Goal: Task Accomplishment & Management: Complete application form

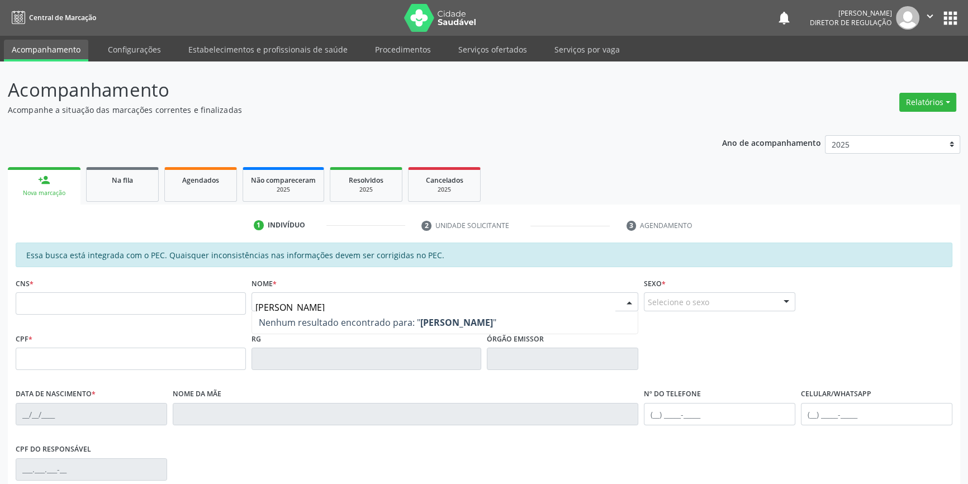
type input "ademi brito coelho"
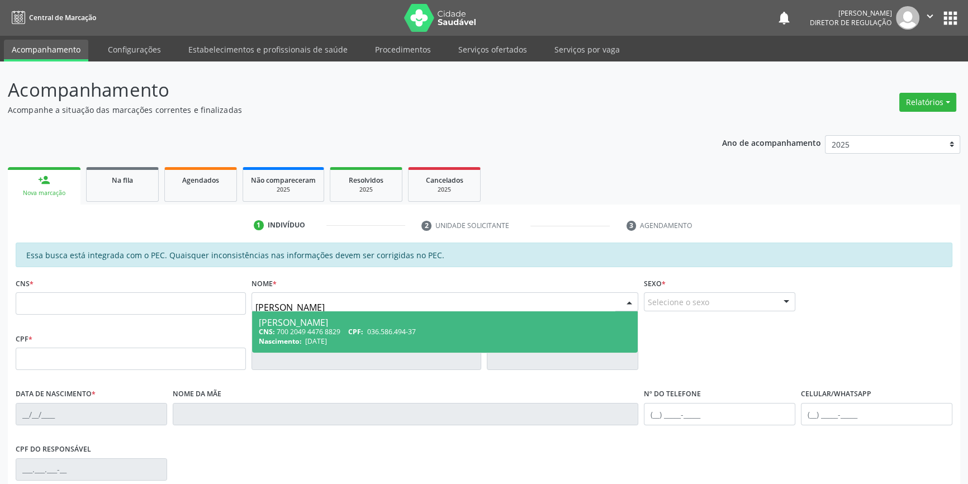
click at [326, 323] on div "Ademi Brito Coelho" at bounding box center [445, 322] width 373 height 9
type input "700 2049 4476 8829"
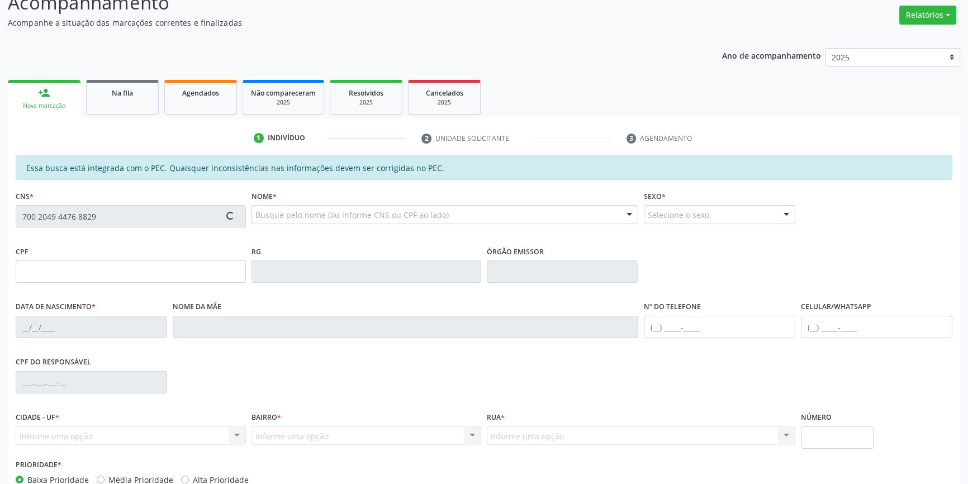
scroll to position [153, 0]
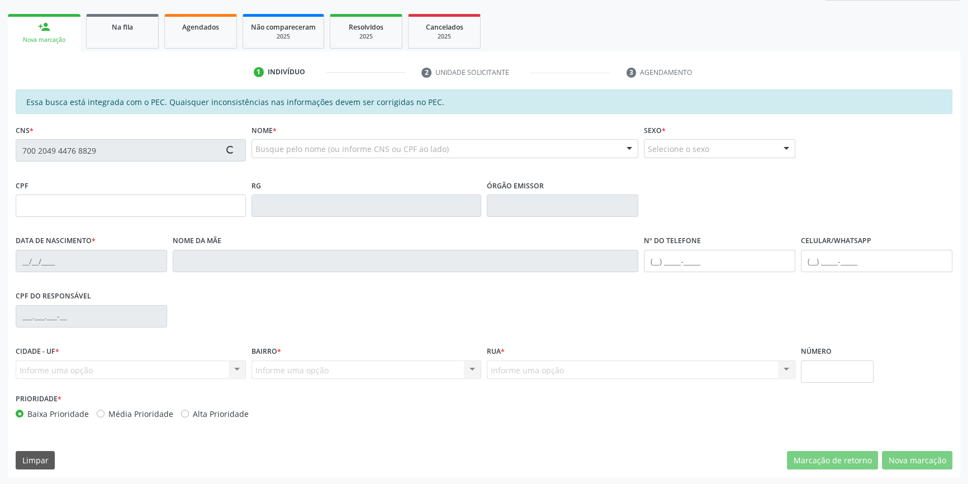
type input "036.586.494-37"
type input "11/01/1978"
type input "Durvalina Souza Brito"
type input "(87) 98862-3450"
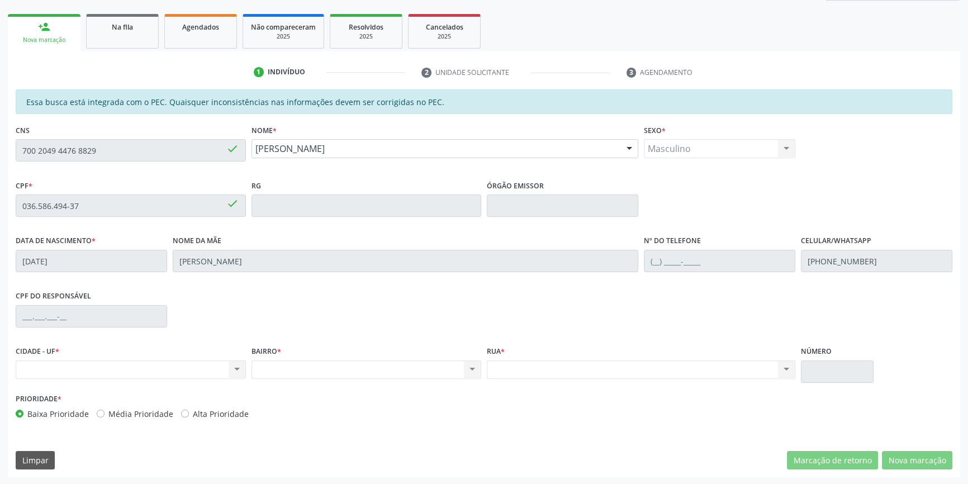
click at [0, 134] on div "Acompanhamento Acompanhe a situação das marcações correntes e finalizadas Relat…" at bounding box center [484, 196] width 968 height 577
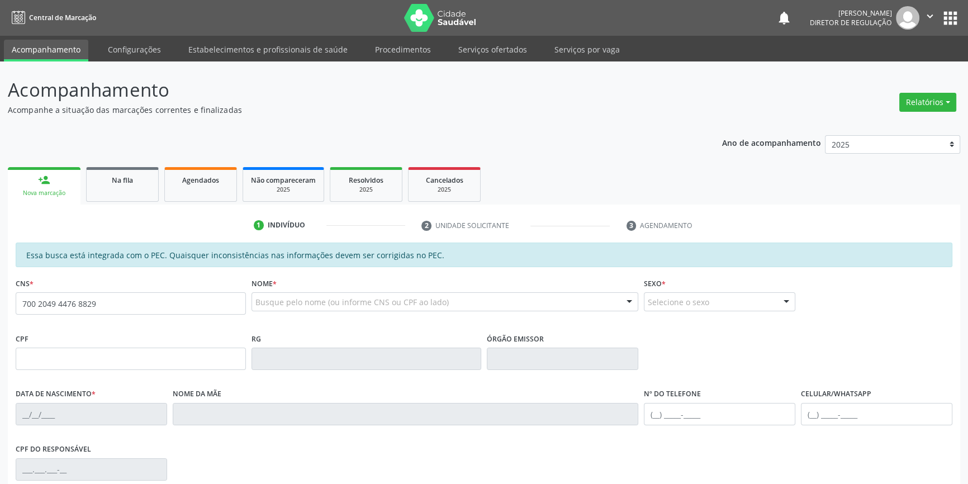
type input "700 2049 4476 8829"
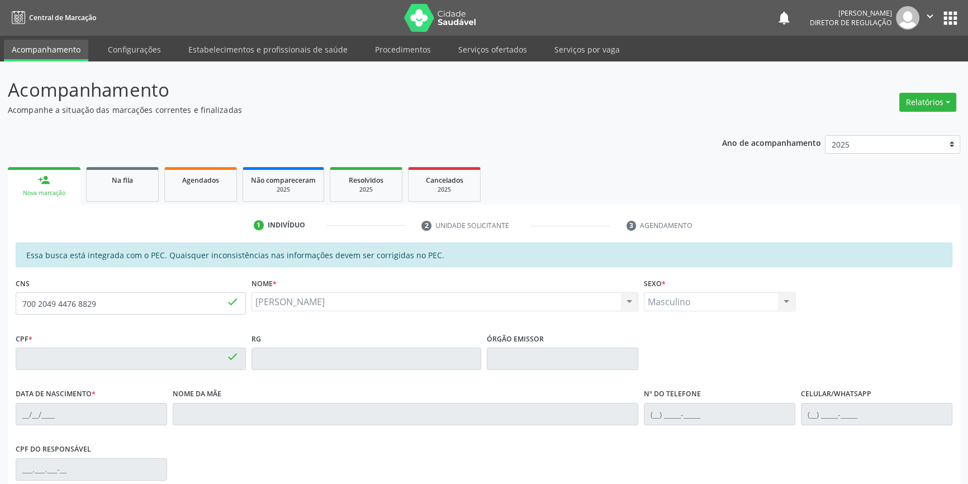
type input "036.586.494-37"
type input "[DATE]"
type input "[PERSON_NAME]"
type input "[PHONE_NUMBER]"
type input "250"
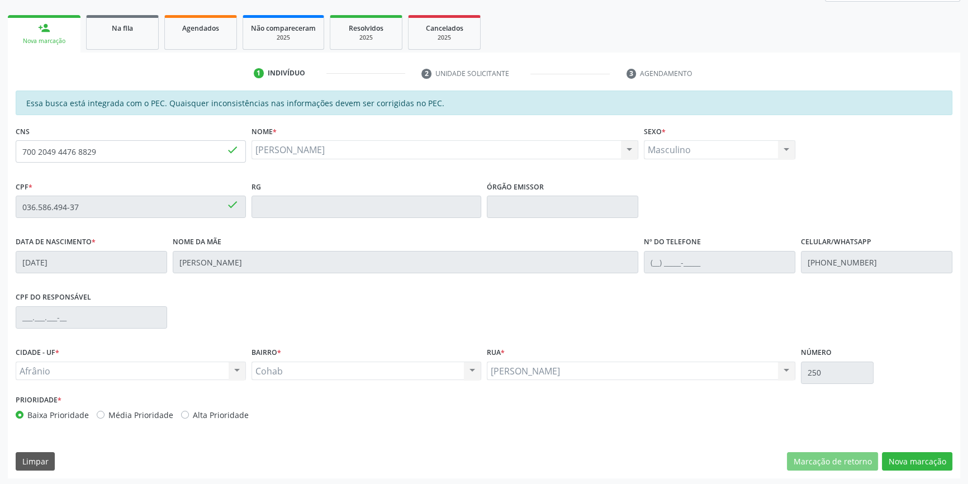
scroll to position [153, 0]
click at [916, 461] on button "Nova marcação" at bounding box center [917, 460] width 70 height 19
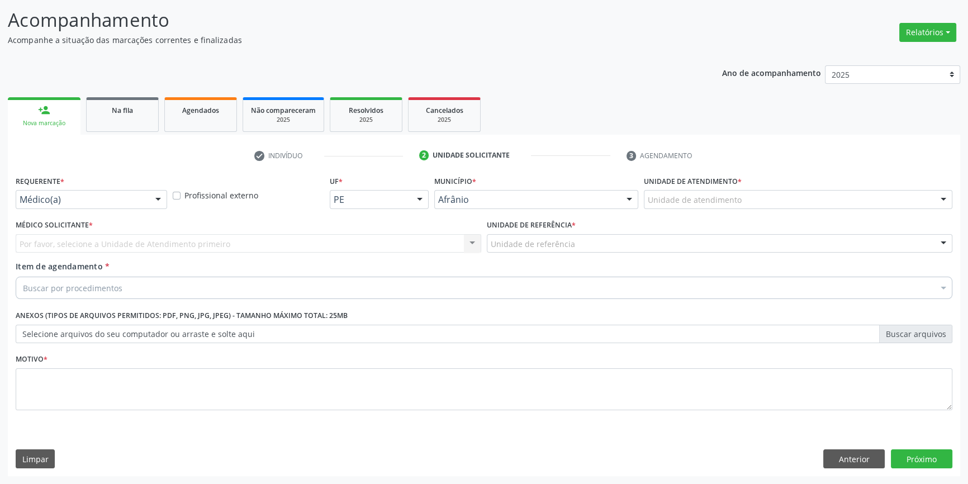
scroll to position [69, 0]
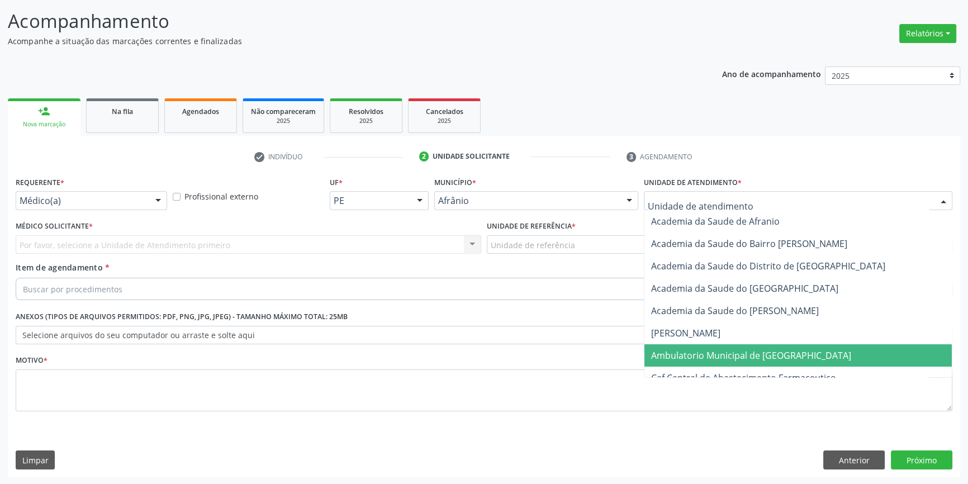
click at [715, 358] on span "Ambulatorio Municipal de [GEOGRAPHIC_DATA]" at bounding box center [751, 355] width 200 height 12
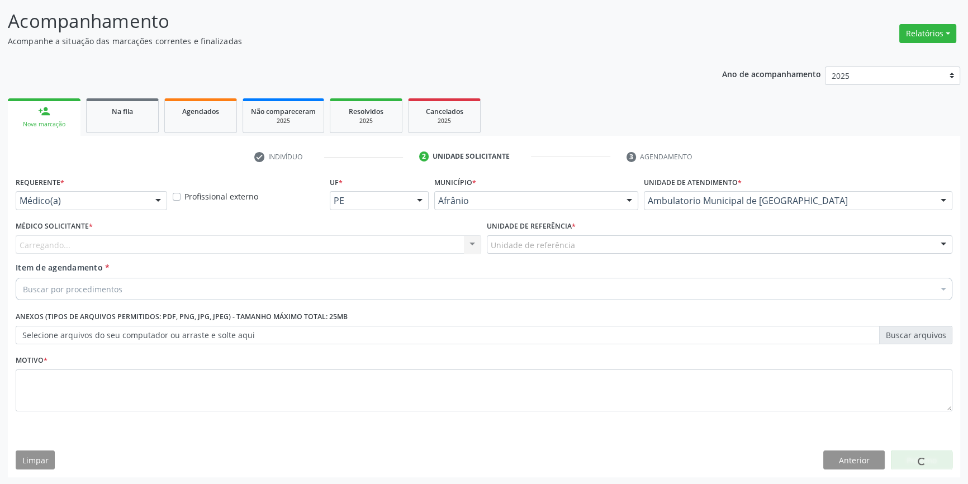
click at [592, 251] on div "Unidade de referência" at bounding box center [720, 244] width 466 height 19
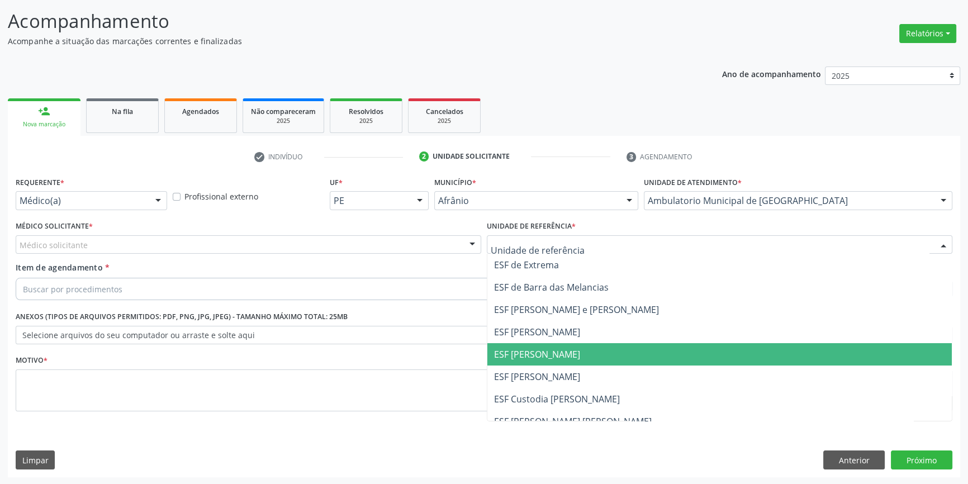
click at [583, 343] on span "ESF [PERSON_NAME]" at bounding box center [719, 354] width 464 height 22
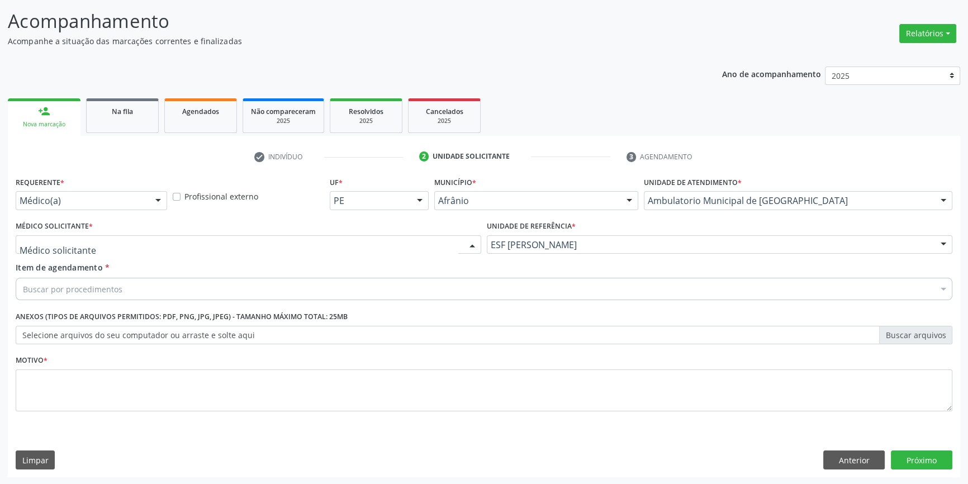
drag, startPoint x: 262, startPoint y: 238, endPoint x: 172, endPoint y: 258, distance: 92.8
click at [238, 241] on div at bounding box center [249, 244] width 466 height 19
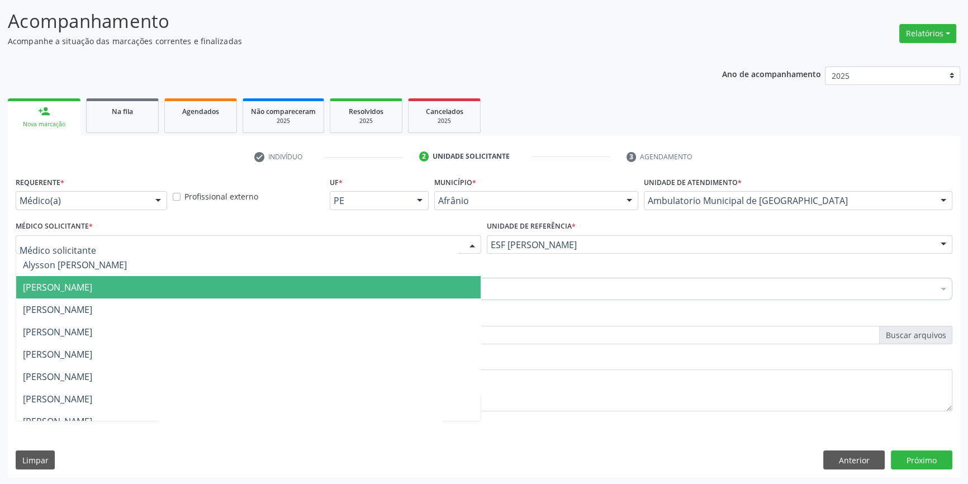
click at [92, 284] on span "Bruno Saraiva Bezerra Medrado" at bounding box center [57, 287] width 69 height 12
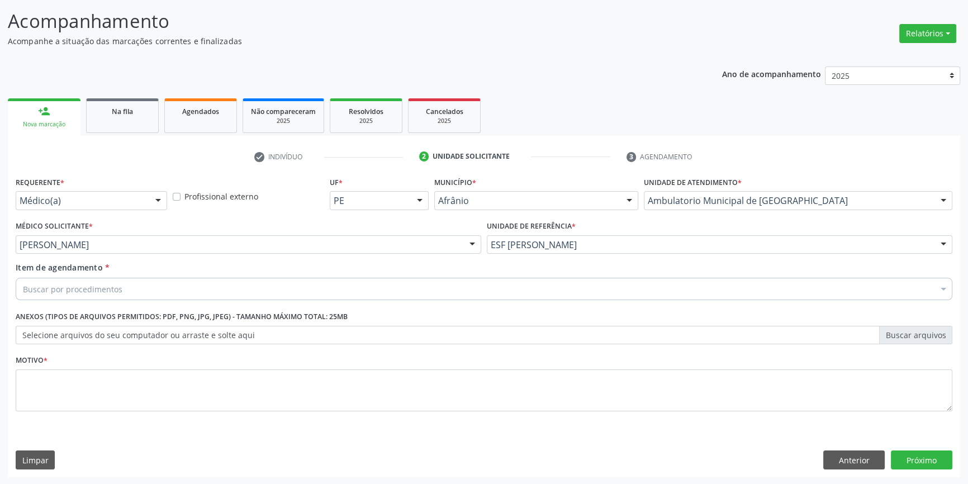
click at [122, 281] on div "Buscar por procedimentos" at bounding box center [484, 289] width 937 height 22
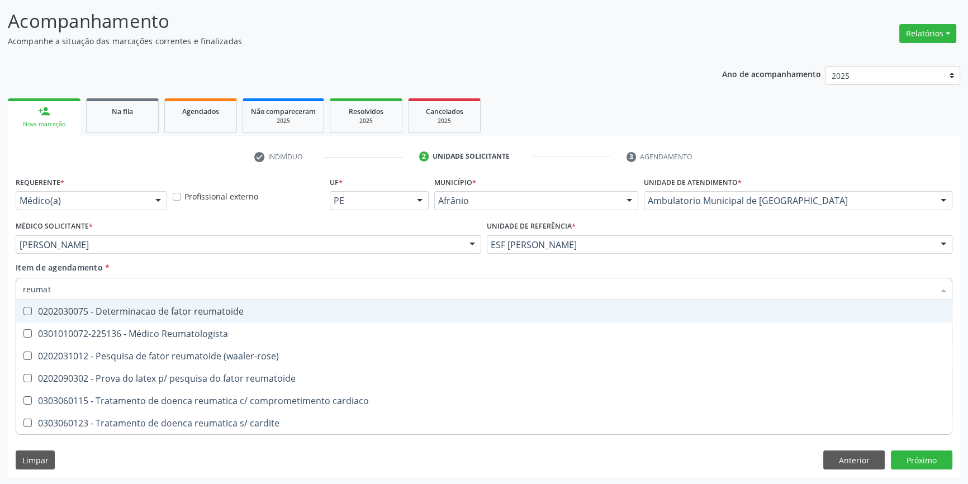
type input "reumato"
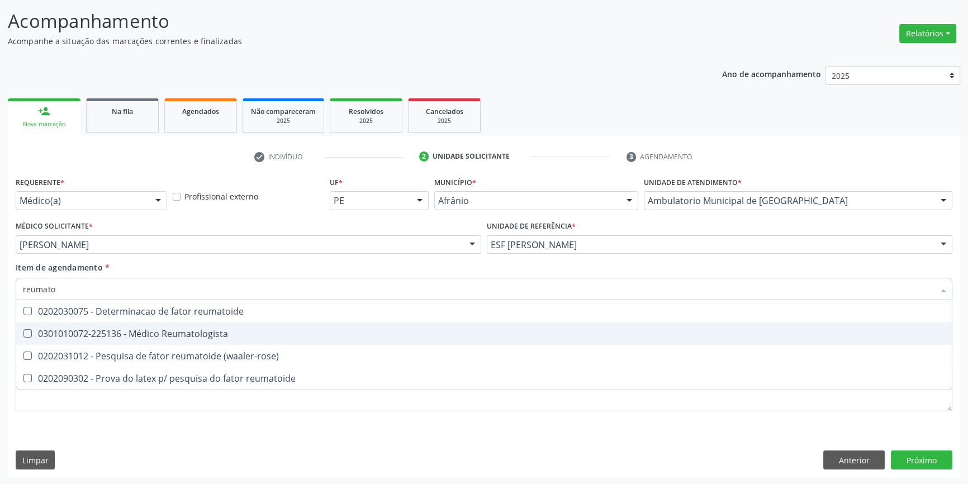
click at [173, 329] on div "0301010072-225136 - Médico Reumatologista" at bounding box center [484, 333] width 922 height 9
checkbox Reumatologista "true"
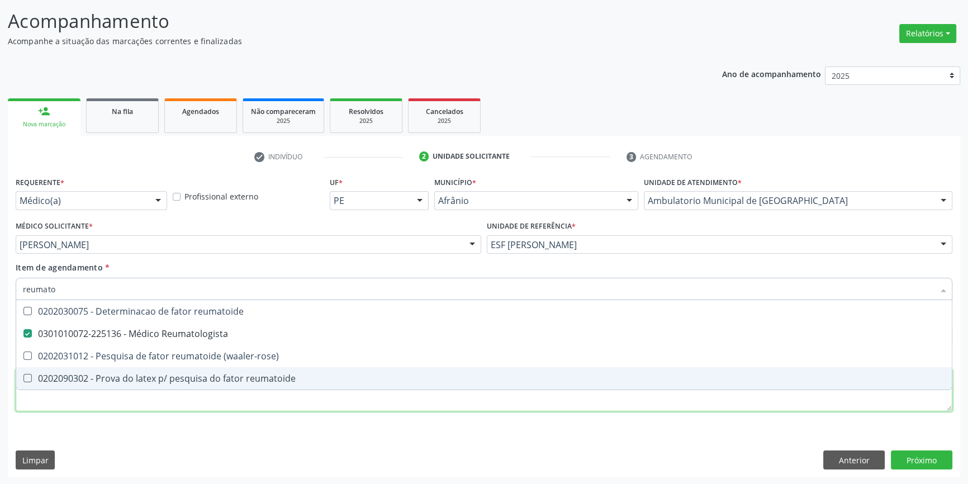
click at [160, 402] on div "Requerente * Médico(a) Médico(a) Enfermeiro(a) Paciente Nenhum resultado encont…" at bounding box center [484, 300] width 937 height 253
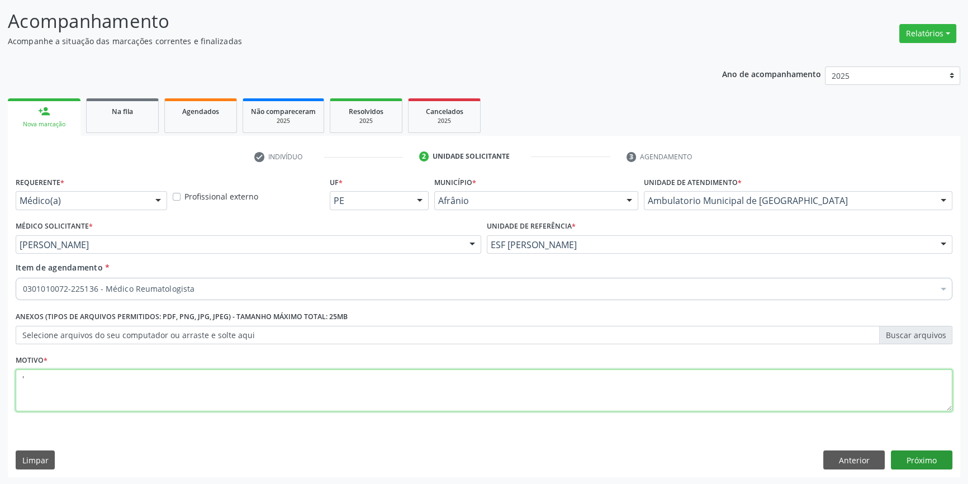
type textarea "'"
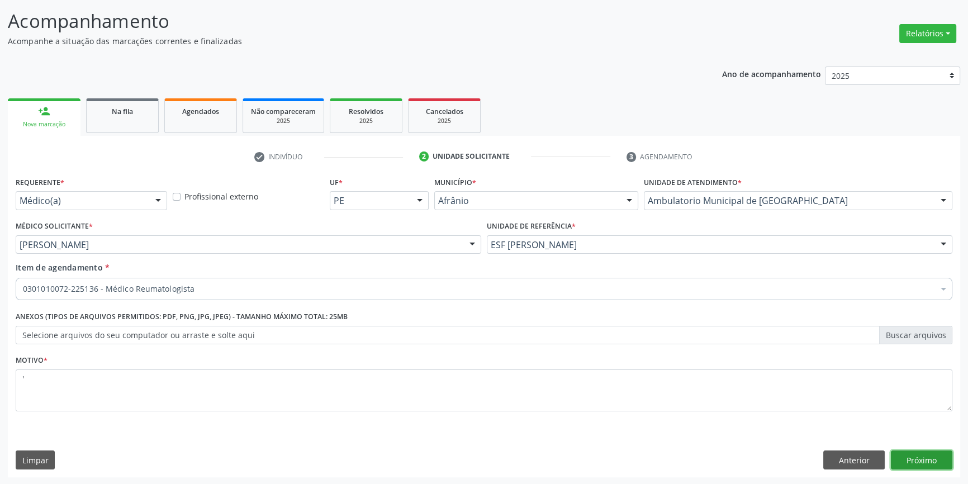
click at [919, 463] on button "Próximo" at bounding box center [921, 460] width 61 height 19
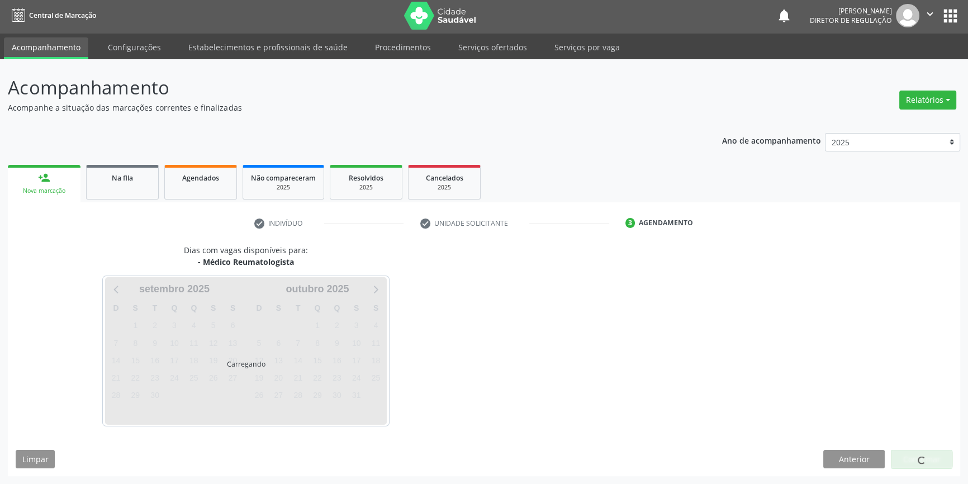
scroll to position [1, 0]
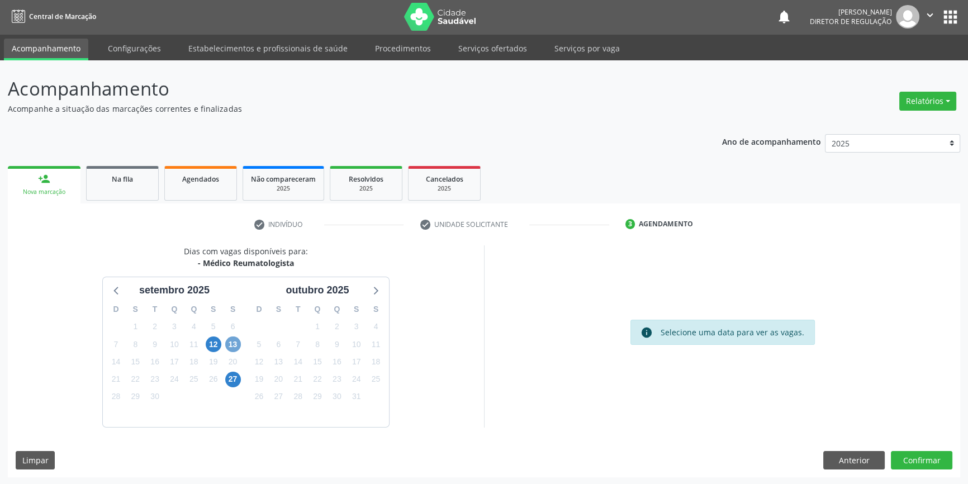
click at [235, 343] on span "13" at bounding box center [233, 344] width 16 height 16
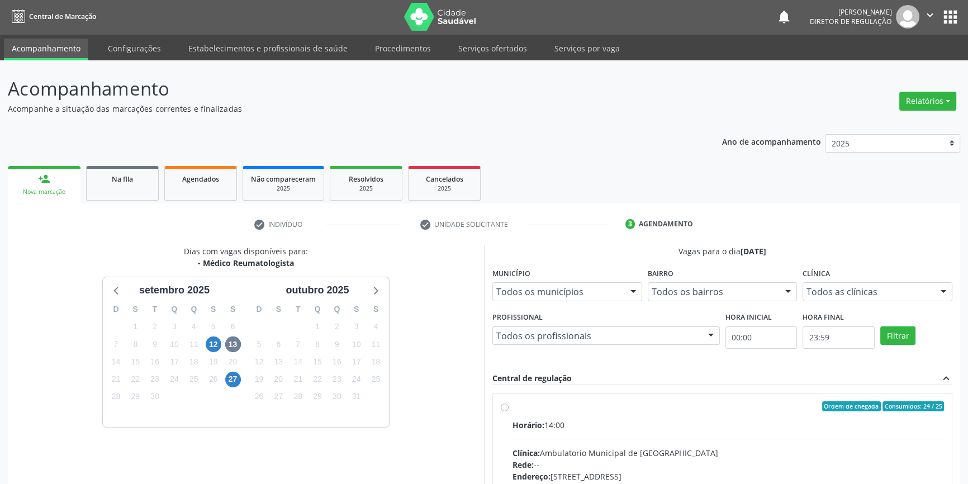
click at [539, 424] on span "Horário:" at bounding box center [529, 425] width 32 height 11
click at [509, 411] on input "Ordem de chegada Consumidos: 24 / 25 Horário: 14:00 Clínica: Ambulatorio Munici…" at bounding box center [505, 406] width 8 height 10
radio input "true"
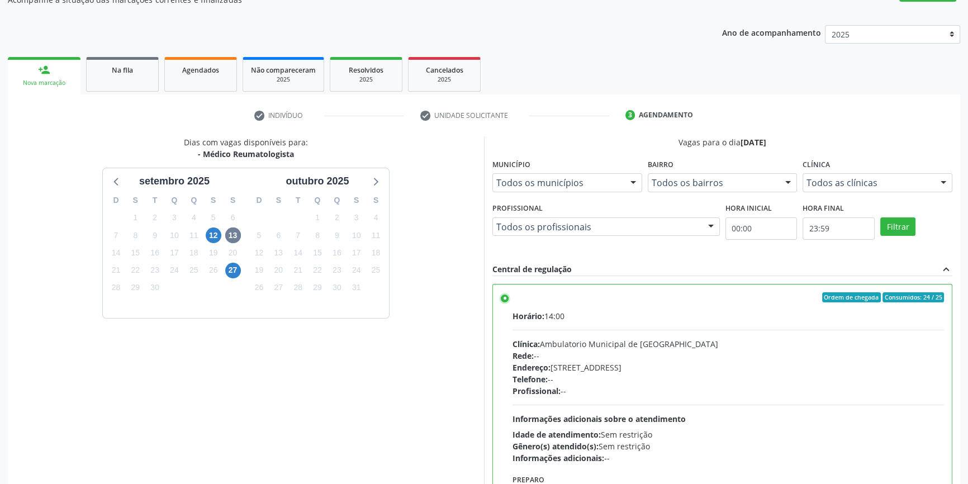
scroll to position [183, 0]
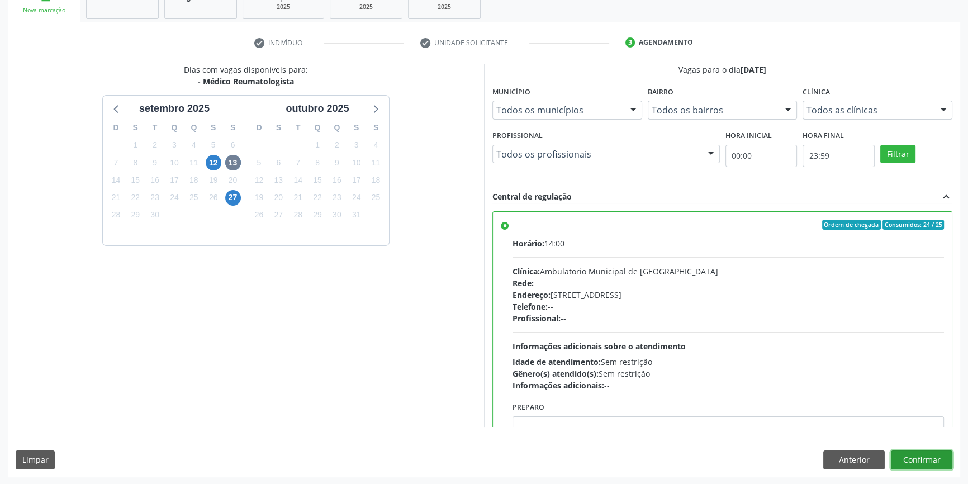
click at [920, 458] on button "Confirmar" at bounding box center [921, 460] width 61 height 19
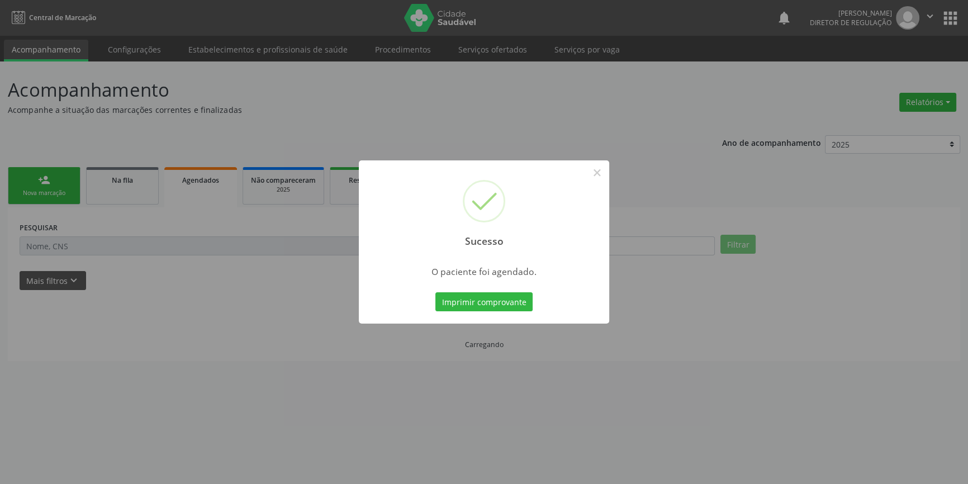
scroll to position [0, 0]
click at [513, 301] on button "Imprimir comprovante" at bounding box center [487, 301] width 97 height 19
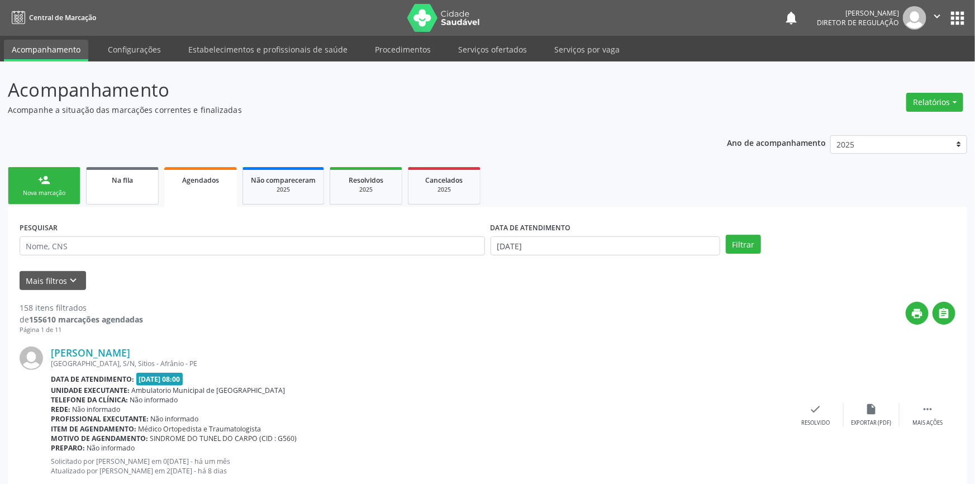
click at [127, 203] on link "Na fila" at bounding box center [122, 185] width 73 height 37
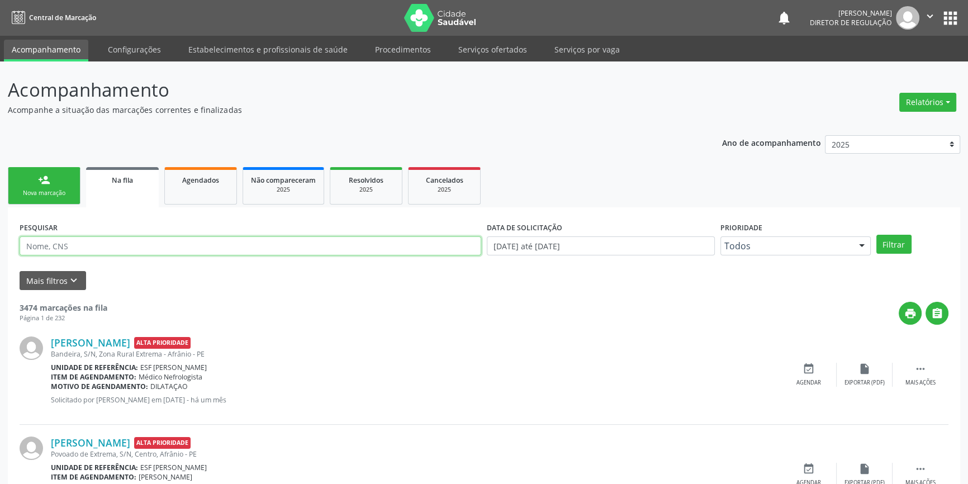
click at [137, 248] on input "text" at bounding box center [251, 245] width 462 height 19
type input "antonio rocha silva"
click at [900, 249] on button "Filtrar" at bounding box center [893, 244] width 35 height 19
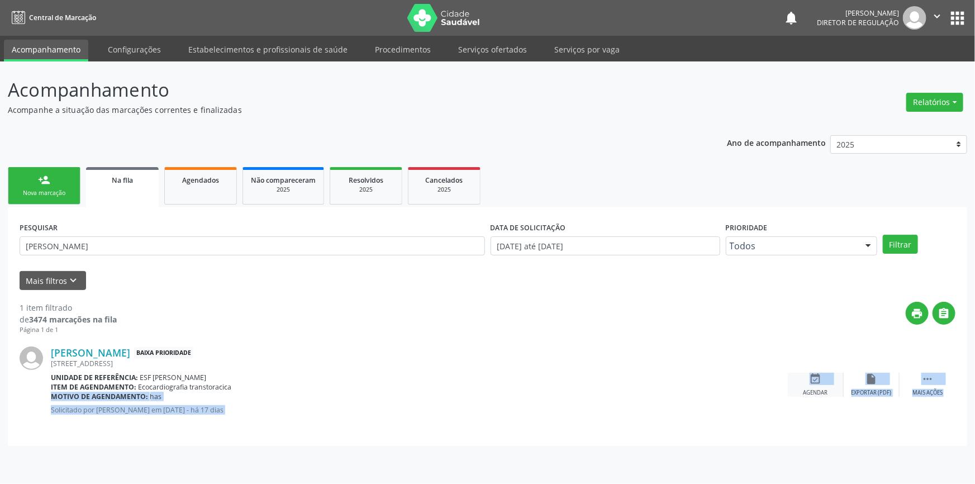
drag, startPoint x: 786, startPoint y: 387, endPoint x: 799, endPoint y: 382, distance: 13.3
click at [788, 386] on div "Antonio Rocha Silva Baixa Prioridade Rua Semidoceia da S Cavalcanti, 95, Centro…" at bounding box center [488, 384] width 936 height 99
click at [805, 380] on div "event_available Agendar" at bounding box center [816, 385] width 56 height 24
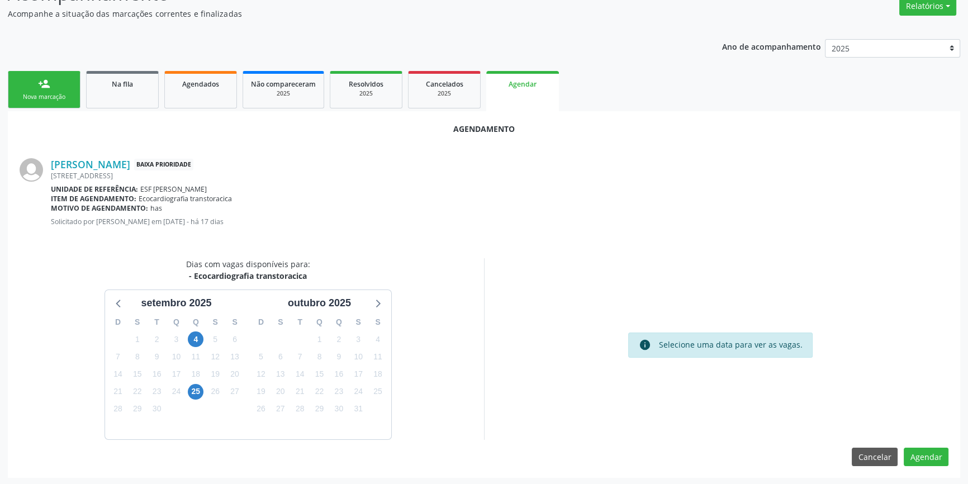
scroll to position [97, 0]
click at [119, 300] on icon at bounding box center [119, 302] width 15 height 15
click at [376, 331] on span "2" at bounding box center [378, 339] width 16 height 16
click at [377, 307] on icon at bounding box center [377, 302] width 15 height 15
click at [208, 341] on span "5" at bounding box center [215, 339] width 16 height 16
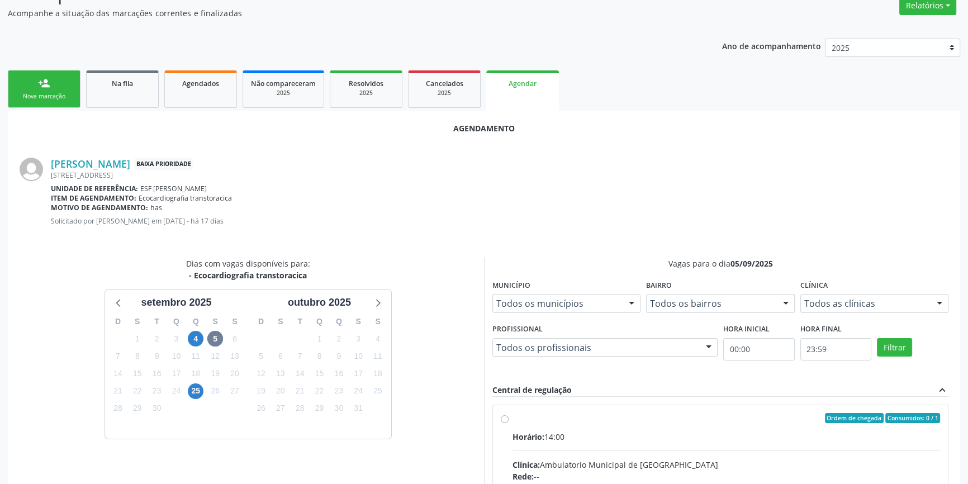
click at [514, 438] on span "Horário:" at bounding box center [529, 436] width 32 height 11
click at [509, 423] on input "Ordem de chegada Consumidos: 0 / 1 Horário: 14:00 Clínica: Ambulatorio Municipa…" at bounding box center [505, 418] width 8 height 10
radio input "true"
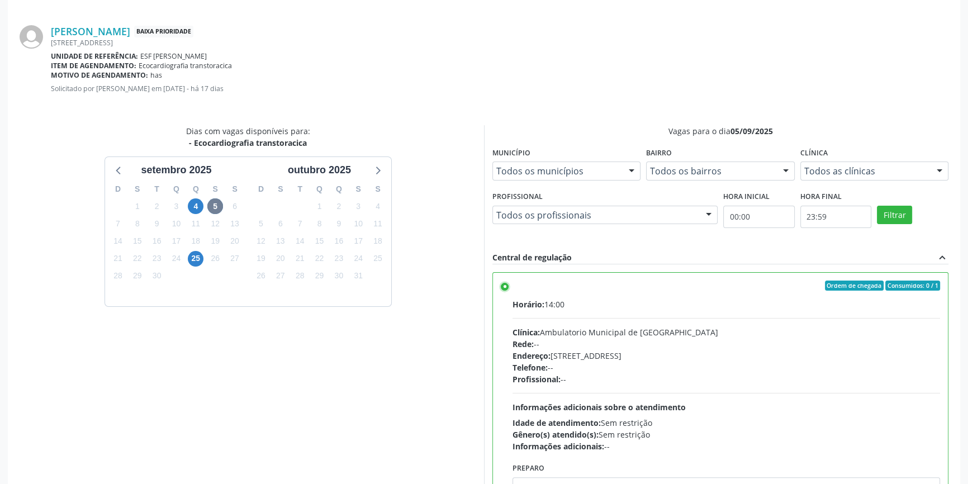
scroll to position [278, 0]
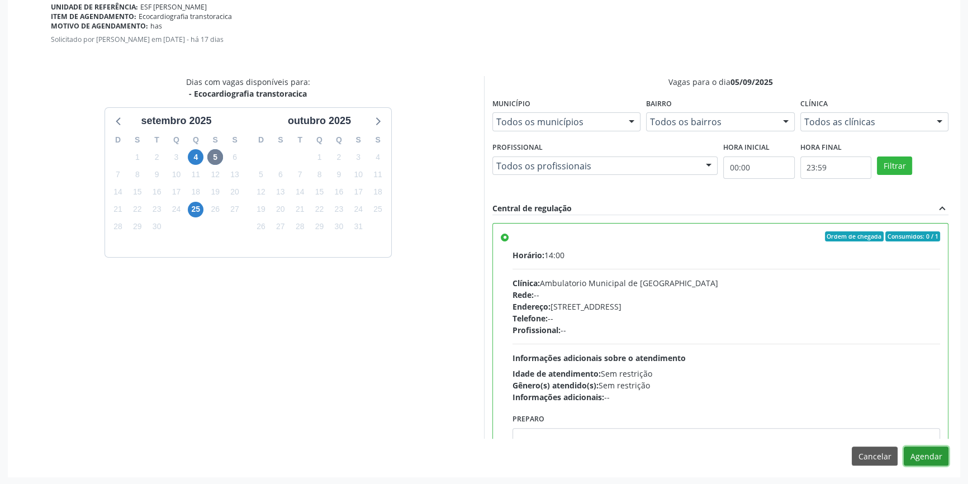
click at [911, 451] on button "Agendar" at bounding box center [926, 456] width 45 height 19
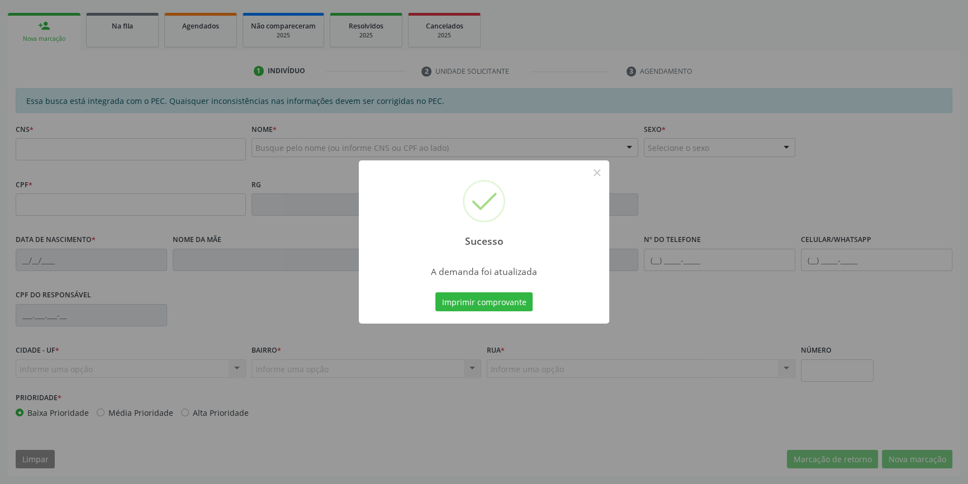
scroll to position [153, 0]
click at [515, 302] on button "Imprimir comprovante" at bounding box center [483, 301] width 97 height 19
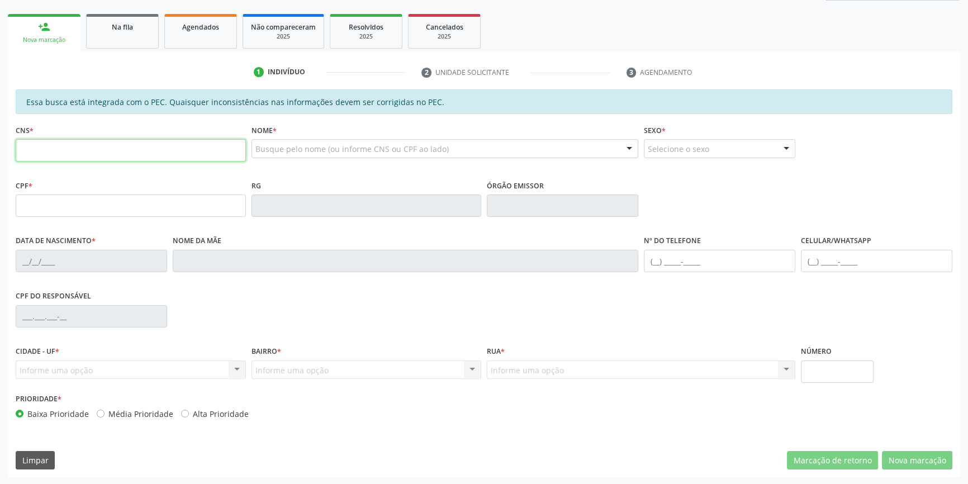
click at [134, 149] on input "text" at bounding box center [131, 150] width 230 height 22
type input "7"
type input "700 0007 3008 4900"
type input "045.189.974-17"
type input "12/05/1979"
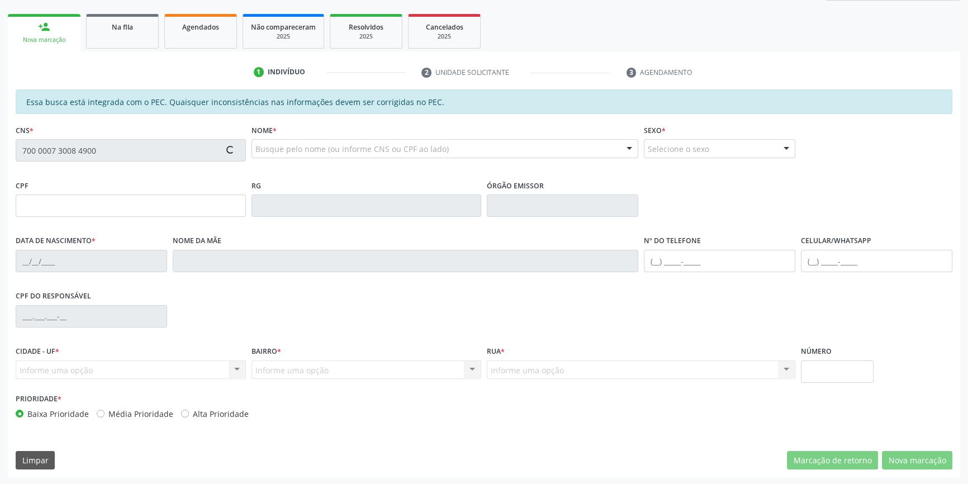
type input "Maria Lima Celestino"
type input "(87) 98816-0409"
type input "S/N"
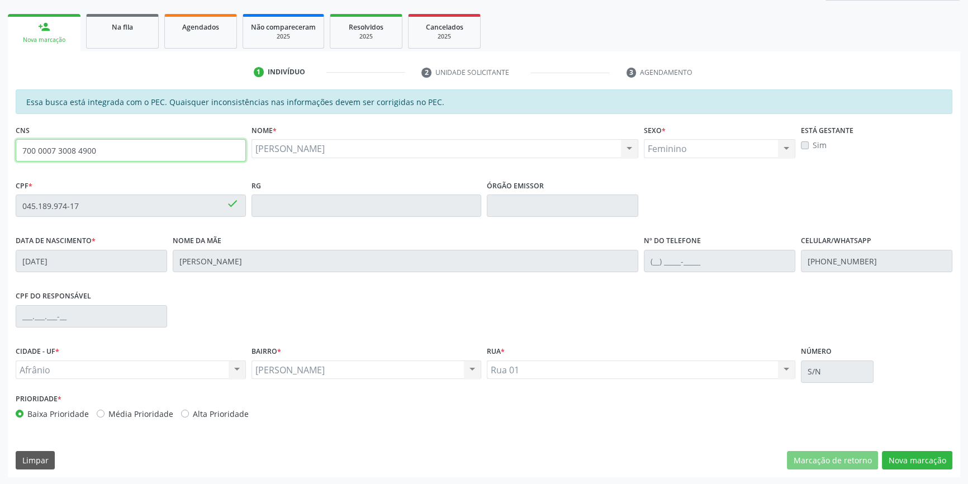
drag, startPoint x: 158, startPoint y: 155, endPoint x: 0, endPoint y: 117, distance: 162.7
click at [0, 129] on div "Acompanhamento Acompanhe a situação das marcações correntes e finalizadas Relat…" at bounding box center [484, 196] width 968 height 577
type input "702 0018 3318 9486"
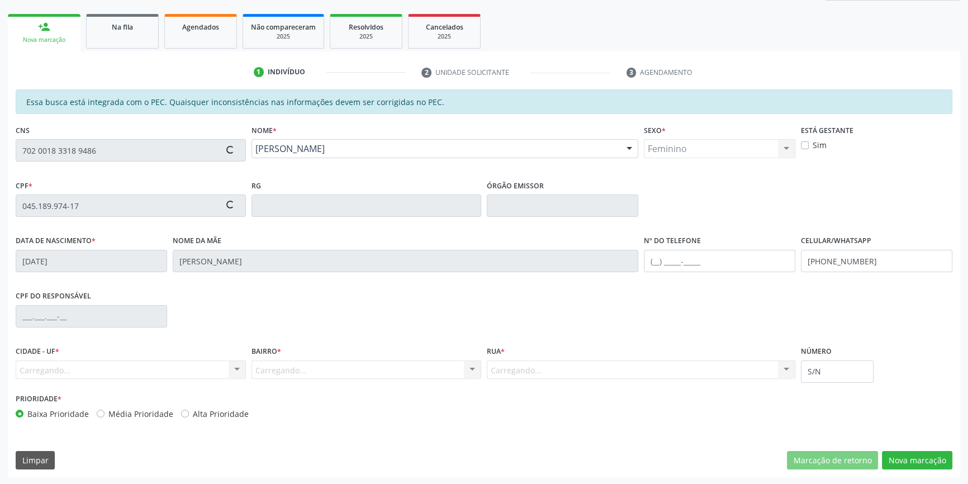
type input "755.321.664-04"
type input "20/01/1951"
type input "Francisca Raquelina de Santana"
type input "(89) 3493-0032"
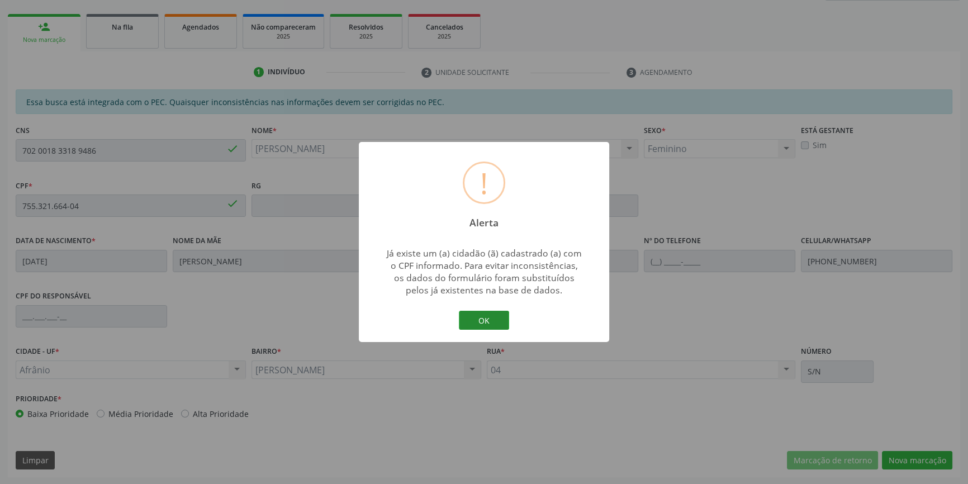
click at [475, 315] on button "OK" at bounding box center [484, 320] width 50 height 19
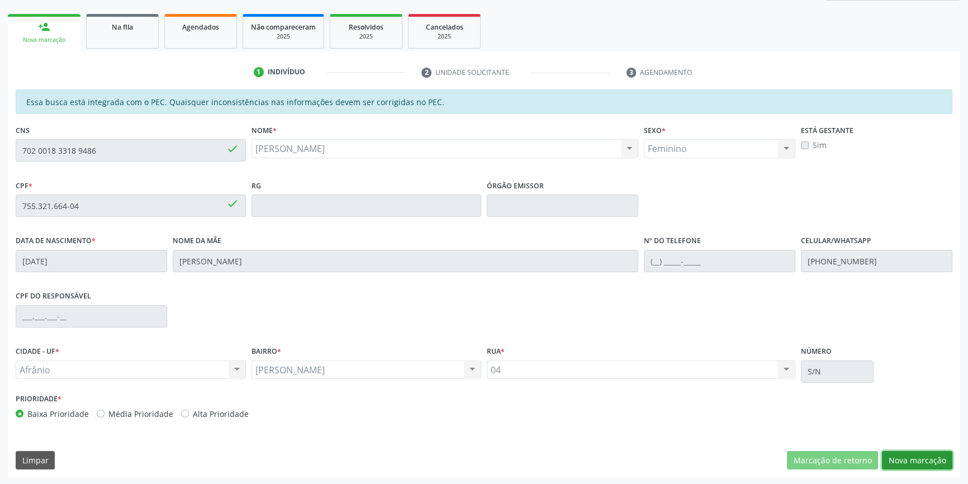
click at [915, 459] on button "Nova marcação" at bounding box center [917, 460] width 70 height 19
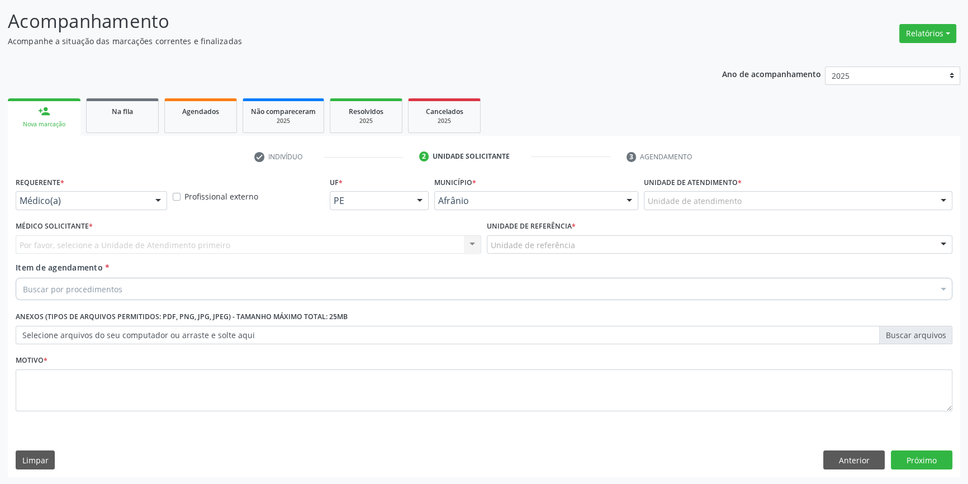
drag, startPoint x: 737, startPoint y: 215, endPoint x: 731, endPoint y: 193, distance: 22.1
click at [735, 209] on div "Unidade de atendimento * Unidade de atendimento Academia da Saude de Afranio Ac…" at bounding box center [798, 196] width 314 height 44
click at [729, 191] on div "Unidade de atendimento" at bounding box center [798, 200] width 309 height 19
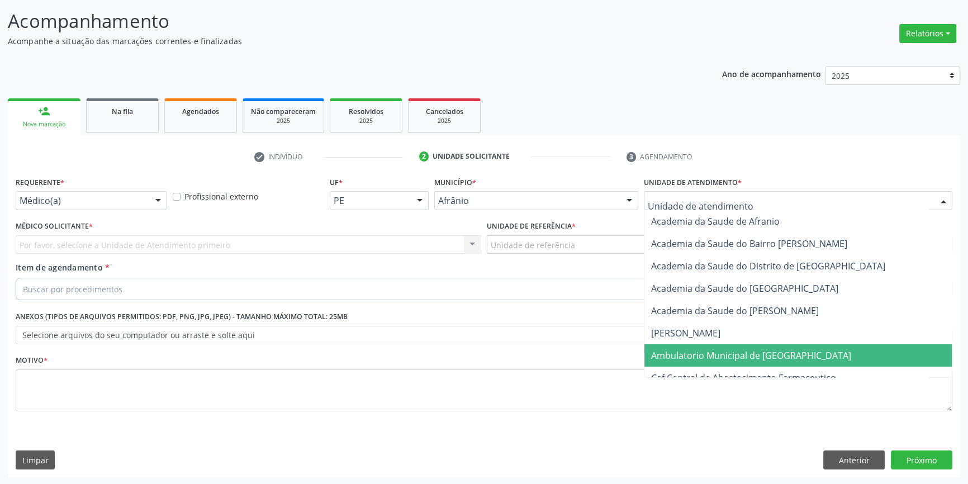
click at [714, 349] on span "Ambulatorio Municipal de [GEOGRAPHIC_DATA]" at bounding box center [751, 355] width 200 height 12
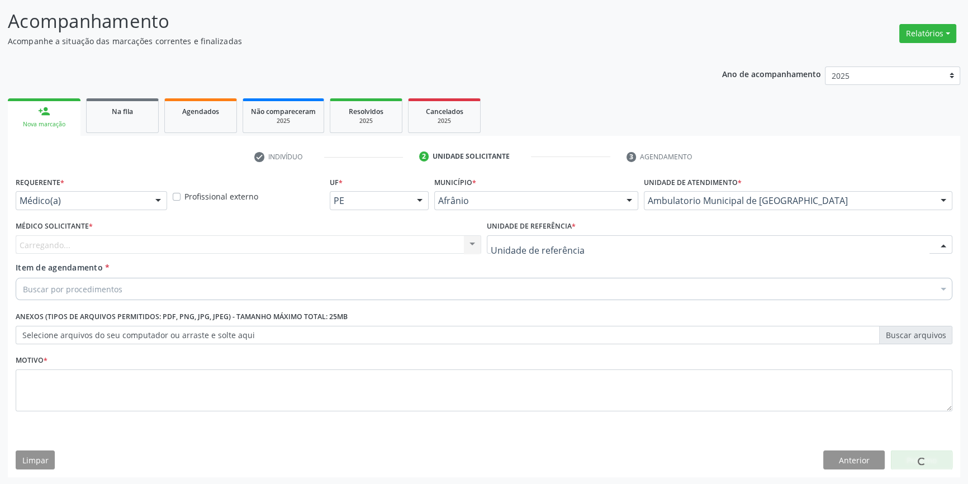
click at [576, 235] on div at bounding box center [720, 244] width 466 height 19
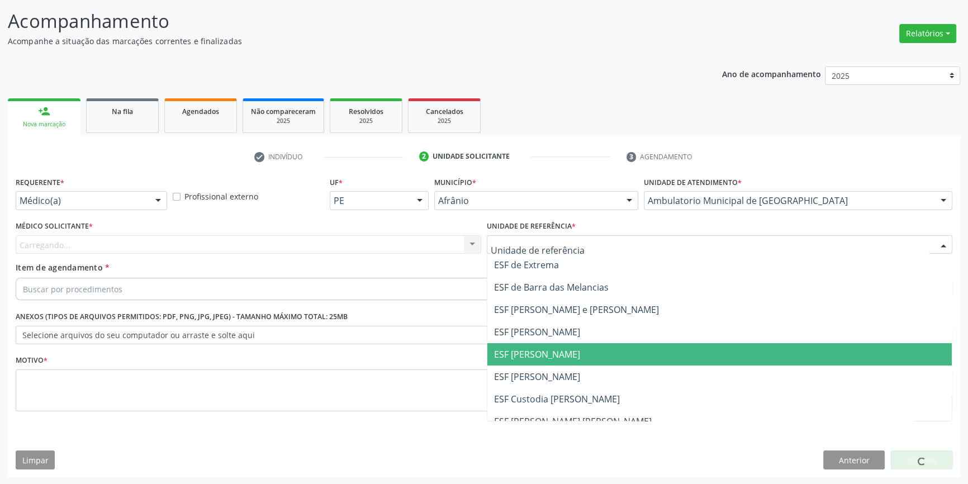
drag, startPoint x: 567, startPoint y: 351, endPoint x: 322, endPoint y: 276, distance: 256.0
click at [556, 347] on span "ESF [PERSON_NAME]" at bounding box center [719, 354] width 464 height 22
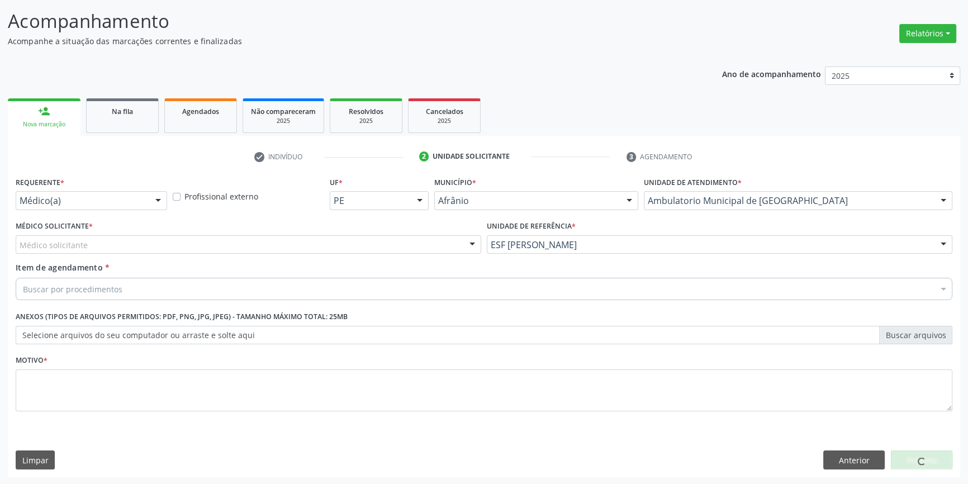
click at [299, 240] on div "Médico solicitante" at bounding box center [249, 244] width 466 height 19
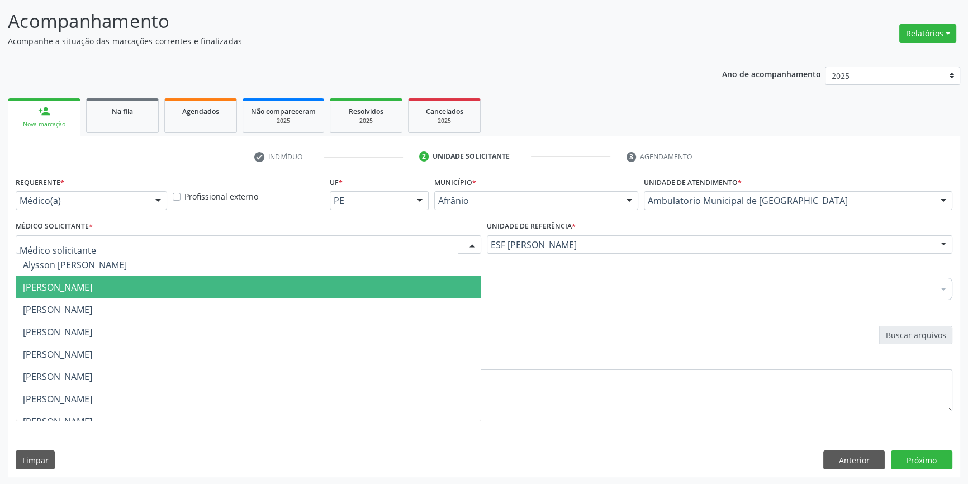
click at [92, 290] on span "[PERSON_NAME]" at bounding box center [57, 287] width 69 height 12
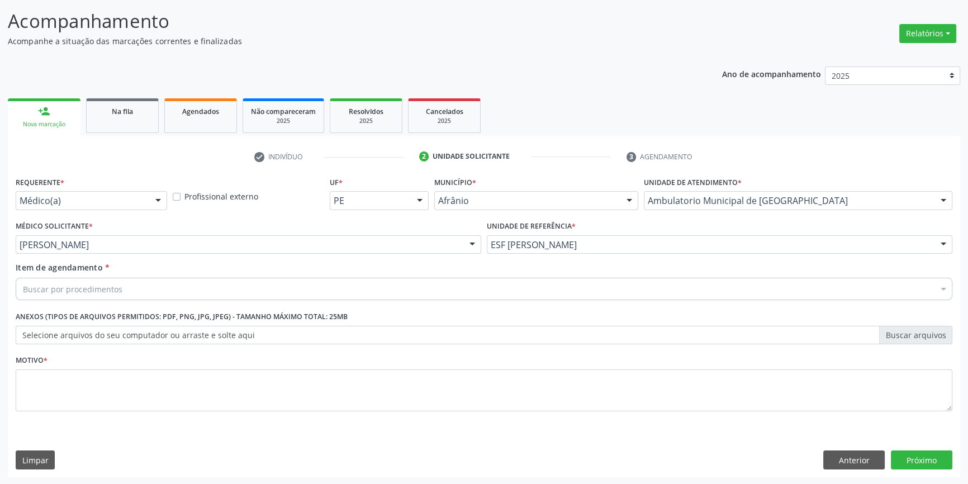
click at [124, 284] on div "Buscar por procedimentos" at bounding box center [484, 289] width 937 height 22
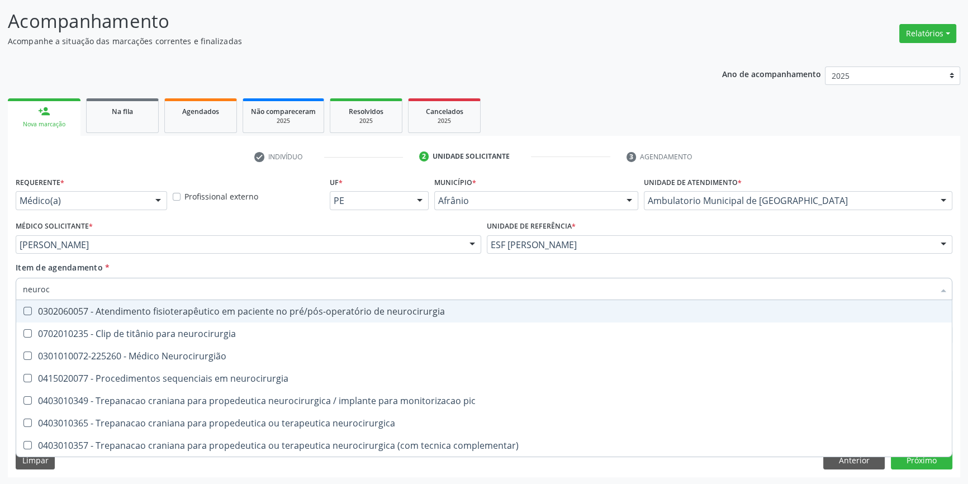
type input "neuroci"
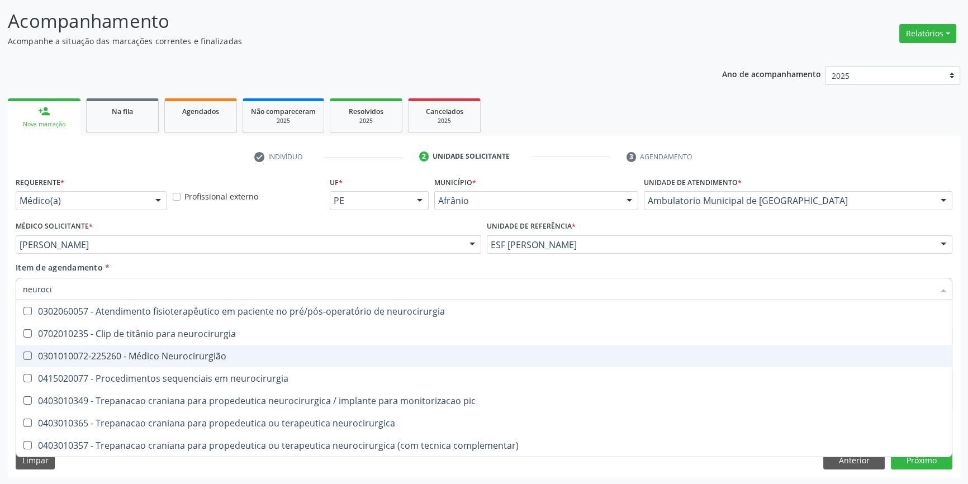
click at [192, 352] on div "0301010072-225260 - Médico Neurocirurgião" at bounding box center [484, 356] width 922 height 9
checkbox Neurocirurgião "true"
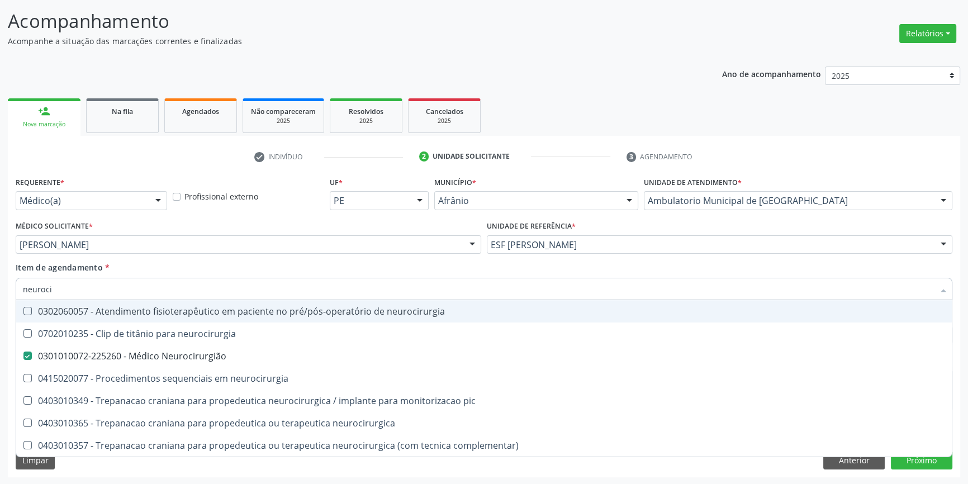
click at [207, 273] on div "Item de agendamento * neuroci Desfazer seleção 0302060057 - Atendimento fisiote…" at bounding box center [484, 279] width 937 height 35
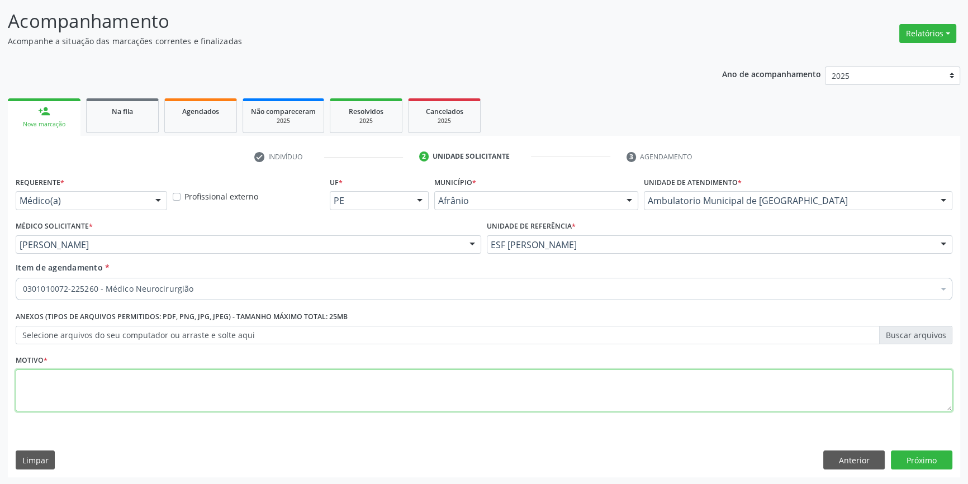
click at [147, 389] on textarea at bounding box center [484, 390] width 937 height 42
type textarea "'"
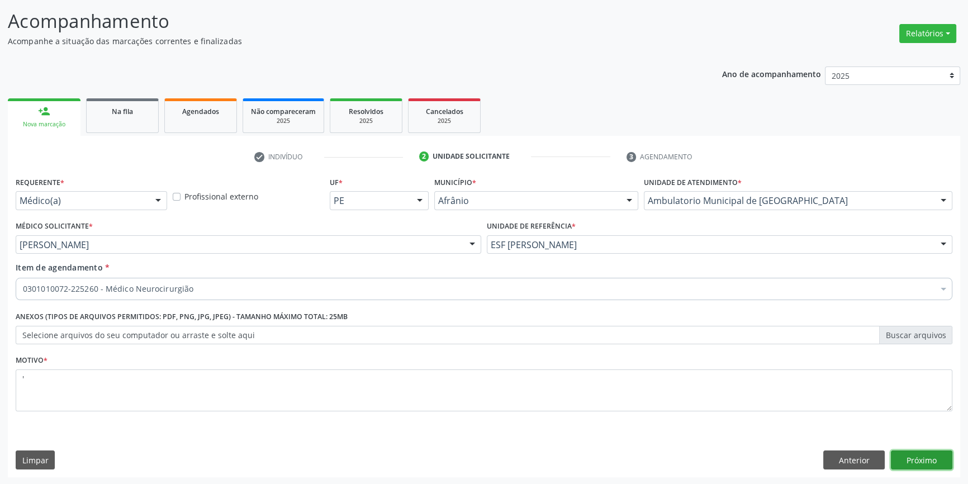
click at [942, 459] on button "Próximo" at bounding box center [921, 460] width 61 height 19
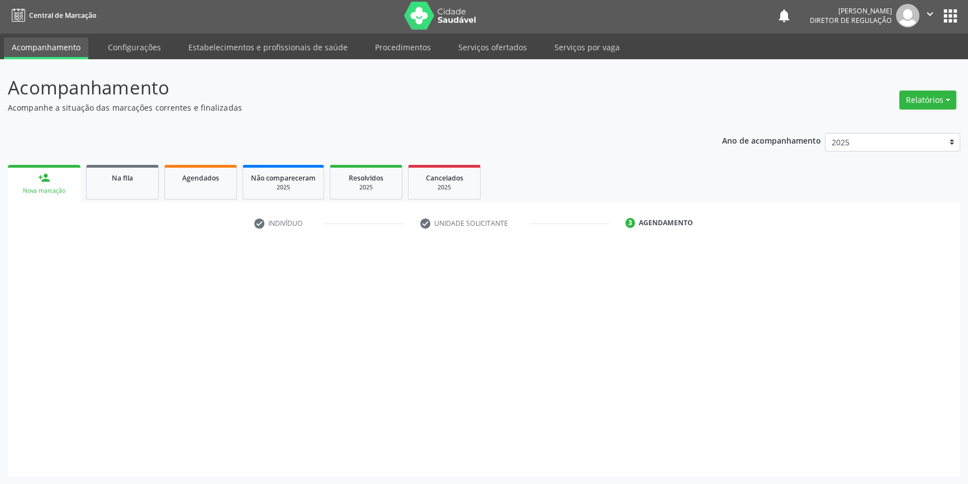
scroll to position [1, 0]
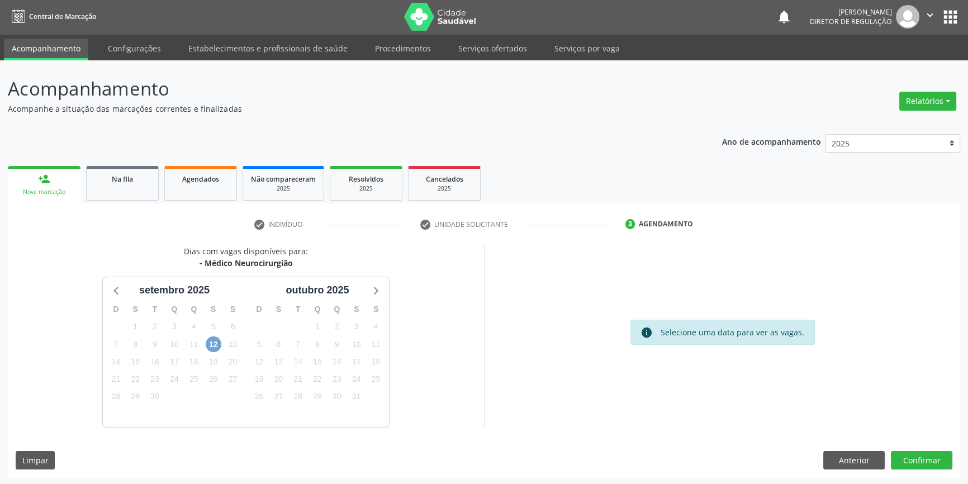
click at [215, 345] on span "12" at bounding box center [214, 344] width 16 height 16
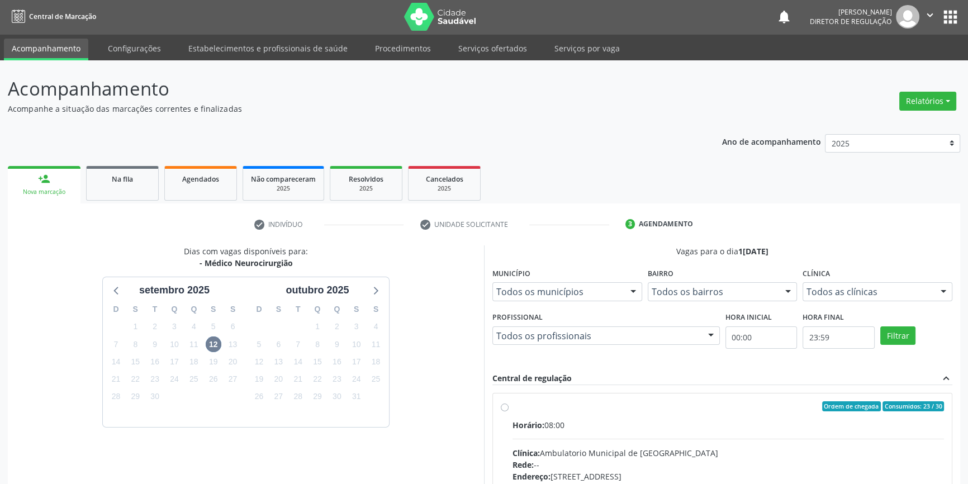
click at [554, 411] on label "Ordem de chegada Consumidos: 23 / 30 Horário: 08:00 Clínica: Ambulatorio Munici…" at bounding box center [728, 487] width 431 height 172
click at [509, 411] on input "Ordem de chegada Consumidos: 23 / 30 Horário: 08:00 Clínica: Ambulatorio Munici…" at bounding box center [505, 406] width 8 height 10
radio input "true"
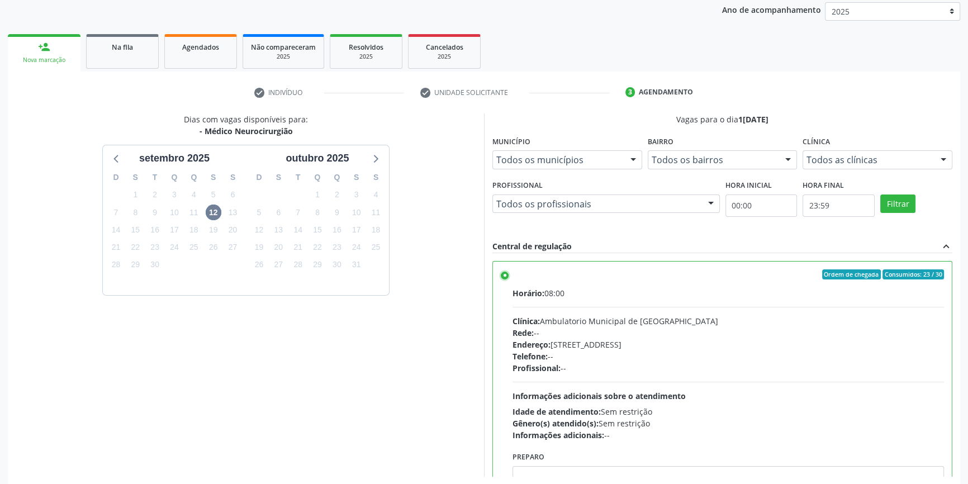
scroll to position [183, 0]
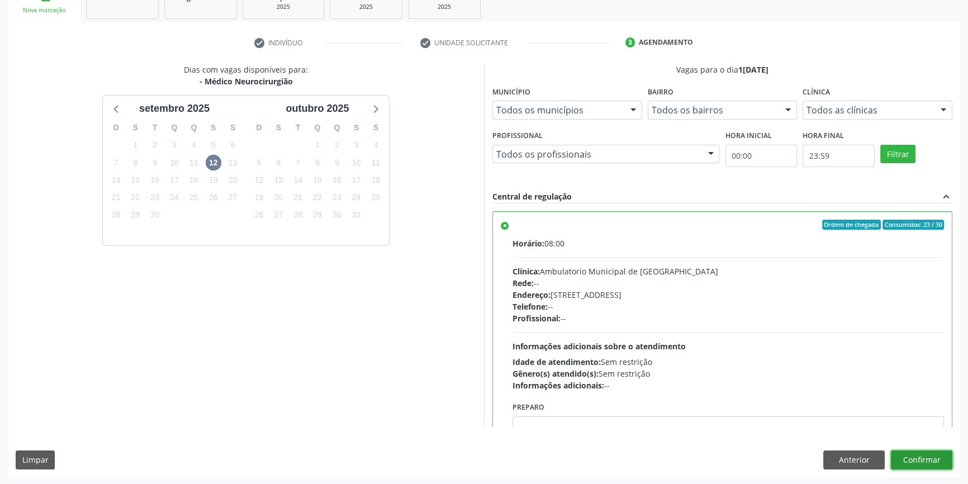
click at [923, 453] on button "Confirmar" at bounding box center [921, 460] width 61 height 19
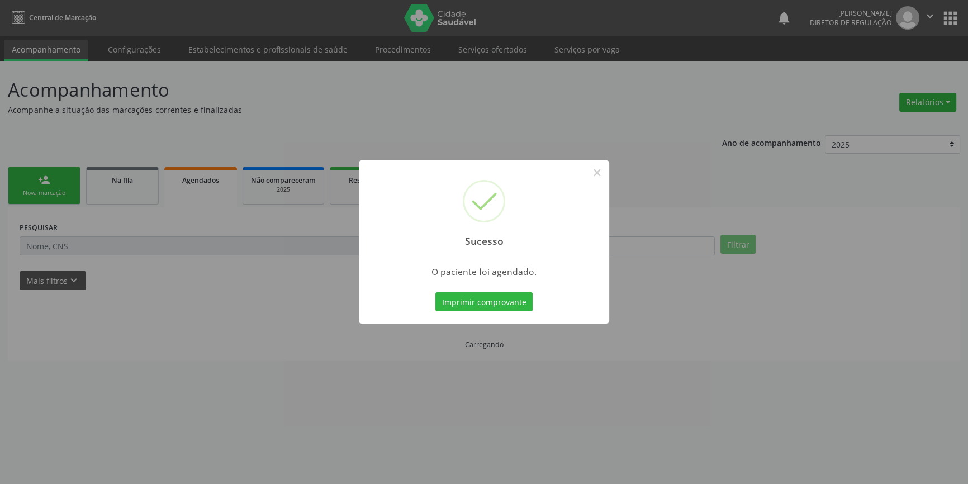
scroll to position [0, 0]
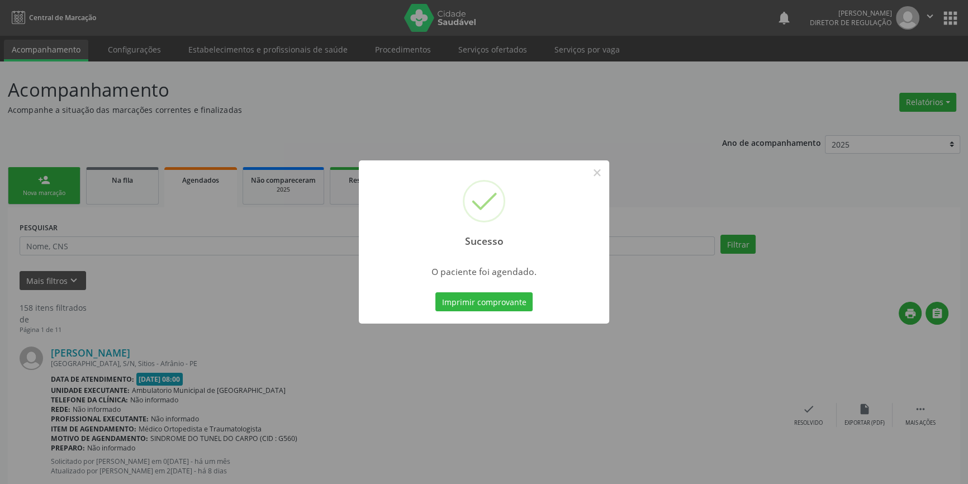
click at [486, 291] on div "Imprimir comprovante Cancel" at bounding box center [484, 301] width 102 height 23
click at [486, 295] on button "Imprimir comprovante" at bounding box center [483, 301] width 97 height 19
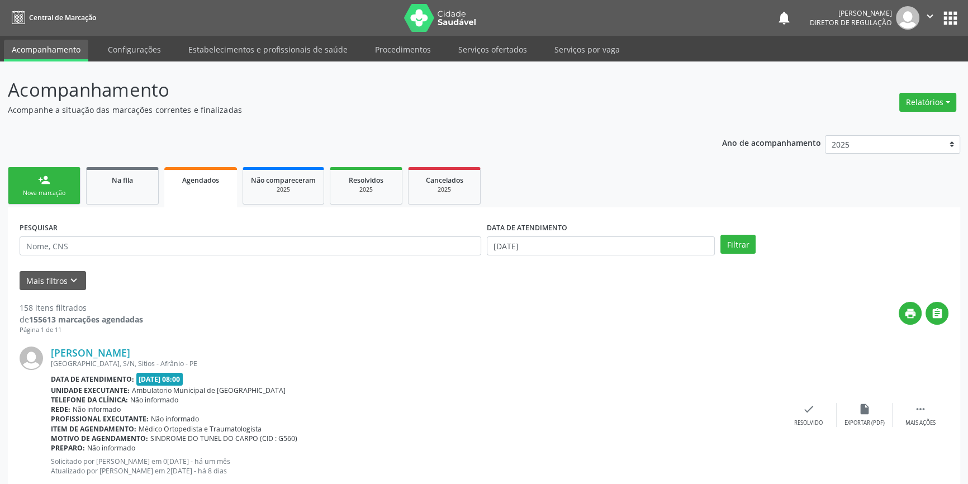
click at [47, 169] on link "person_add Nova marcação" at bounding box center [44, 185] width 73 height 37
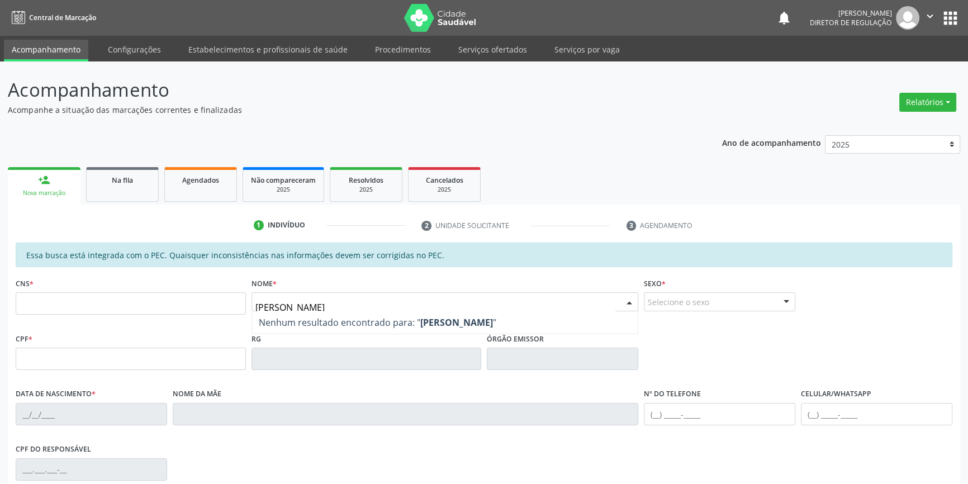
click at [257, 307] on input "italo souza" at bounding box center [435, 307] width 361 height 22
type input "Ítalo souza"
click at [313, 307] on input "Ítalo souza" at bounding box center [435, 307] width 361 height 22
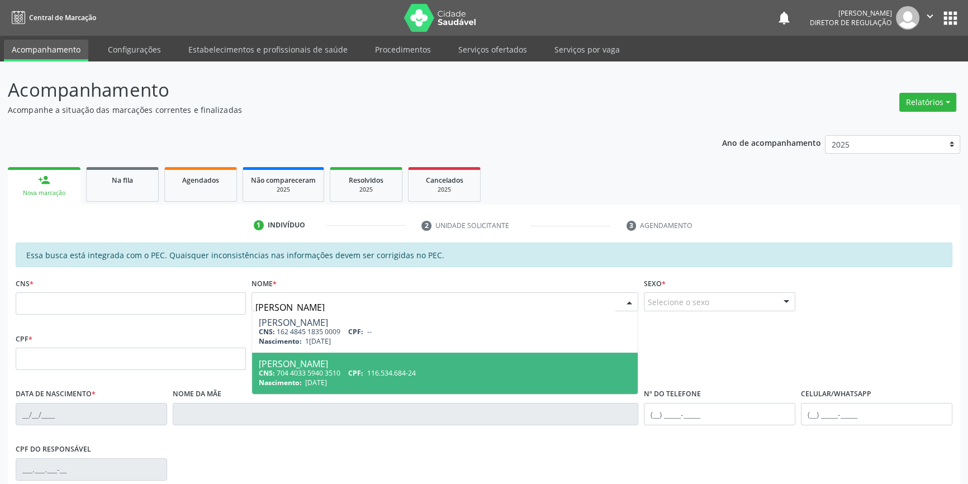
click at [352, 372] on span "CPF:" at bounding box center [355, 373] width 15 height 10
type input "704 4033 5940 3510"
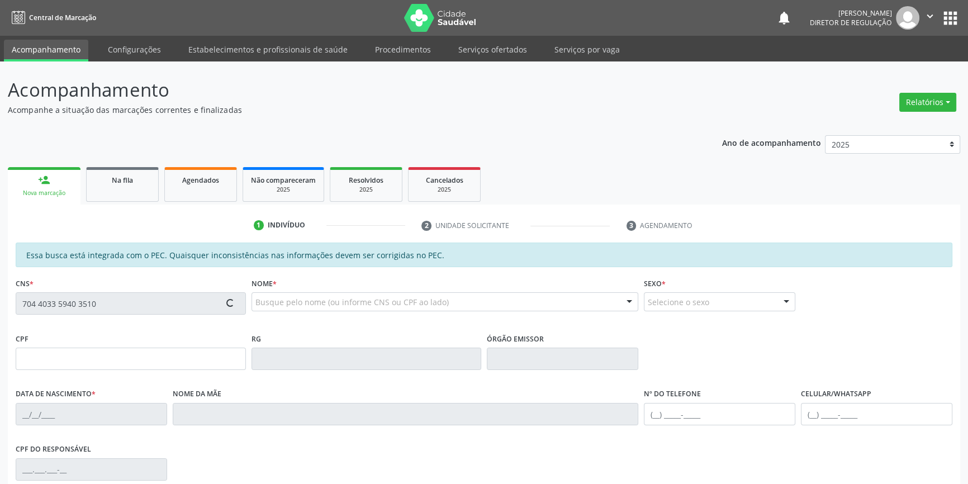
type input "116.534.684-24"
type input "03/12/2000"
type input "Célia da Silva Souza"
type input "(98) 8832-3260"
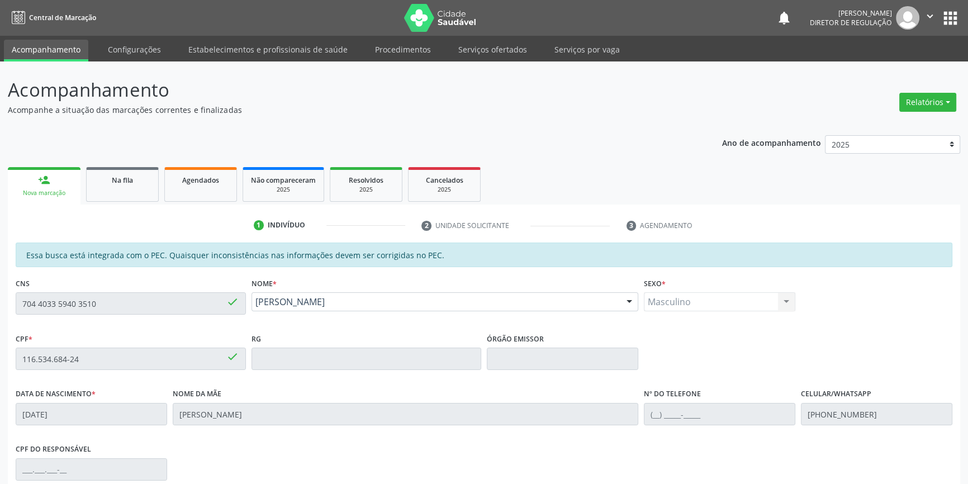
click at [0, 158] on div "Acompanhamento Acompanhe a situação das marcações correntes e finalizadas Relat…" at bounding box center [484, 349] width 968 height 577
click at [500, 53] on link "Serviços ofertados" at bounding box center [493, 50] width 84 height 20
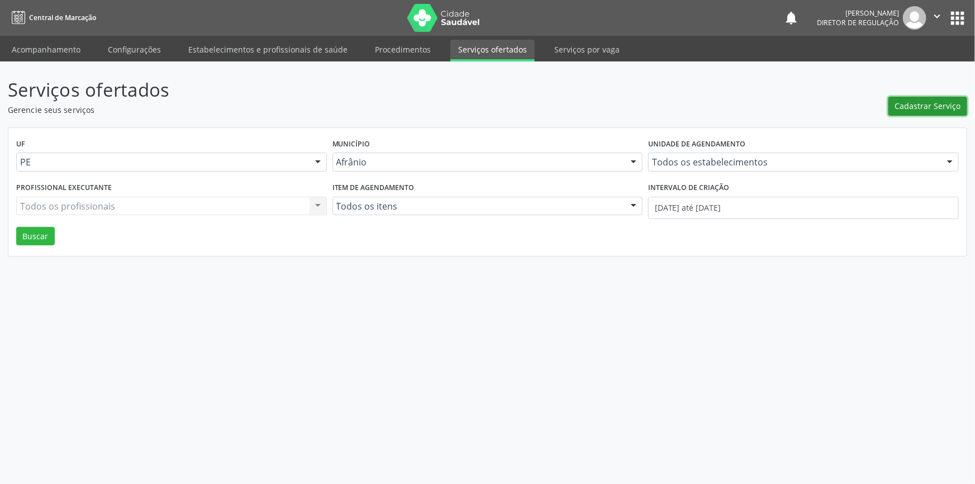
click at [922, 107] on span "Cadastrar Serviço" at bounding box center [928, 106] width 66 height 12
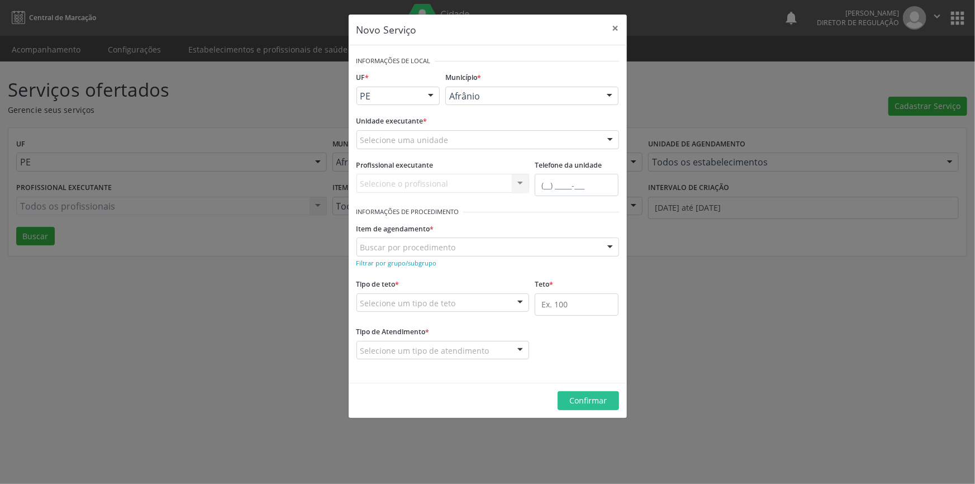
click at [505, 145] on div "Selecione uma unidade" at bounding box center [488, 139] width 263 height 19
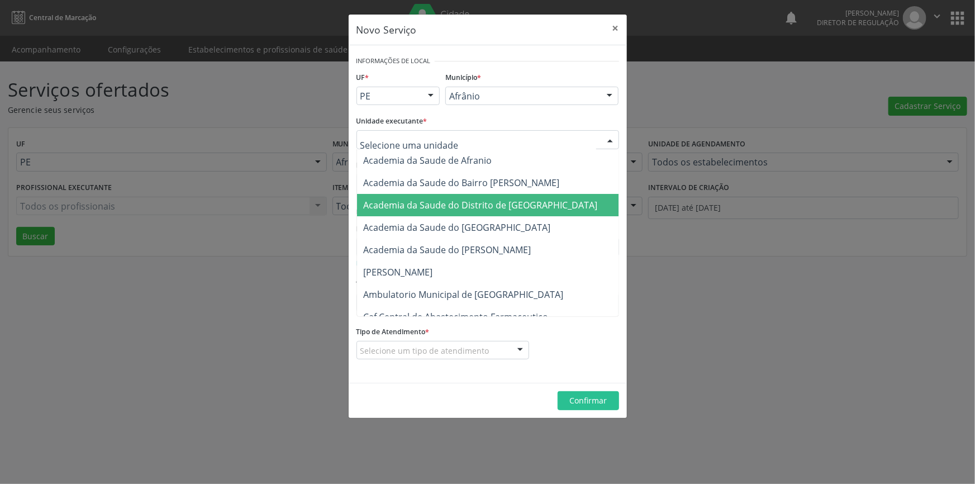
click at [106, 271] on div "Novo Serviço × Informações de Local UF * PE BA PE Nenhum resultado encontrado p…" at bounding box center [487, 242] width 975 height 484
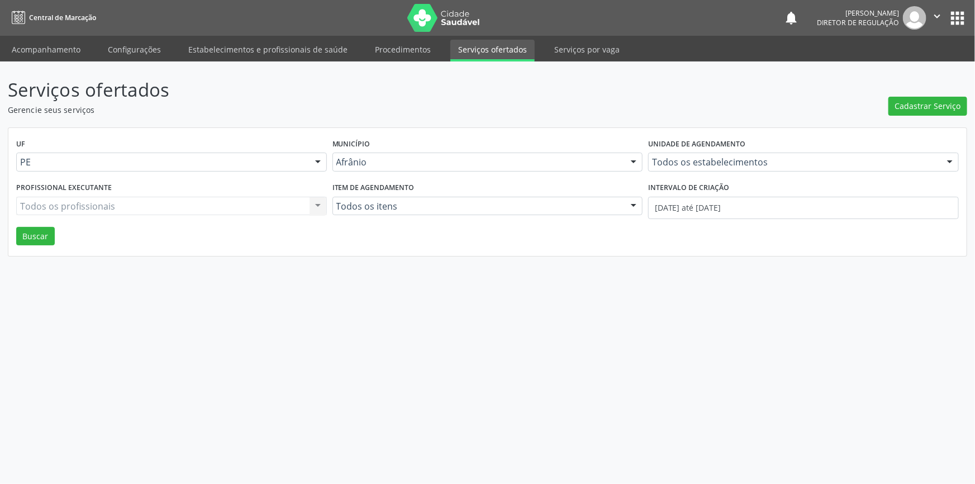
click at [46, 62] on div "Serviços ofertados Gerencie seus serviços Cadastrar Serviço UF PE Todas as UFs …" at bounding box center [487, 272] width 975 height 423
click at [58, 39] on ul "Acompanhamento Configurações Estabelecimentos e profissionais de saúde Procedim…" at bounding box center [487, 49] width 975 height 26
click at [58, 43] on link "Acompanhamento" at bounding box center [46, 50] width 84 height 20
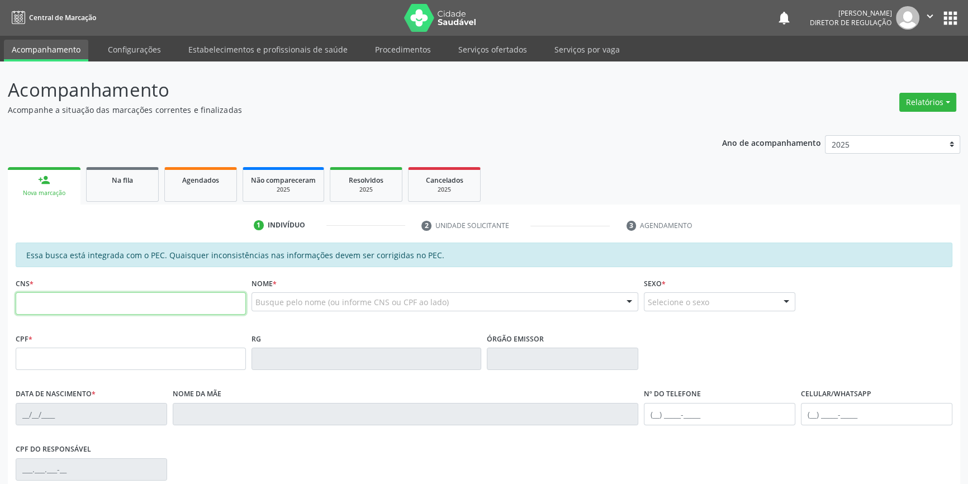
click at [125, 303] on input "text" at bounding box center [131, 303] width 230 height 22
type input "706 8027 3352 7823"
type input "113.872.004-61"
type input "21/03/2000"
type input "Idelma dos Santos Cruz Coelho"
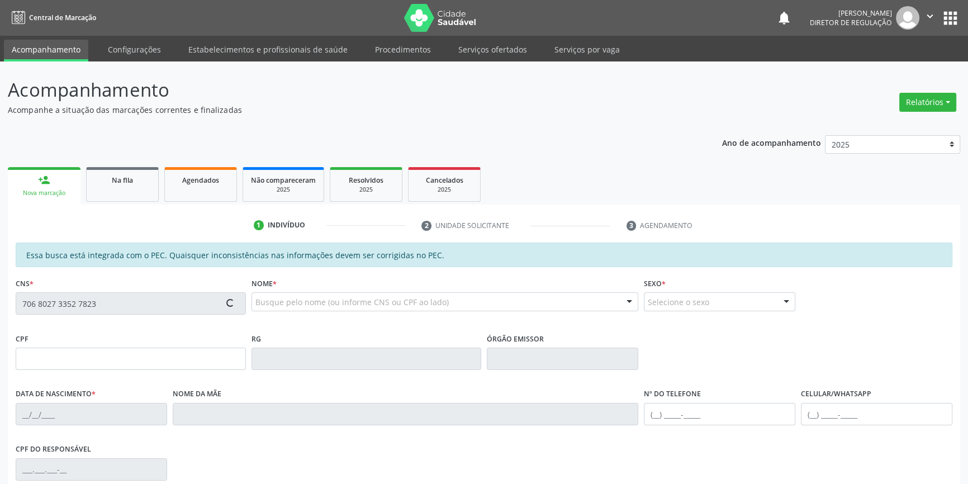
type input "(87) 98865-1019"
type input "S/N"
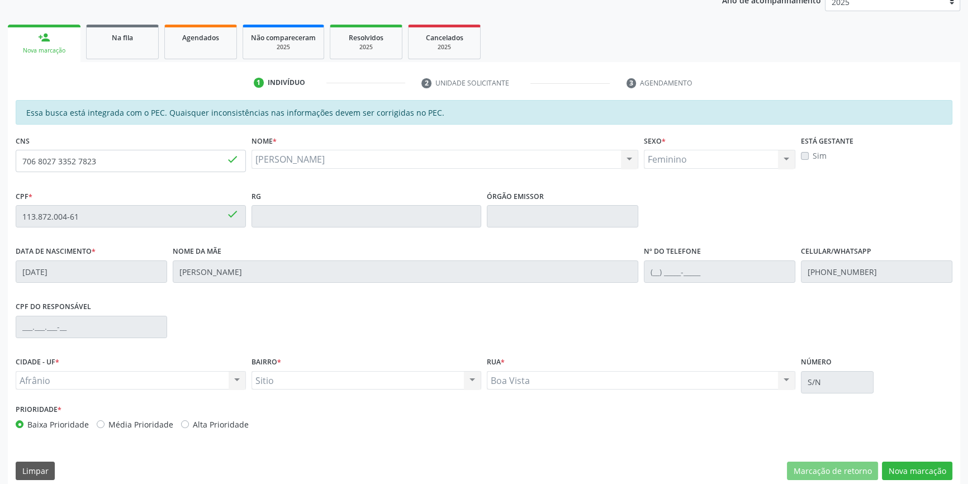
scroll to position [153, 0]
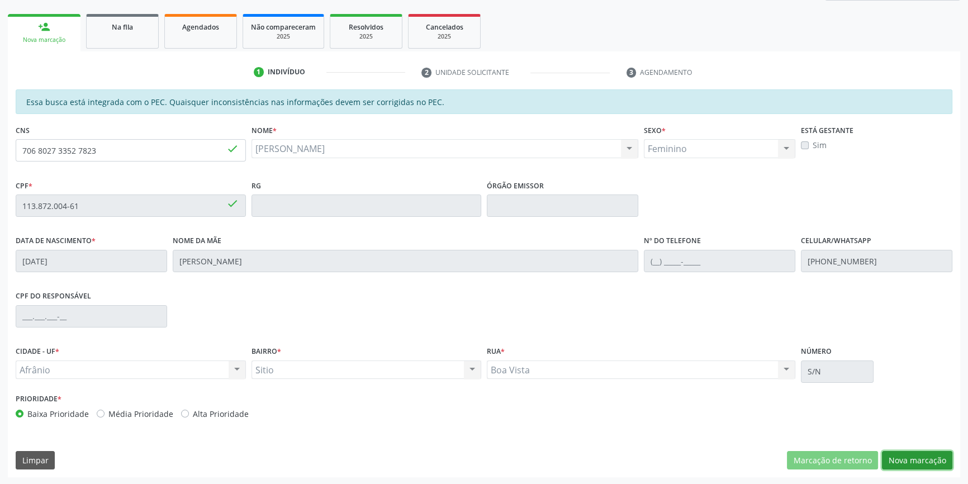
click at [910, 459] on button "Nova marcação" at bounding box center [917, 460] width 70 height 19
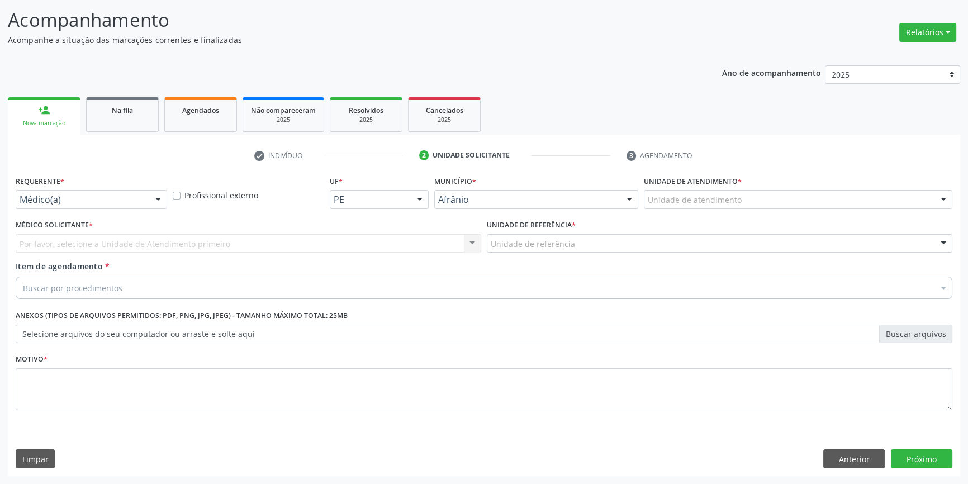
scroll to position [69, 0]
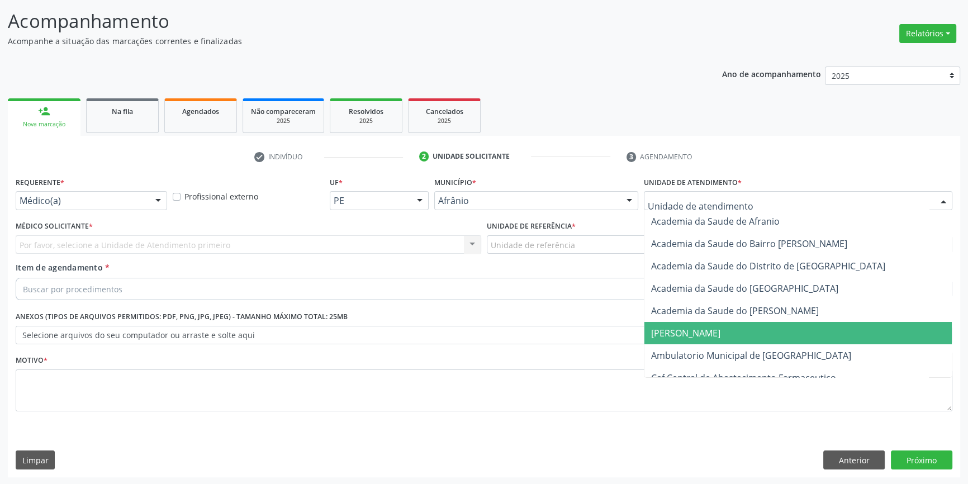
click at [716, 352] on span "Ambulatorio Municipal de [GEOGRAPHIC_DATA]" at bounding box center [751, 355] width 200 height 12
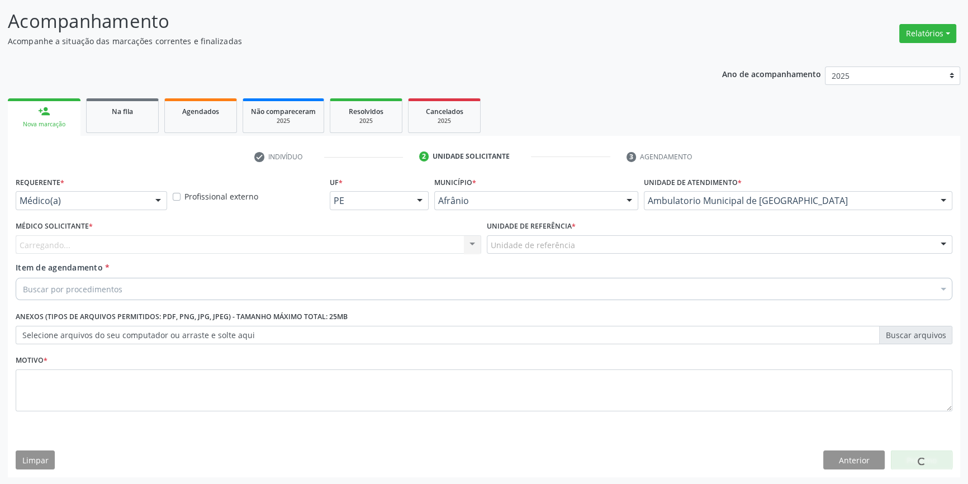
click at [556, 257] on div "Unidade de referência * Unidade de referência ESF de Extrema ESF de Barra das M…" at bounding box center [719, 240] width 471 height 44
click at [554, 252] on div "Unidade de referência" at bounding box center [720, 244] width 466 height 19
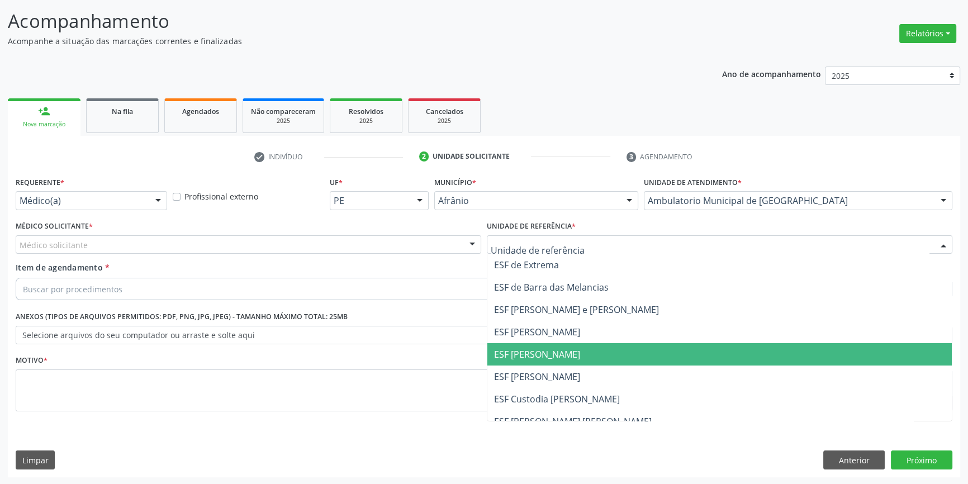
click at [542, 356] on span "ESF [PERSON_NAME]" at bounding box center [537, 354] width 86 height 12
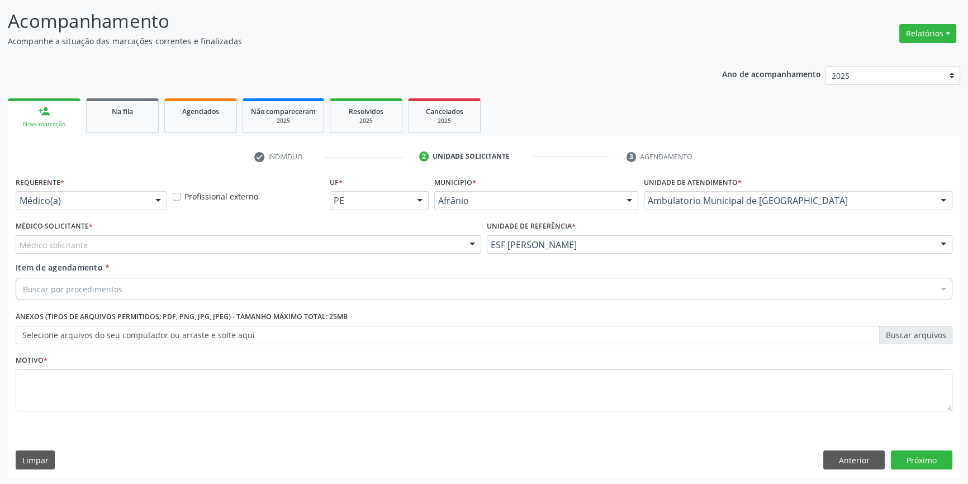
click at [327, 246] on div "Médico solicitante" at bounding box center [249, 244] width 466 height 19
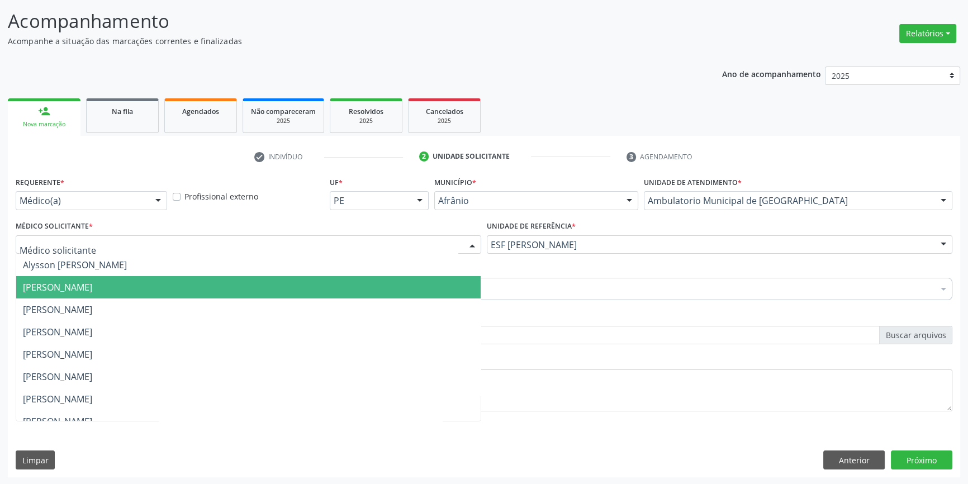
click at [182, 290] on span "[PERSON_NAME]" at bounding box center [248, 287] width 464 height 22
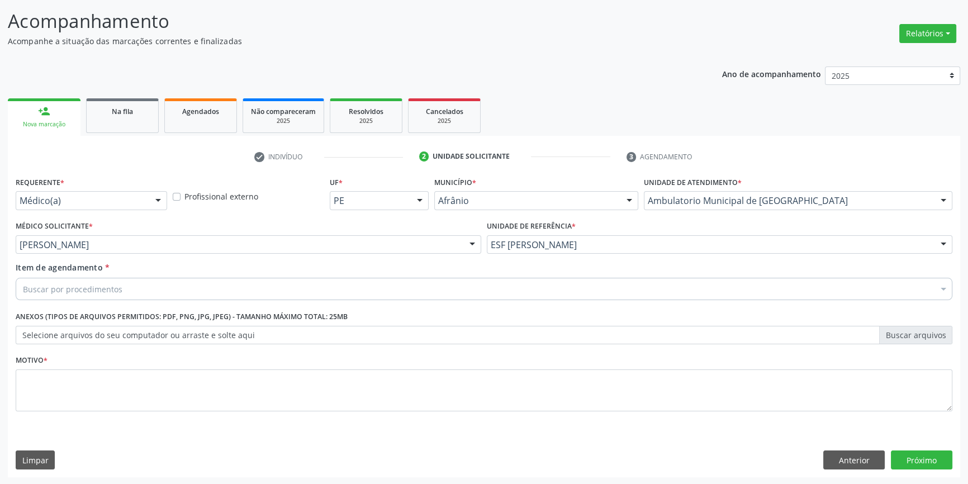
click at [154, 287] on div "Buscar por procedimentos" at bounding box center [484, 289] width 937 height 22
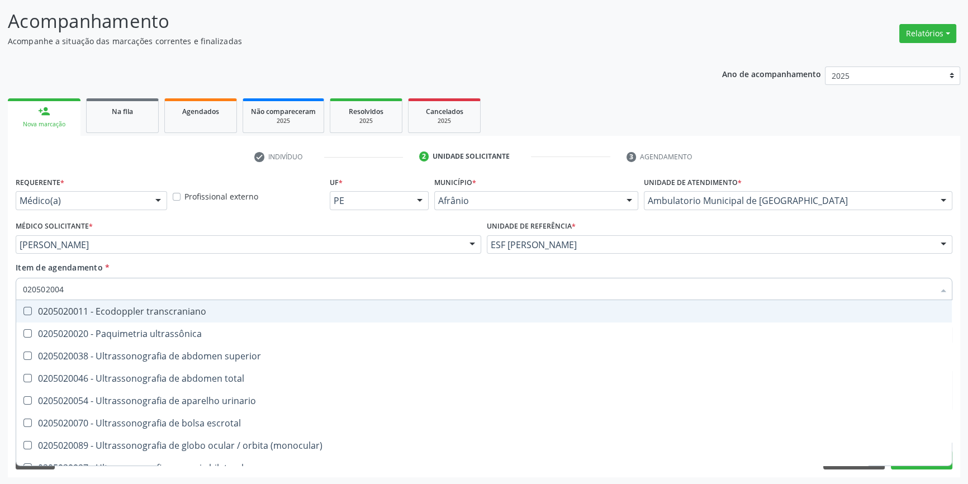
type input "0205020046"
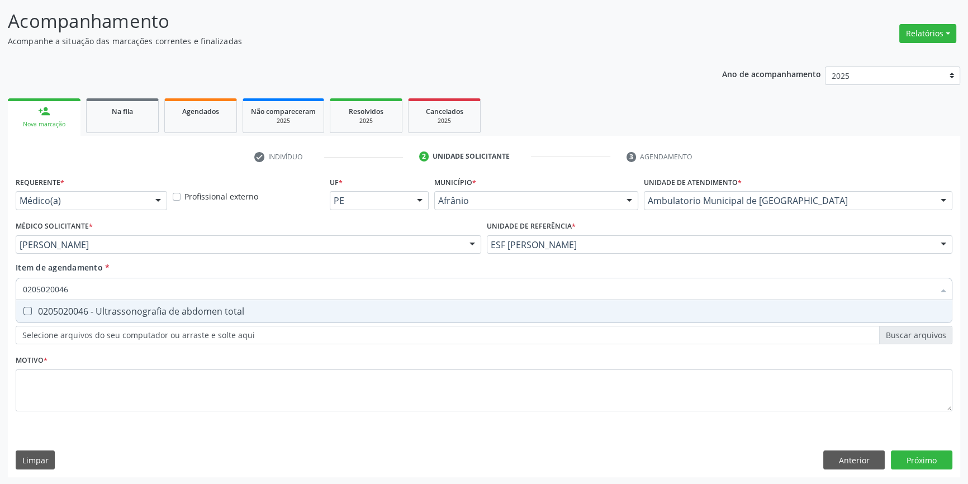
click at [151, 302] on span "0205020046 - Ultrassonografia de abdomen total" at bounding box center [484, 311] width 936 height 22
checkbox total "true"
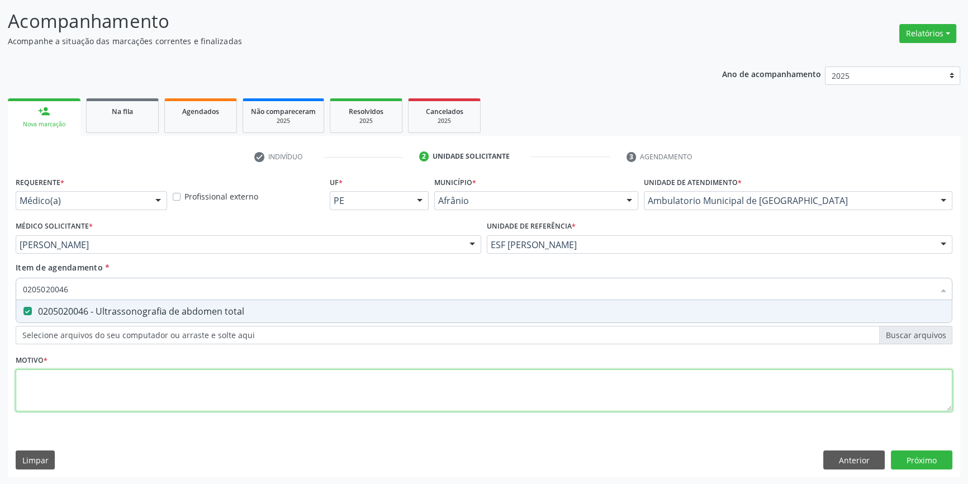
click at [117, 387] on div "Requerente * Médico(a) Médico(a) Enfermeiro(a) Paciente Nenhum resultado encont…" at bounding box center [484, 300] width 937 height 253
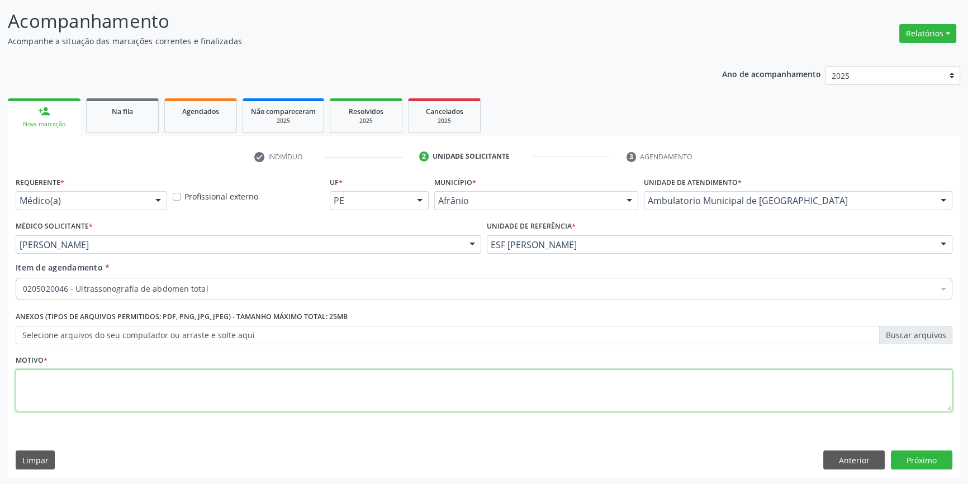
type textarea "'"
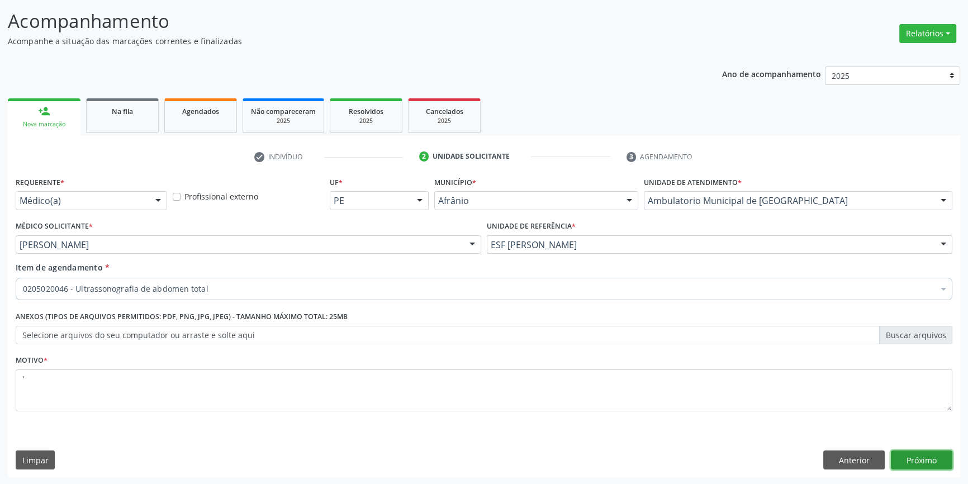
click at [932, 465] on button "Próximo" at bounding box center [921, 460] width 61 height 19
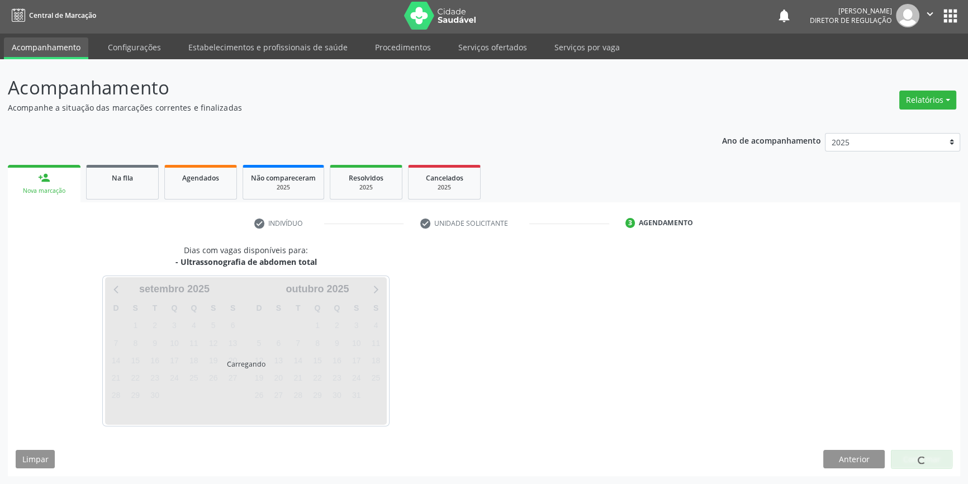
scroll to position [1, 0]
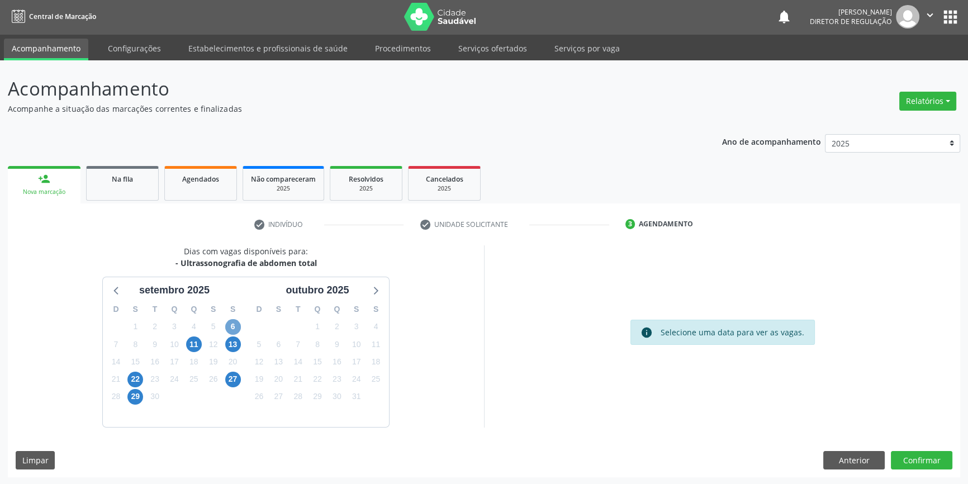
click at [233, 330] on span "6" at bounding box center [233, 327] width 16 height 16
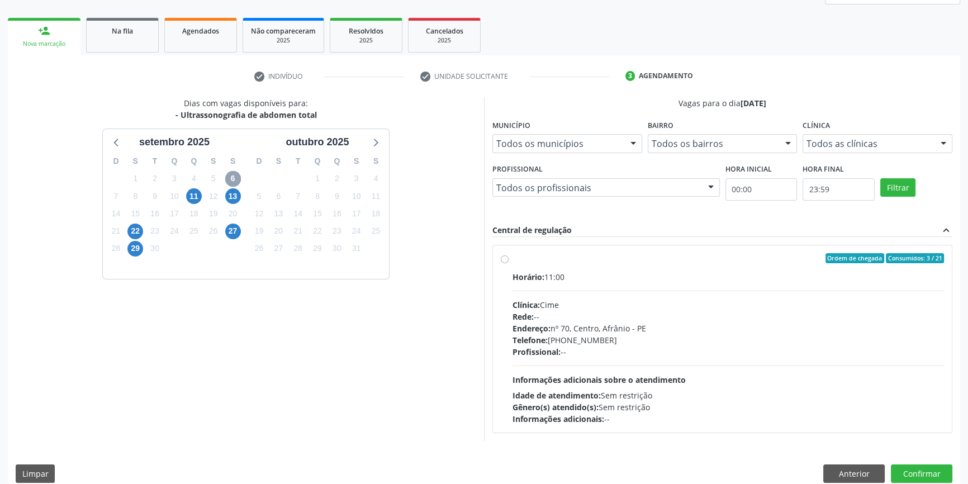
scroll to position [154, 0]
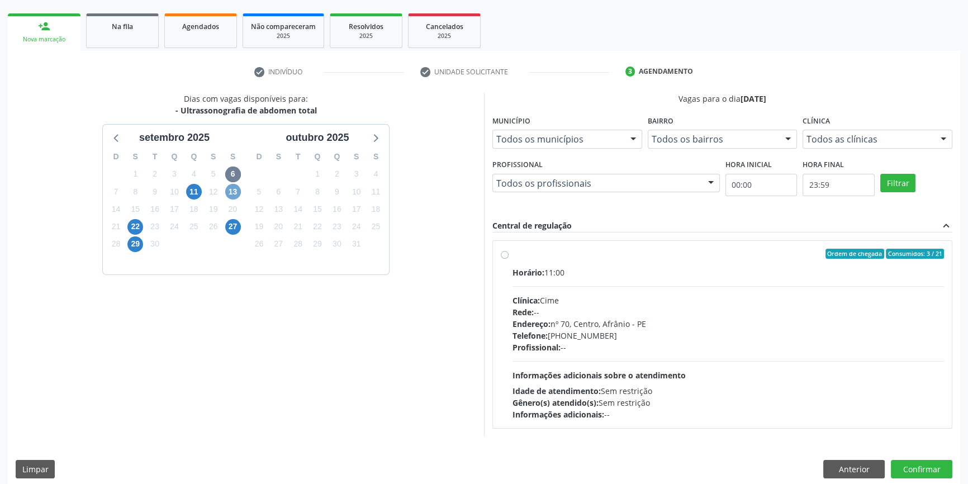
click at [225, 193] on span "13" at bounding box center [233, 192] width 16 height 16
click at [235, 170] on span "6" at bounding box center [233, 175] width 16 height 16
click at [525, 258] on label "Ordem de chegada Consumidos: 3 / 21 Horário: 11:00 Clínica: Cime Rede: -- Ender…" at bounding box center [728, 335] width 431 height 172
click at [509, 258] on input "Ordem de chegada Consumidos: 3 / 21 Horário: 11:00 Clínica: Cime Rede: -- Ender…" at bounding box center [505, 254] width 8 height 10
radio input "true"
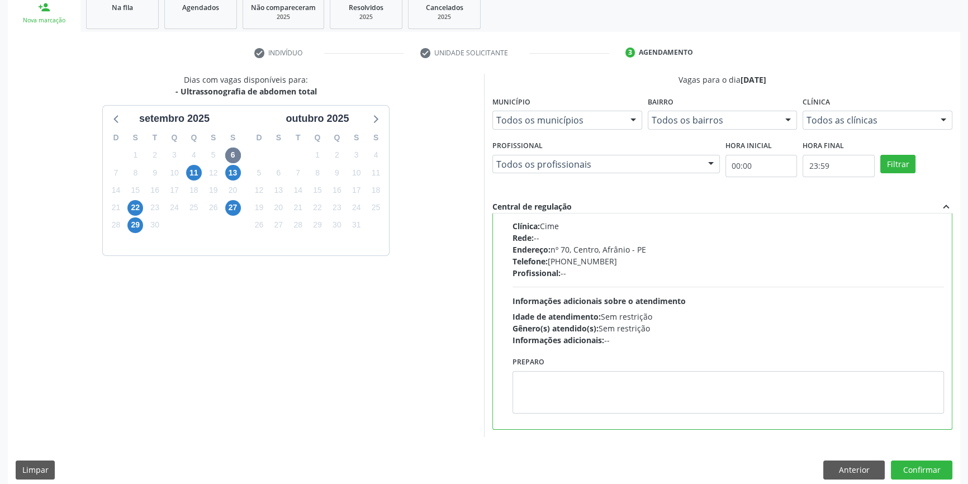
scroll to position [183, 0]
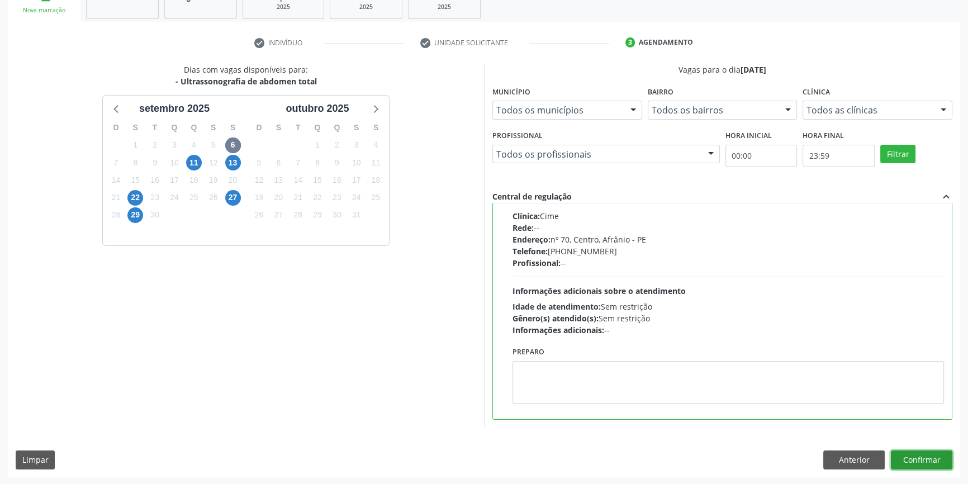
click at [931, 456] on button "Confirmar" at bounding box center [921, 460] width 61 height 19
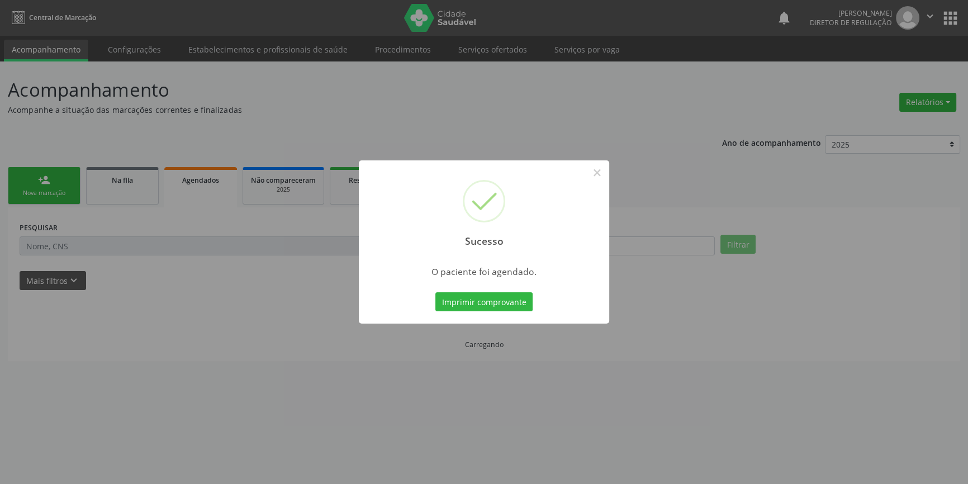
scroll to position [0, 0]
click at [497, 301] on button "Imprimir comprovante" at bounding box center [487, 301] width 97 height 19
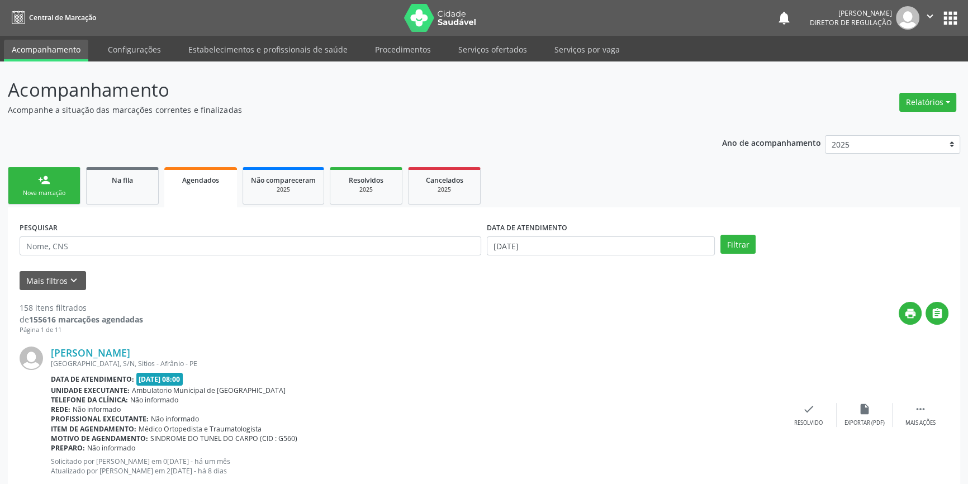
click at [95, 197] on div "Sucesso × O paciente foi agendado. Imprimir comprovante Cancel" at bounding box center [484, 242] width 968 height 484
click at [107, 197] on div "Sucesso × O paciente foi agendado. Imprimir comprovante Cancel" at bounding box center [484, 242] width 968 height 484
click at [119, 248] on div "Sucesso × O paciente foi agendado. Imprimir comprovante Cancel" at bounding box center [484, 242] width 968 height 484
click at [219, 195] on div "Sucesso × O paciente foi agendado. Imprimir comprovante Cancel" at bounding box center [484, 242] width 968 height 484
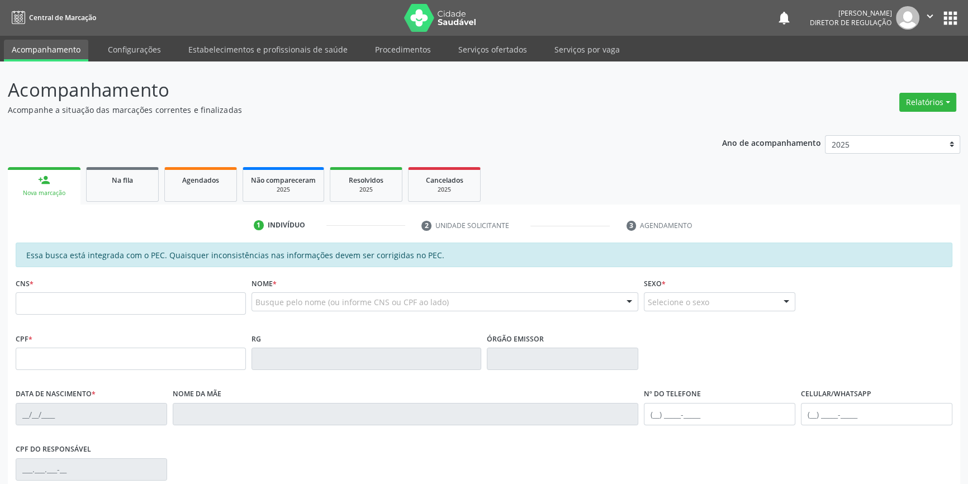
click at [184, 187] on link "Agendados" at bounding box center [200, 184] width 73 height 35
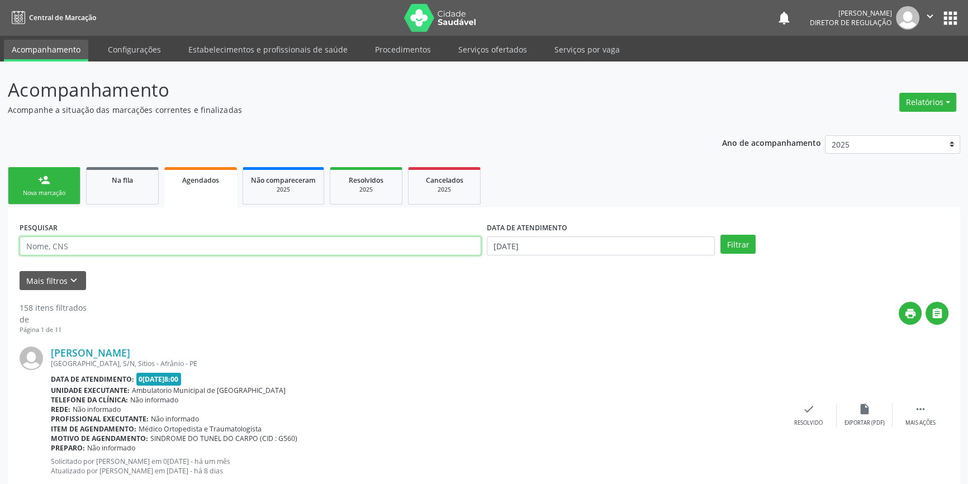
click at [145, 242] on input "text" at bounding box center [251, 245] width 462 height 19
type input "702607239558741"
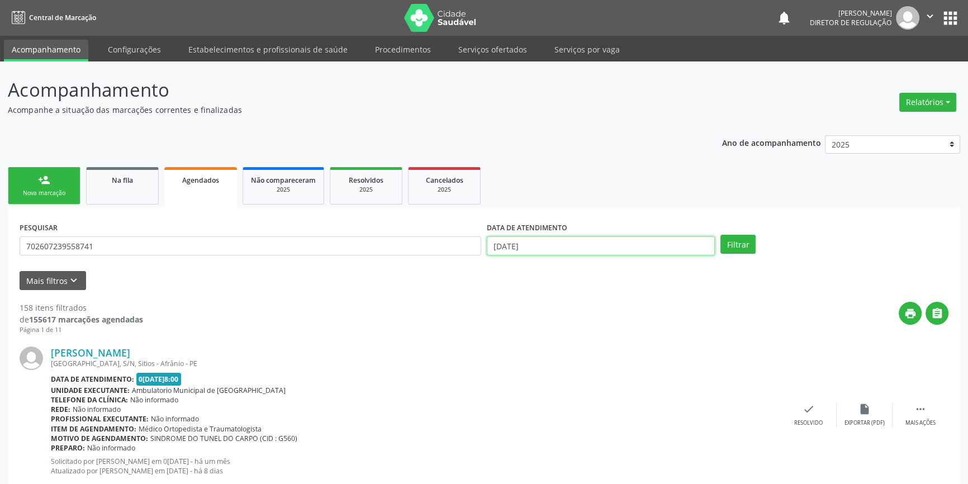
click at [632, 253] on body "Central de Marcação notifications Maria Aparecida Rodrigues da Silva Diretor de…" at bounding box center [484, 242] width 968 height 484
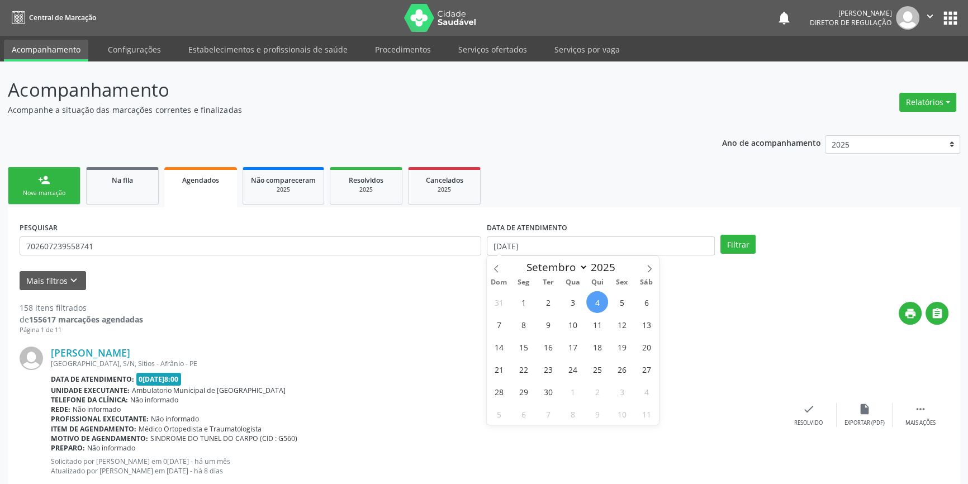
click at [602, 297] on span "4" at bounding box center [597, 302] width 22 height 22
type input "04/09/2025"
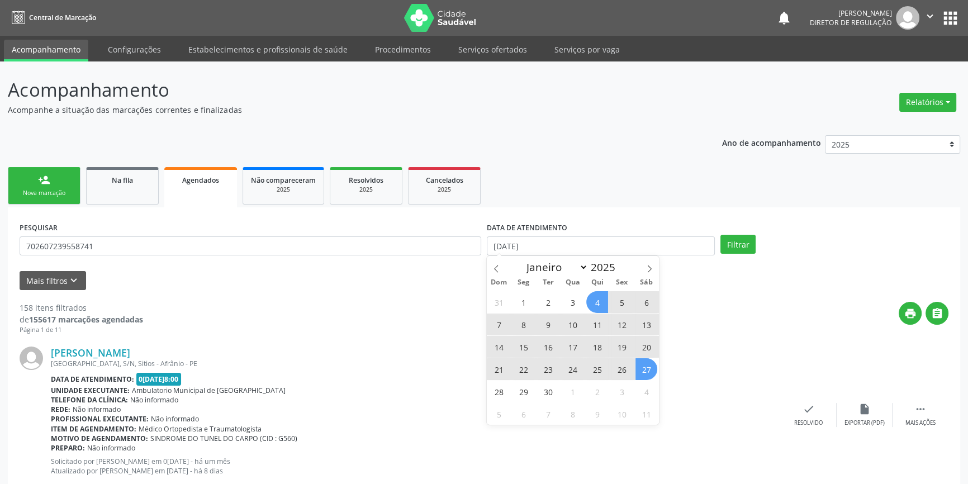
click at [641, 372] on span "27" at bounding box center [647, 369] width 22 height 22
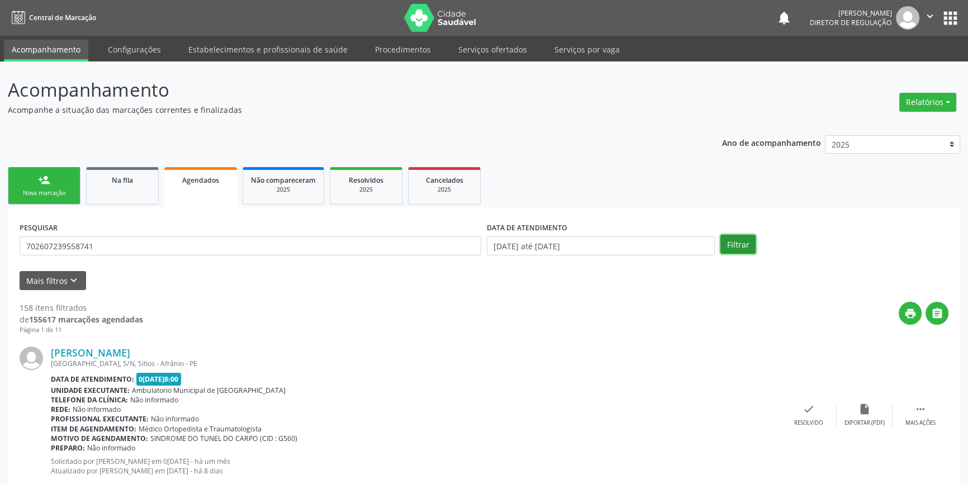
click at [741, 242] on button "Filtrar" at bounding box center [737, 244] width 35 height 19
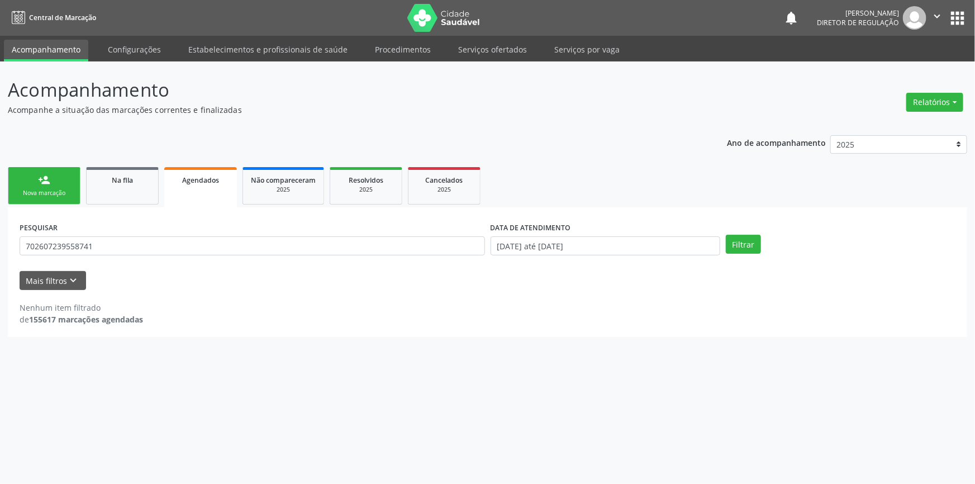
drag, startPoint x: 143, startPoint y: 257, endPoint x: 49, endPoint y: 250, distance: 94.2
click at [49, 250] on div "PESQUISAR 702607239558741" at bounding box center [252, 241] width 471 height 44
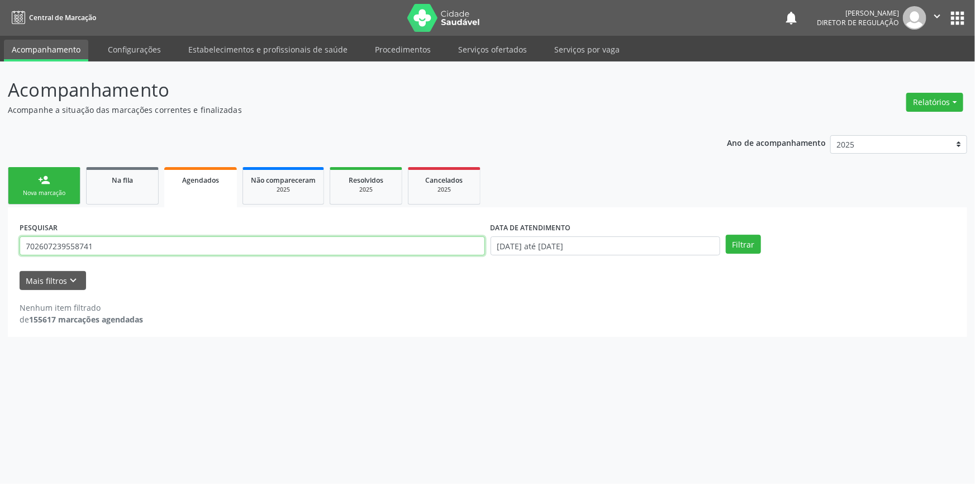
drag, startPoint x: 127, startPoint y: 247, endPoint x: 0, endPoint y: 224, distance: 129.6
click at [0, 224] on div "Acompanhamento Acompanhe a situação das marcações correntes e finalizadas Relat…" at bounding box center [487, 272] width 975 height 423
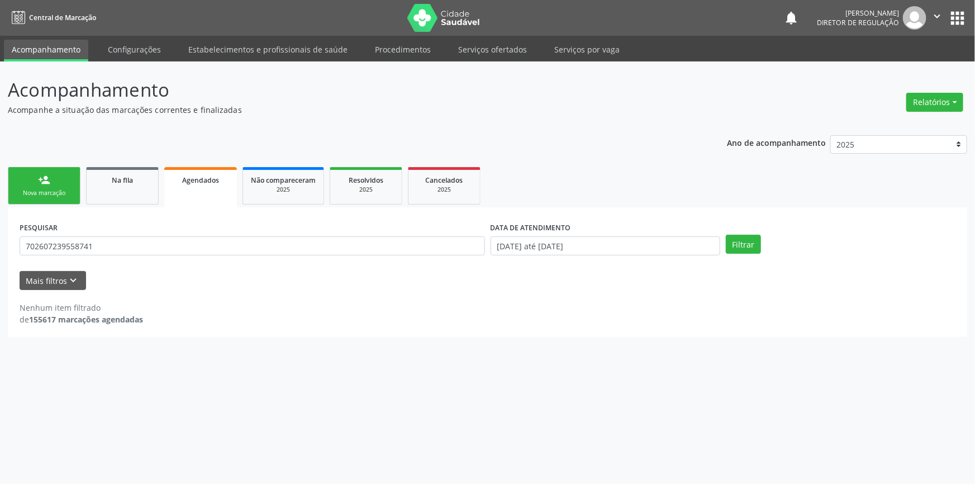
click at [37, 189] on div "Nova marcação" at bounding box center [44, 193] width 56 height 8
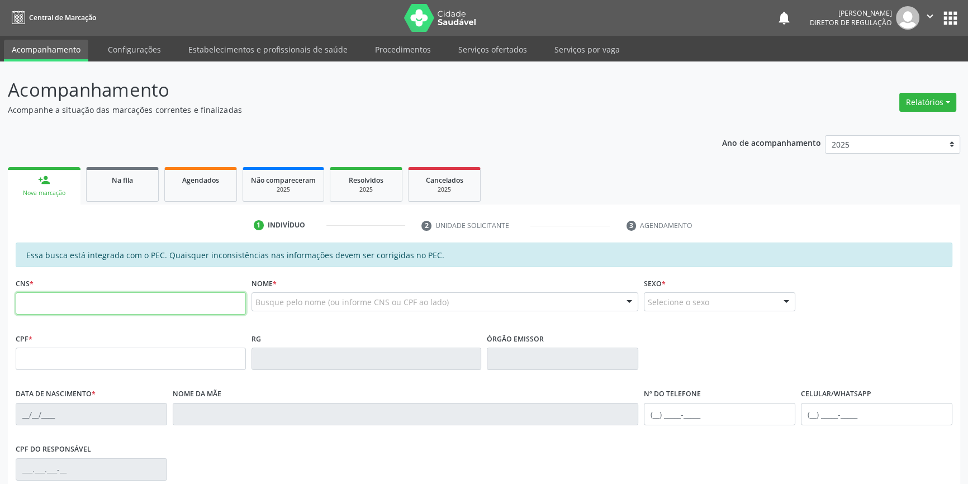
click at [117, 294] on input "text" at bounding box center [131, 303] width 230 height 22
paste input "702 6072 3955 8741"
type input "702 6072 3955 8741"
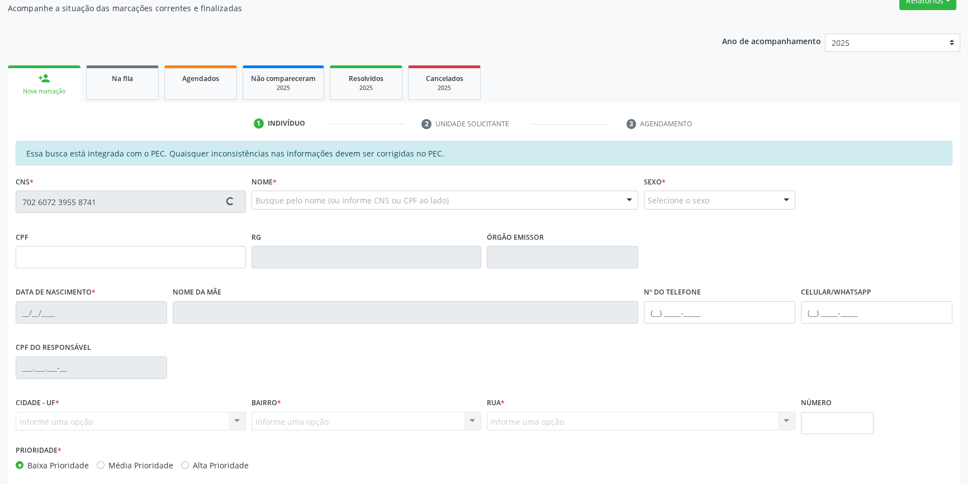
type input "19/04/1974"
type input "Maira Isabel P dos Santos"
type input "(87) 8106-1802"
type input "S/N"
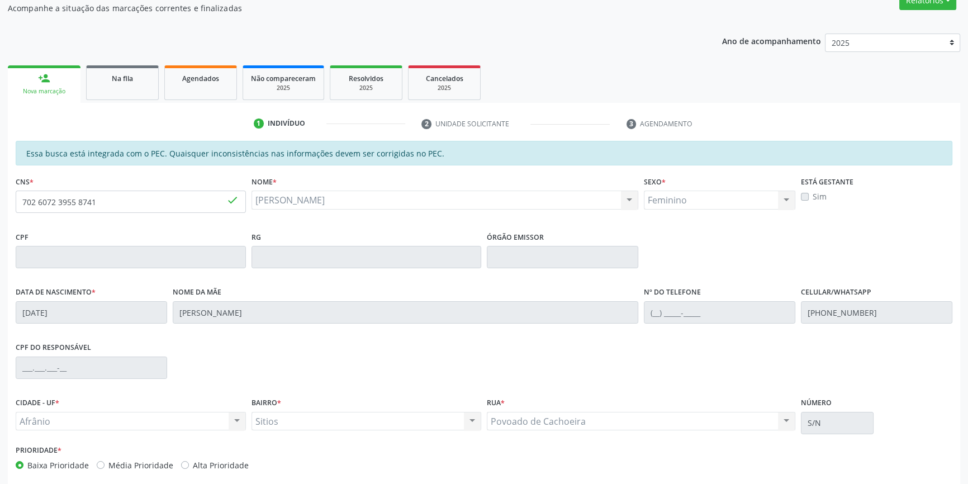
scroll to position [153, 0]
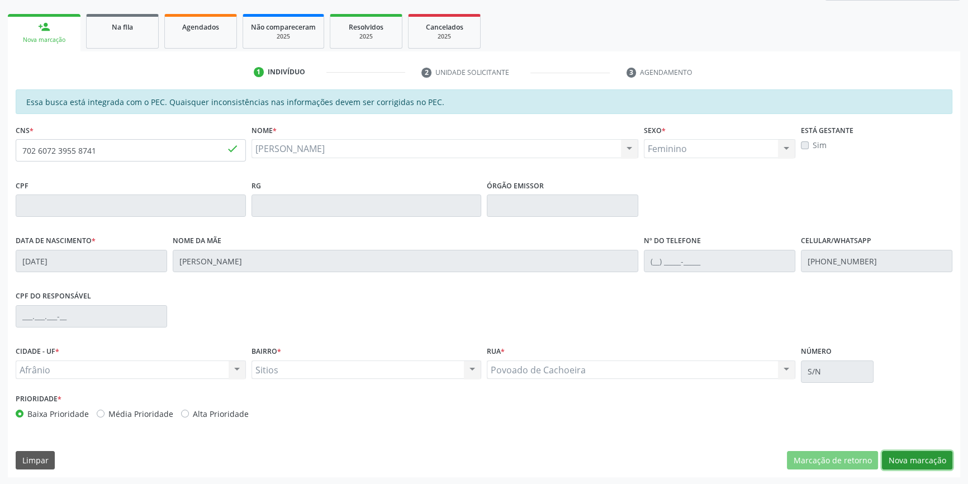
click at [910, 459] on button "Nova marcação" at bounding box center [917, 460] width 70 height 19
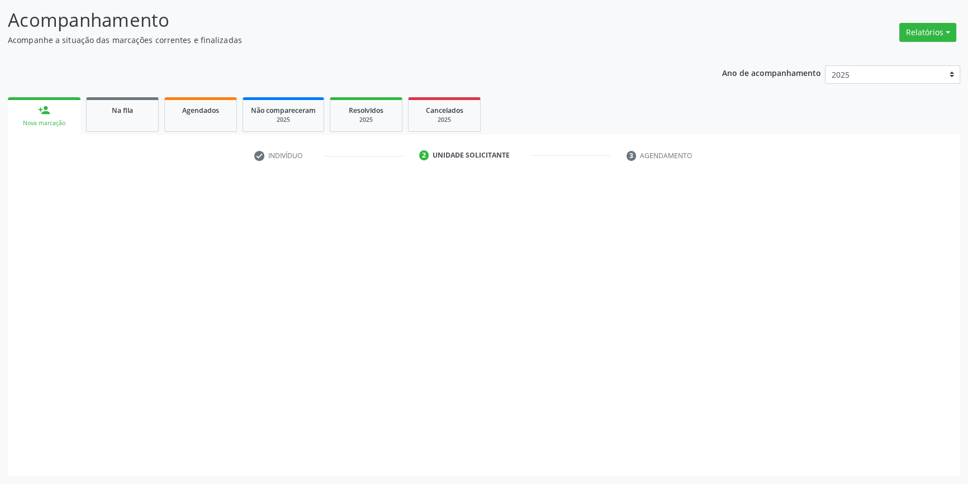
scroll to position [69, 0]
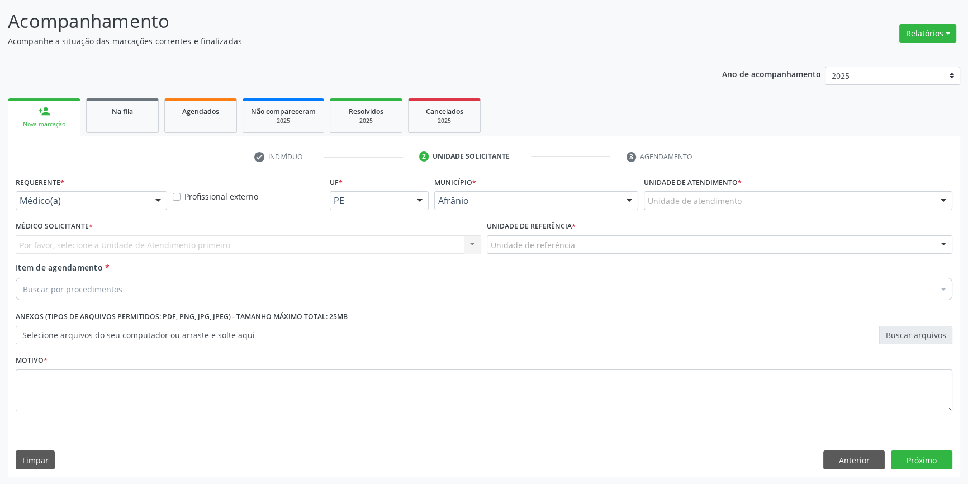
click at [722, 210] on div "Unidade de atendimento * Unidade de atendimento Academia da Saude de Afranio Ac…" at bounding box center [798, 196] width 314 height 44
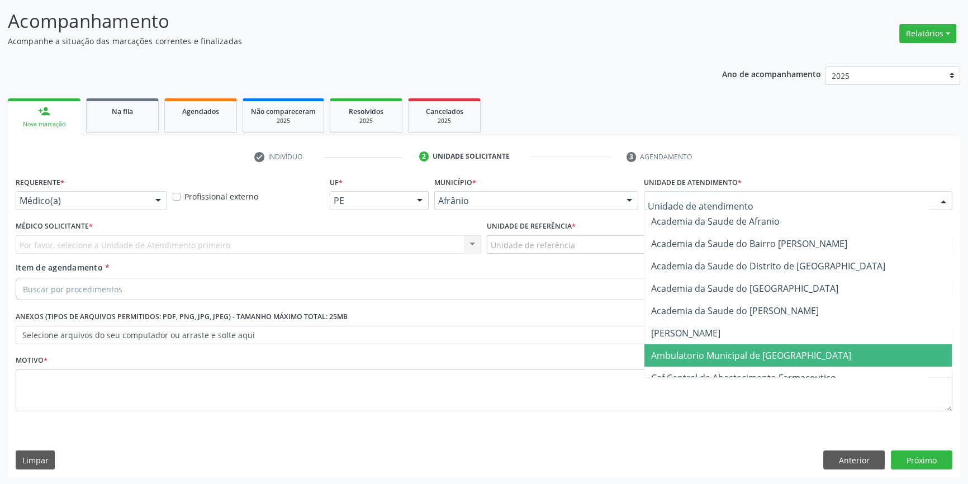
click at [712, 349] on span "Ambulatorio Municipal de [GEOGRAPHIC_DATA]" at bounding box center [751, 355] width 200 height 12
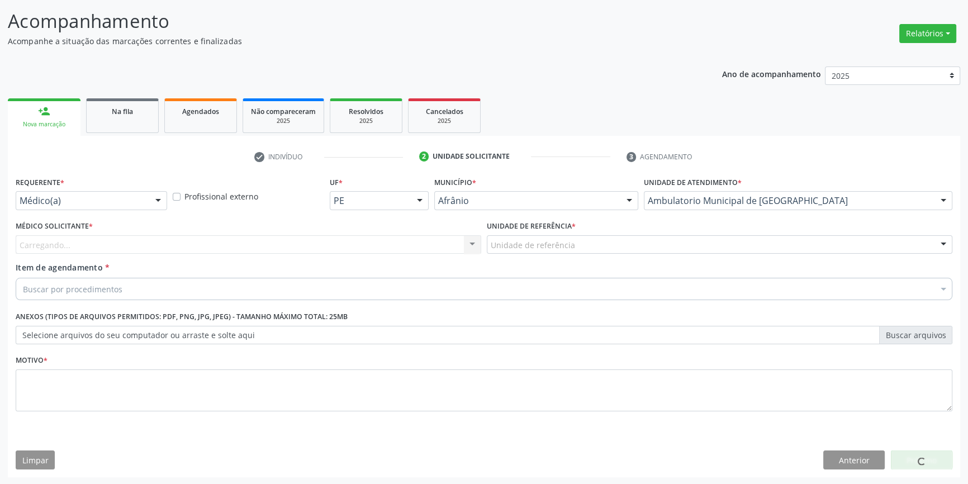
click at [589, 251] on div "Unidade de referência" at bounding box center [720, 244] width 466 height 19
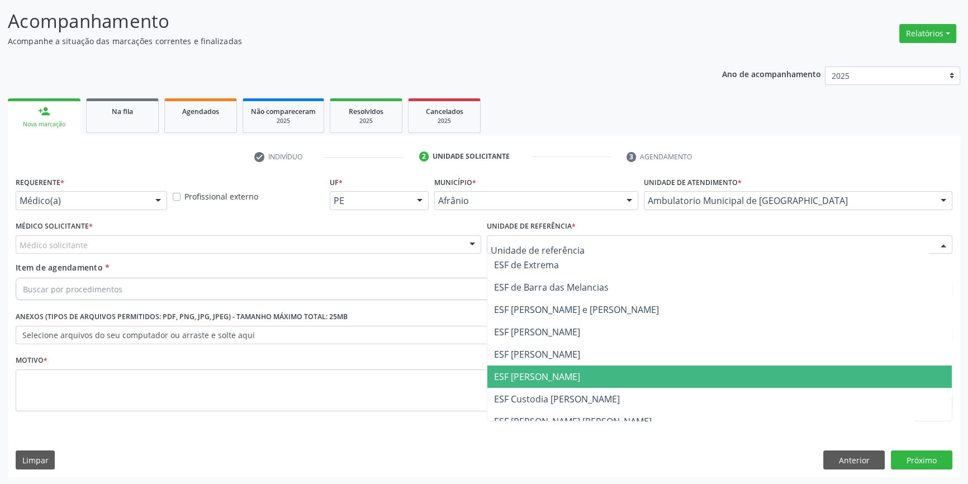
click at [558, 366] on span "ESF [PERSON_NAME]" at bounding box center [719, 377] width 464 height 22
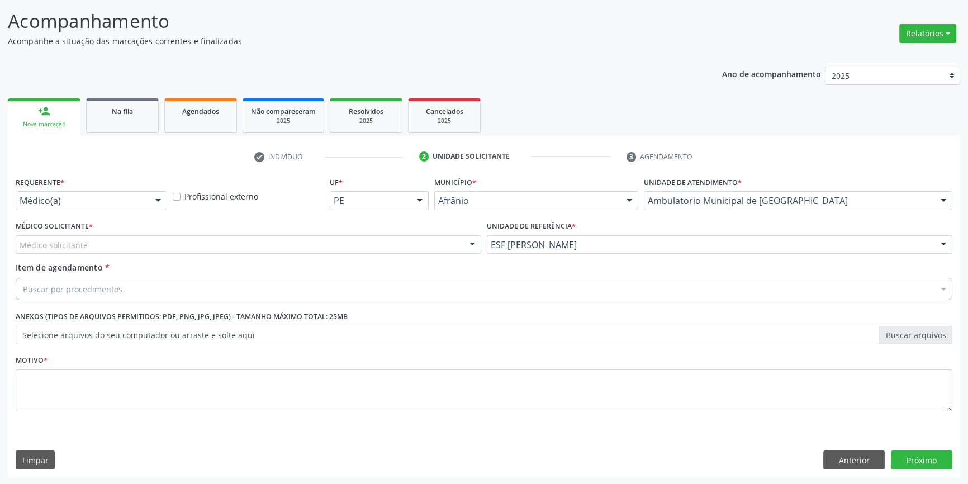
click at [296, 243] on div "Médico solicitante" at bounding box center [249, 244] width 466 height 19
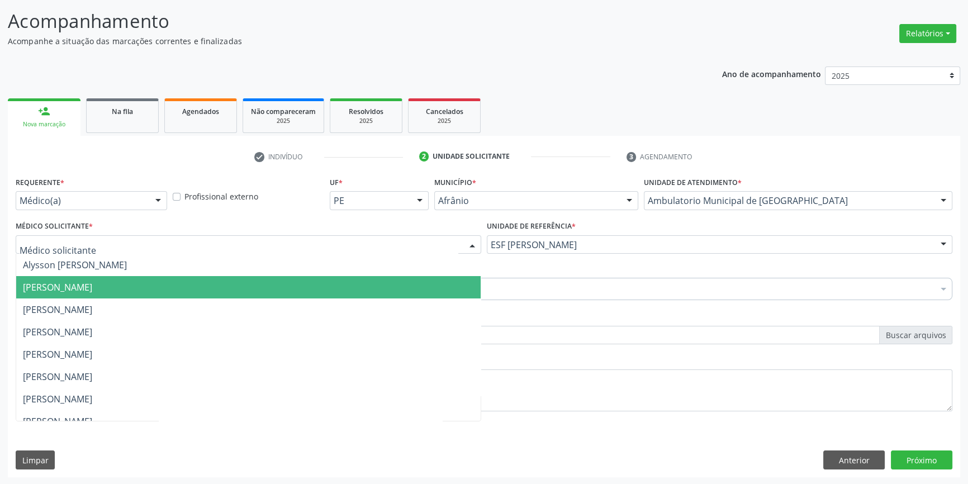
click at [173, 279] on span "Bruno Saraiva Bezerra Medrado" at bounding box center [248, 287] width 464 height 22
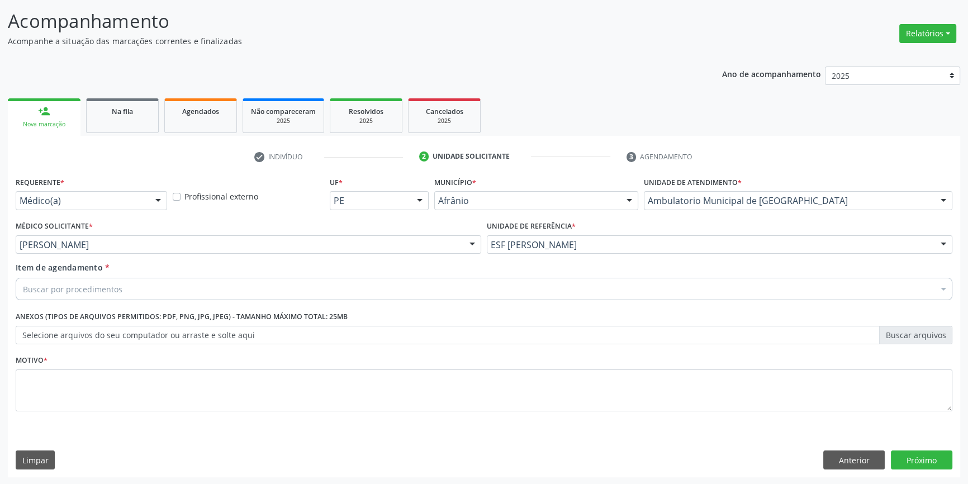
click at [167, 281] on div "Buscar por procedimentos" at bounding box center [484, 289] width 937 height 22
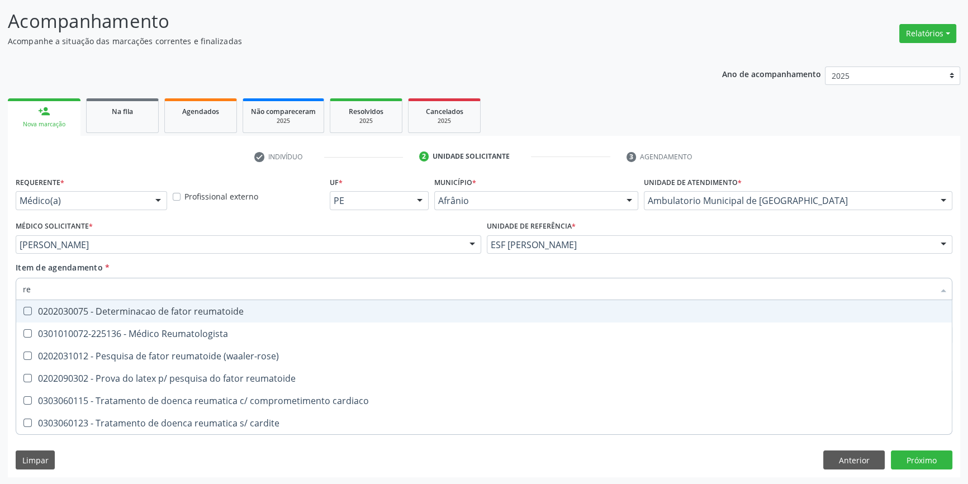
type input "r"
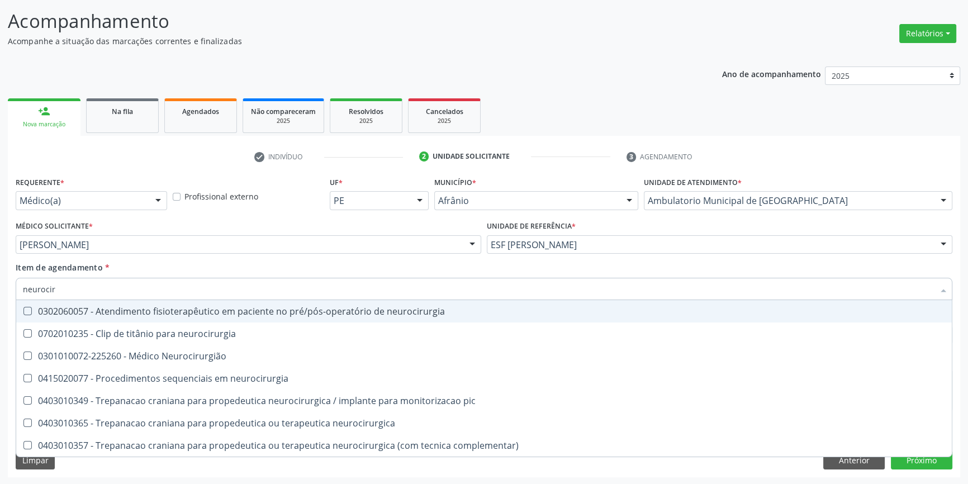
type input "neurociru"
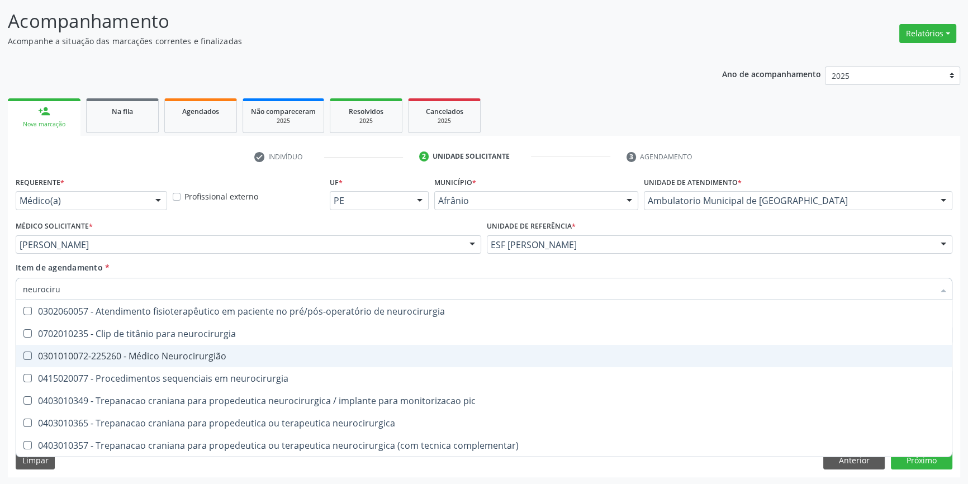
click at [174, 346] on span "0301010072-225260 - Médico Neurocirurgião" at bounding box center [484, 356] width 936 height 22
checkbox Neurocirurgião "true"
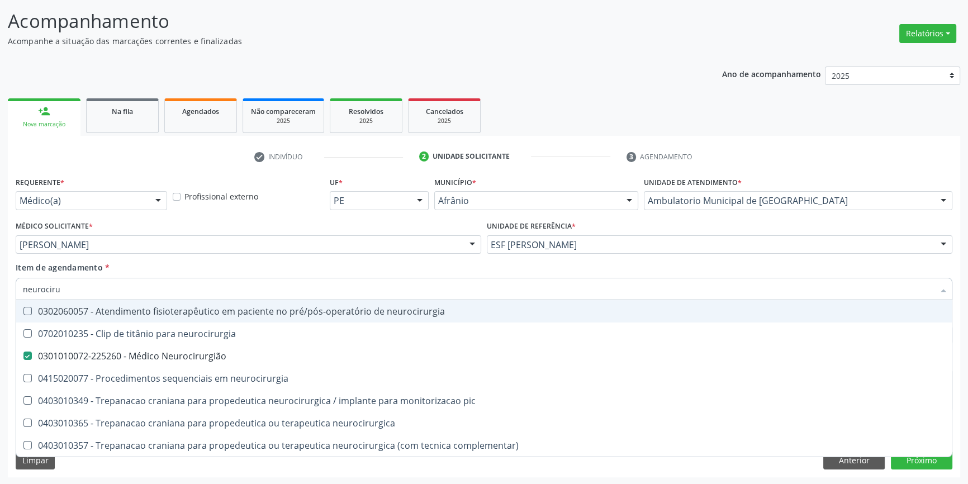
click at [217, 263] on div "Item de agendamento * neurociru Desfazer seleção 0302060057 - Atendimento fisio…" at bounding box center [484, 279] width 937 height 35
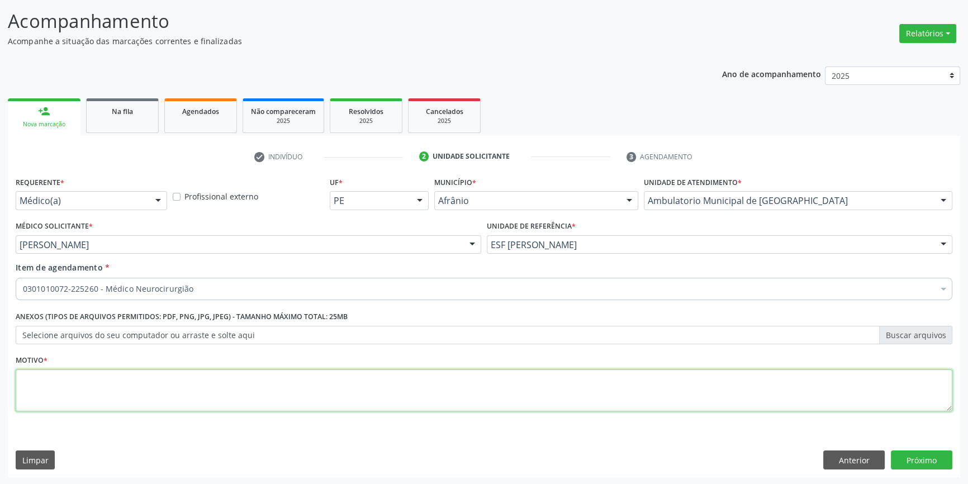
click at [183, 370] on textarea at bounding box center [484, 390] width 937 height 42
type textarea "'"
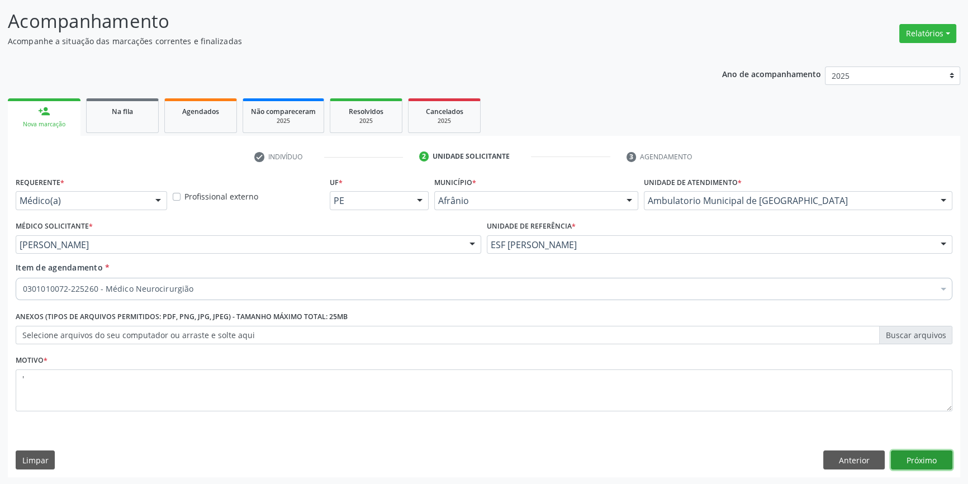
click at [922, 460] on button "Próximo" at bounding box center [921, 460] width 61 height 19
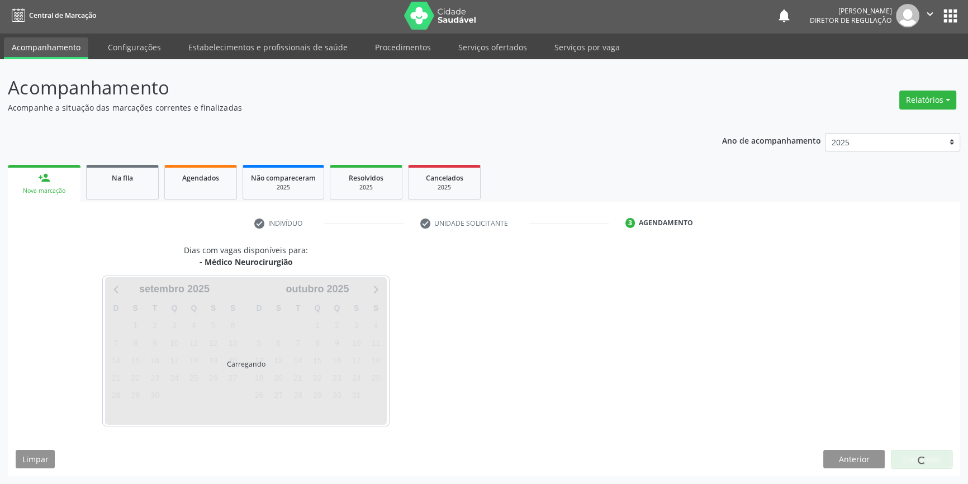
scroll to position [1, 0]
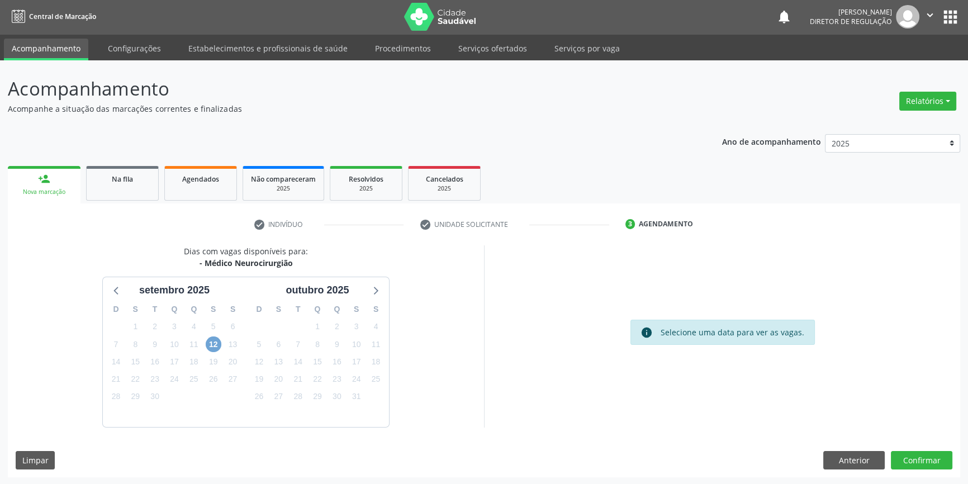
click at [212, 342] on span "12" at bounding box center [214, 344] width 16 height 16
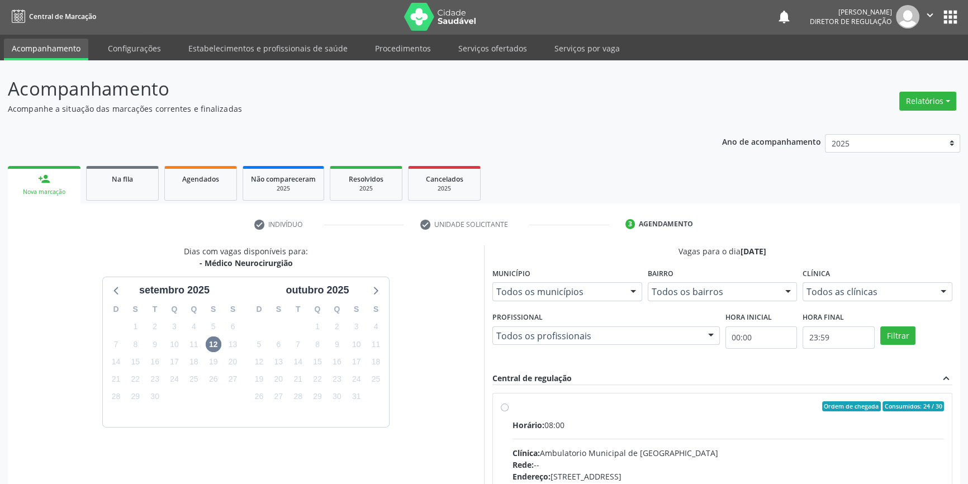
click at [553, 414] on label "Ordem de chegada Consumidos: 24 / 30 Horário: 08:00 Clínica: Ambulatorio Munici…" at bounding box center [728, 487] width 431 height 172
click at [509, 411] on input "Ordem de chegada Consumidos: 24 / 30 Horário: 08:00 Clínica: Ambulatorio Munici…" at bounding box center [505, 406] width 8 height 10
radio input "true"
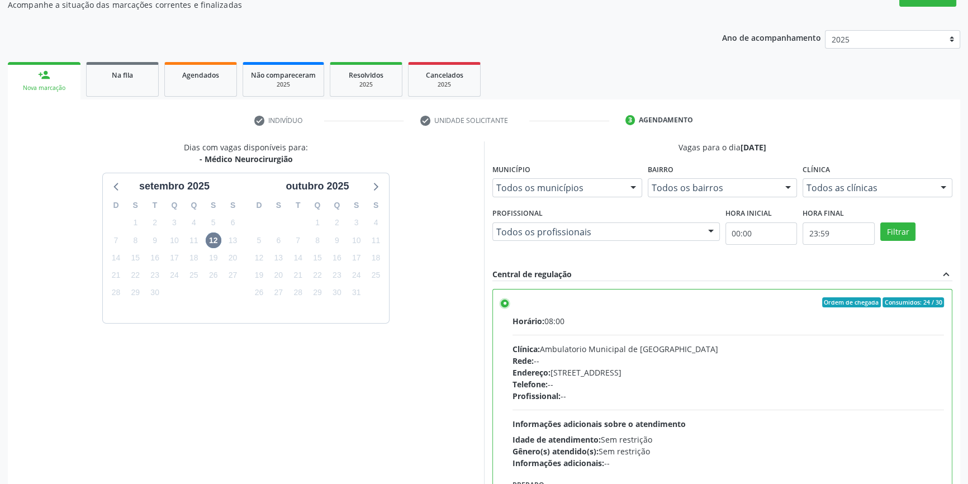
scroll to position [183, 0]
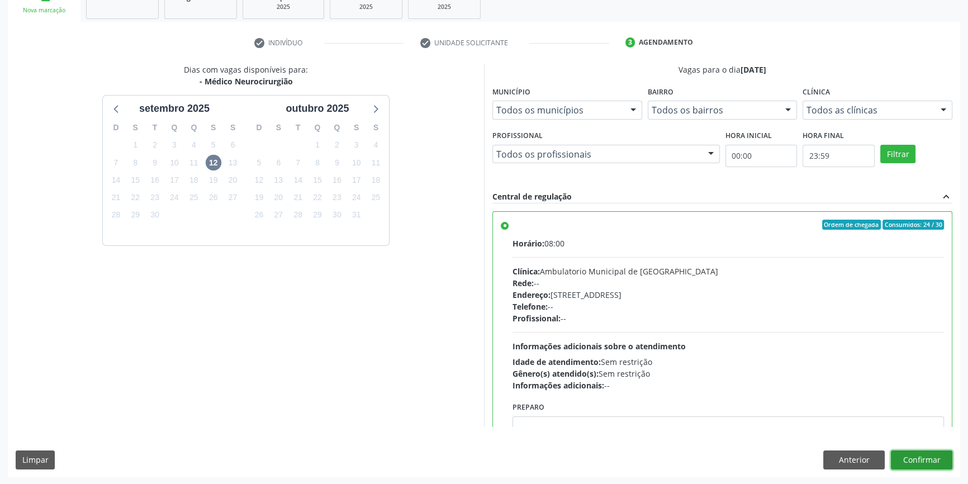
click at [936, 455] on button "Confirmar" at bounding box center [921, 460] width 61 height 19
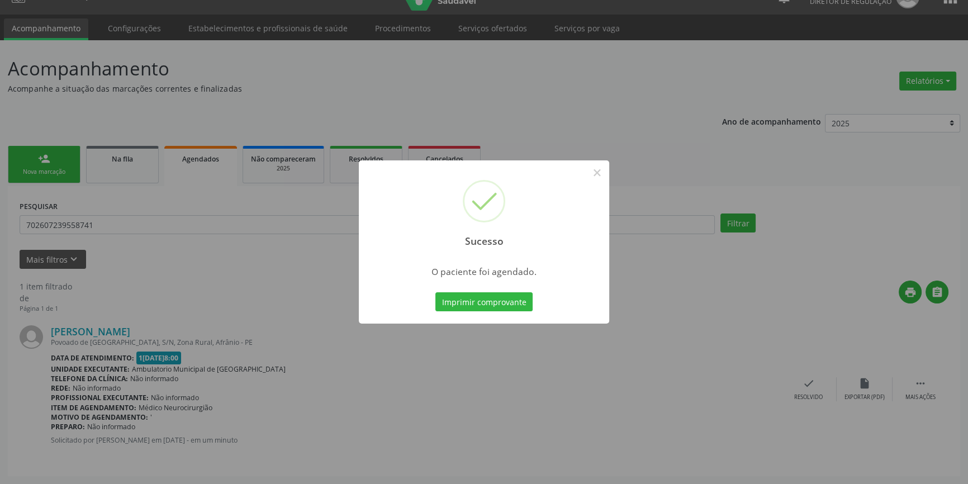
scroll to position [0, 0]
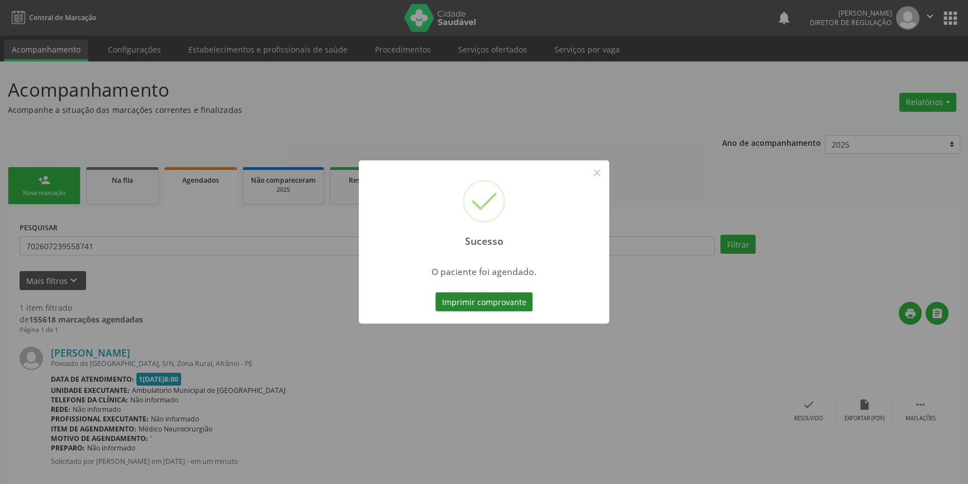
click at [511, 303] on button "Imprimir comprovante" at bounding box center [483, 301] width 97 height 19
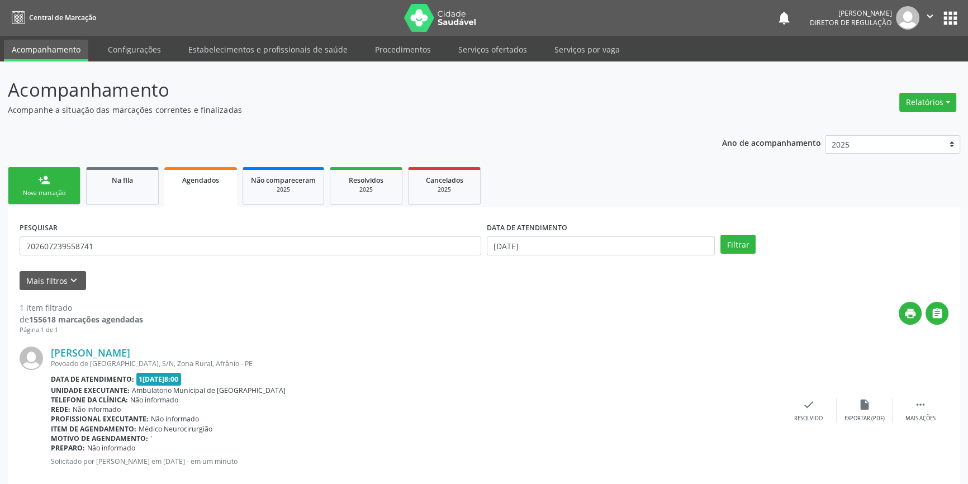
click at [67, 186] on link "person_add Nova marcação" at bounding box center [44, 185] width 73 height 37
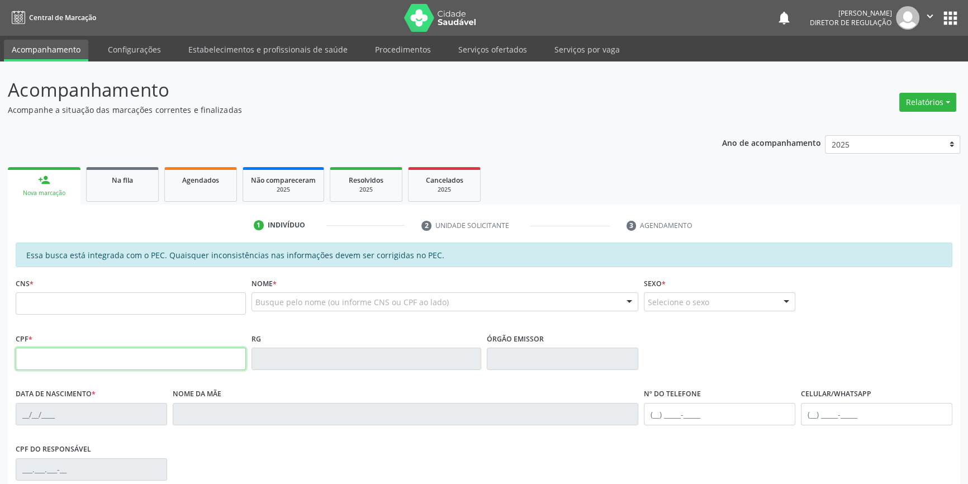
click at [101, 350] on input "text" at bounding box center [131, 359] width 230 height 22
type input "116.534.684-24"
type input "704 4033 5940 3510"
type input "03/12/2000"
type input "Célia da Silva Souza"
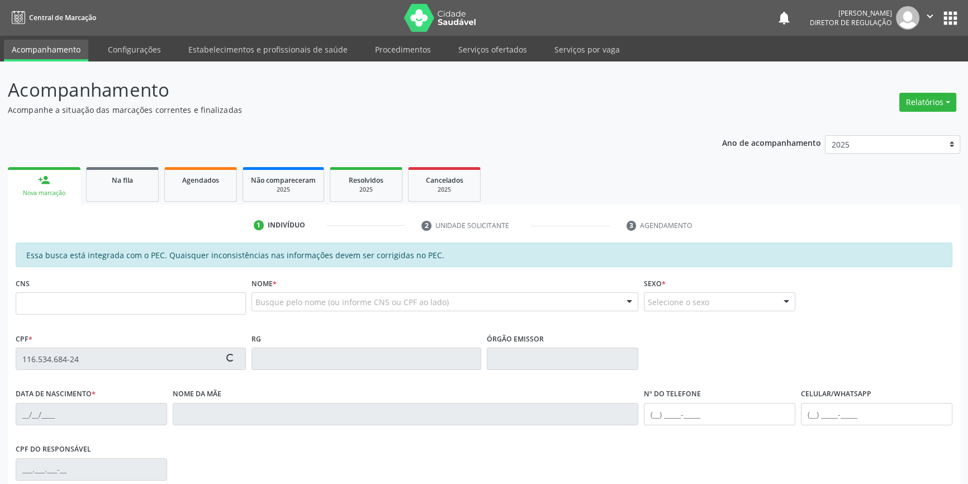
type input "[PHONE_NUMBER]"
type input "250"
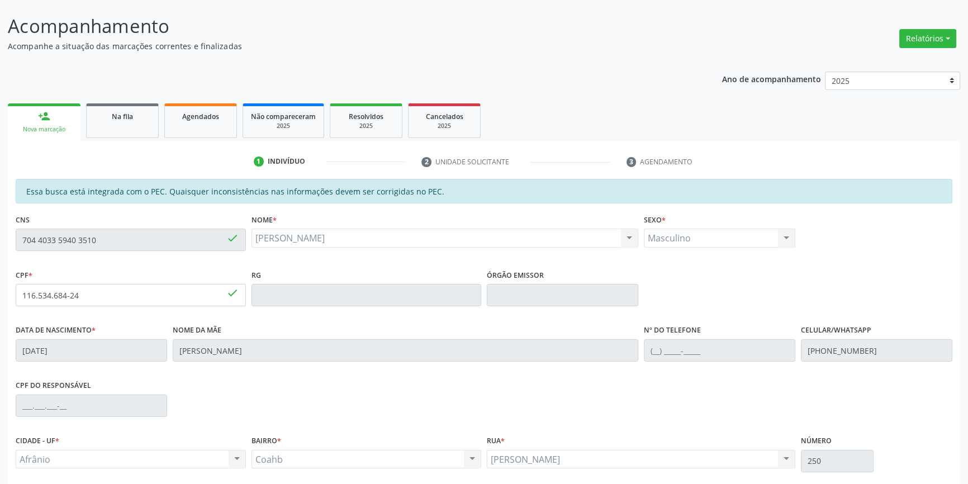
scroll to position [153, 0]
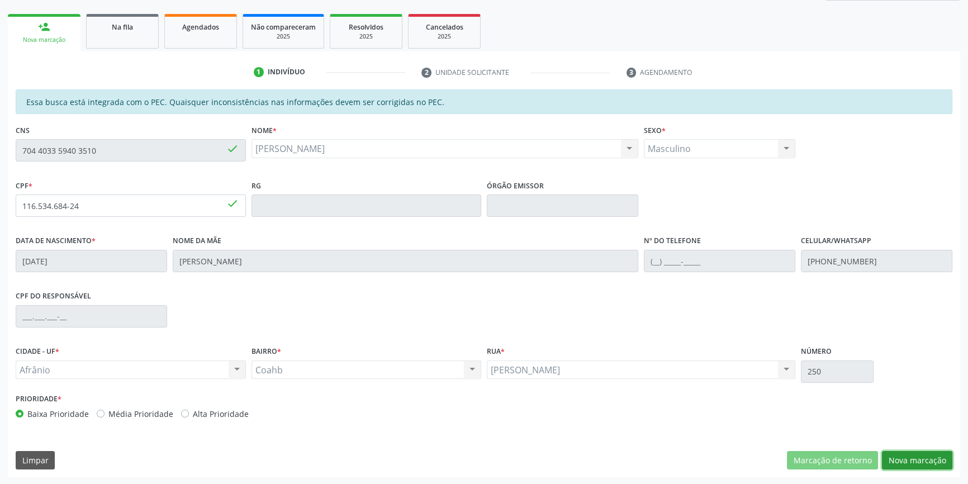
click at [919, 453] on button "Nova marcação" at bounding box center [917, 460] width 70 height 19
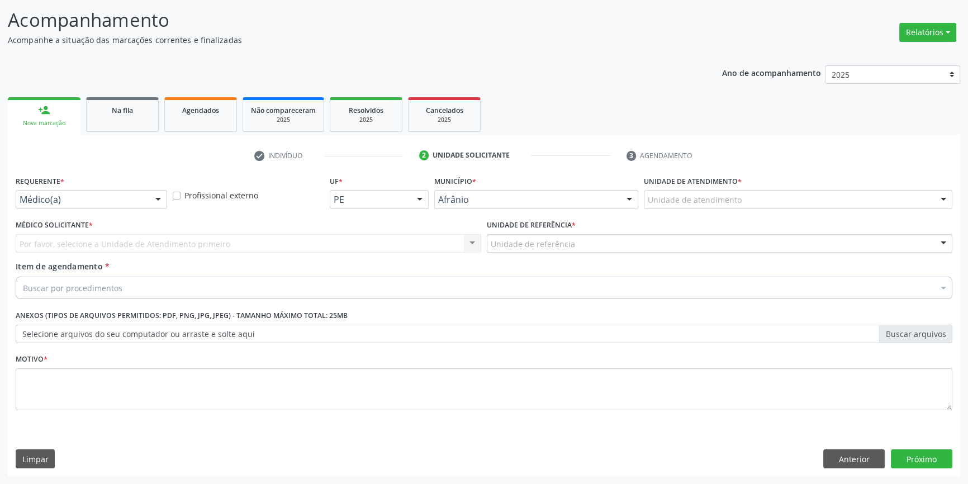
scroll to position [69, 0]
click at [709, 191] on div "Unidade de atendimento" at bounding box center [798, 200] width 309 height 19
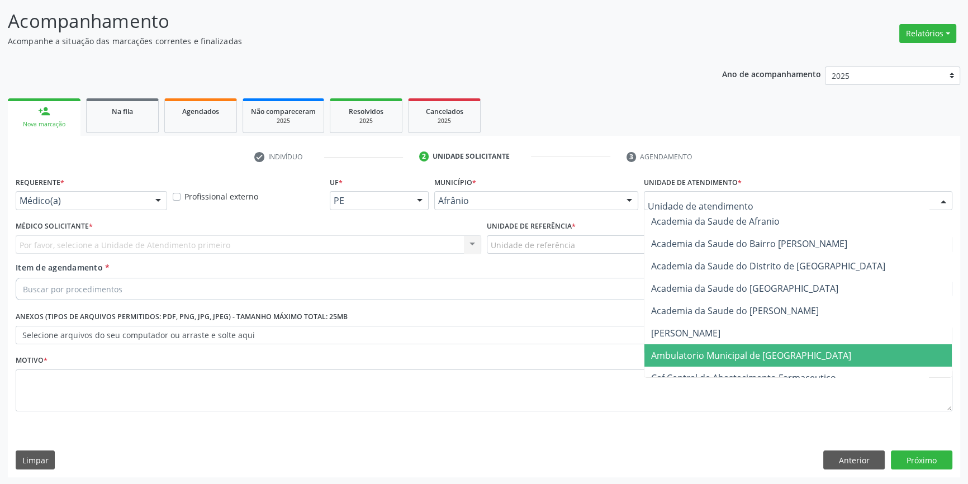
click at [701, 360] on span "Ambulatorio Municipal de [GEOGRAPHIC_DATA]" at bounding box center [751, 355] width 200 height 12
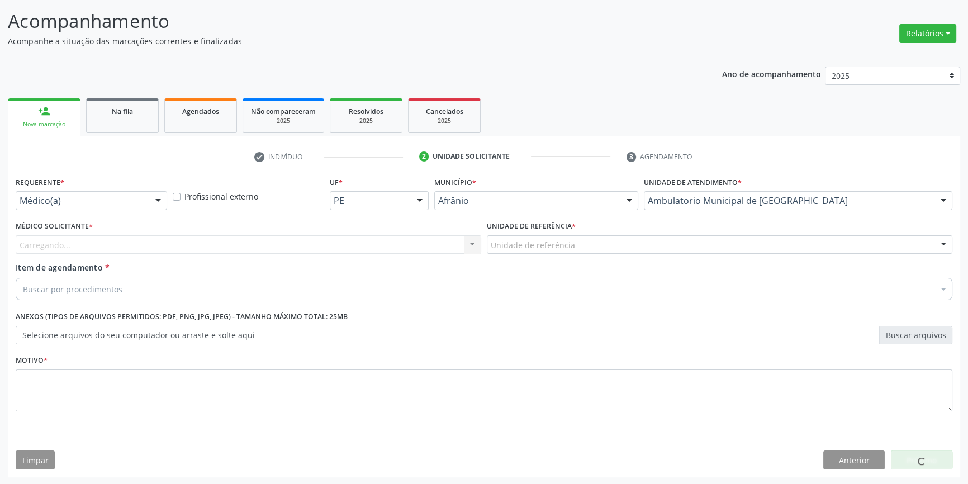
click at [577, 248] on div "Unidade de referência" at bounding box center [720, 244] width 466 height 19
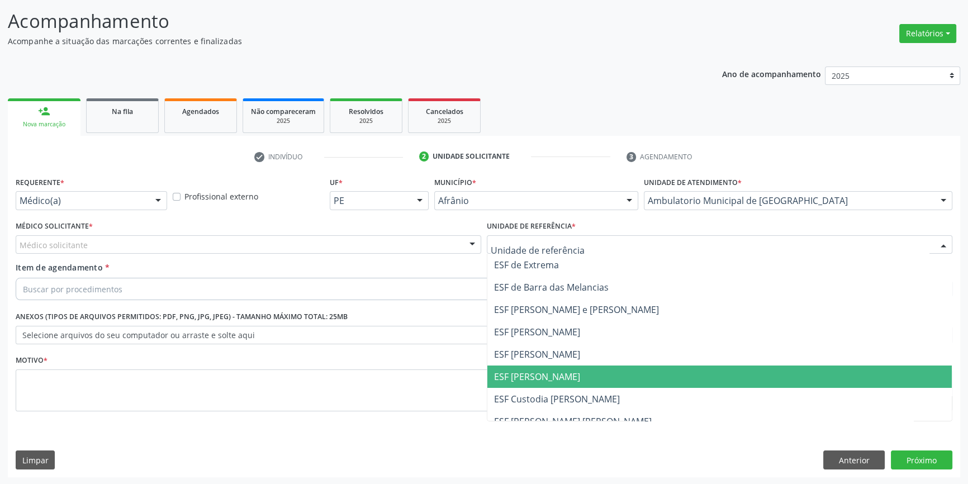
click at [570, 366] on span "ESF [PERSON_NAME]" at bounding box center [719, 377] width 464 height 22
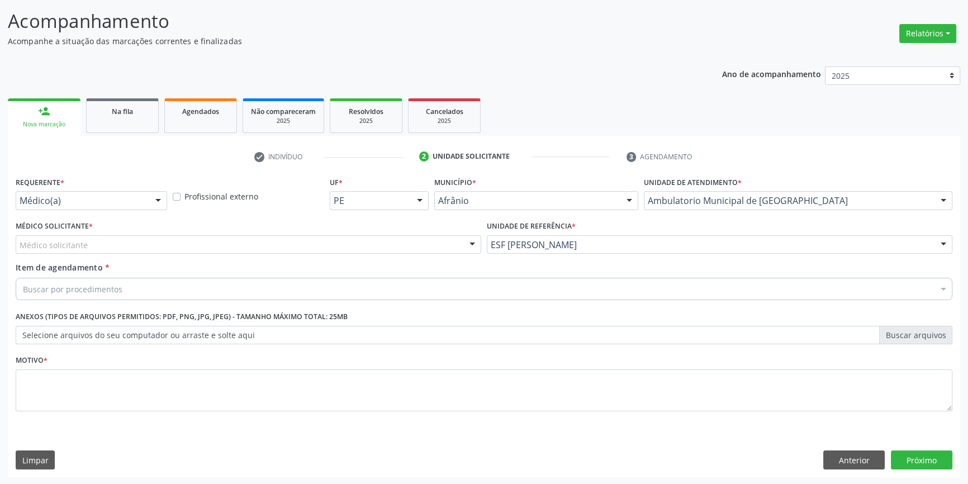
click at [230, 239] on div "Médico solicitante" at bounding box center [249, 244] width 466 height 19
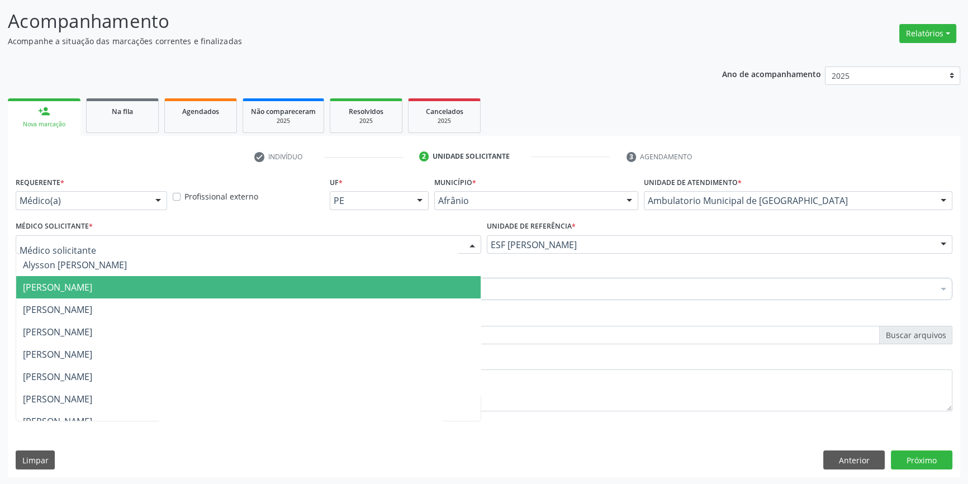
click at [92, 283] on span "[PERSON_NAME]" at bounding box center [57, 287] width 69 height 12
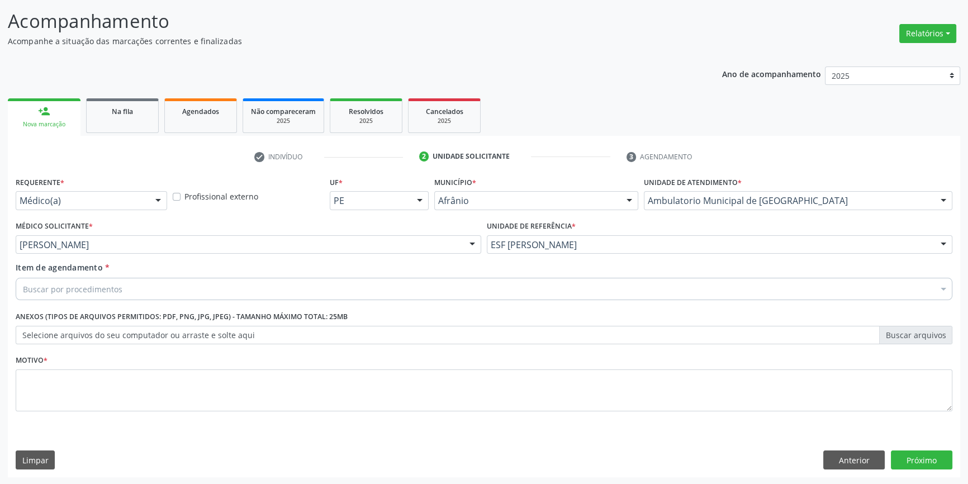
click at [56, 303] on div "Item de agendamento * Buscar por procedimentos Selecionar todos 0604320140 - Ab…" at bounding box center [484, 283] width 942 height 43
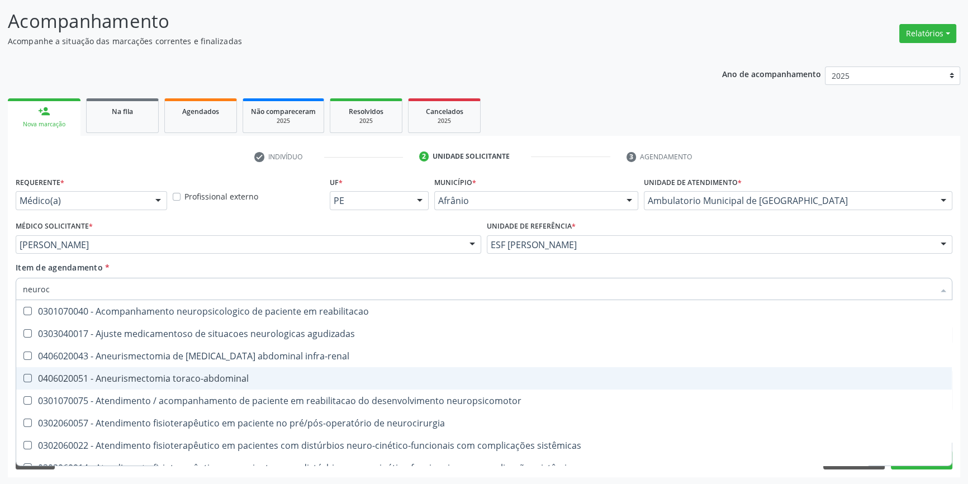
type input "neuroci"
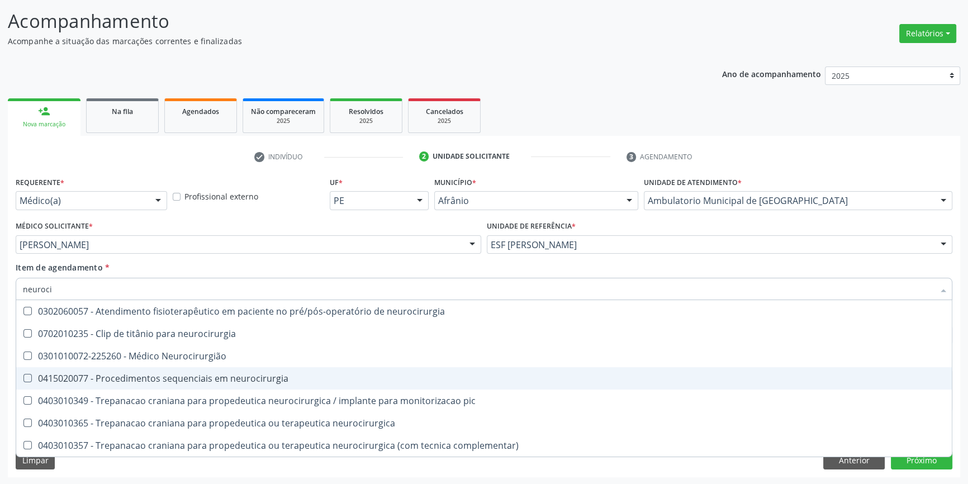
click at [190, 353] on div "0301010072-225260 - Médico Neurocirurgião" at bounding box center [484, 356] width 922 height 9
checkbox Neurocirurgião "true"
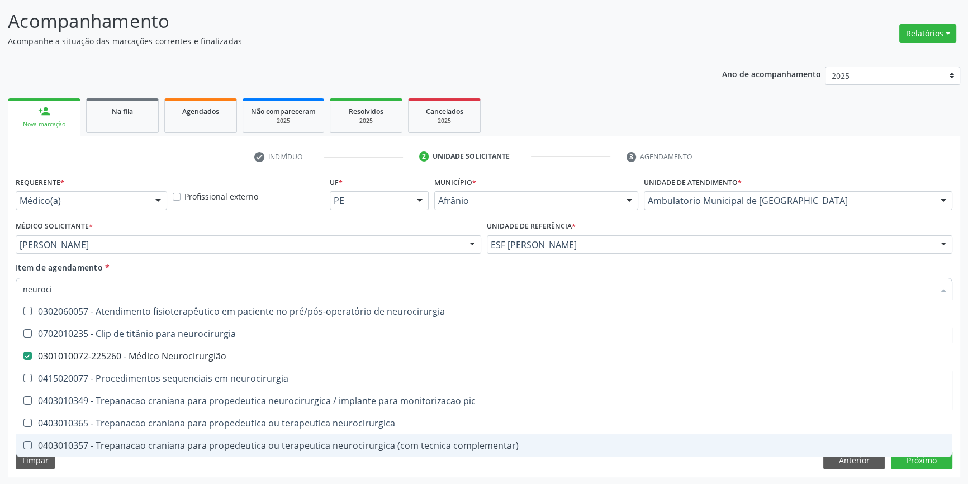
click at [377, 465] on div "Limpar Anterior Próximo" at bounding box center [484, 460] width 937 height 19
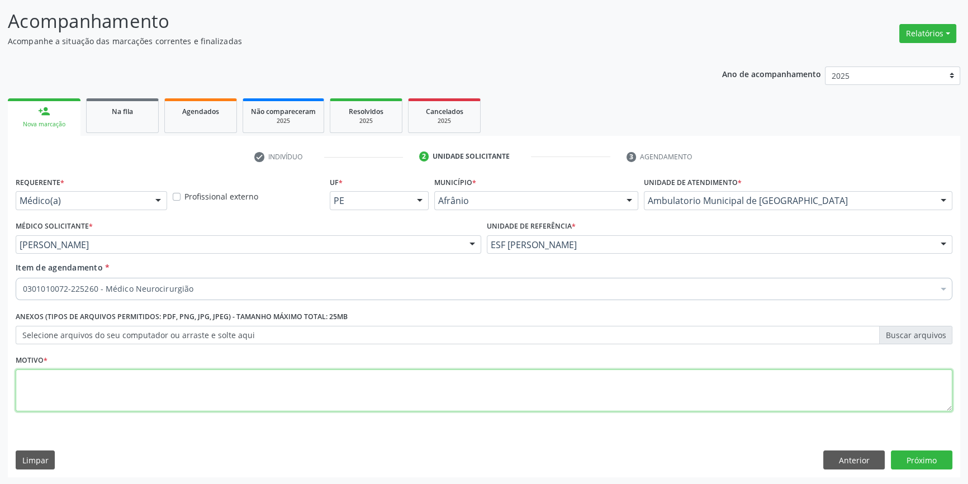
click at [162, 392] on textarea at bounding box center [484, 390] width 937 height 42
type textarea "'"
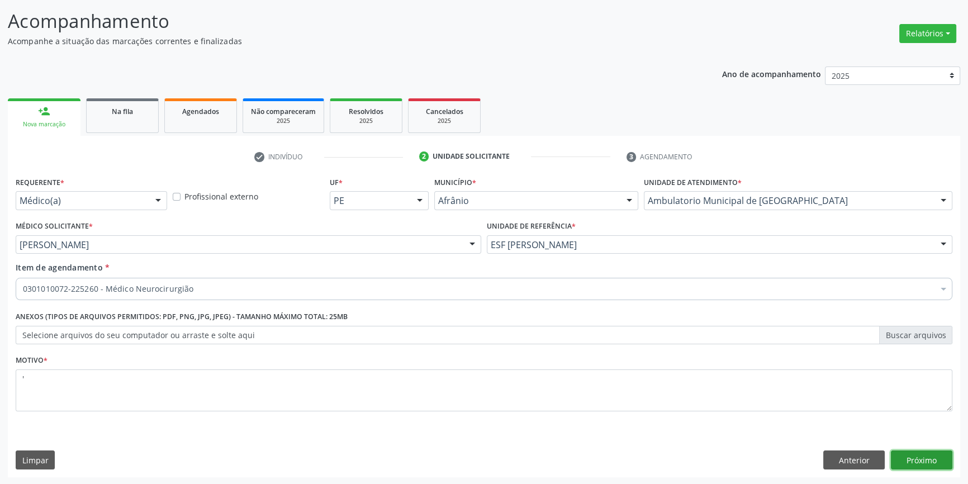
click at [907, 458] on button "Próximo" at bounding box center [921, 460] width 61 height 19
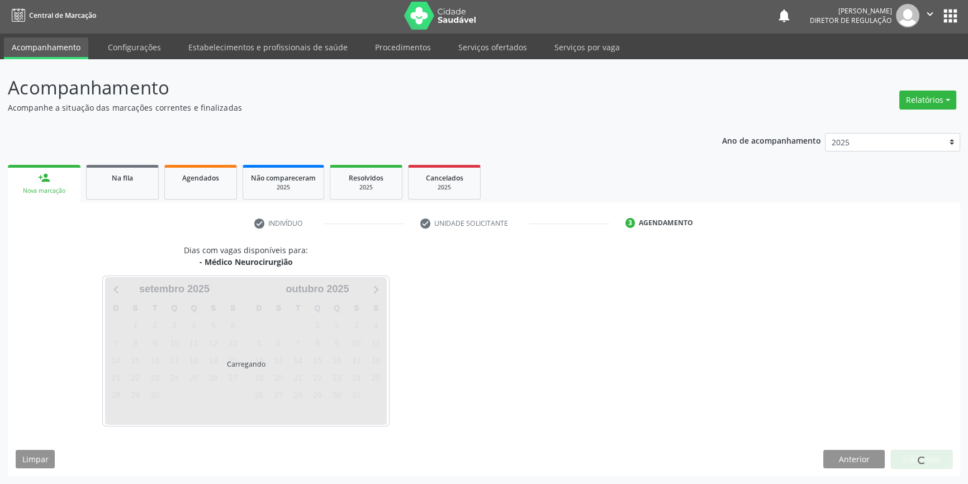
scroll to position [1, 0]
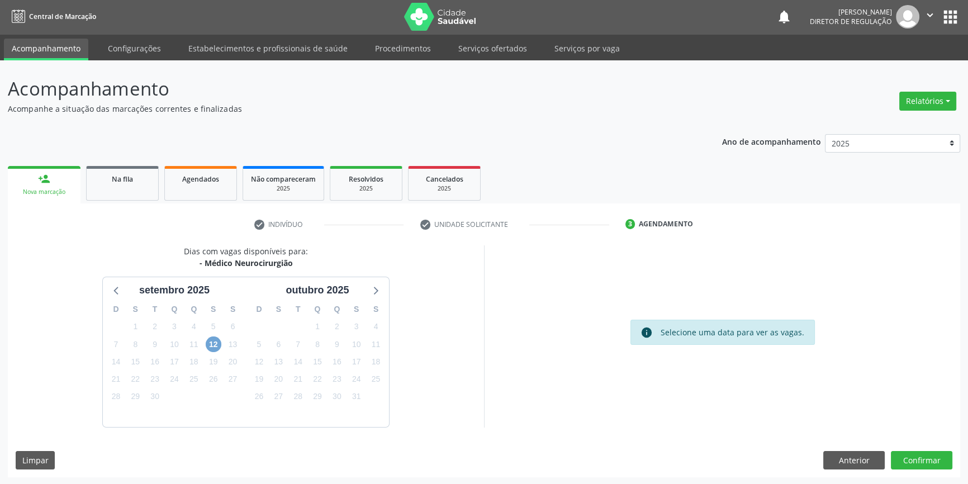
click at [214, 339] on span "12" at bounding box center [214, 344] width 16 height 16
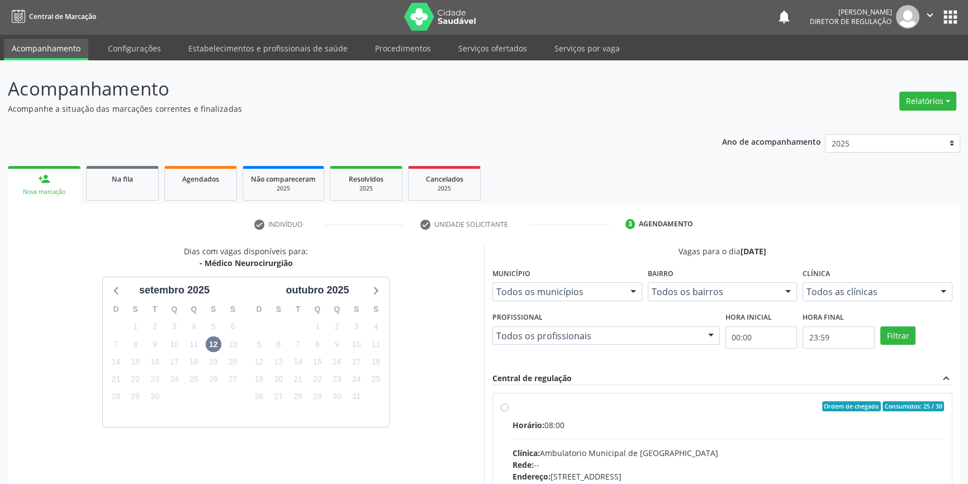
click at [526, 401] on div "Ordem de chegada Consumidos: 25 / 30" at bounding box center [728, 406] width 431 height 10
click at [509, 401] on input "Ordem de chegada Consumidos: 25 / 30 Horário: 08:00 Clínica: Ambulatorio Munici…" at bounding box center [505, 406] width 8 height 10
radio input "true"
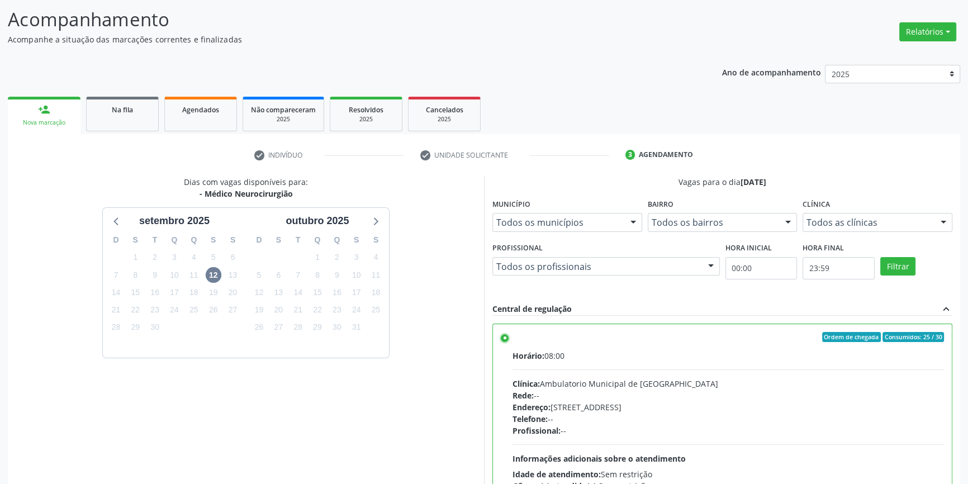
scroll to position [183, 0]
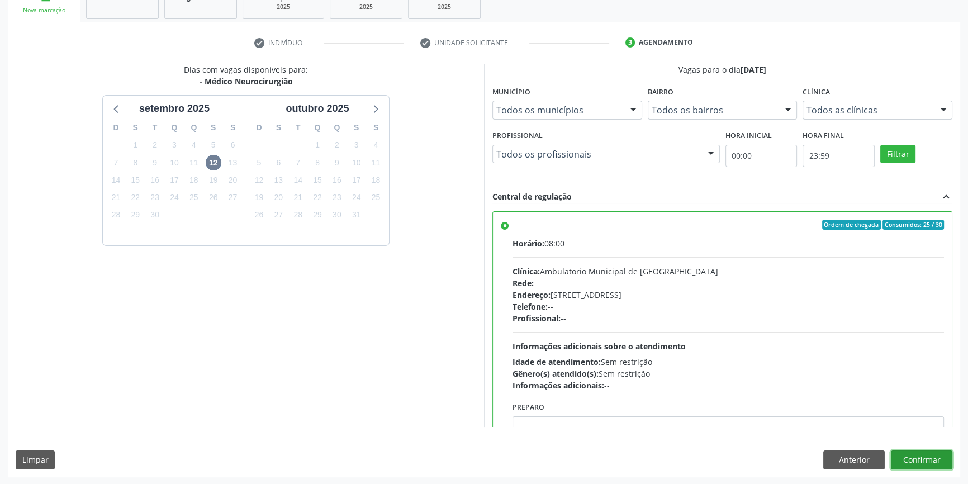
click at [917, 453] on button "Confirmar" at bounding box center [921, 460] width 61 height 19
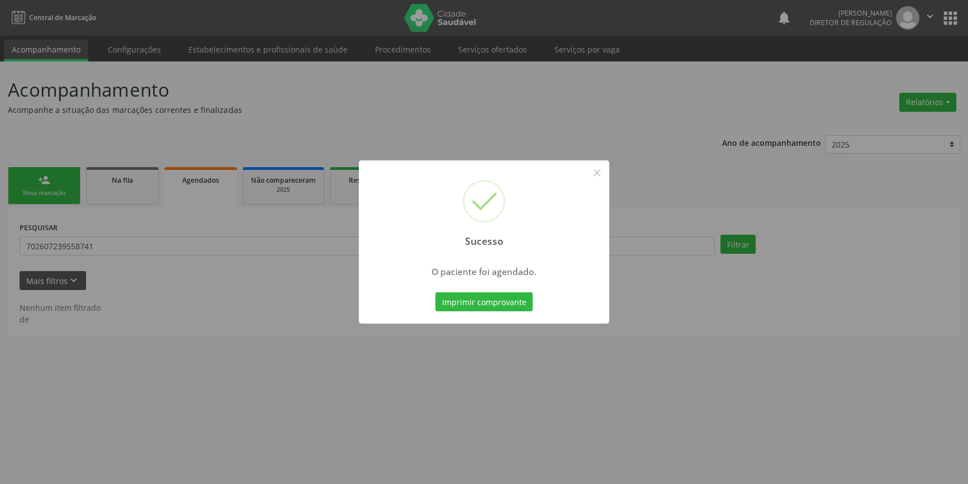
scroll to position [0, 0]
click at [474, 307] on button "Imprimir comprovante" at bounding box center [487, 301] width 97 height 19
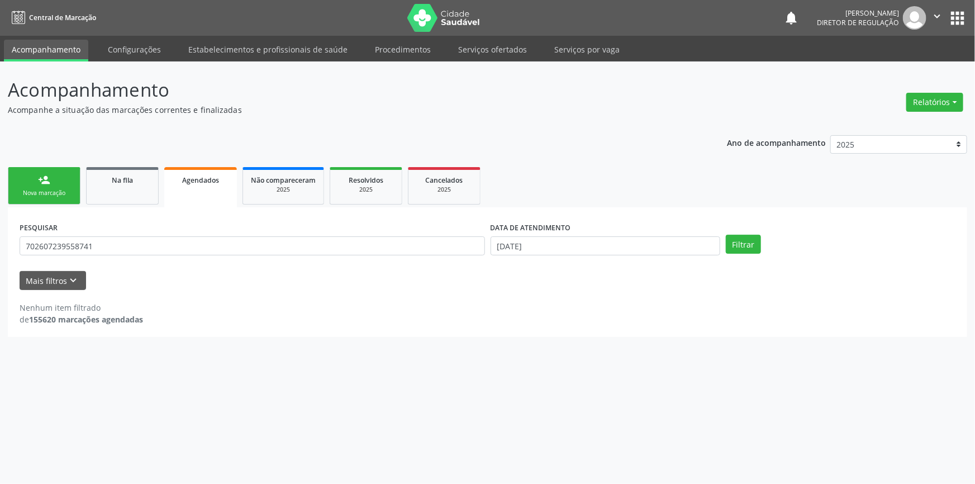
click at [50, 187] on link "person_add Nova marcação" at bounding box center [44, 185] width 73 height 37
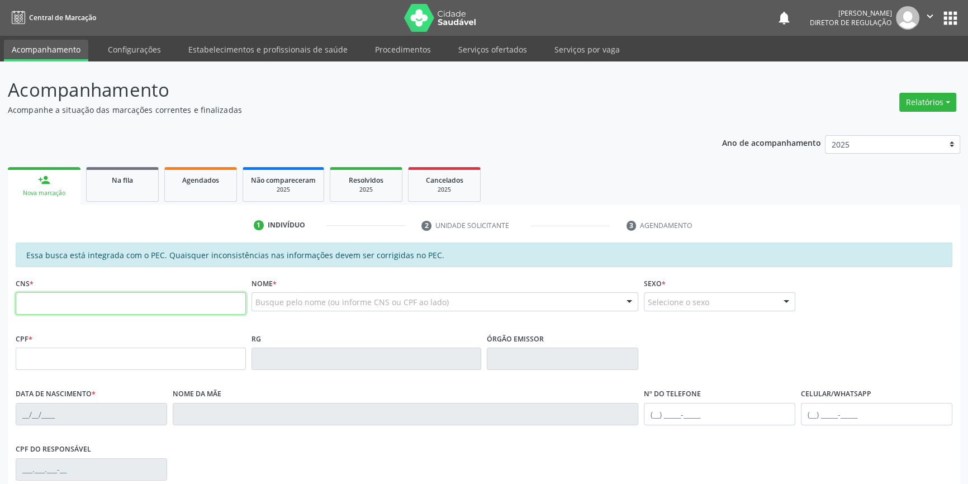
click at [84, 307] on input "text" at bounding box center [131, 303] width 230 height 22
type input "898 0029 9661 1189"
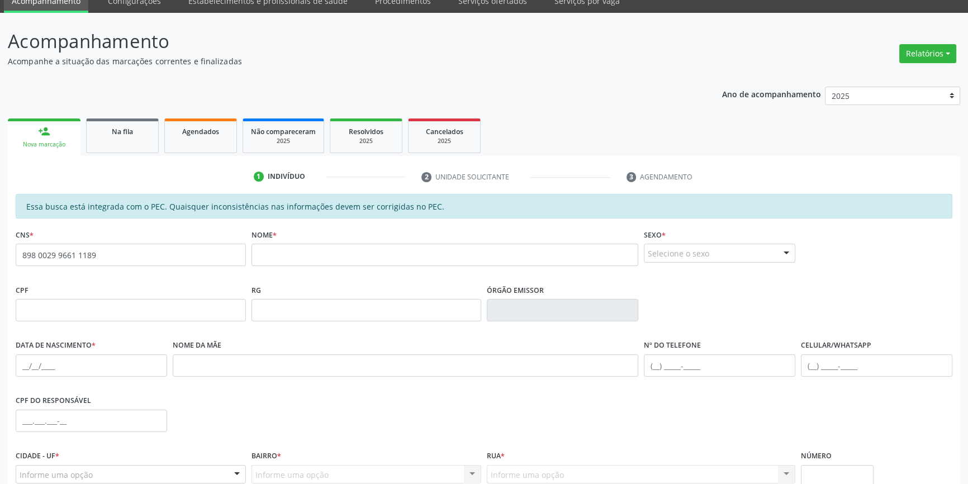
scroll to position [101, 0]
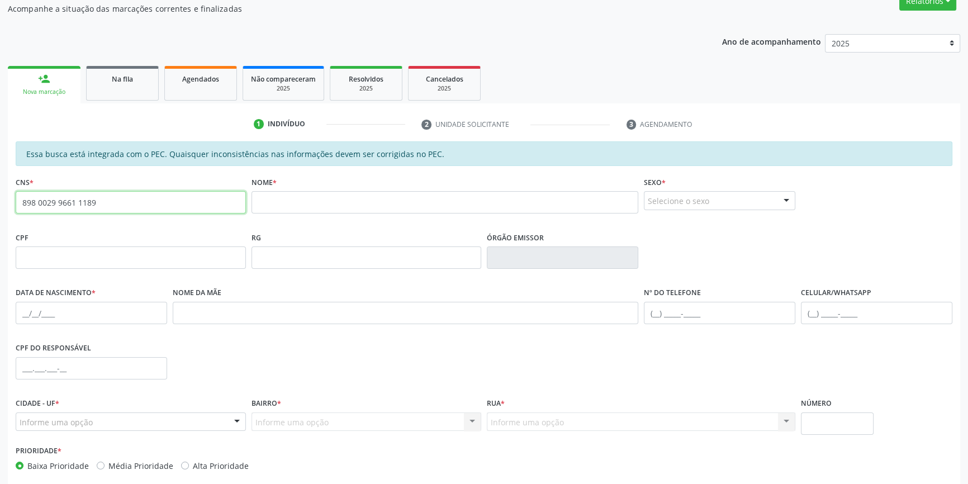
drag, startPoint x: 162, startPoint y: 202, endPoint x: 0, endPoint y: 187, distance: 162.2
click at [0, 187] on div "Acompanhamento Acompanhe a situação das marcações correntes e finalizadas Relat…" at bounding box center [484, 248] width 968 height 577
type input "i"
type input "IRINALVA RODRIGUES PEREIRA MACEDO"
click at [698, 212] on fieldset "Sexo * Selecione o sexo Masculino Feminino Nenhum resultado encontrado para: " …" at bounding box center [719, 196] width 151 height 44
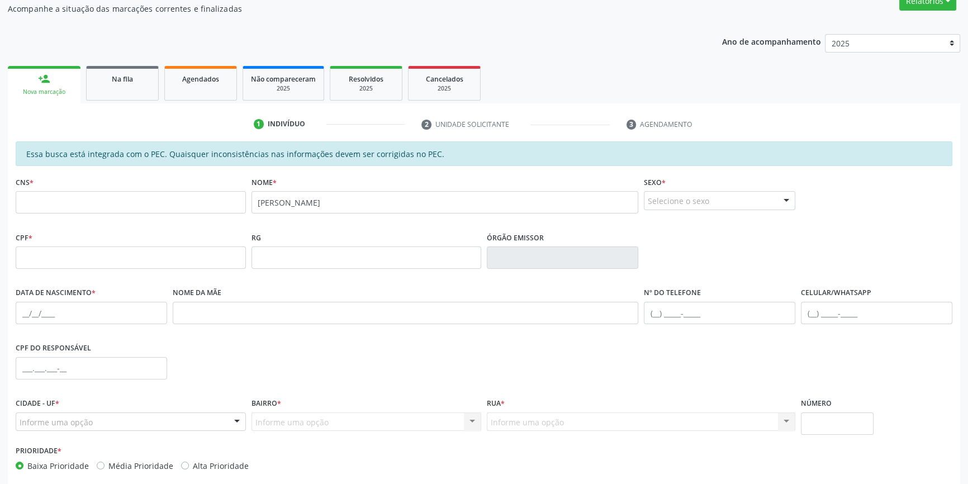
click at [696, 201] on div "Selecione o sexo" at bounding box center [719, 200] width 151 height 19
click at [696, 235] on span "Feminino" at bounding box center [719, 244] width 150 height 22
click at [21, 312] on input "text" at bounding box center [91, 313] width 151 height 22
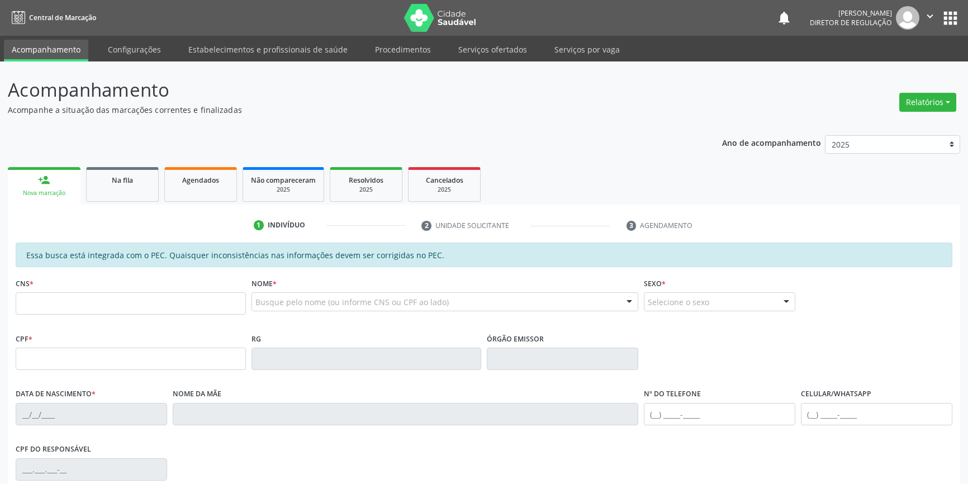
scroll to position [101, 0]
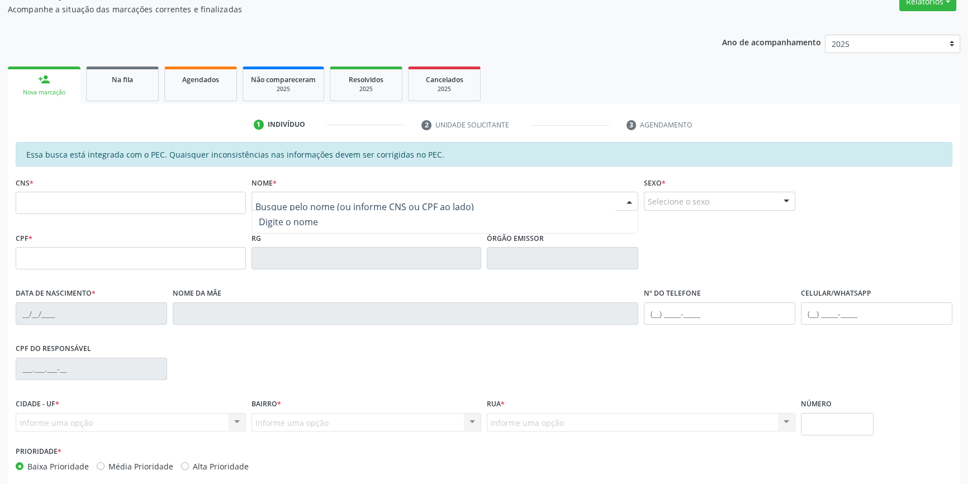
click at [287, 194] on div at bounding box center [445, 201] width 387 height 19
type input "IRINALVA RODRIGUES"
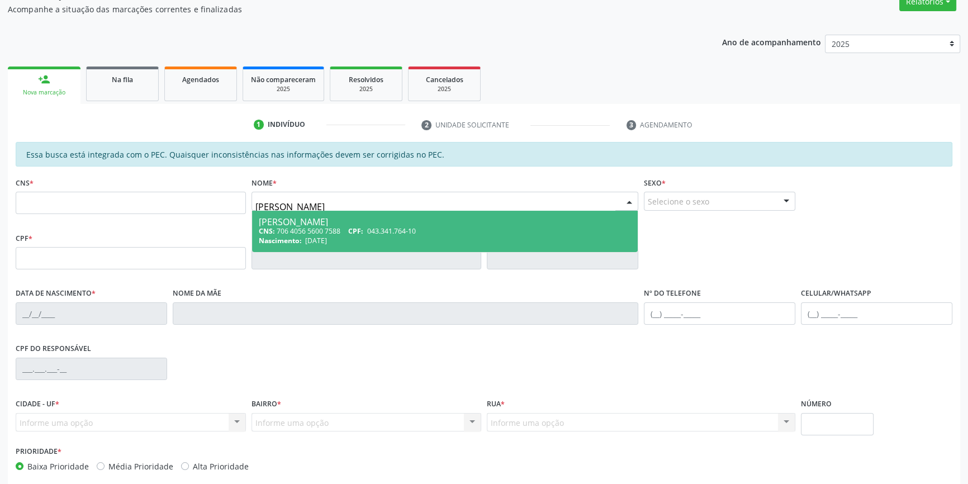
type input "706 4056 5600 7588"
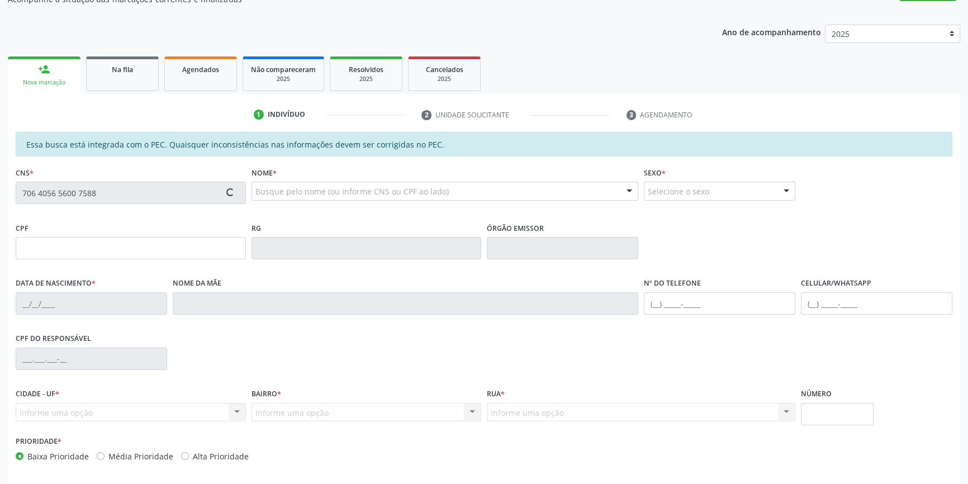
type input "043.341.764-10"
type input "16/10/1974"
type input "Maria Madalena Rodrigues Pereira"
type input "(87) 98839-4698"
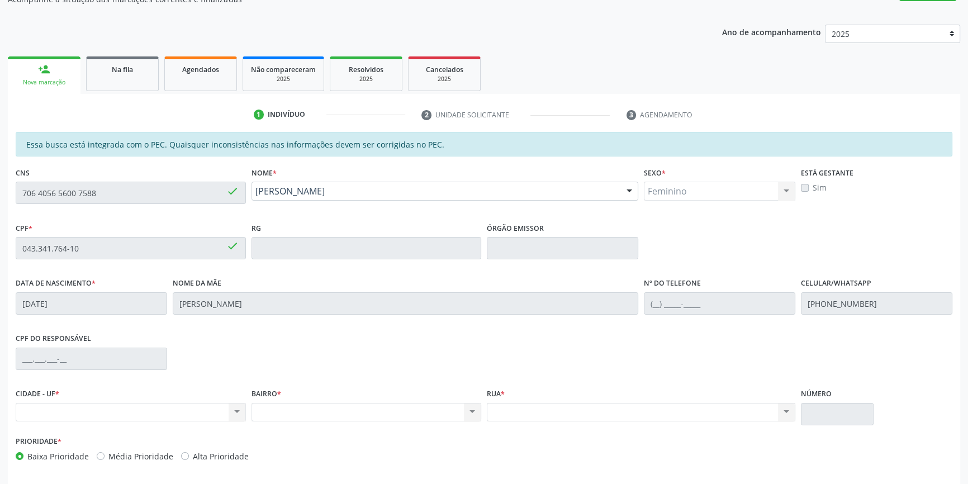
scroll to position [153, 0]
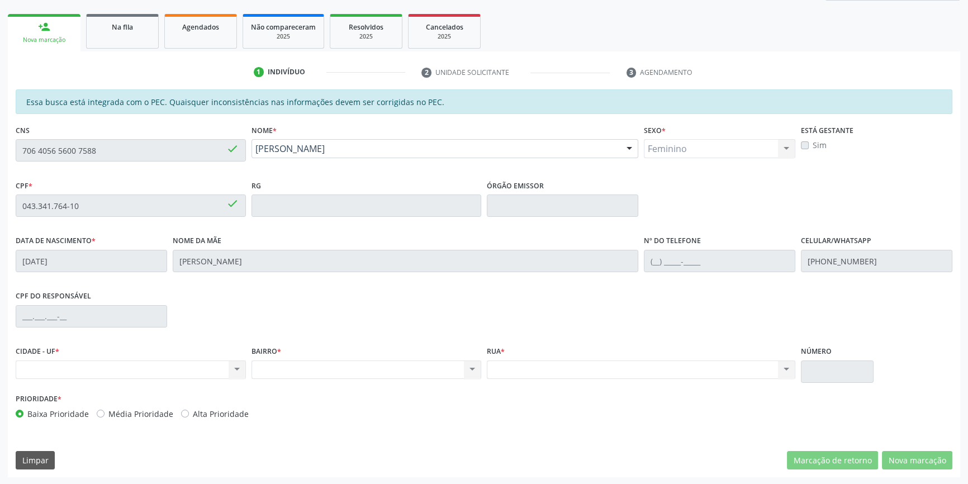
click at [0, 120] on div "Acompanhamento Acompanhe a situação das marcações correntes e finalizadas Relat…" at bounding box center [484, 196] width 968 height 577
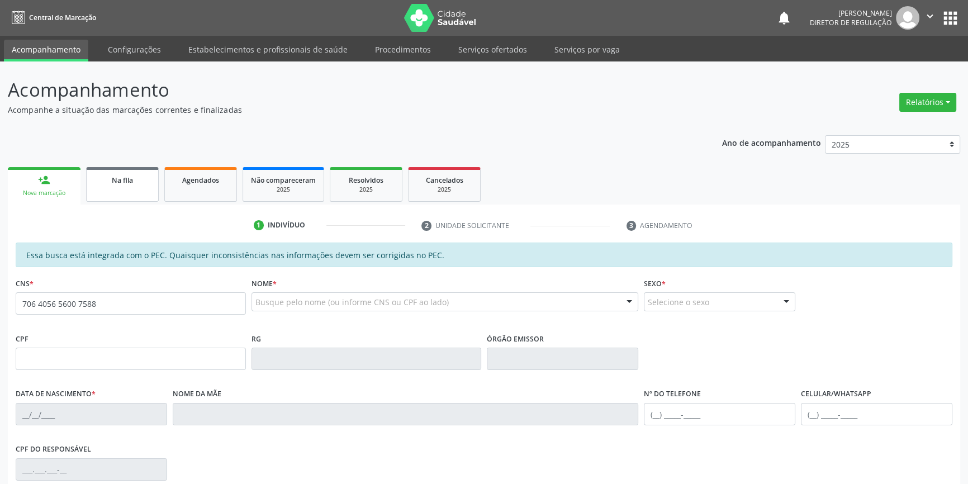
type input "706 4056 5600 7588"
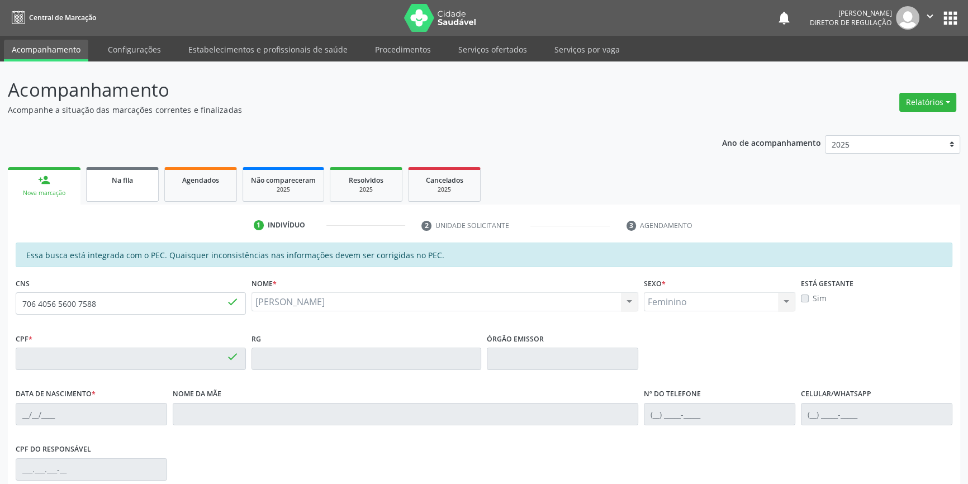
type input "043.341.764-10"
type input "[DATE]"
type input "[PERSON_NAME]"
type input "[PHONE_NUMBER]"
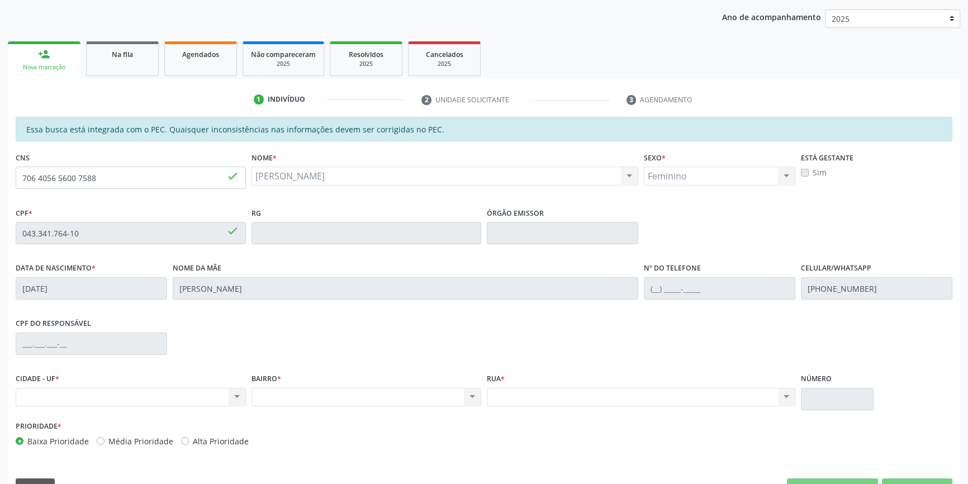
scroll to position [153, 0]
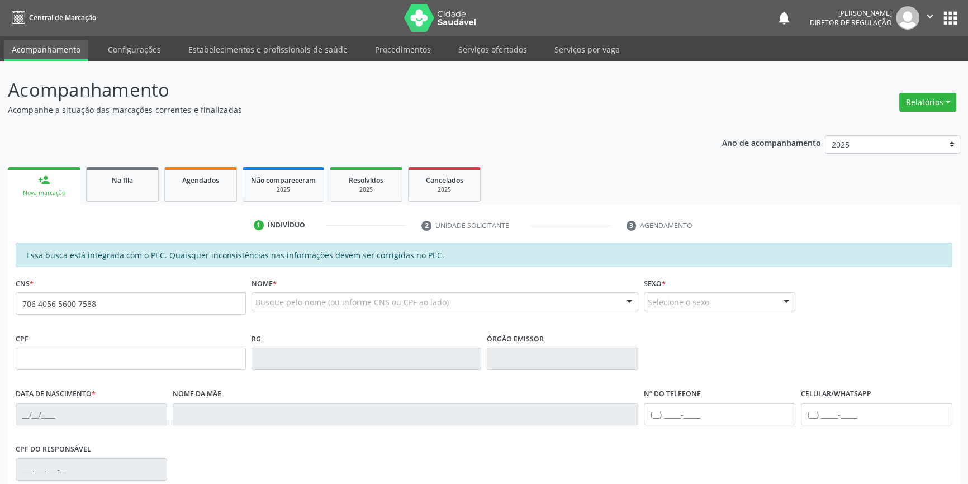
type input "706 4056 5600 7588"
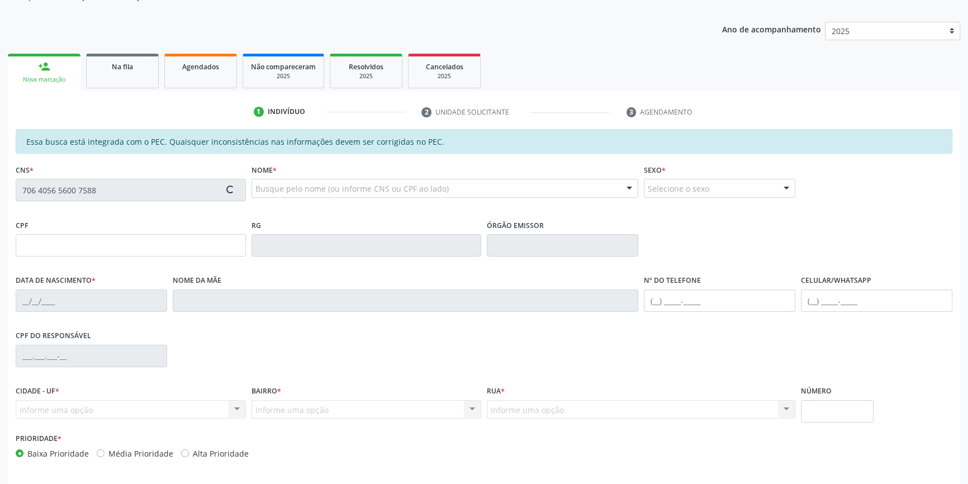
scroll to position [153, 0]
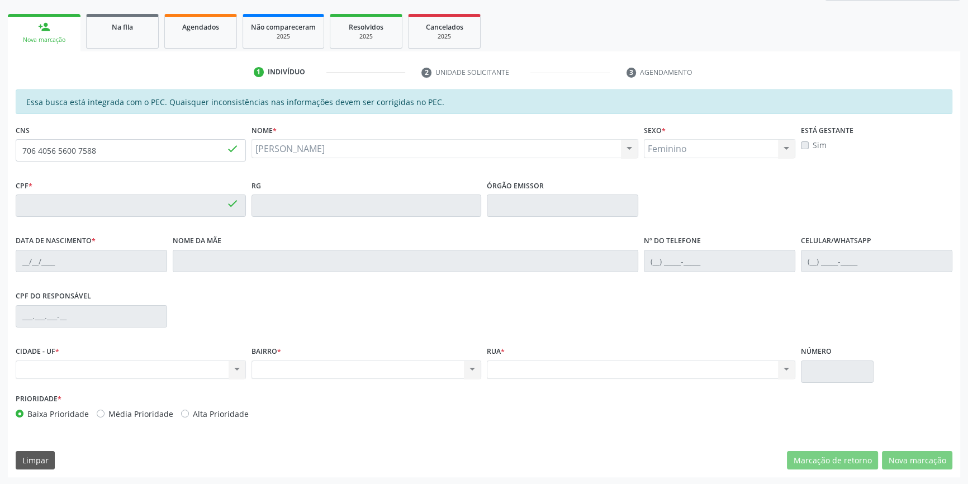
type input "043.341.764-10"
type input "[DATE]"
type input "[PERSON_NAME]"
type input "[PHONE_NUMBER]"
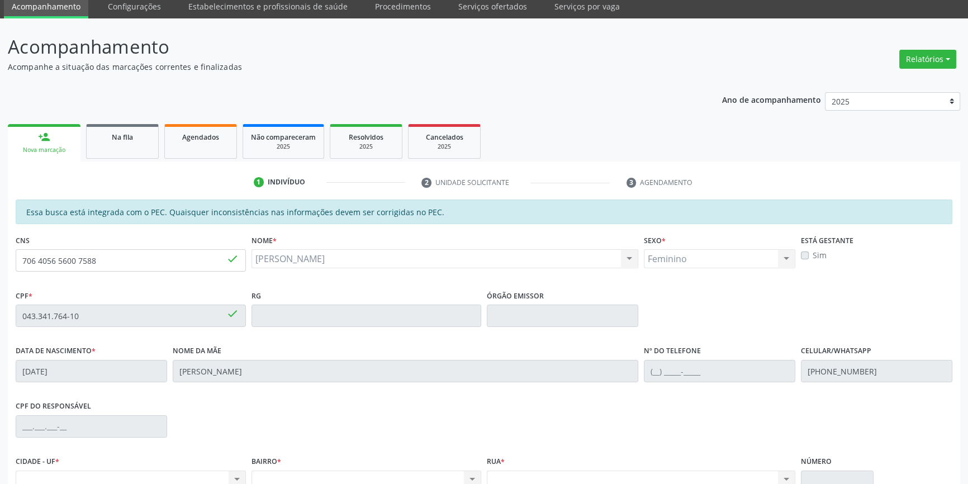
scroll to position [0, 0]
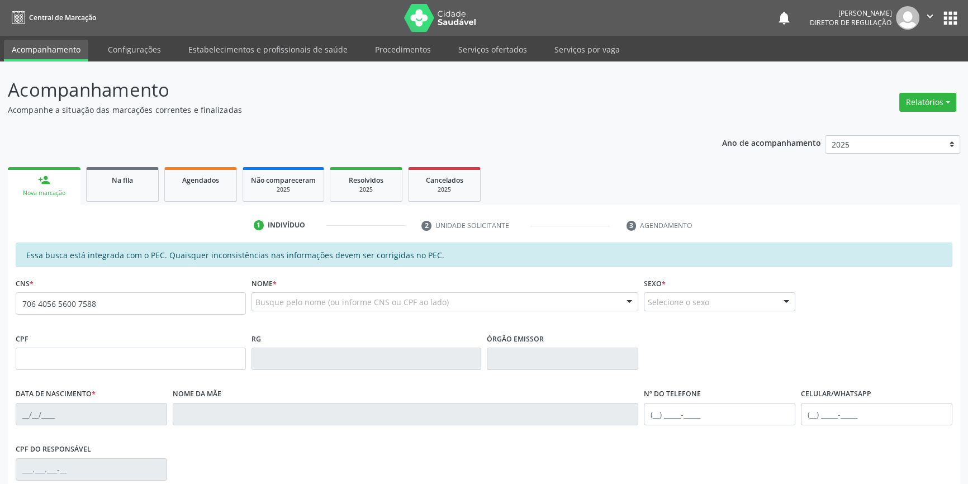
type input "706 4056 5600 7588"
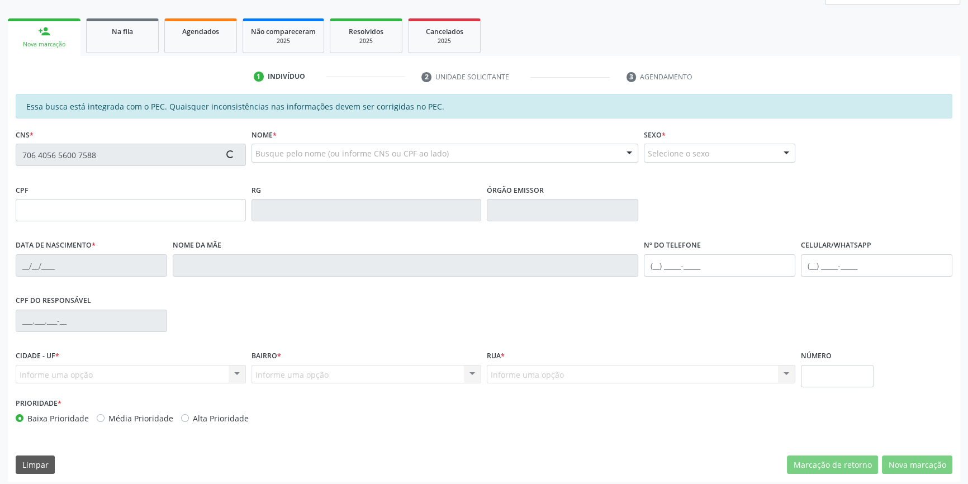
scroll to position [152, 0]
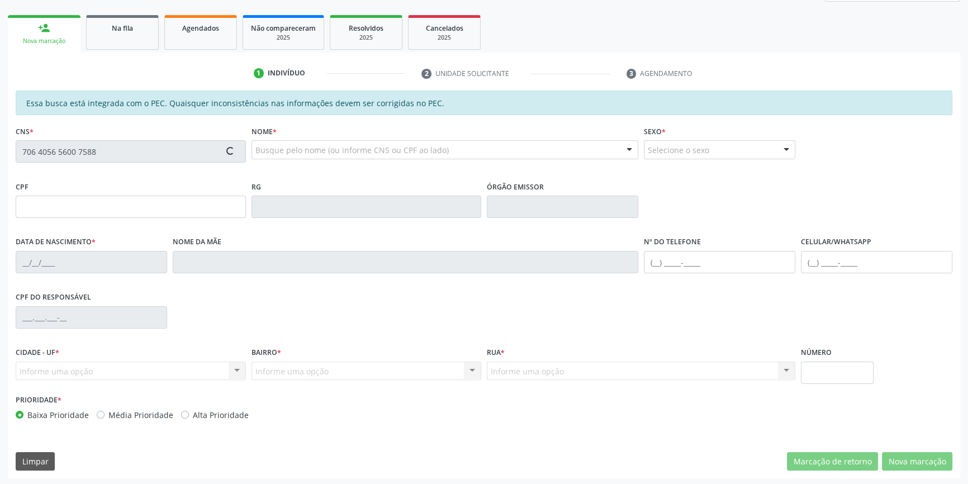
type input "043.341.764-10"
type input "[DATE]"
type input "[PERSON_NAME]"
type input "[PHONE_NUMBER]"
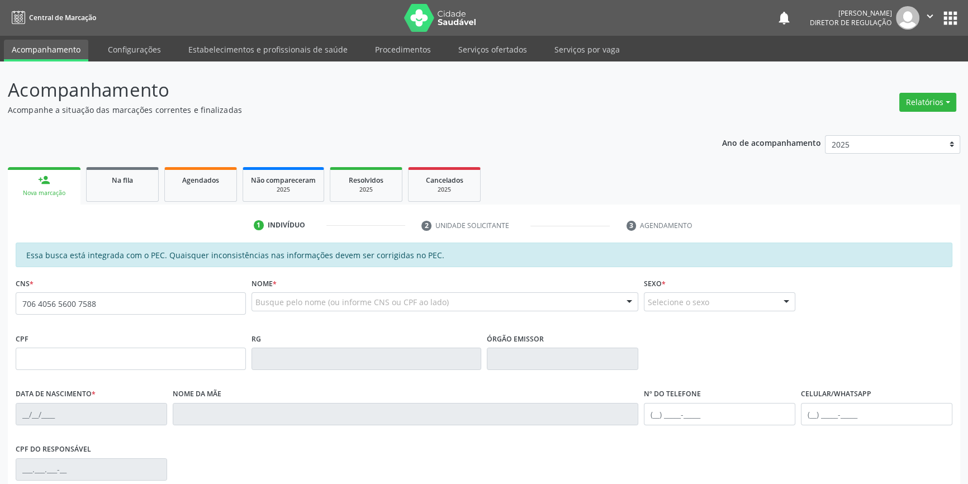
type input "706 4056 5600 7588"
type input "043.341.764-10"
type input "[DATE]"
type input "[PERSON_NAME]"
type input "[PHONE_NUMBER]"
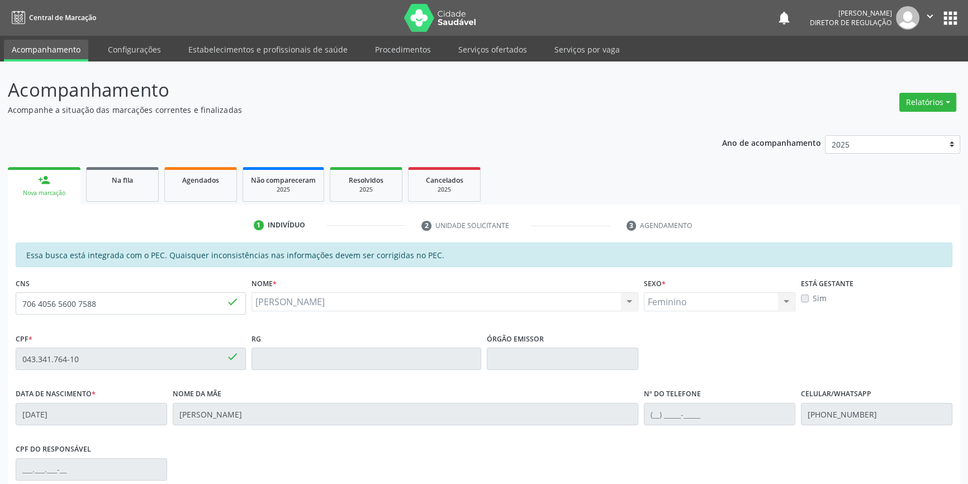
scroll to position [153, 0]
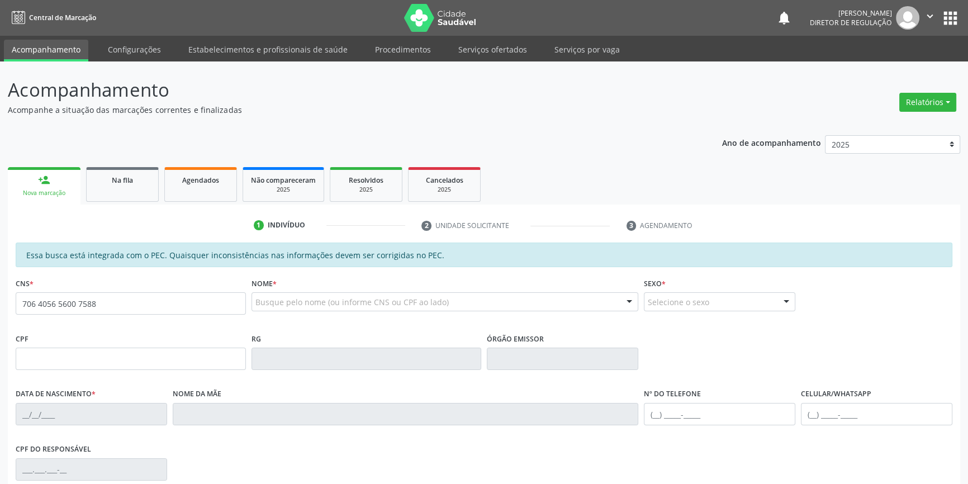
type input "706 4056 5600 7588"
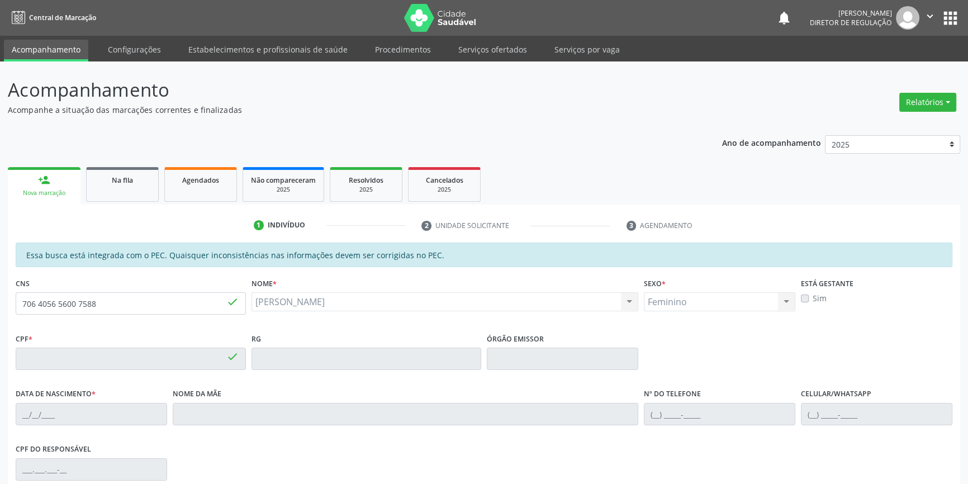
type input "043.341.764-10"
type input "16/[DATE]"
type input "[PERSON_NAME]"
type input "[PHONE_NUMBER]"
type input "10"
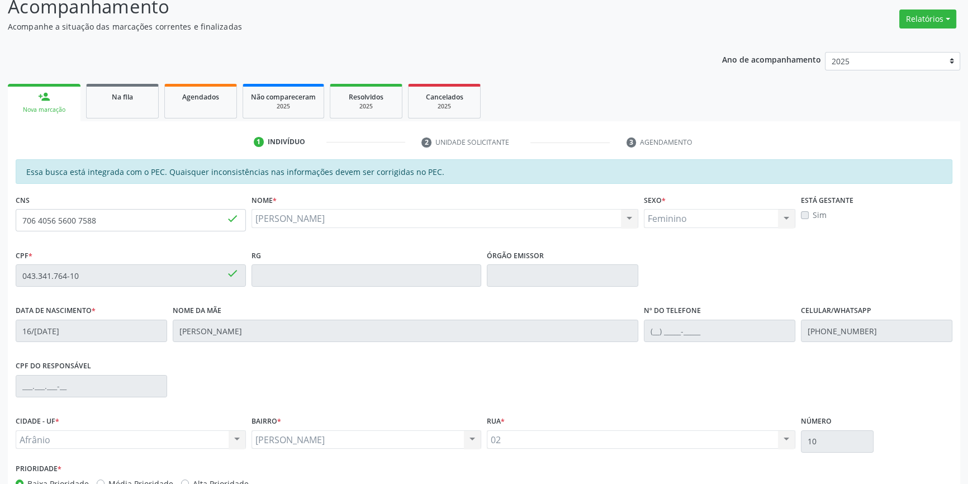
scroll to position [153, 0]
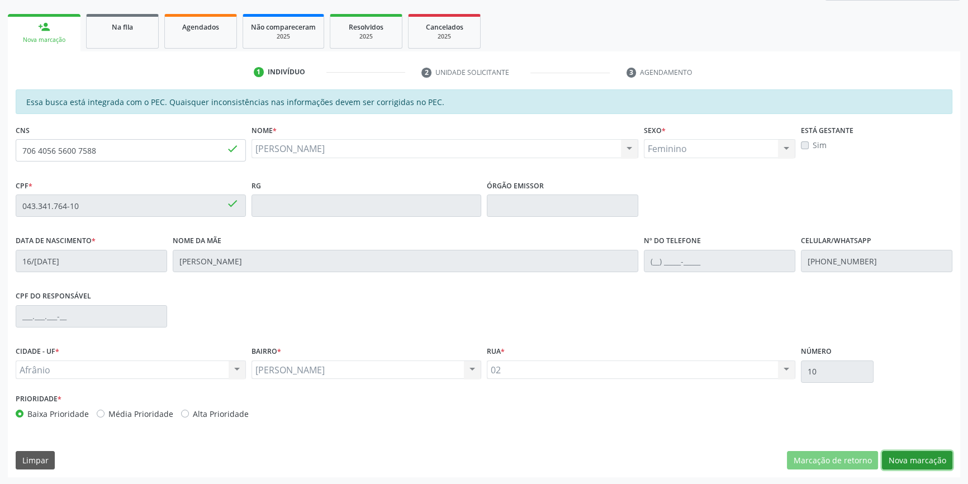
click at [916, 459] on button "Nova marcação" at bounding box center [917, 460] width 70 height 19
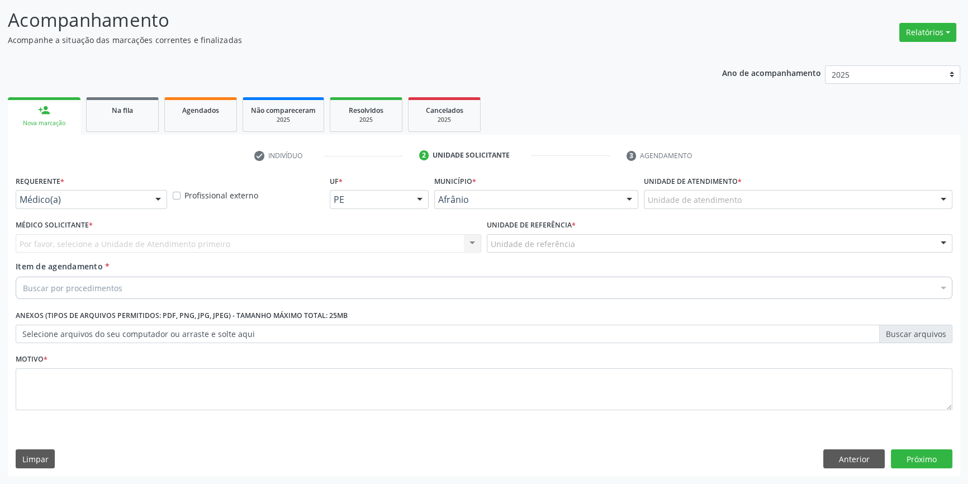
scroll to position [69, 0]
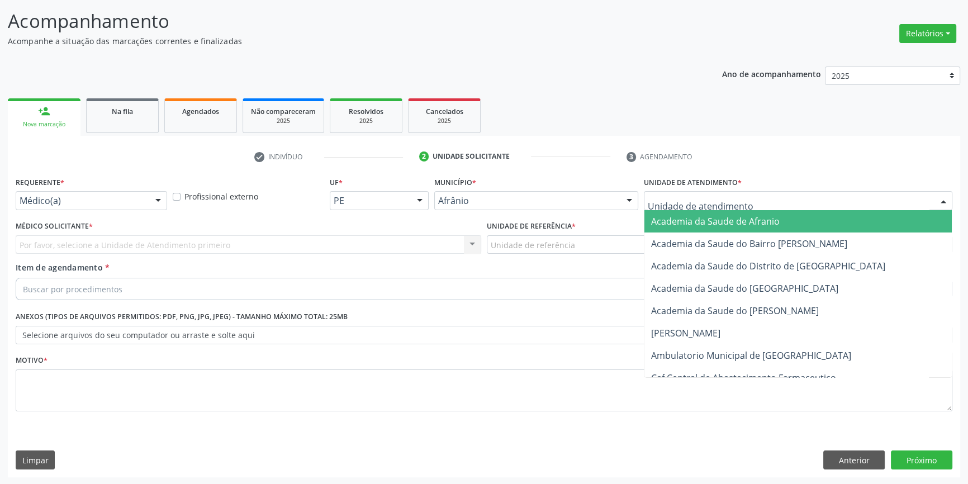
click at [682, 192] on div at bounding box center [798, 200] width 309 height 19
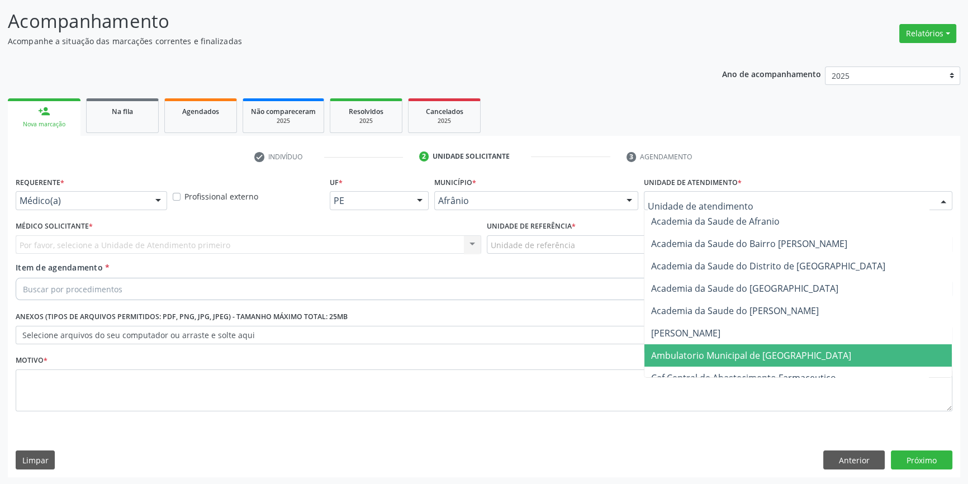
click at [705, 345] on span "Ambulatorio Municipal de [GEOGRAPHIC_DATA]" at bounding box center [797, 355] width 307 height 22
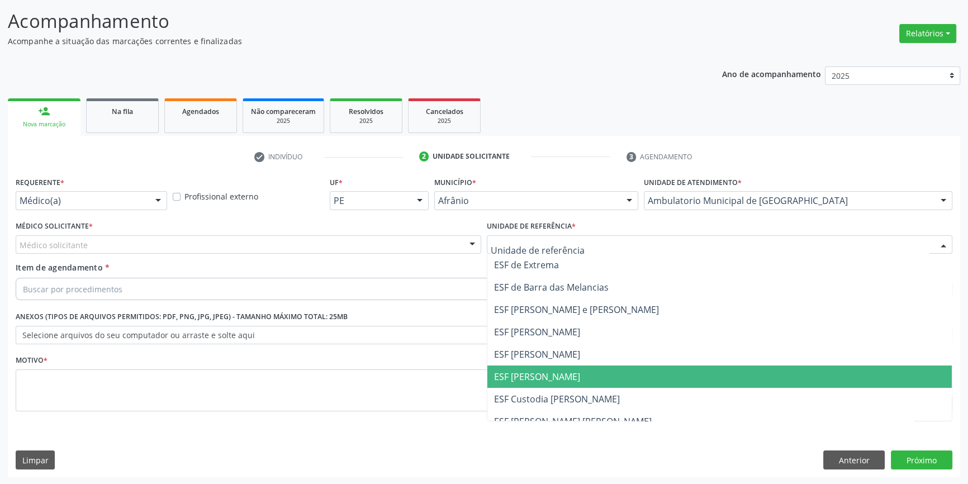
click at [540, 381] on span "ESF [PERSON_NAME]" at bounding box center [537, 377] width 86 height 12
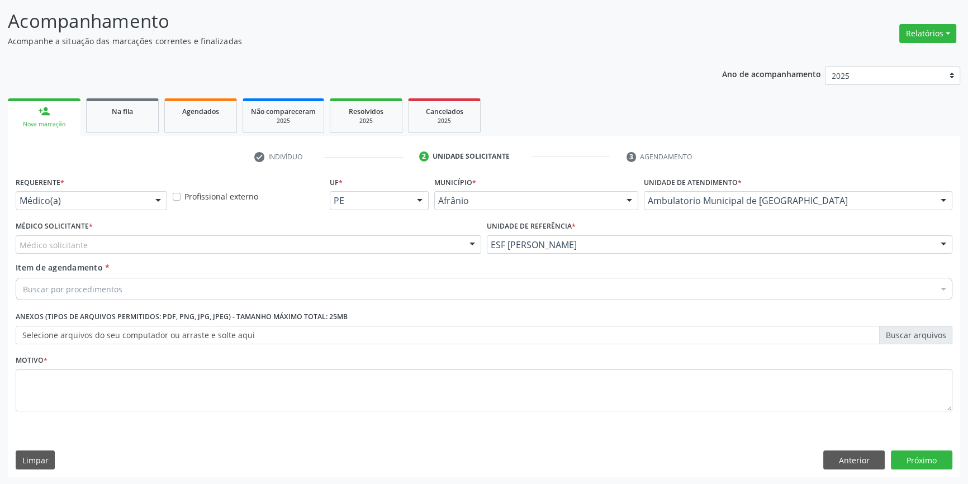
drag, startPoint x: 229, startPoint y: 245, endPoint x: 210, endPoint y: 246, distance: 18.5
click at [228, 245] on div "Médico solicitante" at bounding box center [249, 244] width 466 height 19
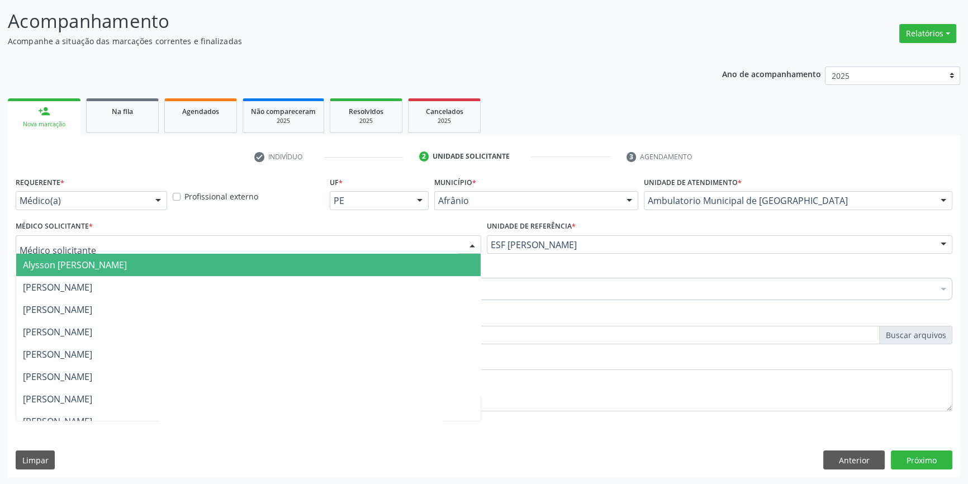
click at [181, 264] on span "Alysson [PERSON_NAME]" at bounding box center [248, 265] width 464 height 22
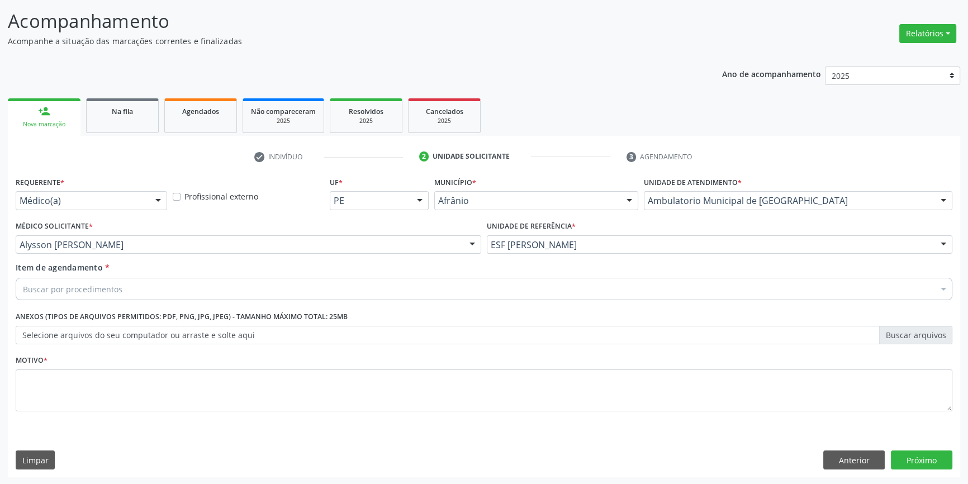
click at [157, 296] on div "Buscar por procedimentos" at bounding box center [484, 289] width 937 height 22
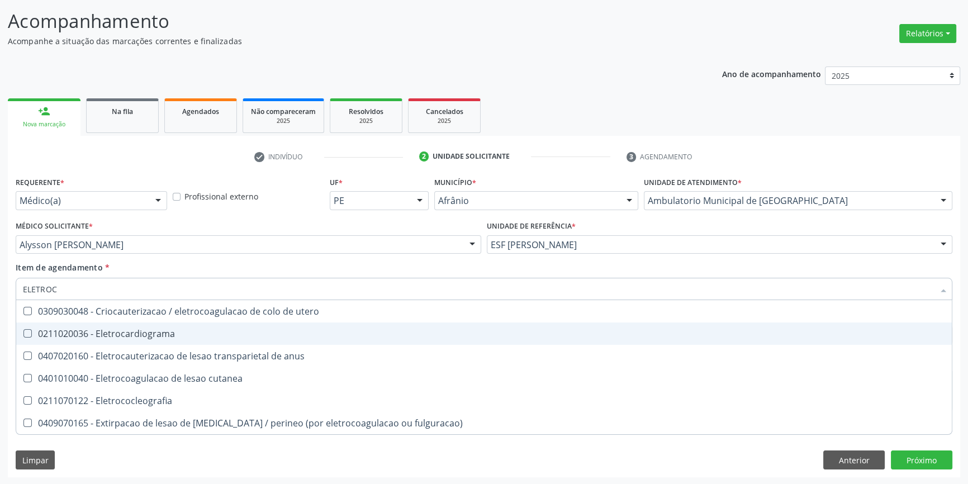
type input "ELETROCA"
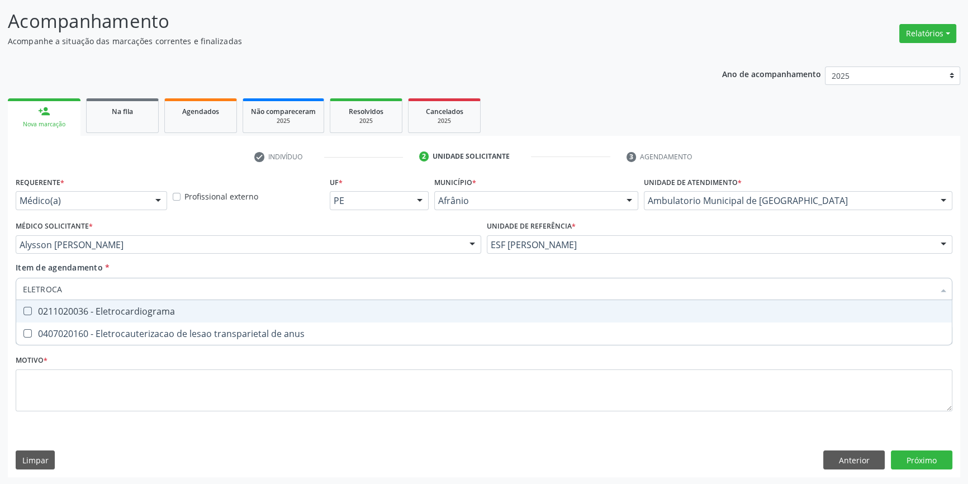
click at [208, 311] on div "0211020036 - Eletrocardiograma" at bounding box center [484, 311] width 922 height 9
checkbox Eletrocardiograma "true"
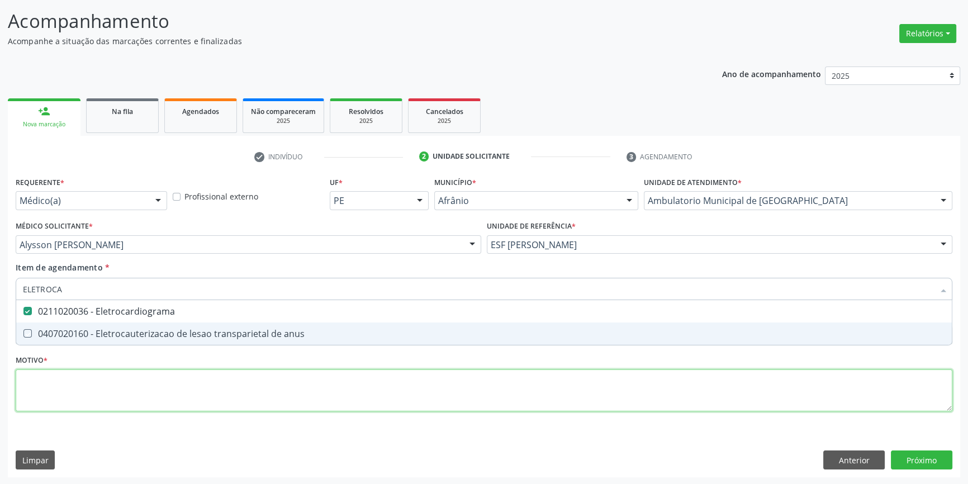
click at [137, 380] on div "Requerente * Médico(a) Médico(a) Enfermeiro(a) Paciente Nenhum resultado encont…" at bounding box center [484, 300] width 937 height 253
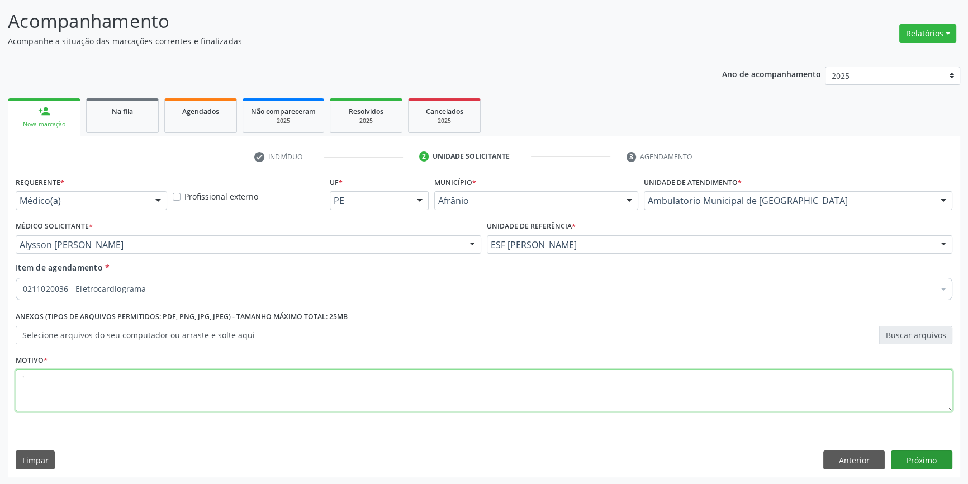
type textarea "'"
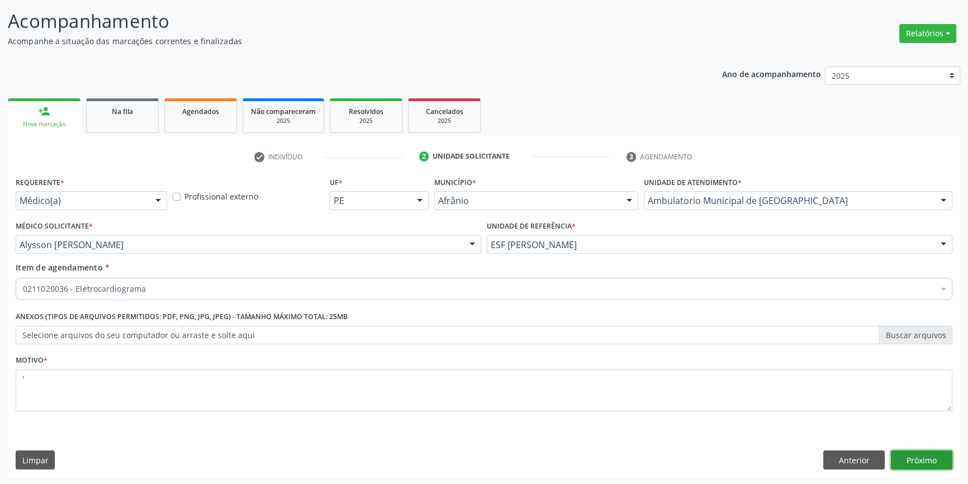
click at [925, 461] on button "Próximo" at bounding box center [921, 460] width 61 height 19
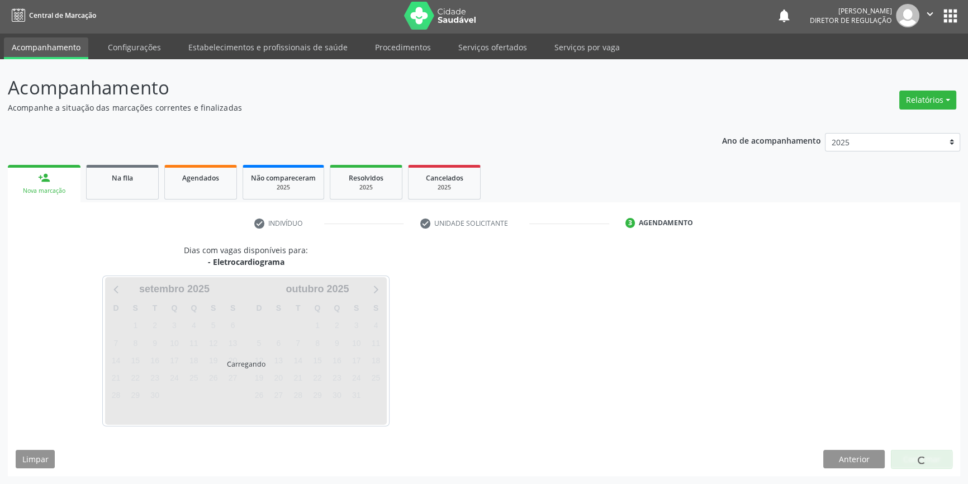
scroll to position [1, 0]
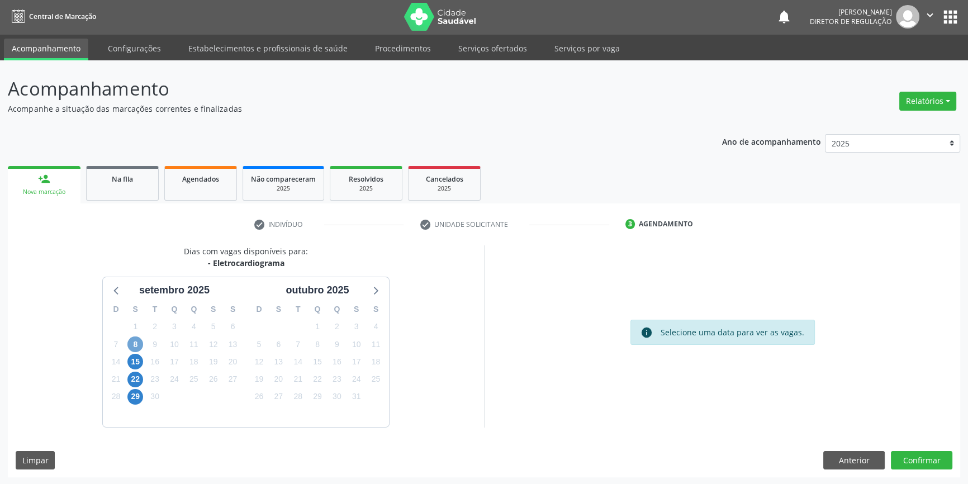
click at [134, 344] on span "8" at bounding box center [135, 344] width 16 height 16
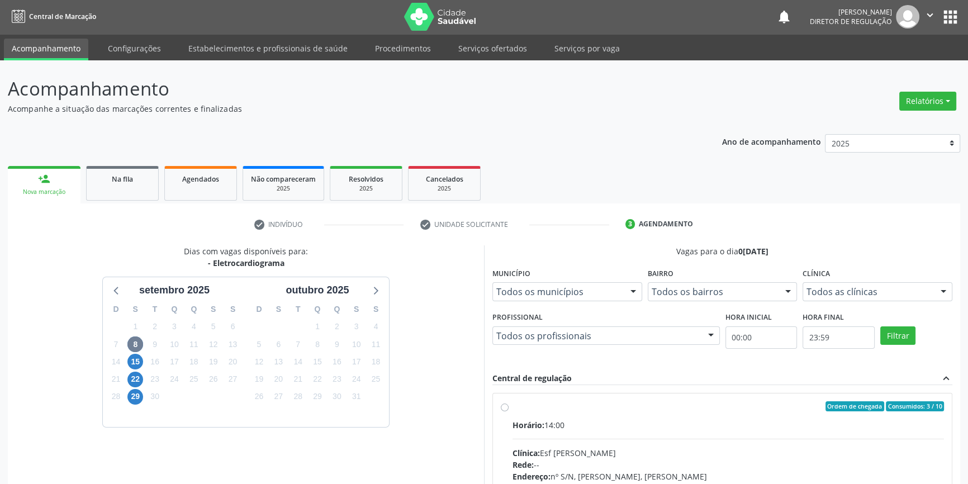
click at [533, 412] on label "Ordem de chegada Consumidos: 3 / 10 Horário: 14:00 Clínica: Esf Isabel Gomes Re…" at bounding box center [728, 487] width 431 height 172
click at [509, 411] on input "Ordem de chegada Consumidos: 3 / 10 Horário: 14:00 Clínica: Esf Isabel Gomes Re…" at bounding box center [505, 406] width 8 height 10
radio input "true"
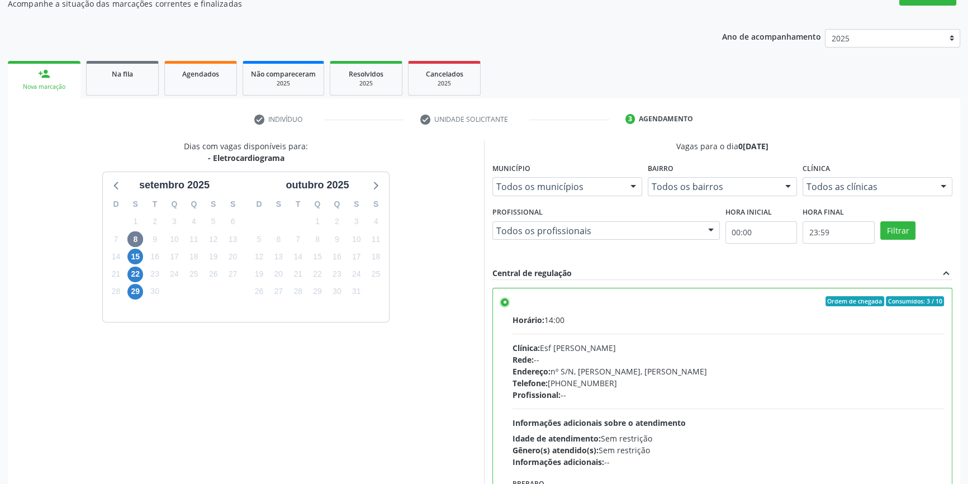
scroll to position [183, 0]
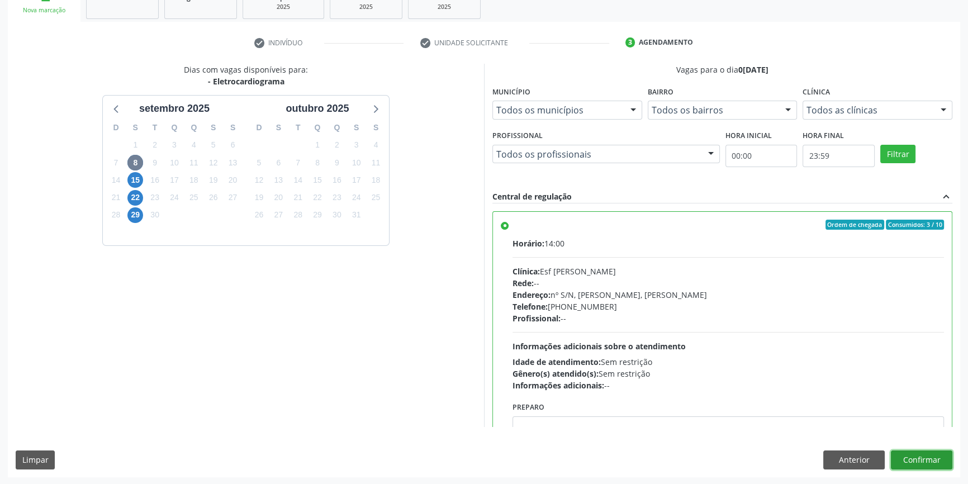
click at [917, 453] on button "Confirmar" at bounding box center [921, 460] width 61 height 19
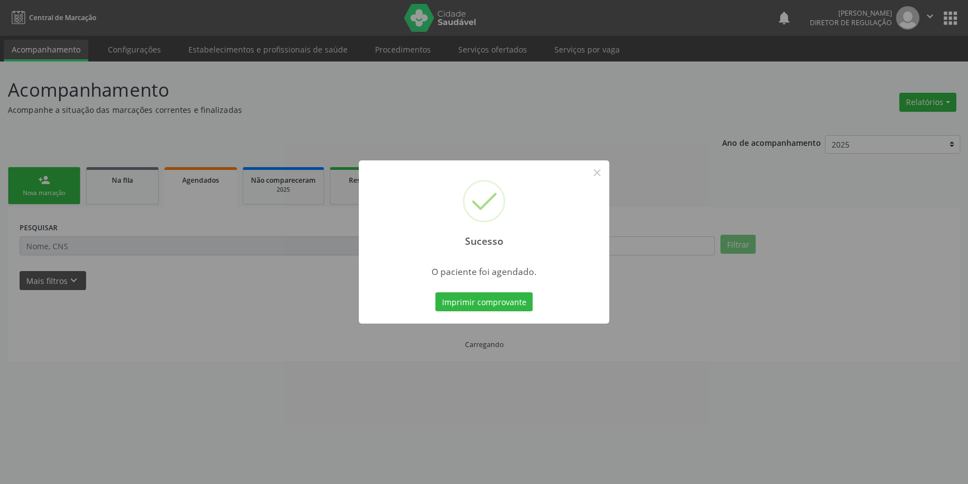
scroll to position [0, 0]
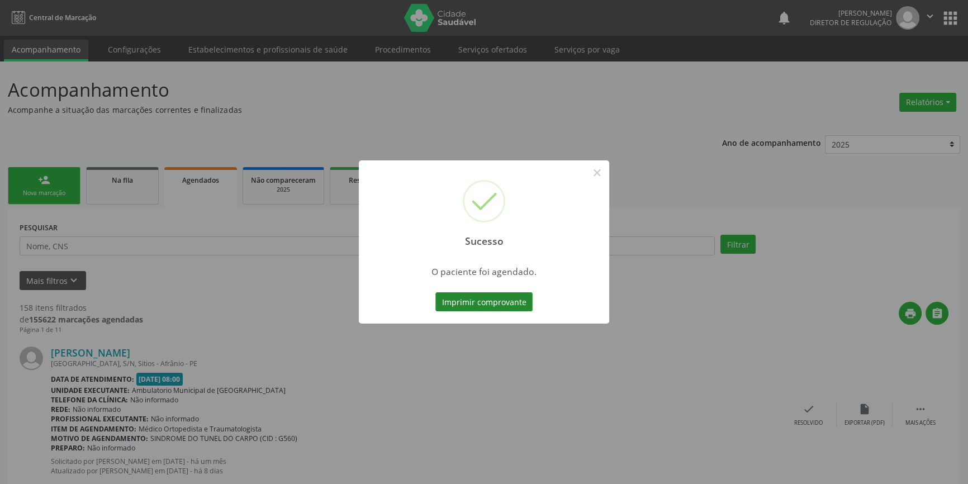
click at [506, 305] on button "Imprimir comprovante" at bounding box center [483, 301] width 97 height 19
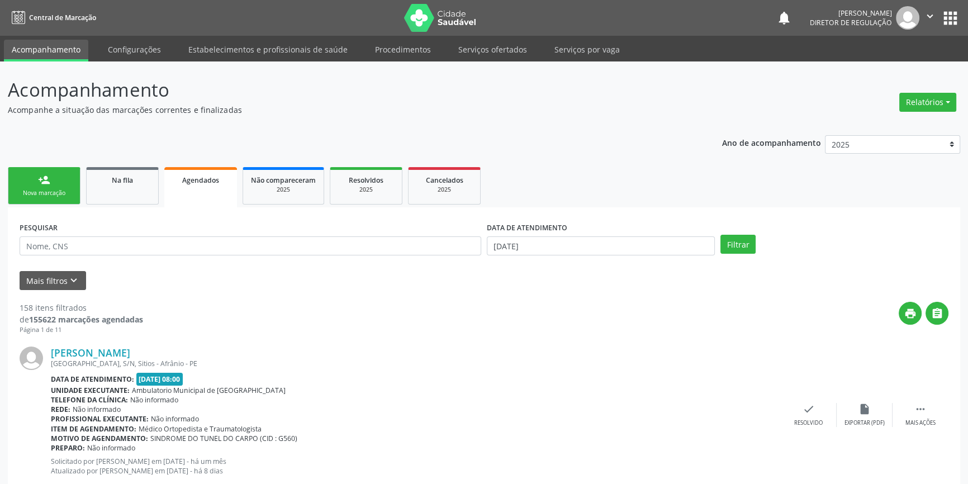
click at [60, 182] on link "person_add Nova marcação" at bounding box center [44, 185] width 73 height 37
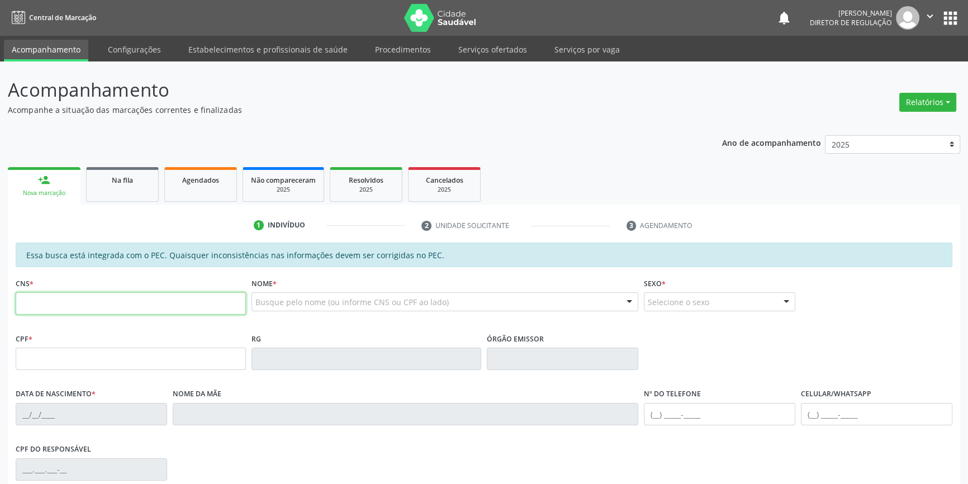
click at [141, 309] on input "text" at bounding box center [131, 303] width 230 height 22
type input "703 4032 2639 2714"
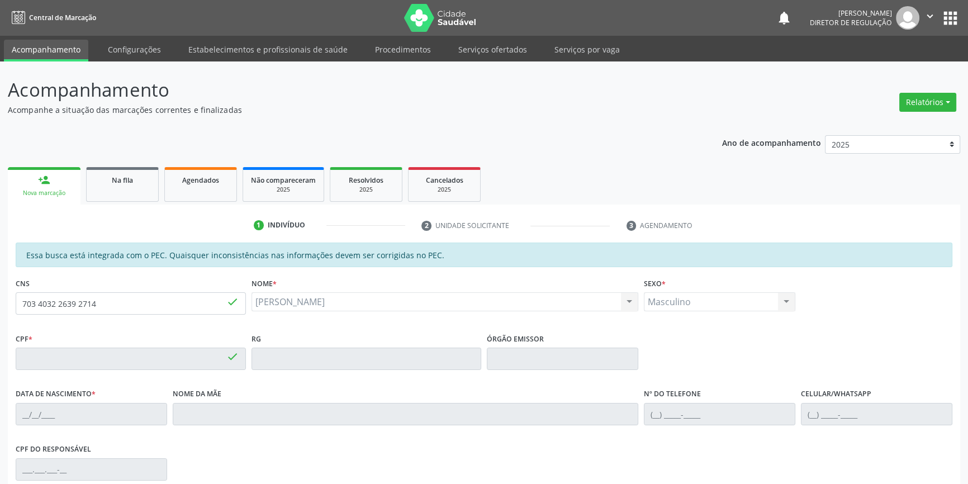
type input "155.229.134-01"
type input "25/04/2018"
type input "Jaquelliny Isabelly Silva Porto"
type input "(87) 8853-0421"
type input "S/N"
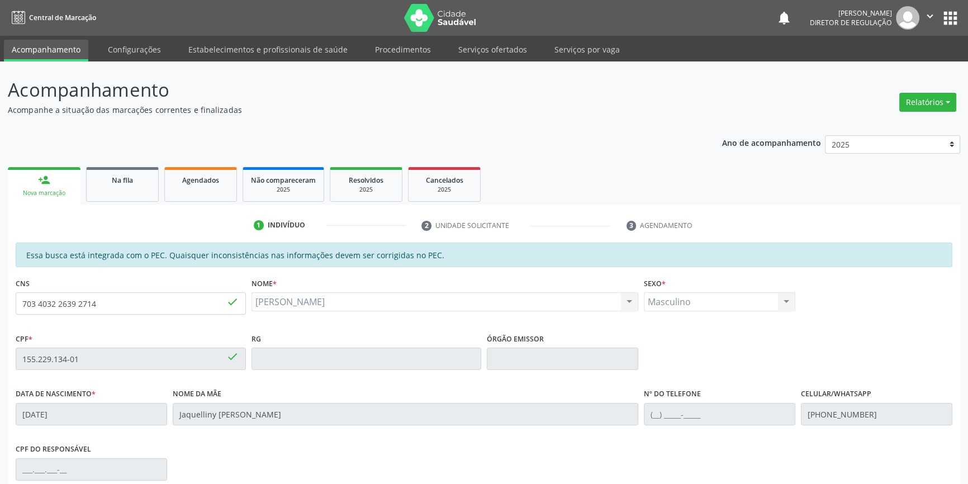
scroll to position [152, 0]
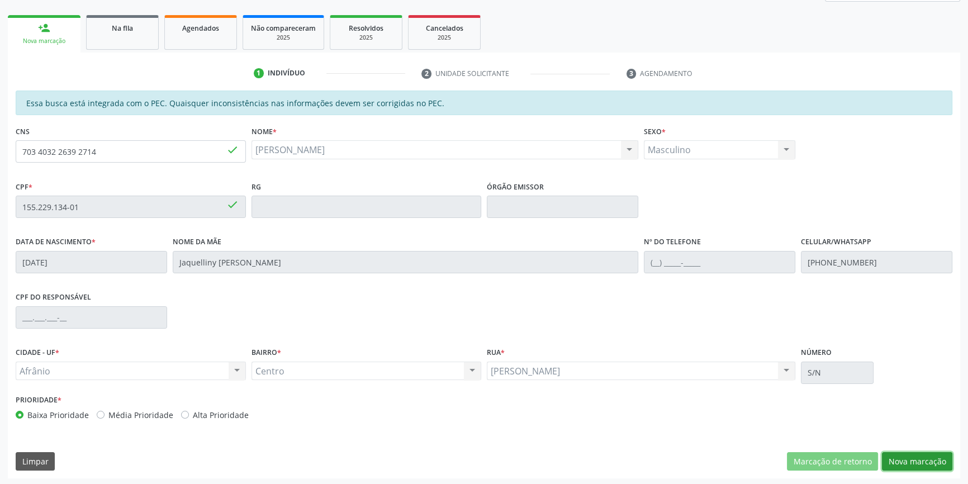
click at [919, 456] on button "Nova marcação" at bounding box center [917, 461] width 70 height 19
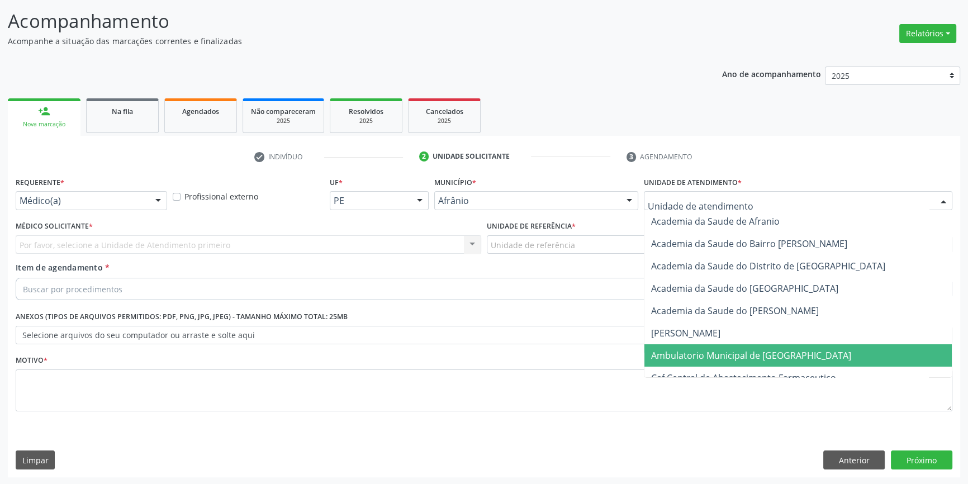
click at [732, 364] on span "Ambulatorio Municipal de [GEOGRAPHIC_DATA]" at bounding box center [797, 355] width 307 height 22
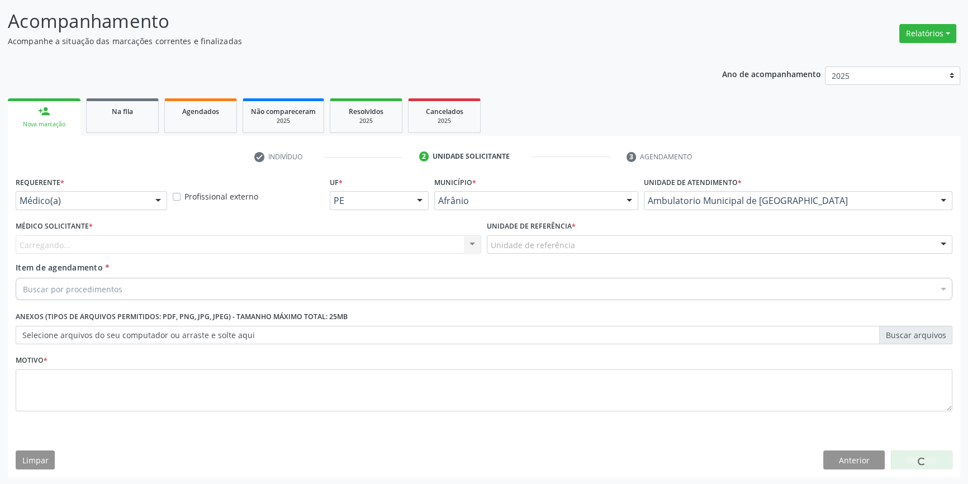
click at [578, 241] on div "Unidade de referência" at bounding box center [720, 244] width 466 height 19
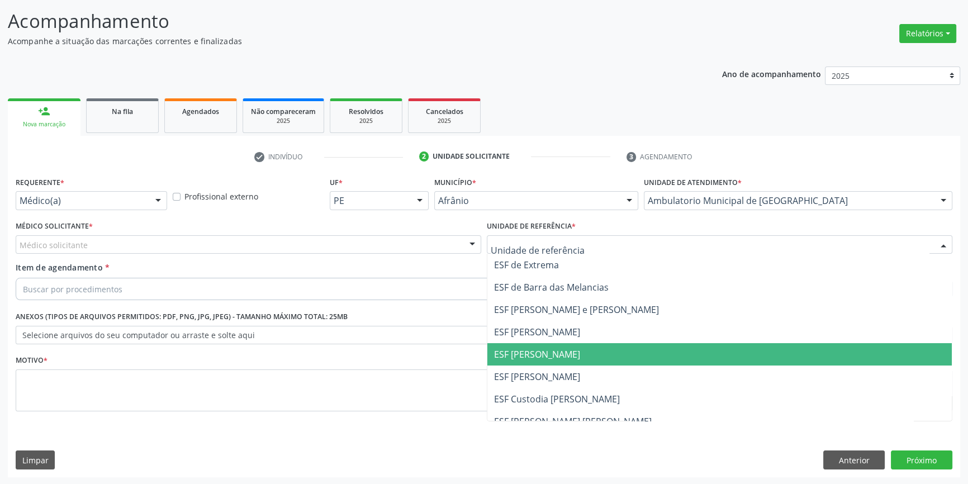
drag, startPoint x: 560, startPoint y: 344, endPoint x: 533, endPoint y: 335, distance: 28.8
click at [559, 344] on span "ESF [PERSON_NAME]" at bounding box center [719, 354] width 464 height 22
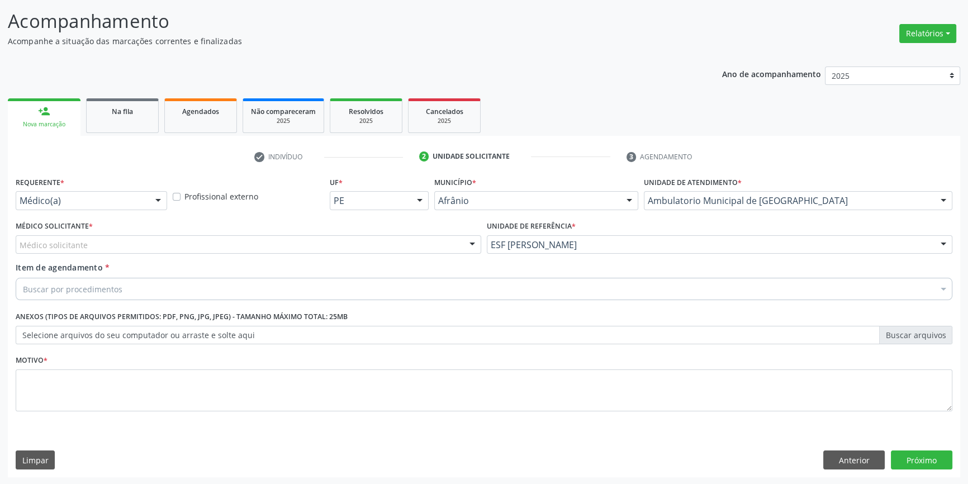
drag, startPoint x: 329, startPoint y: 245, endPoint x: 317, endPoint y: 248, distance: 12.1
click at [328, 244] on div "Médico solicitante" at bounding box center [249, 244] width 466 height 19
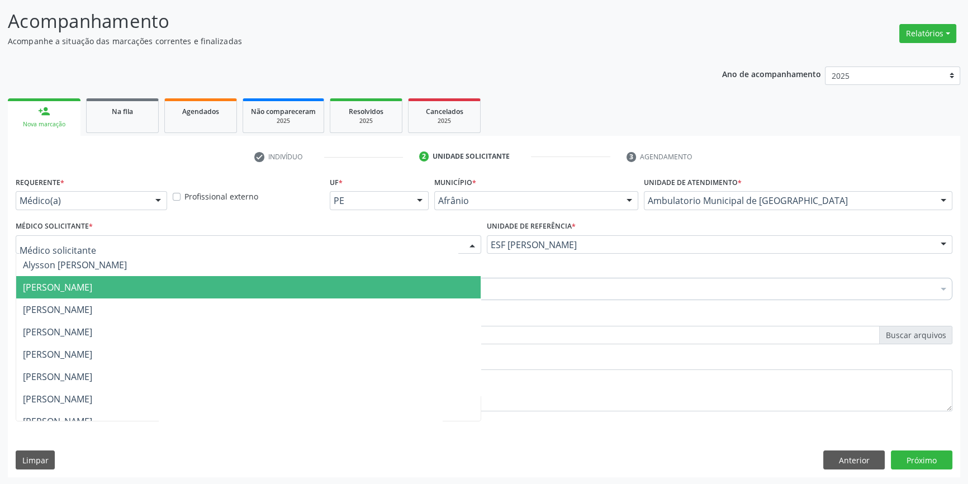
click at [165, 289] on span "[PERSON_NAME]" at bounding box center [248, 287] width 464 height 22
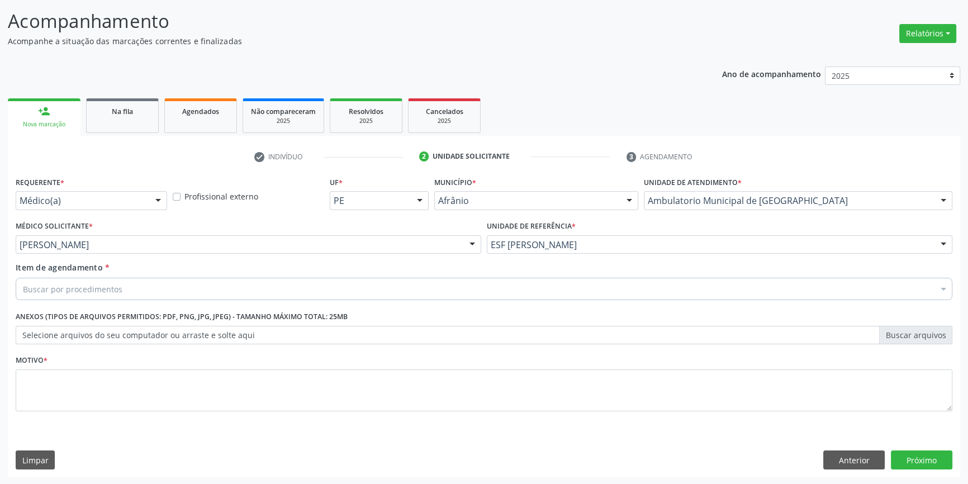
click at [147, 290] on div "Buscar por procedimentos" at bounding box center [484, 289] width 937 height 22
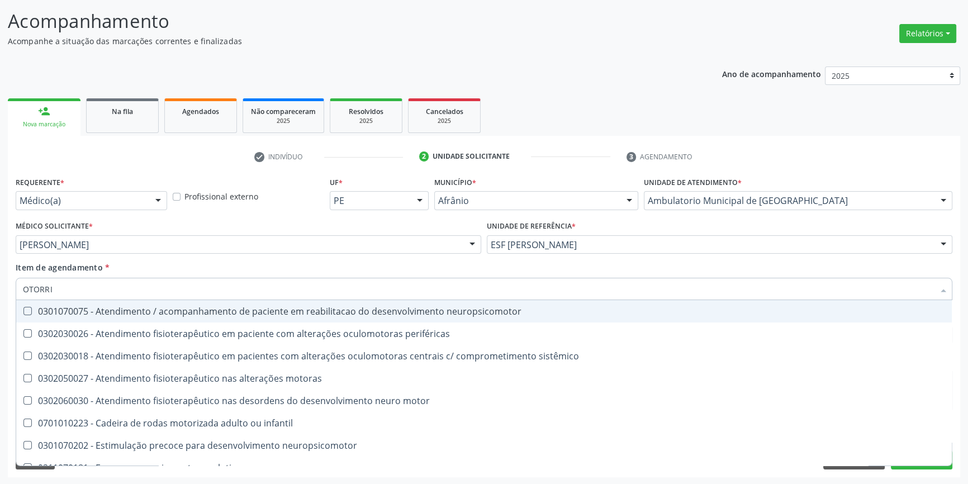
type input "OTORRIN"
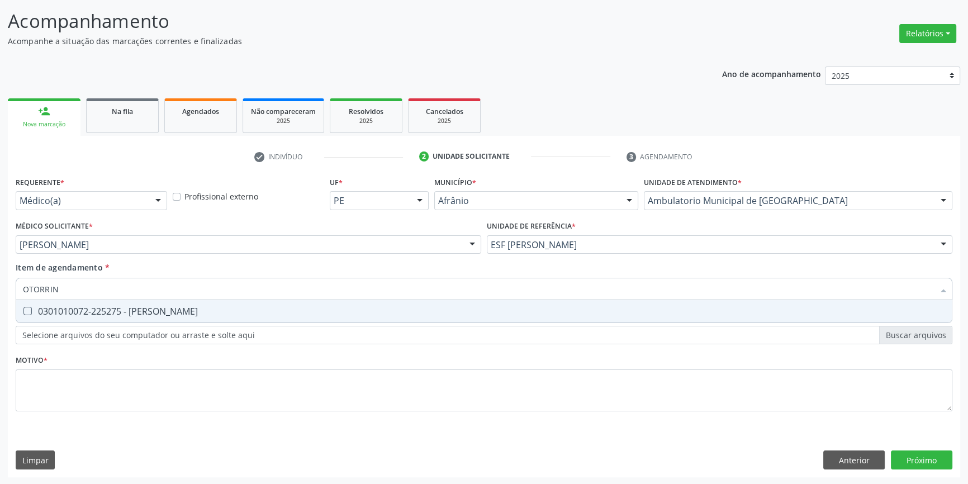
click at [173, 307] on div "0301010072-225275 - [PERSON_NAME]" at bounding box center [484, 311] width 922 height 9
checkbox Otorrinolaringologista "true"
drag, startPoint x: 67, startPoint y: 286, endPoint x: 0, endPoint y: 284, distance: 66.5
click at [0, 284] on div "Acompanhamento Acompanhe a situação das marcações correntes e finalizadas Relat…" at bounding box center [484, 239] width 968 height 492
type input "C"
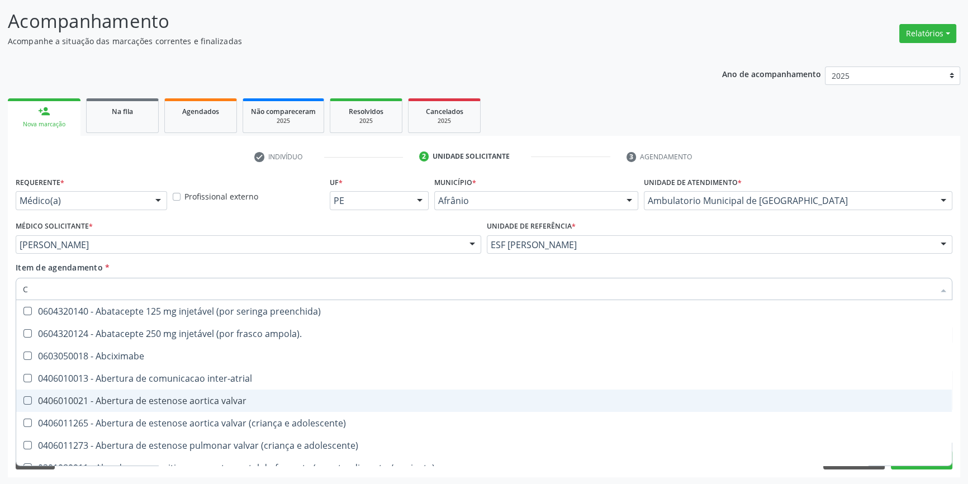
checkbox preenchida\) "false"
click at [71, 391] on span "0406010021 - Abertura de estenose aortica valvar" at bounding box center [484, 401] width 936 height 22
checkbox valvar "false"
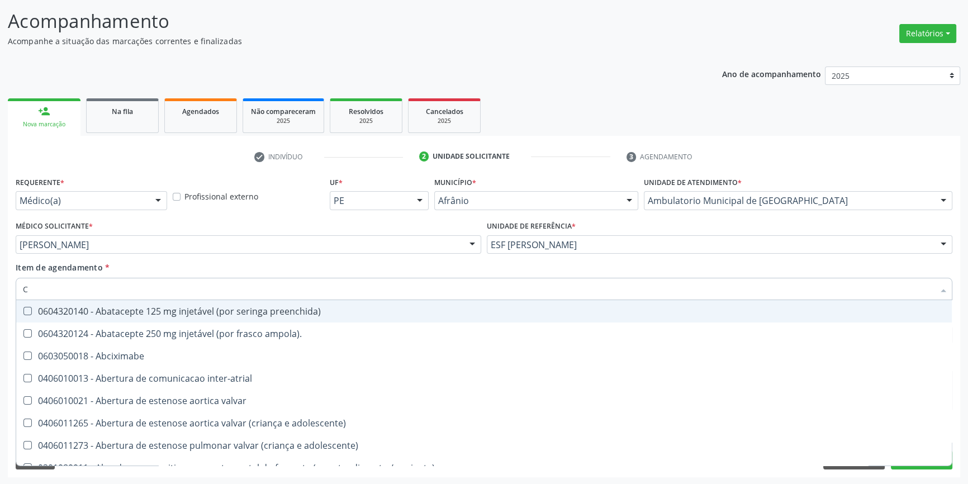
drag, startPoint x: 15, startPoint y: 289, endPoint x: 0, endPoint y: 288, distance: 14.6
click at [0, 288] on div "Acompanhamento Acompanhe a situação das marcações correntes e finalizadas Relat…" at bounding box center [484, 239] width 968 height 492
paste input "706 4056 5600 7588"
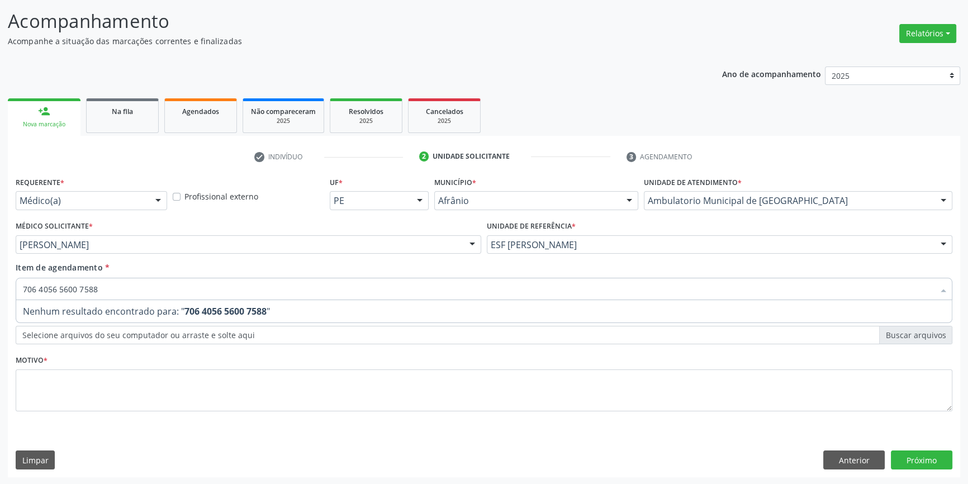
drag, startPoint x: 126, startPoint y: 286, endPoint x: 0, endPoint y: 289, distance: 125.8
click at [0, 289] on div "Acompanhamento Acompanhe a situação das marcações correntes e finalizadas Relat…" at bounding box center [484, 239] width 968 height 492
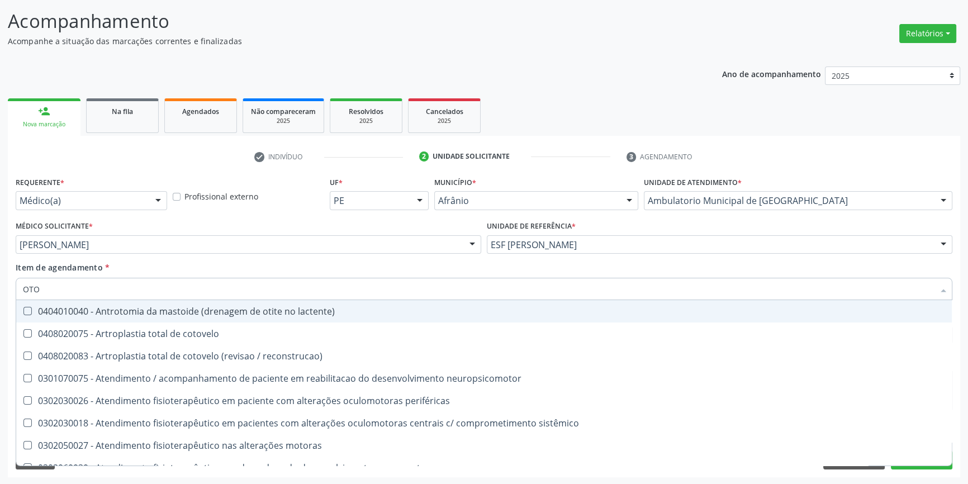
type input "OTOR"
checkbox \(motolância\) "true"
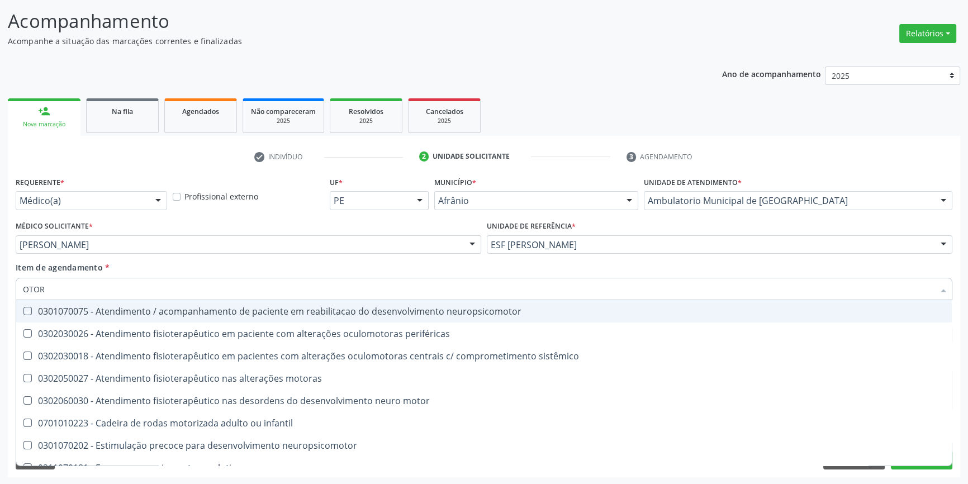
type input "OTORR"
checkbox neuropsicomotor "true"
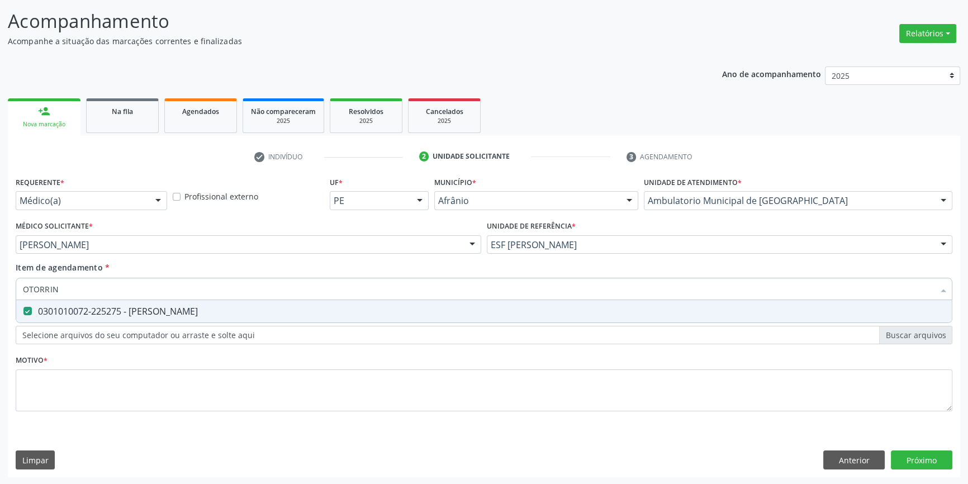
type input "OTORRINO"
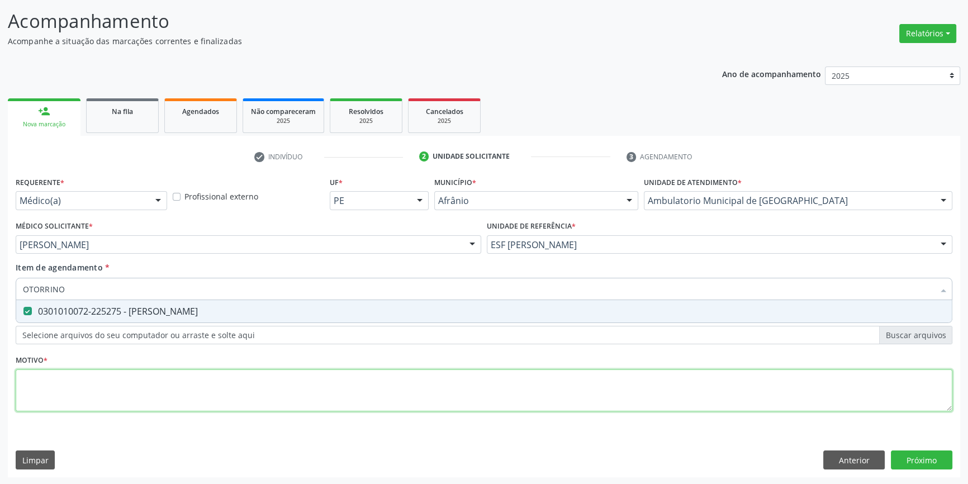
click at [70, 376] on div "Requerente * Médico(a) Médico(a) Enfermeiro(a) Paciente Nenhum resultado encont…" at bounding box center [484, 300] width 937 height 253
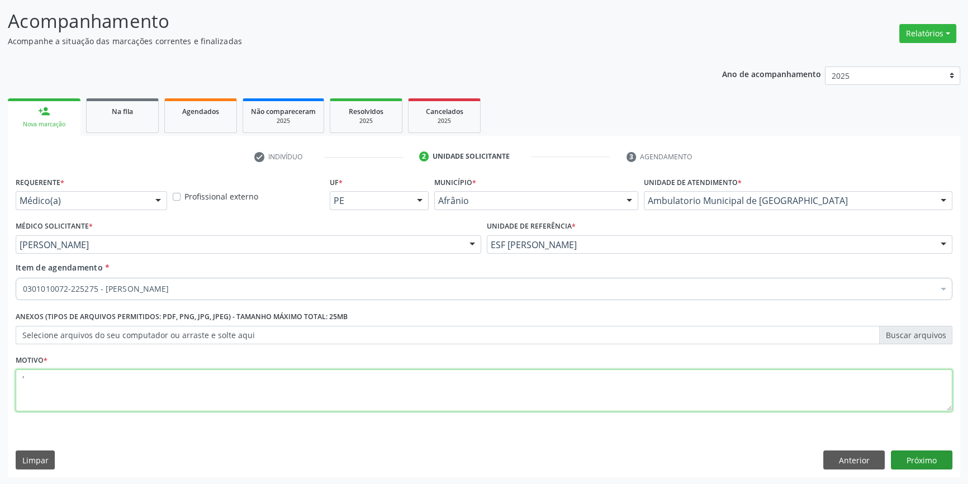
type textarea "'"
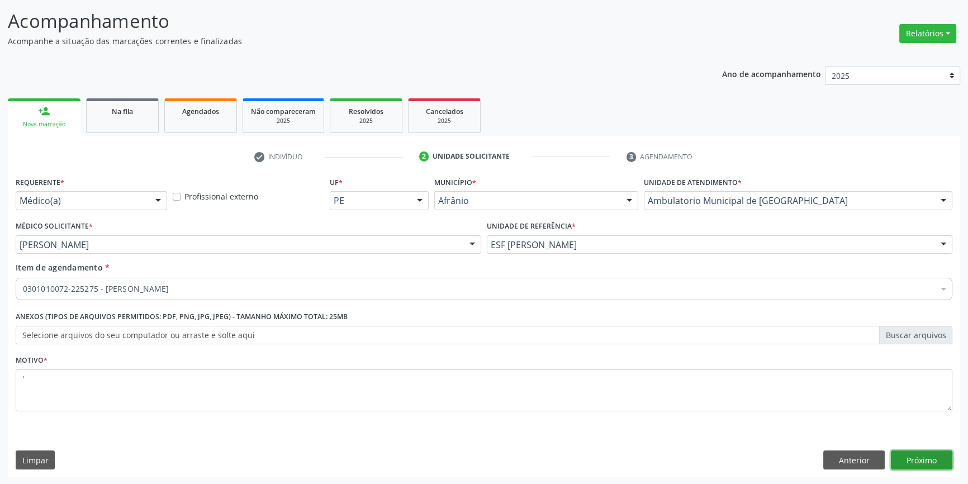
click at [933, 463] on button "Próximo" at bounding box center [921, 460] width 61 height 19
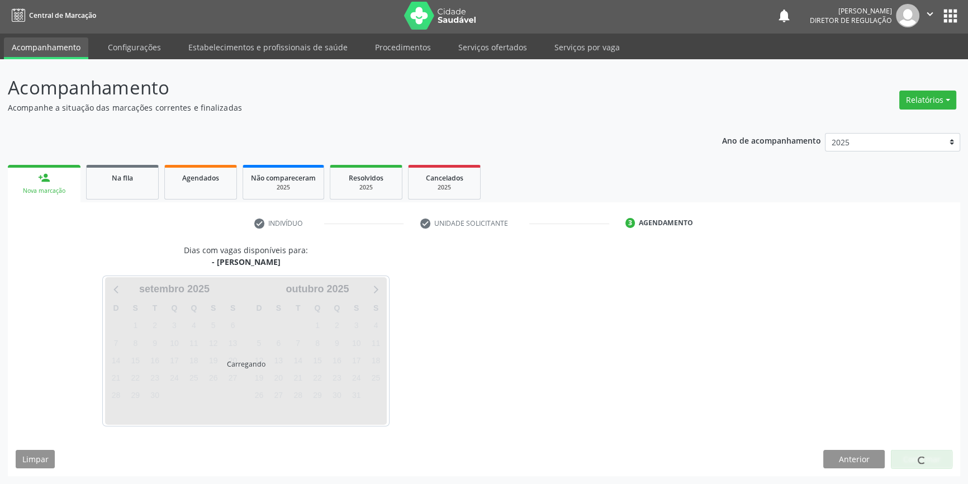
scroll to position [1, 0]
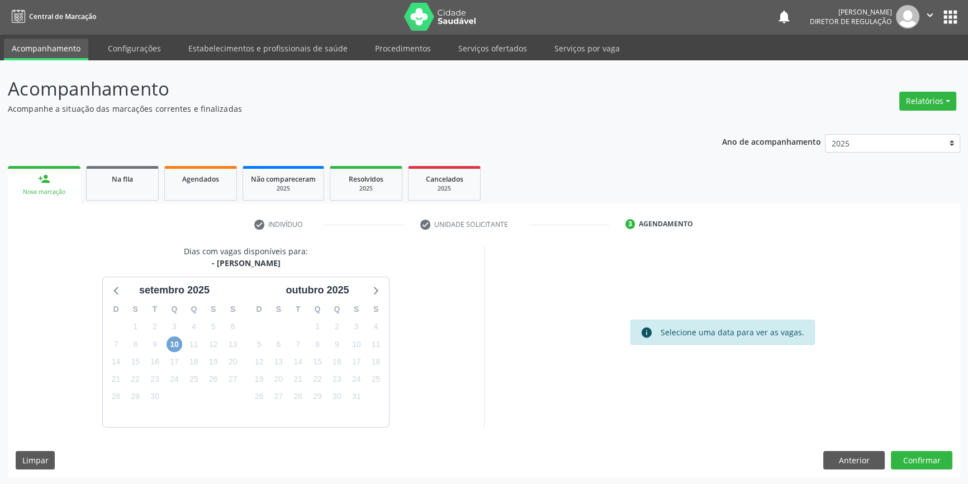
click at [174, 343] on span "10" at bounding box center [175, 344] width 16 height 16
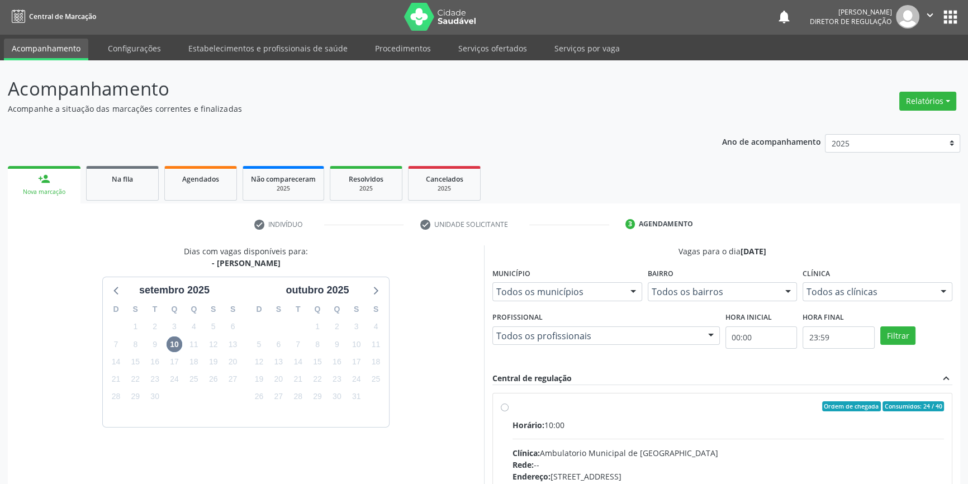
click at [534, 415] on label "Ordem de chegada Consumidos: 24 / 40 Horário: 10:00 Clínica: Ambulatorio Munici…" at bounding box center [728, 487] width 431 height 172
click at [509, 411] on input "Ordem de chegada Consumidos: 24 / 40 Horário: 10:00 Clínica: Ambulatorio Munici…" at bounding box center [505, 406] width 8 height 10
radio input "true"
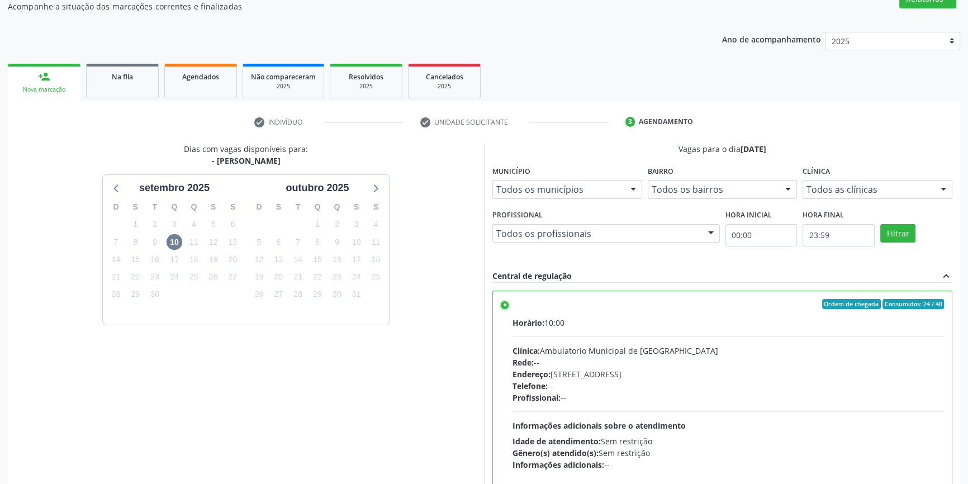
scroll to position [183, 0]
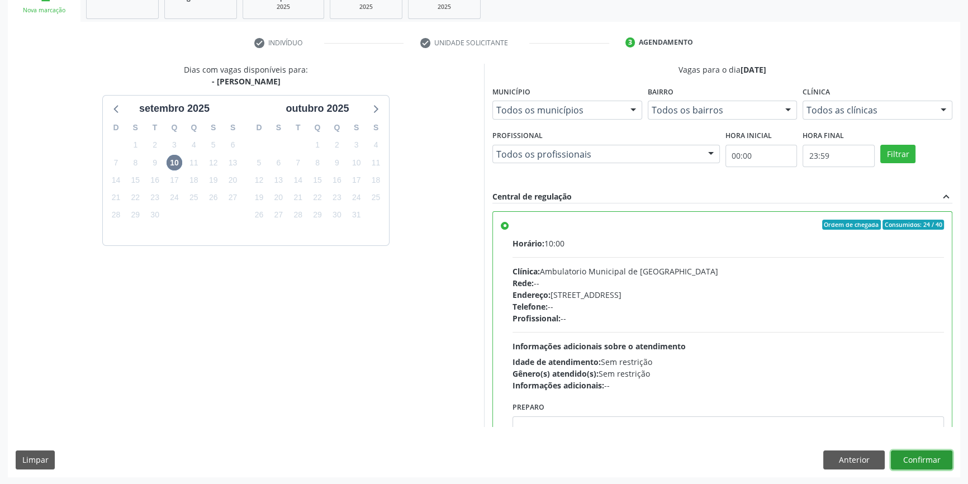
click at [916, 453] on button "Confirmar" at bounding box center [921, 460] width 61 height 19
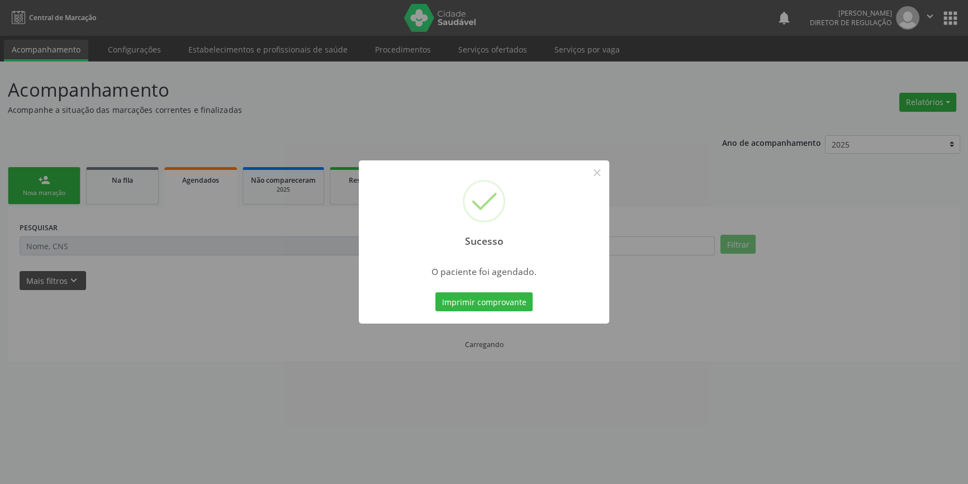
scroll to position [0, 0]
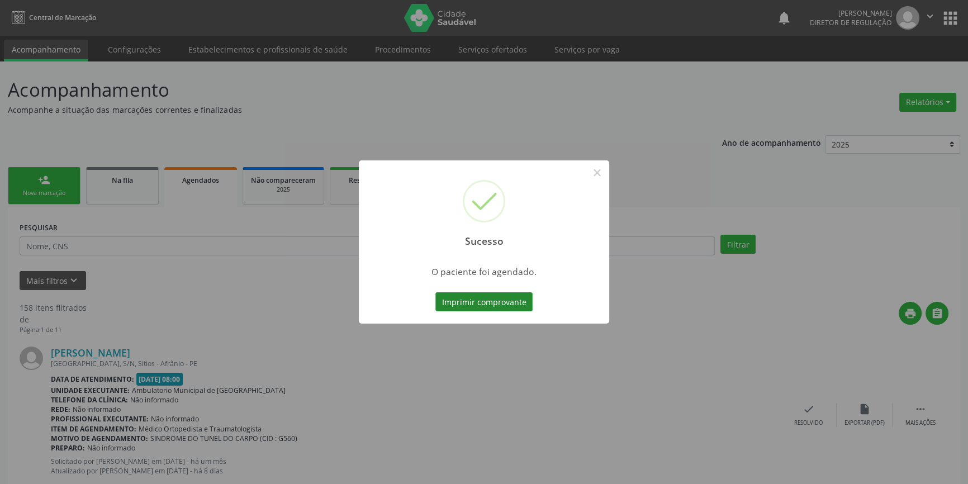
click at [514, 302] on button "Imprimir comprovante" at bounding box center [483, 301] width 97 height 19
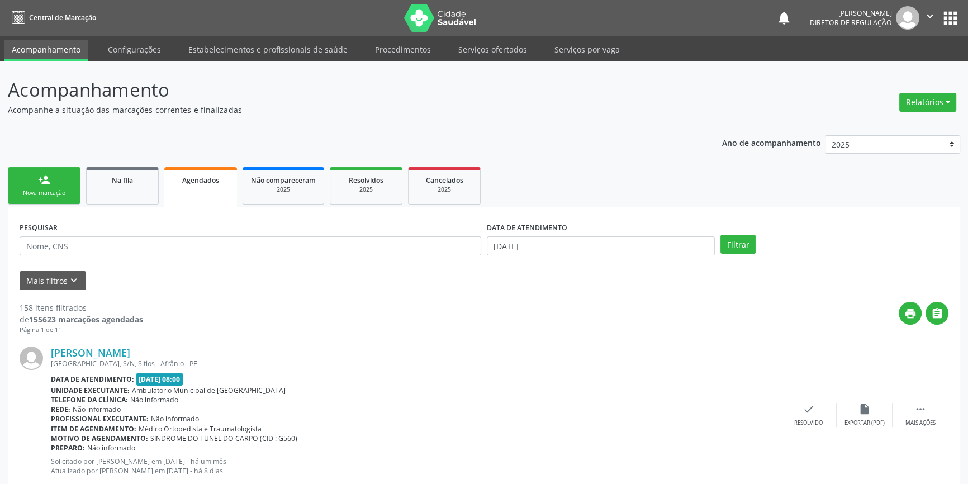
click at [49, 184] on div "person_add" at bounding box center [44, 180] width 12 height 12
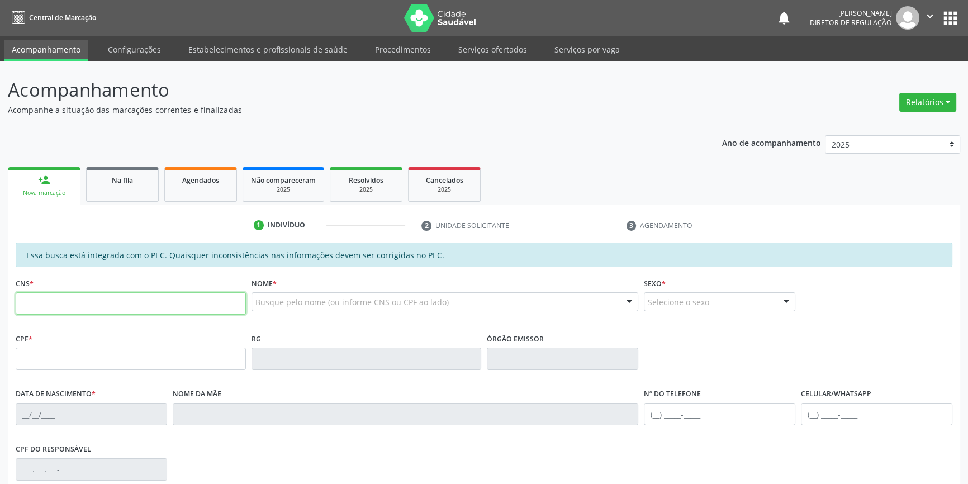
click at [93, 307] on input "text" at bounding box center [131, 303] width 230 height 22
type input "704 8010 9483 5145"
type input "052.413.943-11"
type input "13/10/1988"
type input "Helena Maria de Sousa"
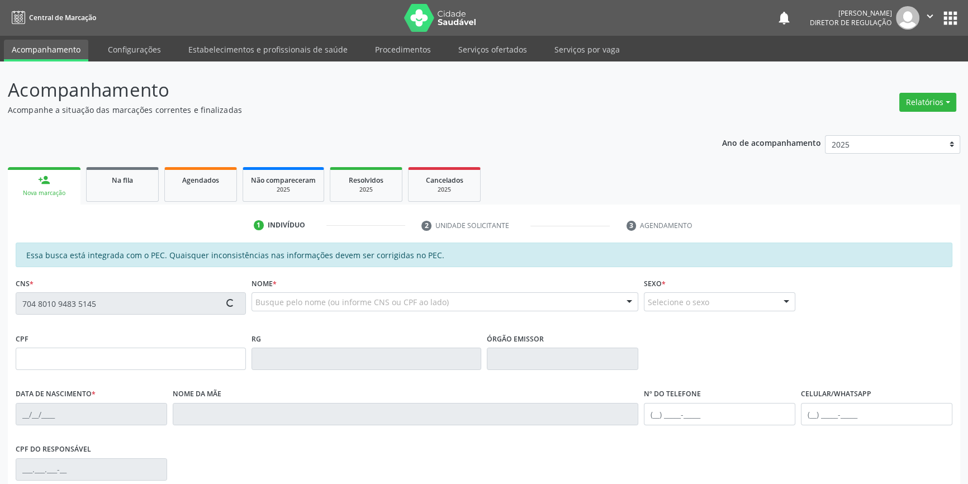
type input "(87) 8120-0762"
type input "S/N"
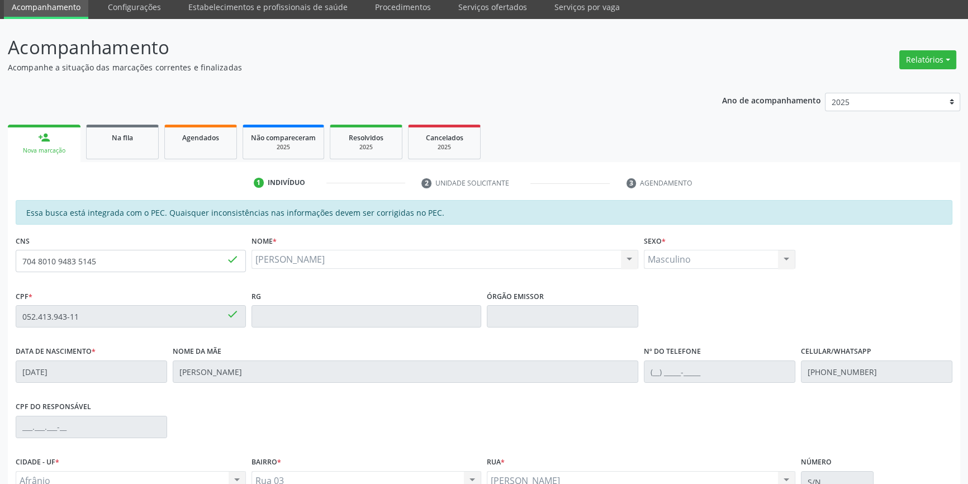
scroll to position [153, 0]
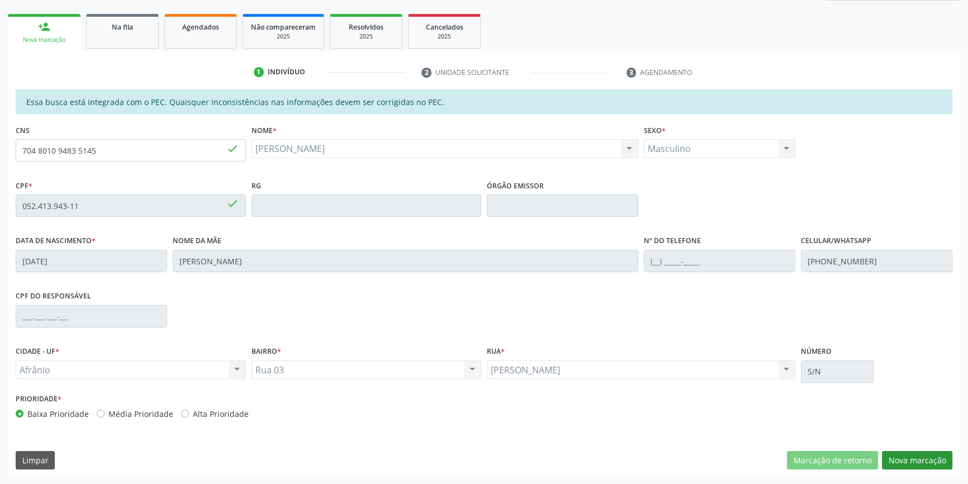
click at [914, 450] on div "Essa busca está integrada com o PEC. Quaisquer inconsistências nas informações …" at bounding box center [484, 283] width 952 height 388
click at [911, 453] on button "Nova marcação" at bounding box center [917, 460] width 70 height 19
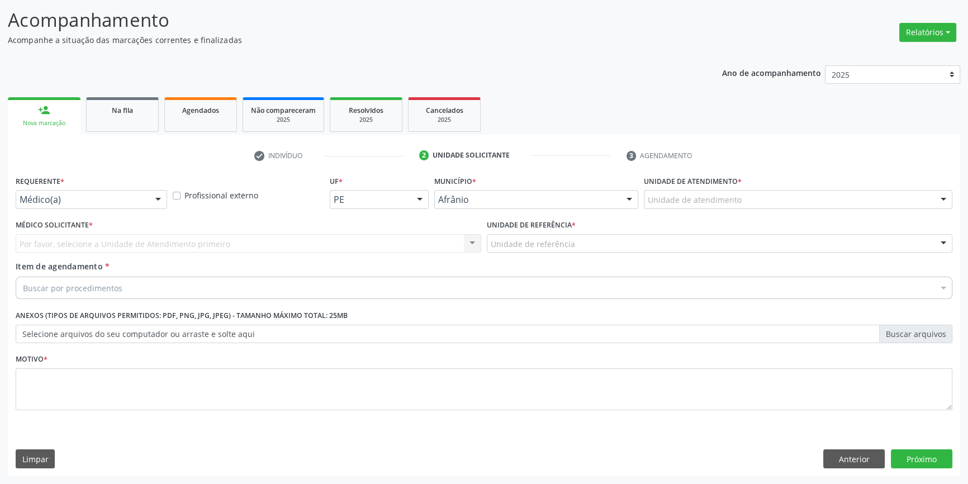
scroll to position [69, 0]
click at [721, 209] on div "Unidade de atendimento * Unidade de atendimento Academia da Saude de Afranio Ac…" at bounding box center [798, 196] width 314 height 44
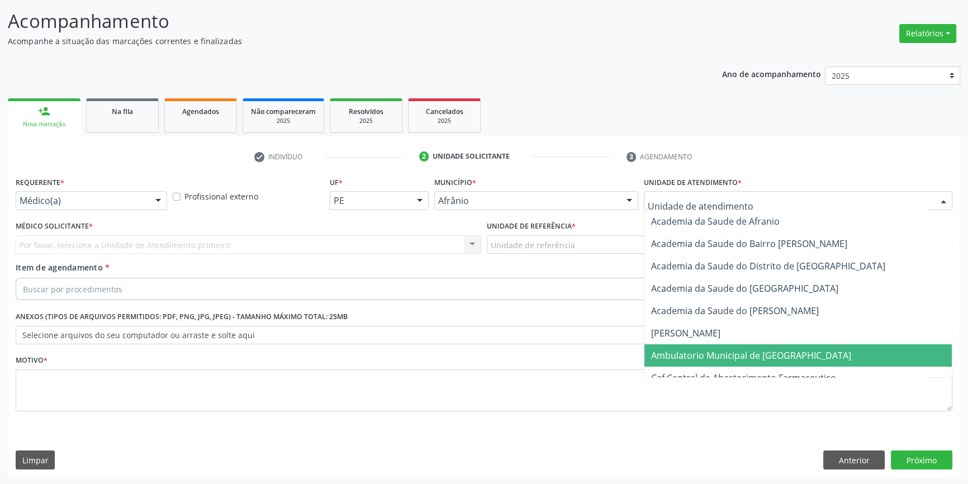
click at [704, 345] on span "Ambulatorio Municipal de [GEOGRAPHIC_DATA]" at bounding box center [797, 355] width 307 height 22
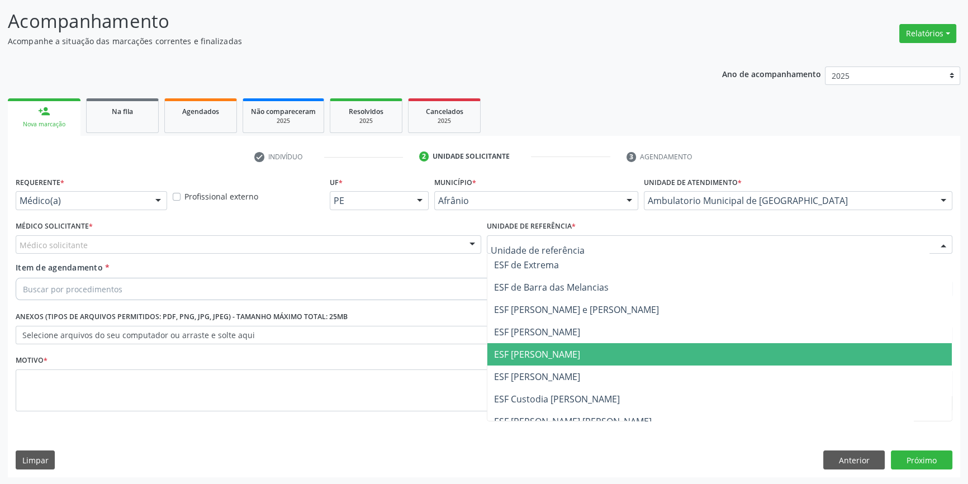
drag, startPoint x: 549, startPoint y: 349, endPoint x: 342, endPoint y: 249, distance: 230.5
click at [546, 349] on span "ESF [PERSON_NAME]" at bounding box center [537, 354] width 86 height 12
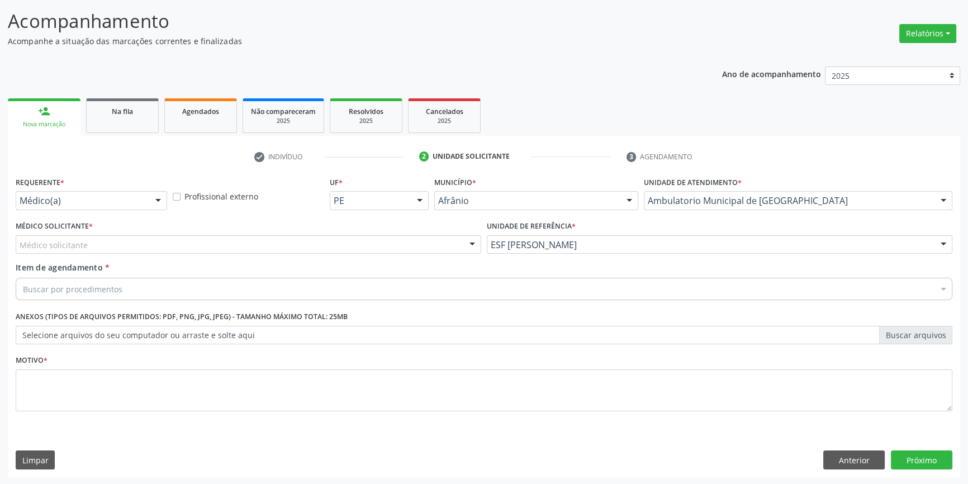
click at [335, 240] on div "Médico solicitante" at bounding box center [249, 244] width 466 height 19
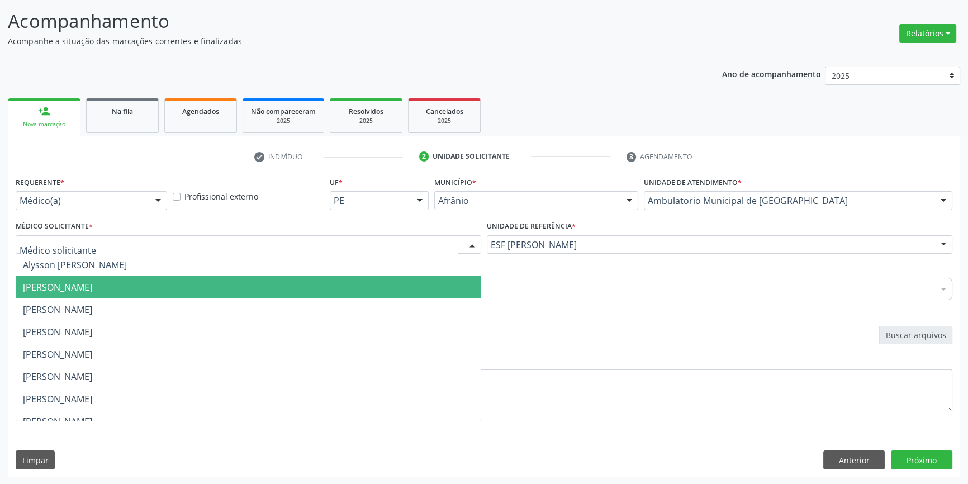
click at [92, 284] on span "[PERSON_NAME]" at bounding box center [57, 287] width 69 height 12
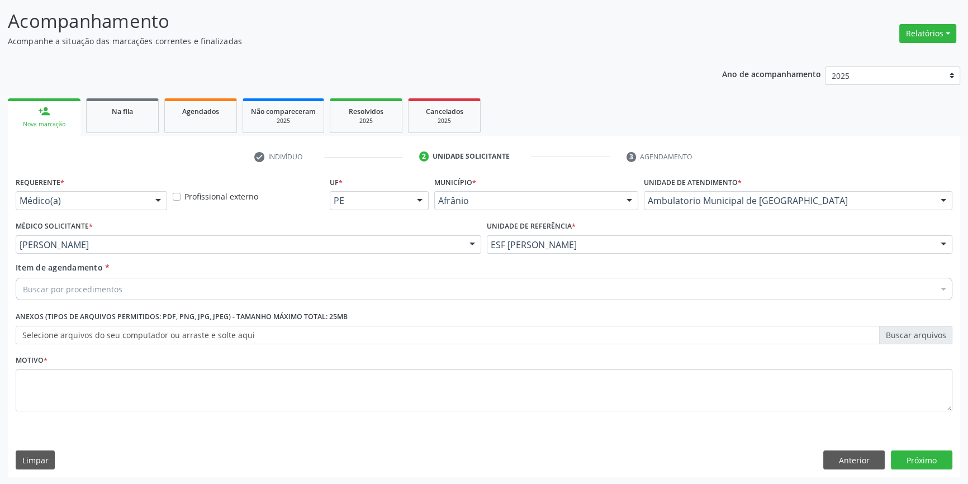
click at [127, 288] on div "Buscar por procedimentos" at bounding box center [484, 289] width 937 height 22
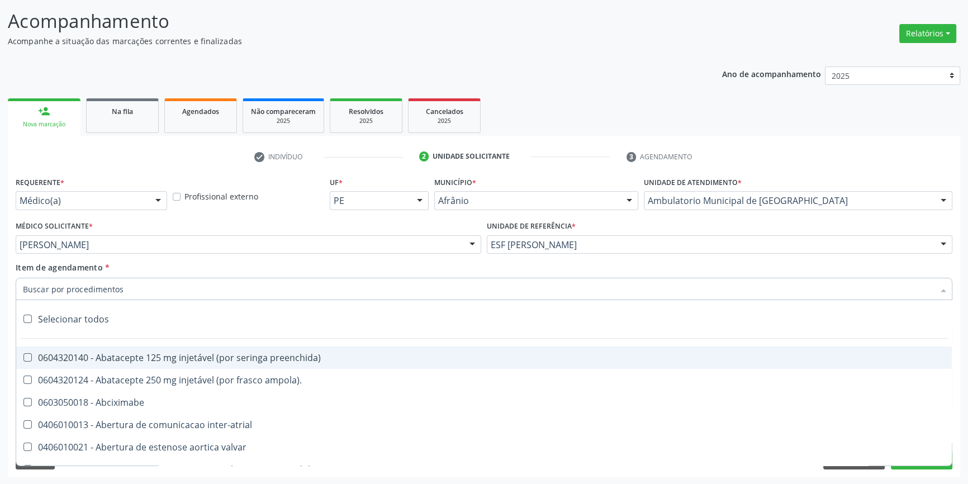
paste input "OTORRINO"
type input "OTORRINO"
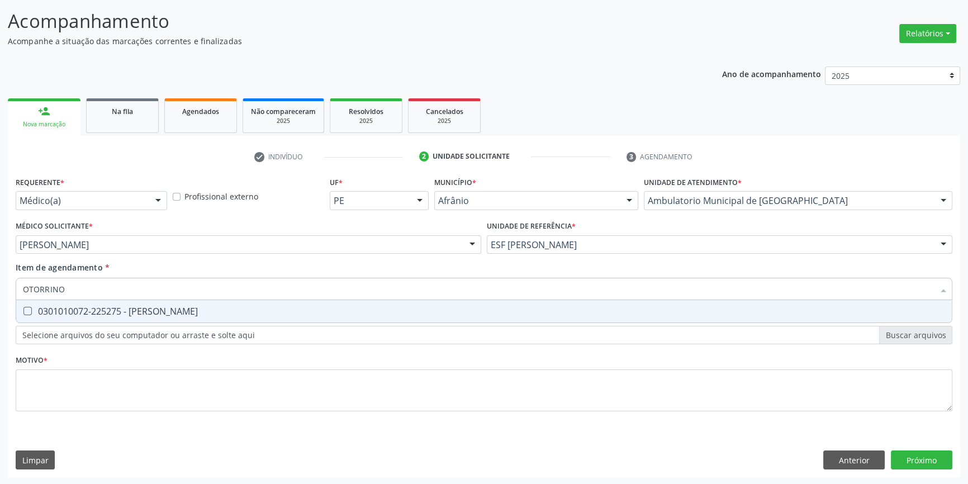
click at [134, 312] on div "0301010072-225275 - [PERSON_NAME]" at bounding box center [484, 311] width 922 height 9
checkbox Otorrinolaringologista "true"
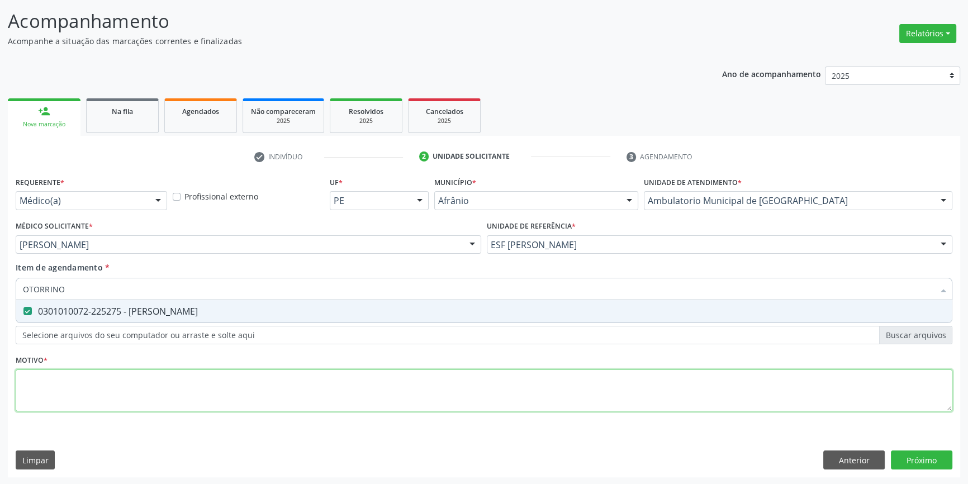
click at [96, 385] on div "Requerente * Médico(a) Médico(a) Enfermeiro(a) Paciente Nenhum resultado encont…" at bounding box center [484, 300] width 937 height 253
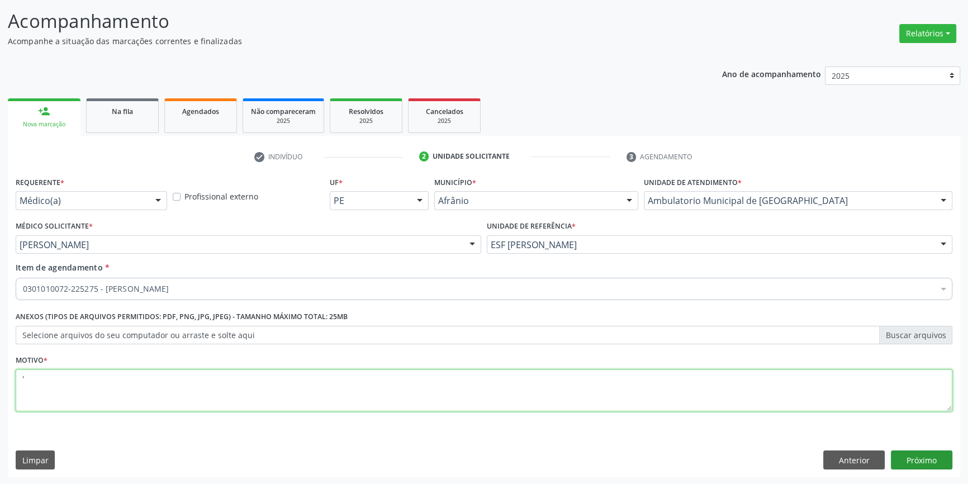
type textarea "'"
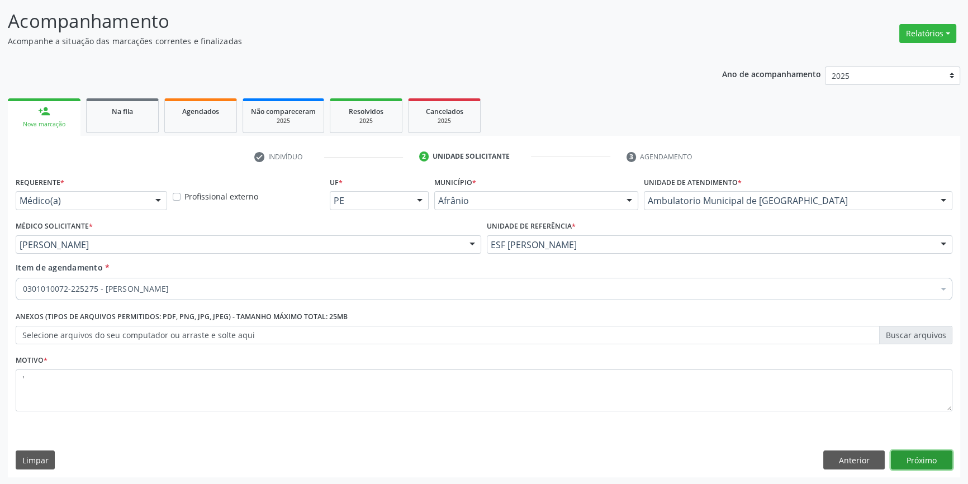
click at [925, 462] on button "Próximo" at bounding box center [921, 460] width 61 height 19
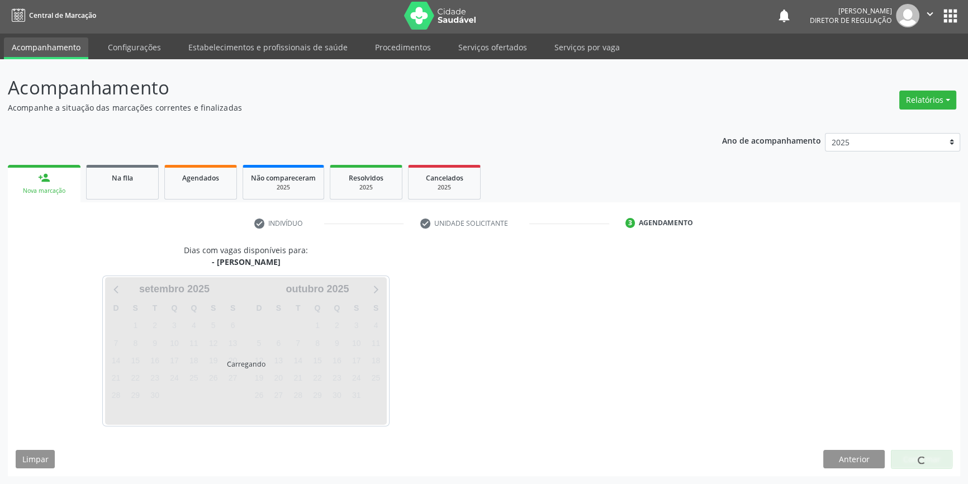
scroll to position [1, 0]
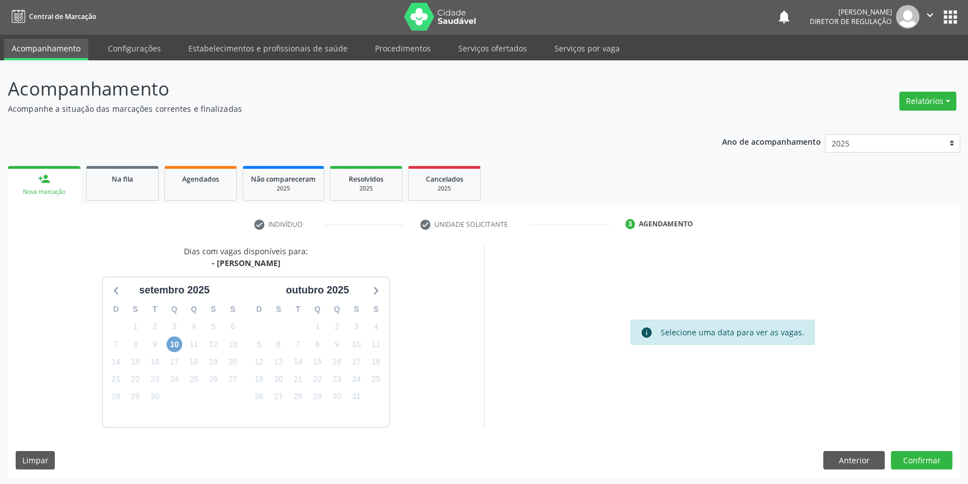
click at [170, 338] on span "10" at bounding box center [175, 344] width 16 height 16
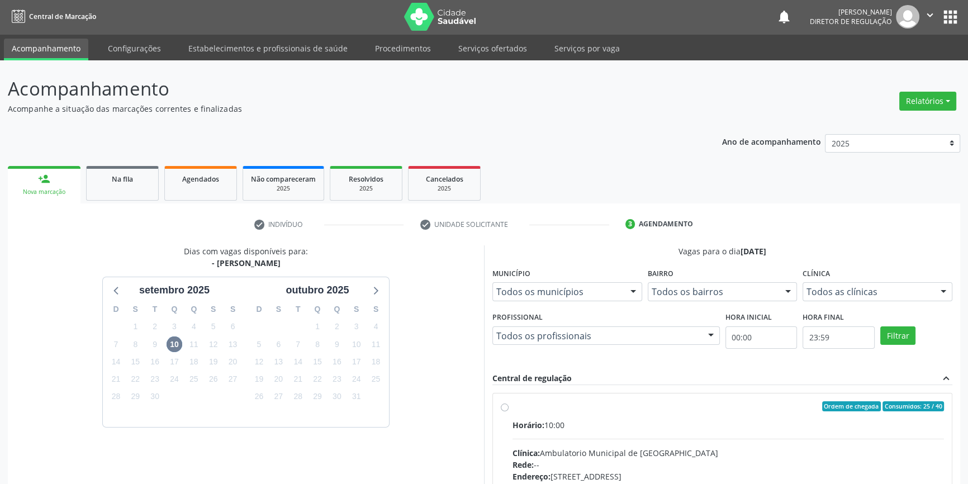
click at [557, 407] on div "Ordem de chegada Consumidos: 25 / 40" at bounding box center [728, 406] width 431 height 10
click at [509, 407] on input "Ordem de chegada Consumidos: 25 / 40 Horário: 10:00 Clínica: Ambulatorio Munici…" at bounding box center [505, 406] width 8 height 10
radio input "true"
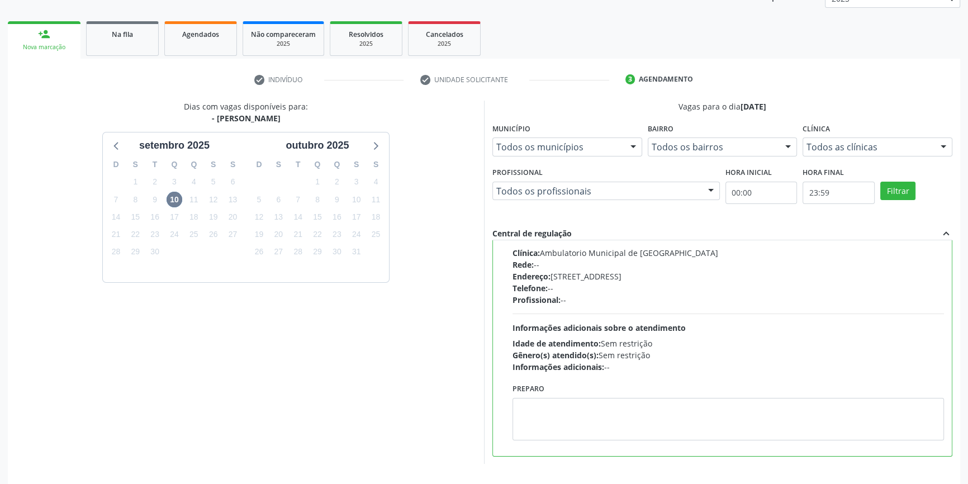
scroll to position [183, 0]
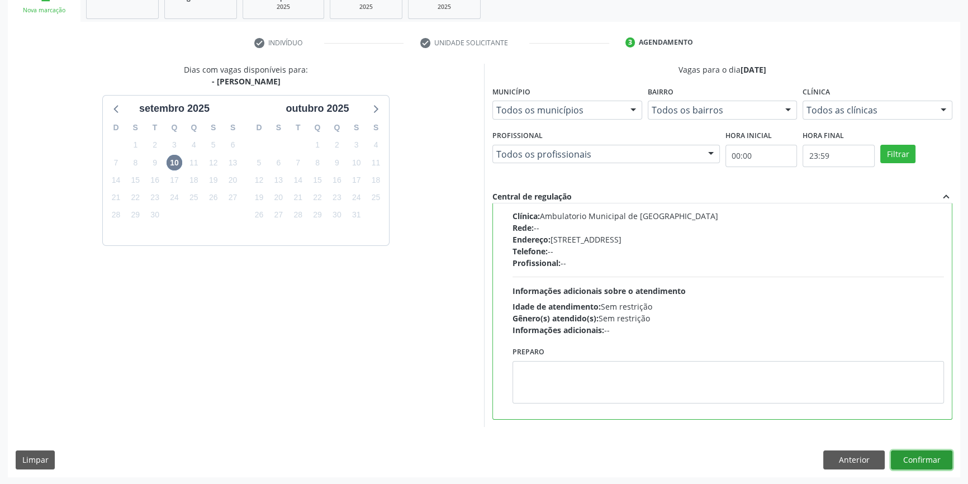
click at [928, 451] on button "Confirmar" at bounding box center [921, 460] width 61 height 19
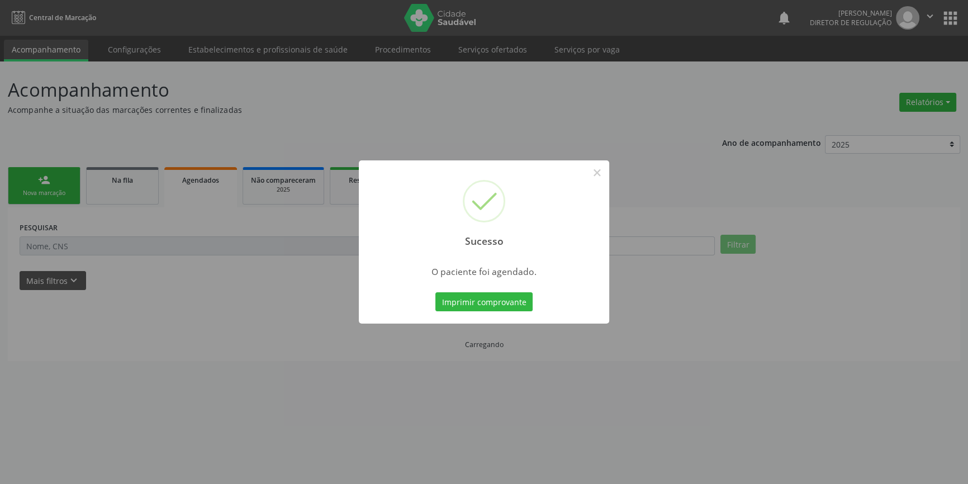
scroll to position [0, 0]
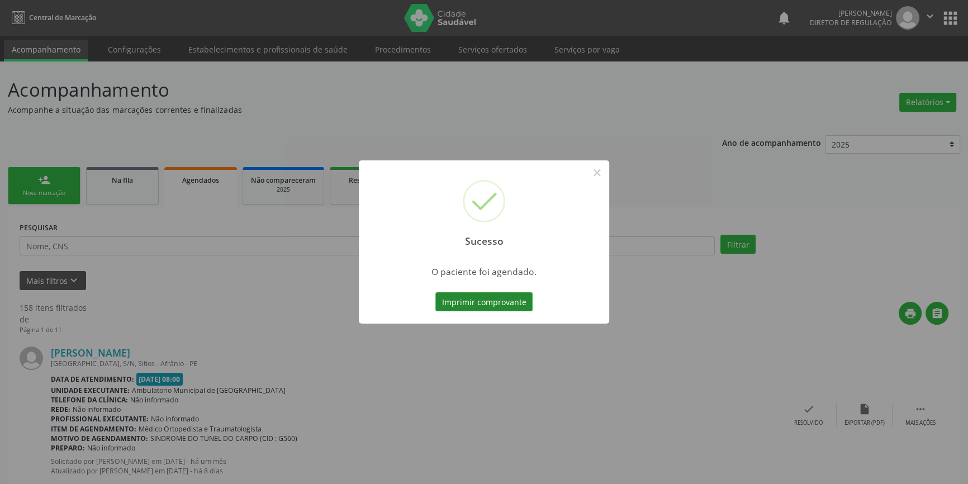
click at [496, 295] on button "Imprimir comprovante" at bounding box center [483, 301] width 97 height 19
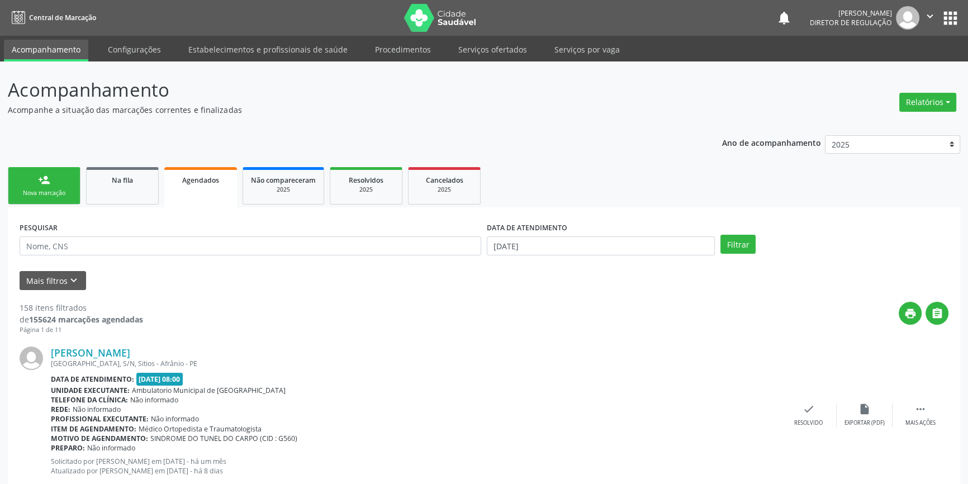
click at [41, 203] on link "person_add Nova marcação" at bounding box center [44, 185] width 73 height 37
click at [39, 191] on div "Nova marcação" at bounding box center [44, 193] width 56 height 8
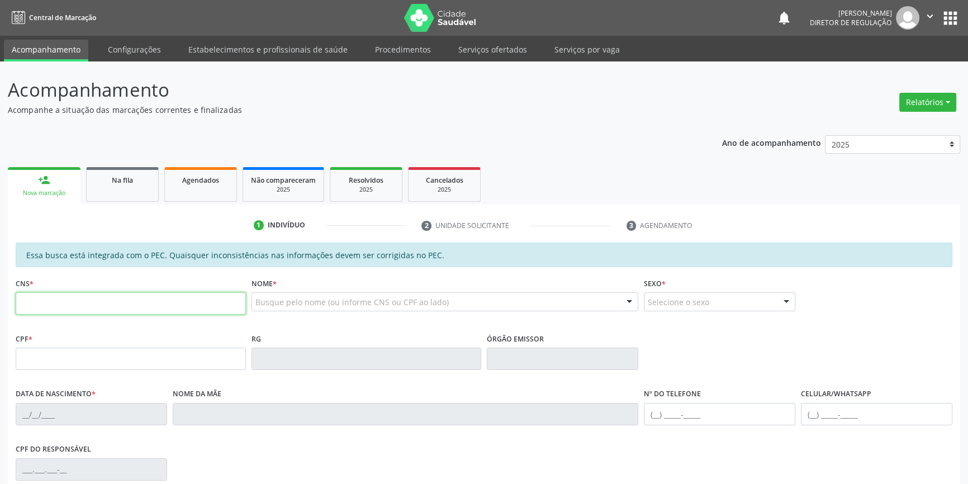
click at [72, 302] on input "text" at bounding box center [131, 303] width 230 height 22
type input "706 4011 5550 0482"
type input "079.691.374-90"
type input "02/01/1983"
type input "Esmeria Francisca Barbosa"
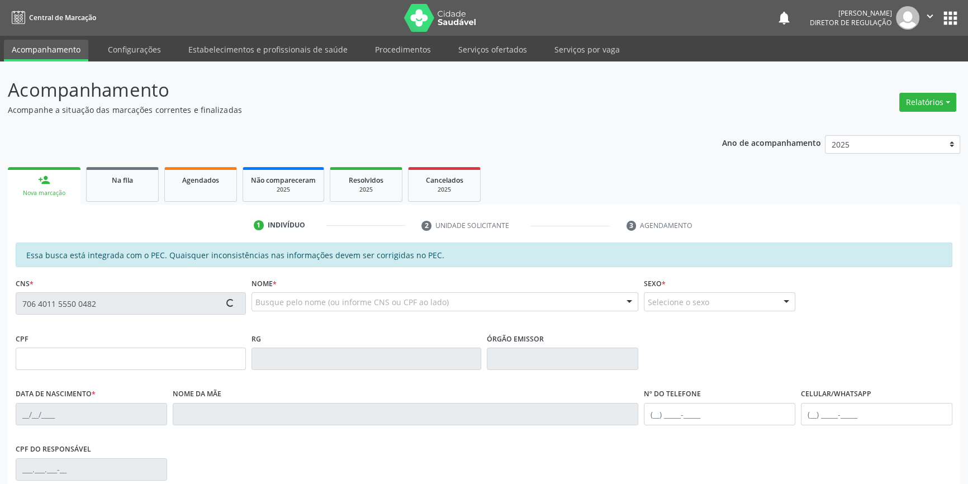
type input "(87) 98125-8320"
type input "S/N"
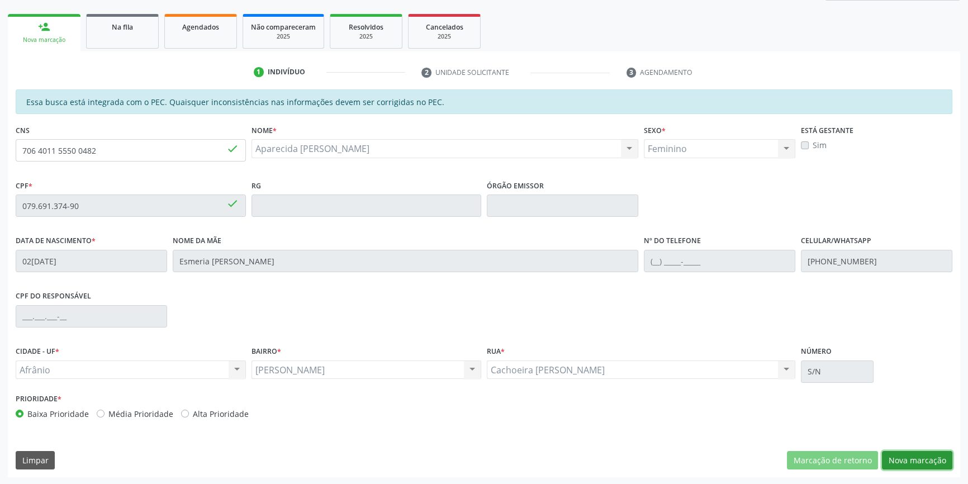
click at [917, 458] on button "Nova marcação" at bounding box center [917, 460] width 70 height 19
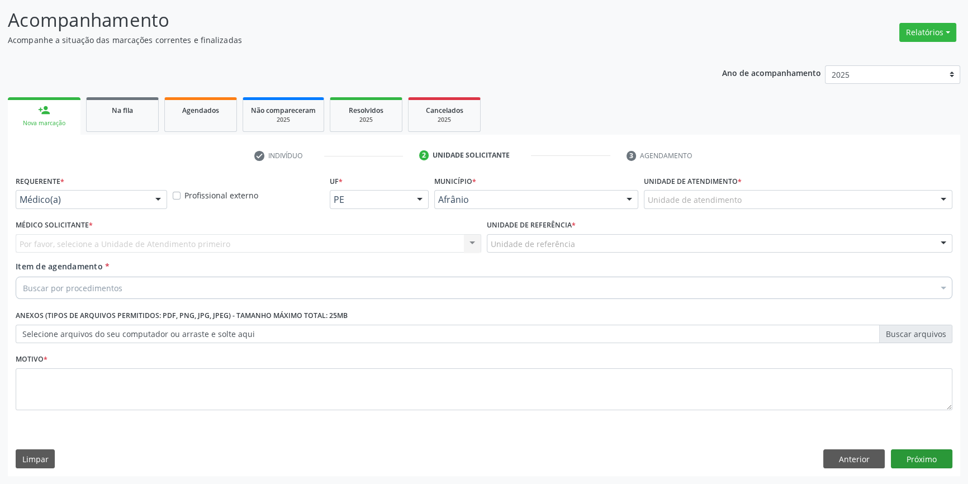
scroll to position [69, 0]
click at [741, 197] on div "Unidade de atendimento" at bounding box center [798, 200] width 309 height 19
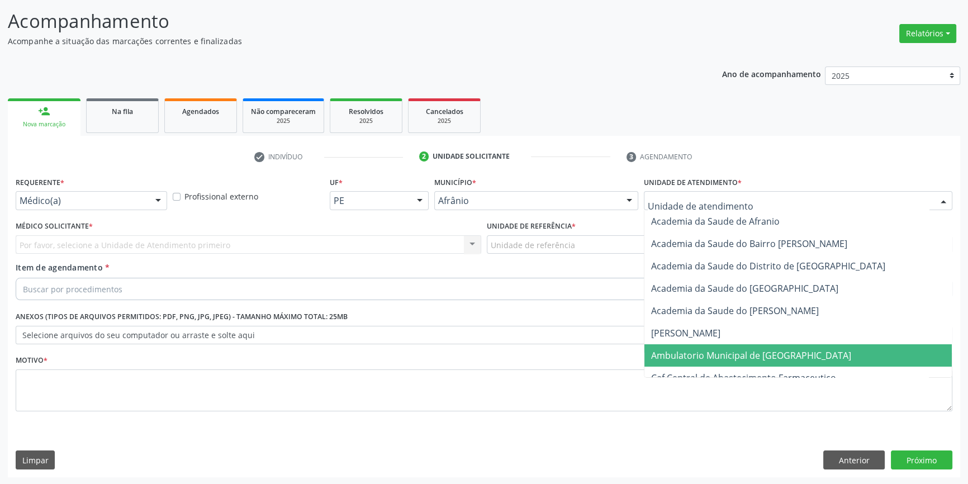
drag, startPoint x: 701, startPoint y: 357, endPoint x: 623, endPoint y: 300, distance: 96.8
click at [700, 357] on span "Ambulatorio Municipal de [GEOGRAPHIC_DATA]" at bounding box center [751, 355] width 200 height 12
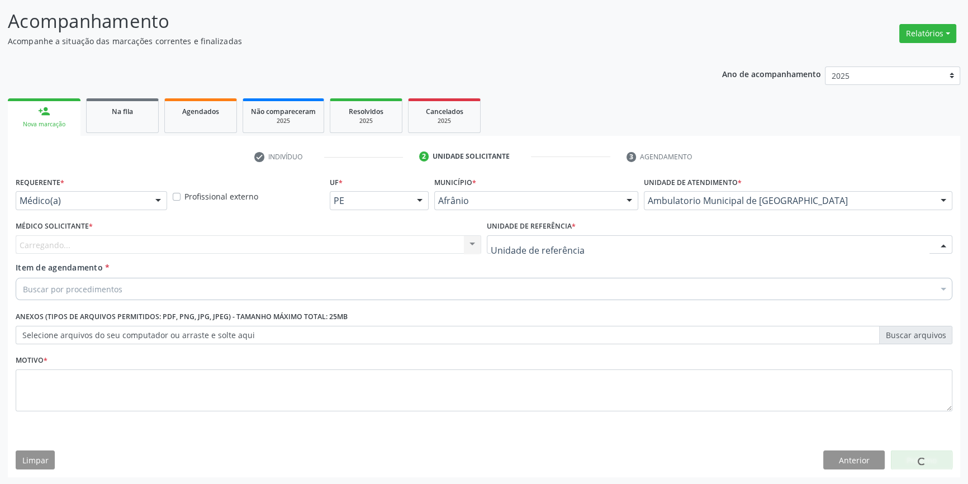
click at [582, 246] on div at bounding box center [720, 244] width 466 height 19
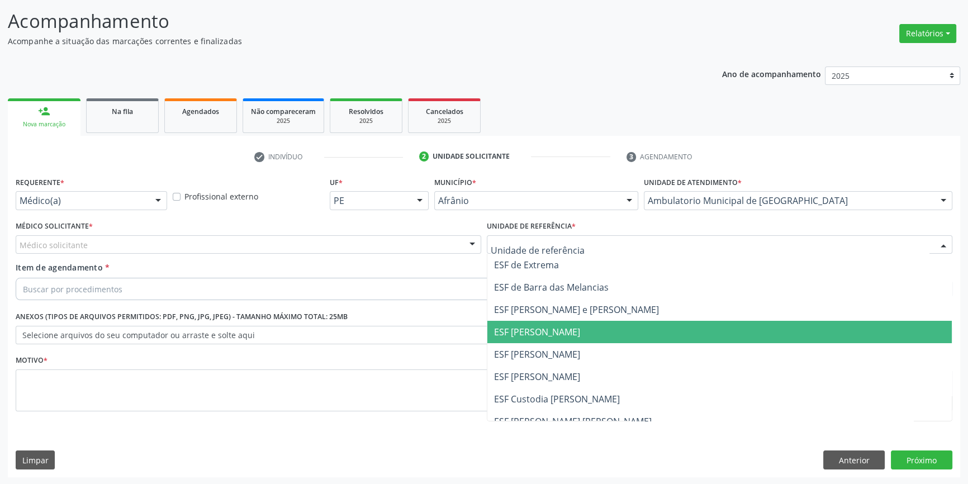
click at [553, 345] on span "ESF [PERSON_NAME]" at bounding box center [719, 354] width 464 height 22
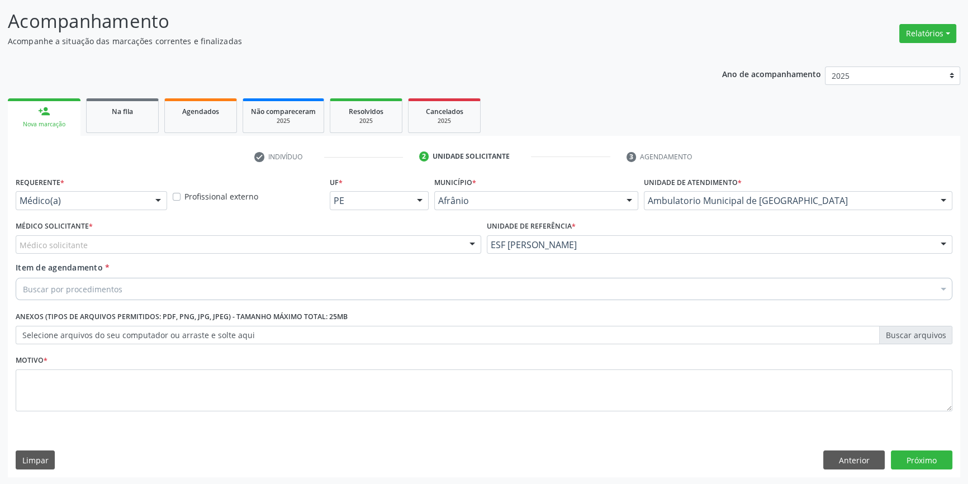
click at [371, 246] on div "Médico solicitante" at bounding box center [249, 244] width 466 height 19
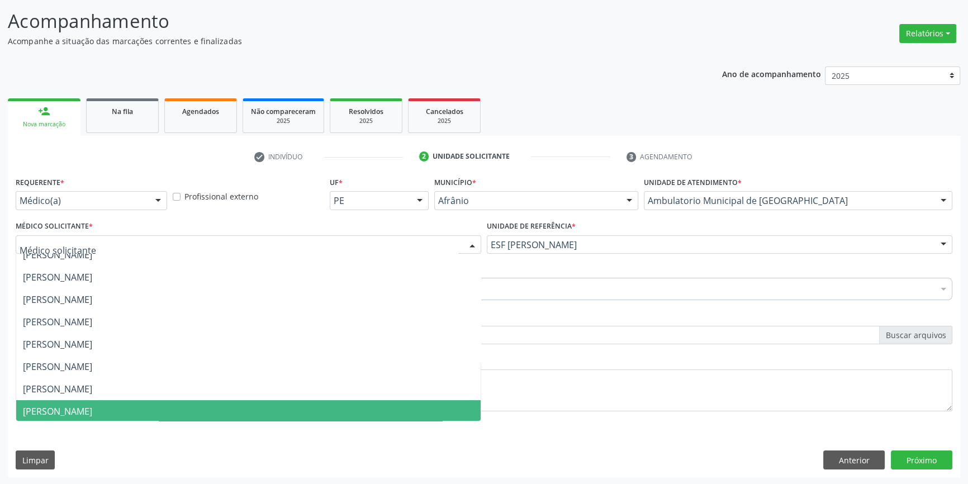
scroll to position [50, 0]
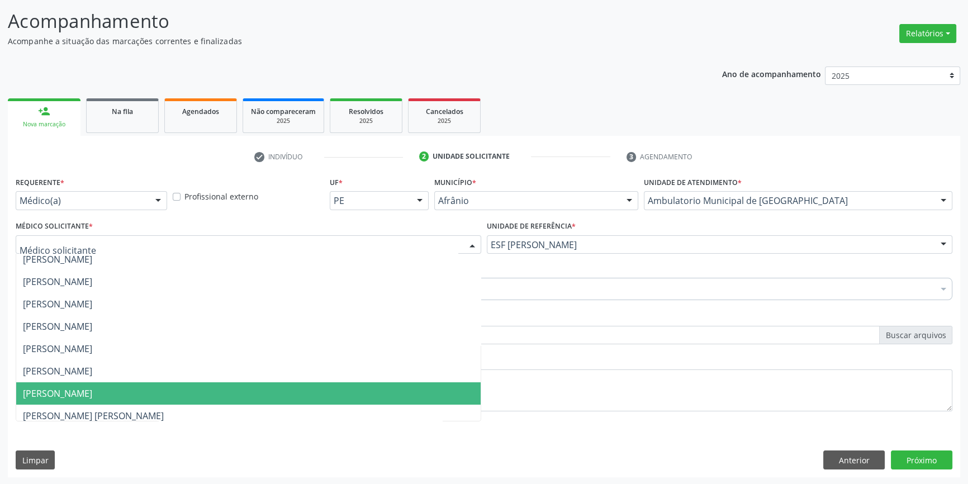
click at [75, 410] on span "[PERSON_NAME] [PERSON_NAME]" at bounding box center [93, 416] width 141 height 12
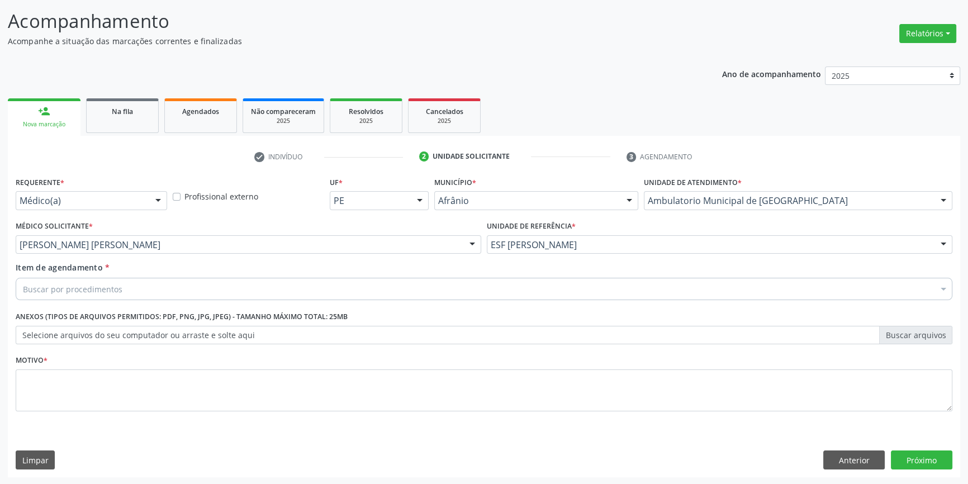
click at [146, 286] on div "Buscar por procedimentos" at bounding box center [484, 289] width 937 height 22
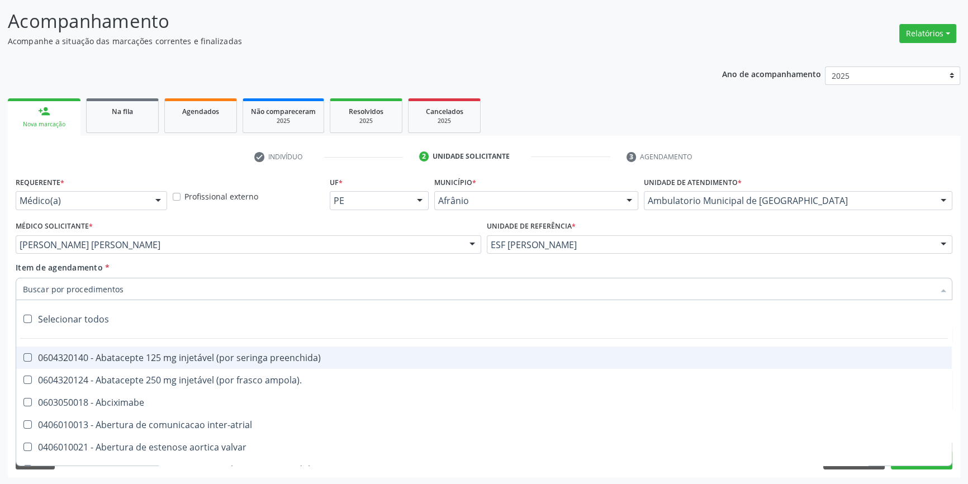
paste input "OTORRINO"
type input "OTORRINO"
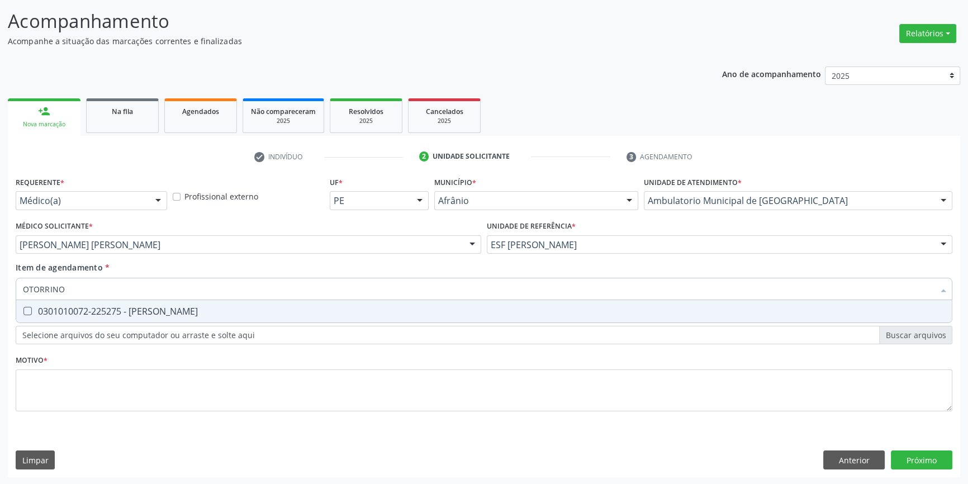
click at [128, 309] on div "0301010072-225275 - [PERSON_NAME]" at bounding box center [484, 311] width 922 height 9
checkbox Otorrinolaringologista "true"
click at [99, 359] on div "Requerente * Médico(a) Médico(a) Enfermeiro(a) Paciente Nenhum resultado encont…" at bounding box center [484, 300] width 937 height 253
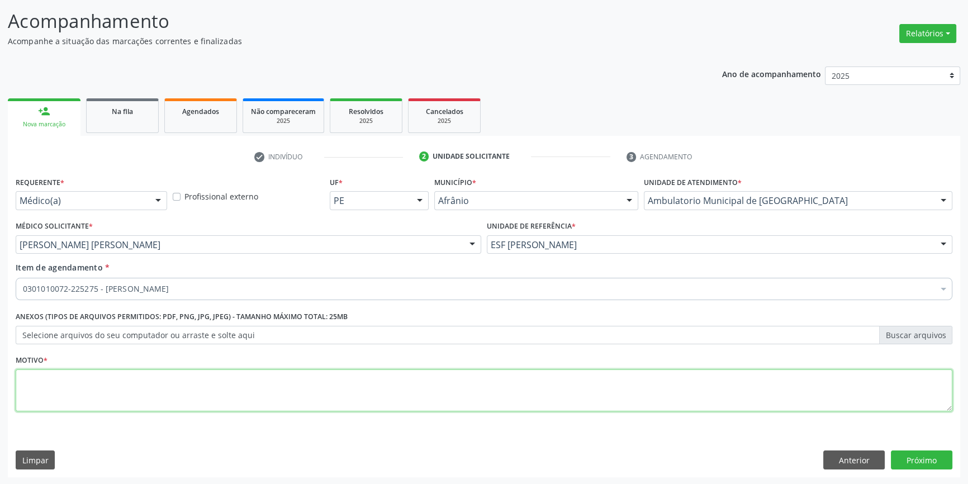
click at [83, 390] on textarea at bounding box center [484, 390] width 937 height 42
type textarea "'"
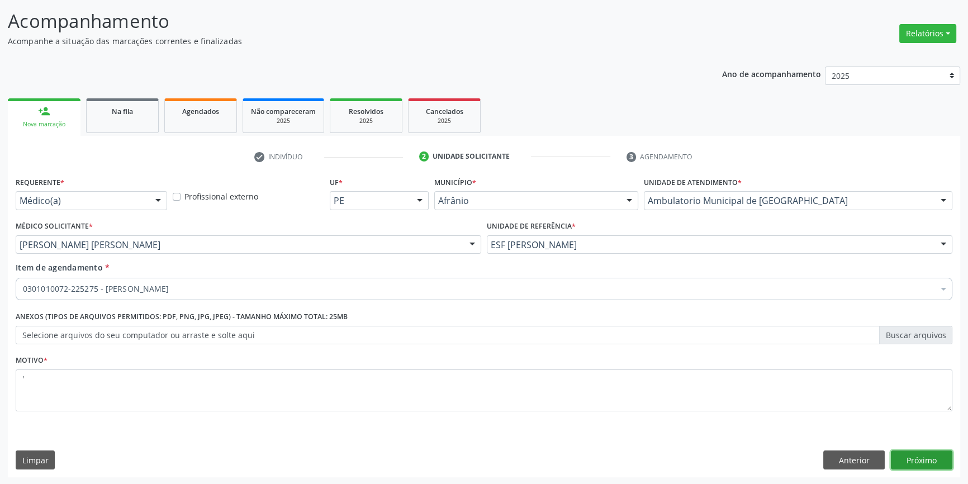
click at [919, 454] on button "Próximo" at bounding box center [921, 460] width 61 height 19
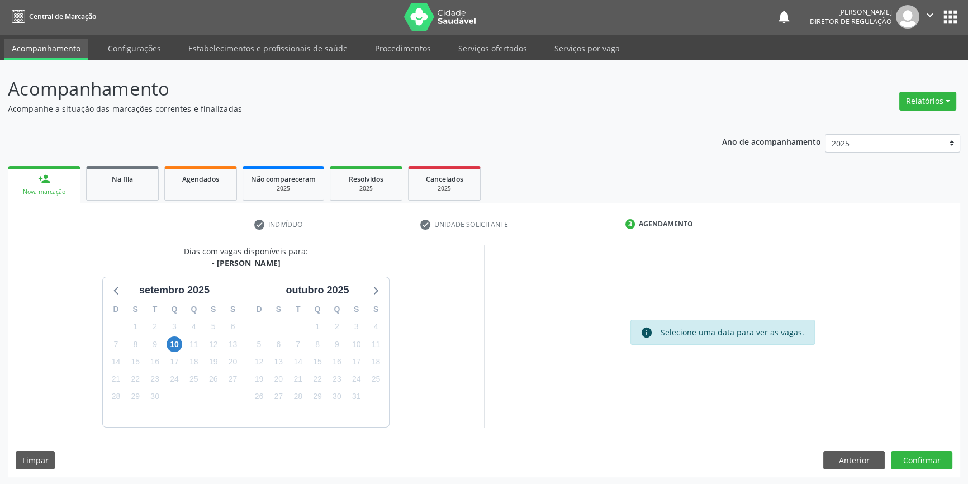
click at [167, 342] on div "10" at bounding box center [175, 344] width 16 height 17
click at [173, 342] on span "10" at bounding box center [175, 344] width 16 height 16
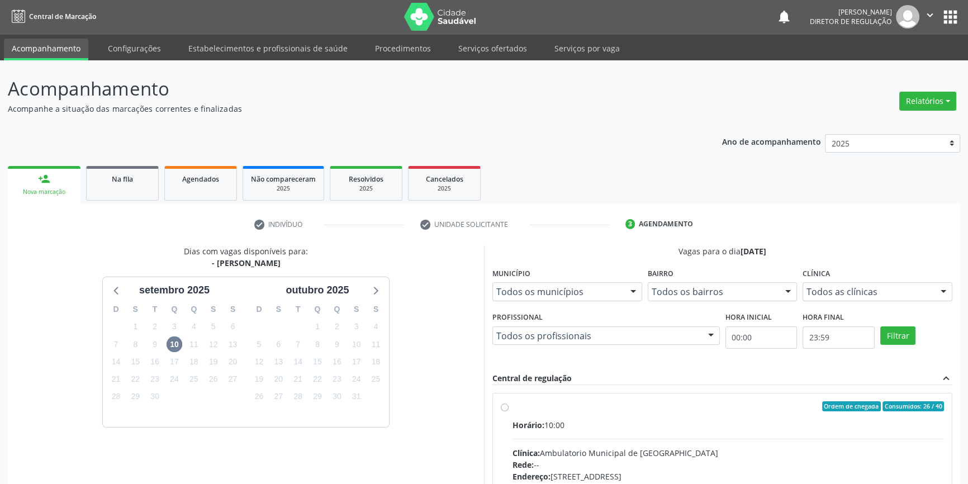
click at [509, 411] on input "Ordem de chegada Consumidos: 26 / 40 Horário: 10:00 Clínica: Ambulatorio Munici…" at bounding box center [505, 406] width 8 height 10
radio input "true"
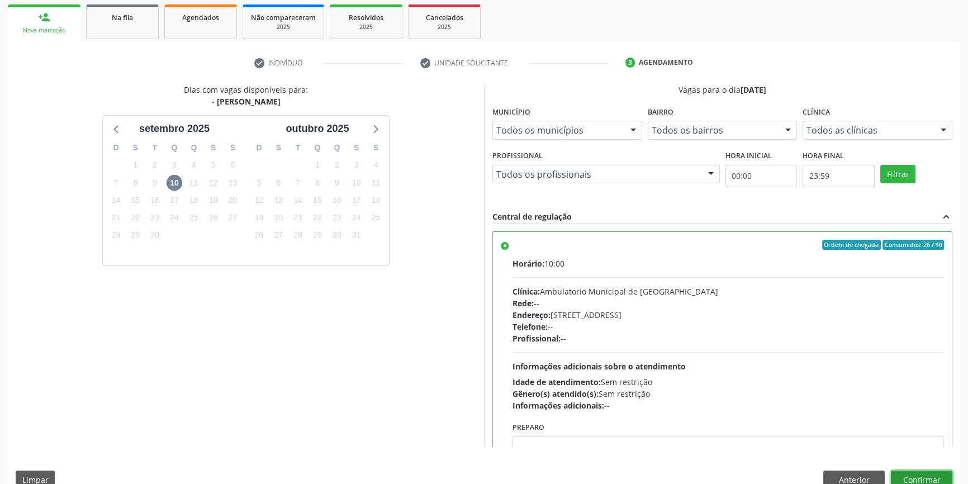
click at [929, 473] on button "Confirmar" at bounding box center [921, 480] width 61 height 19
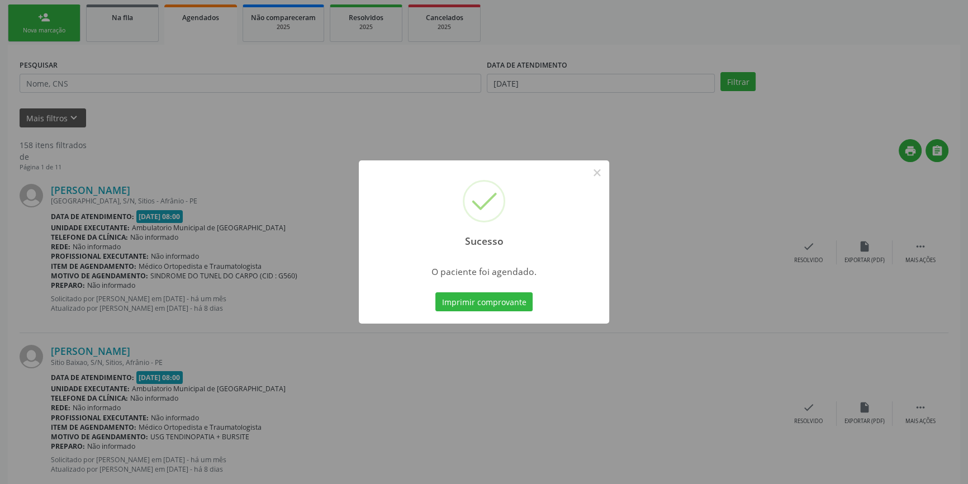
scroll to position [0, 0]
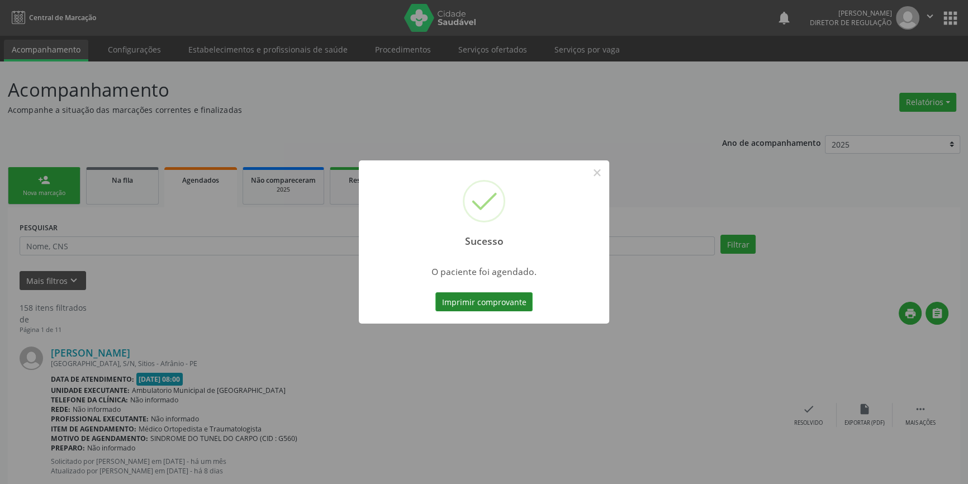
click at [466, 290] on div "Imprimir comprovante Cancel" at bounding box center [484, 301] width 102 height 23
click at [467, 296] on button "Imprimir comprovante" at bounding box center [483, 301] width 97 height 19
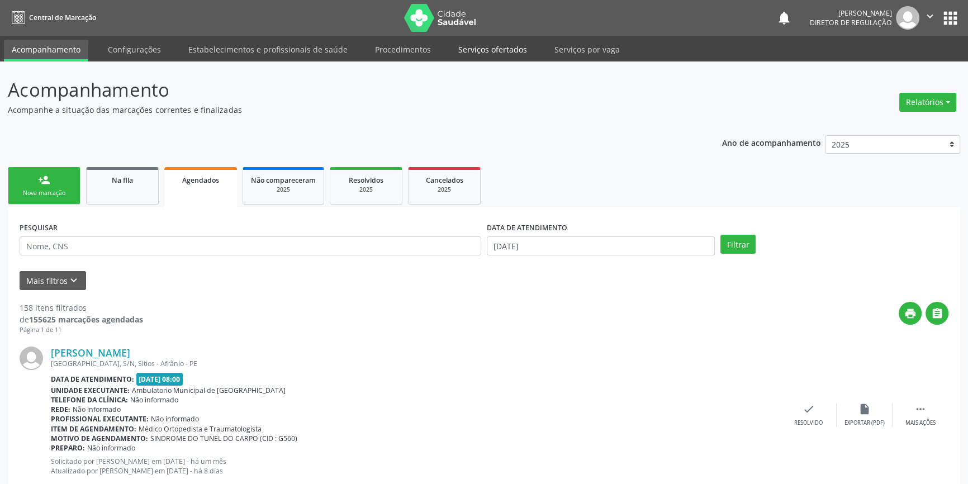
click at [472, 51] on link "Serviços ofertados" at bounding box center [493, 50] width 84 height 20
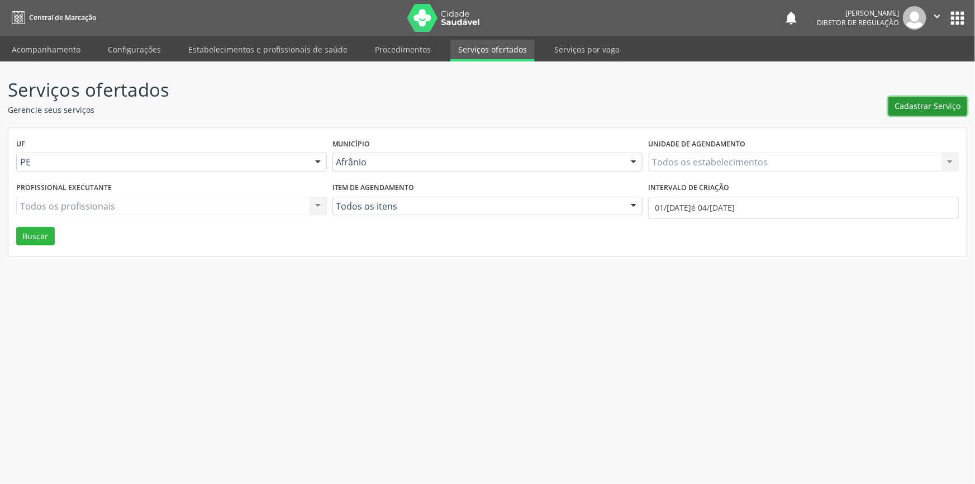
click at [918, 107] on span "Cadastrar Serviço" at bounding box center [928, 106] width 66 height 12
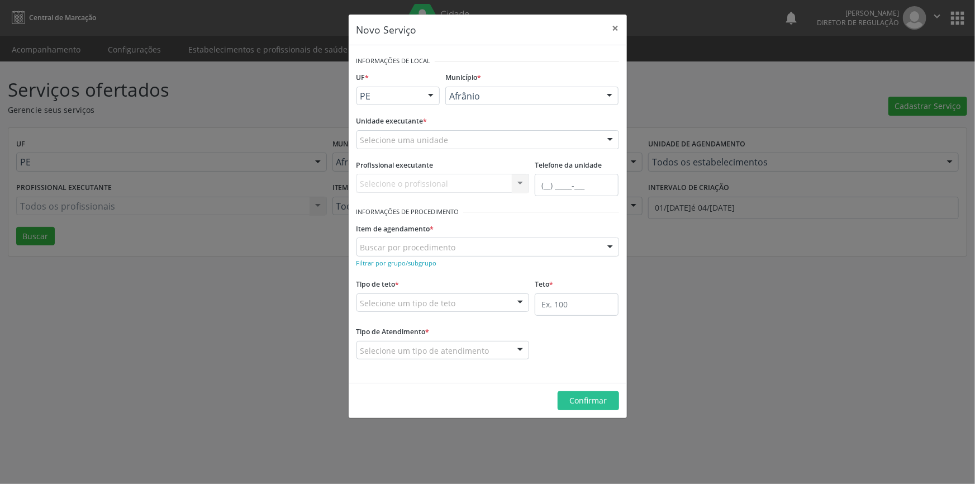
click at [458, 133] on div "Selecione uma unidade" at bounding box center [488, 139] width 263 height 19
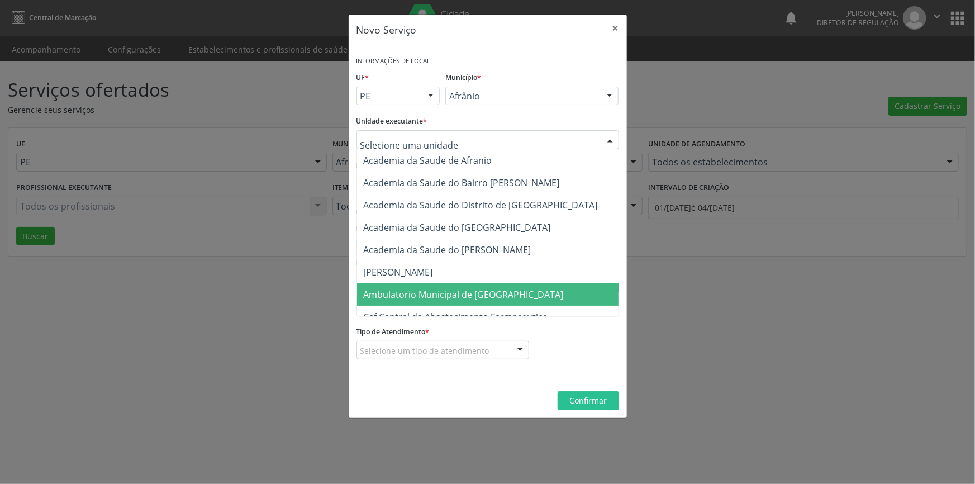
click at [497, 290] on span "Ambulatorio Municipal de [GEOGRAPHIC_DATA]" at bounding box center [464, 294] width 200 height 12
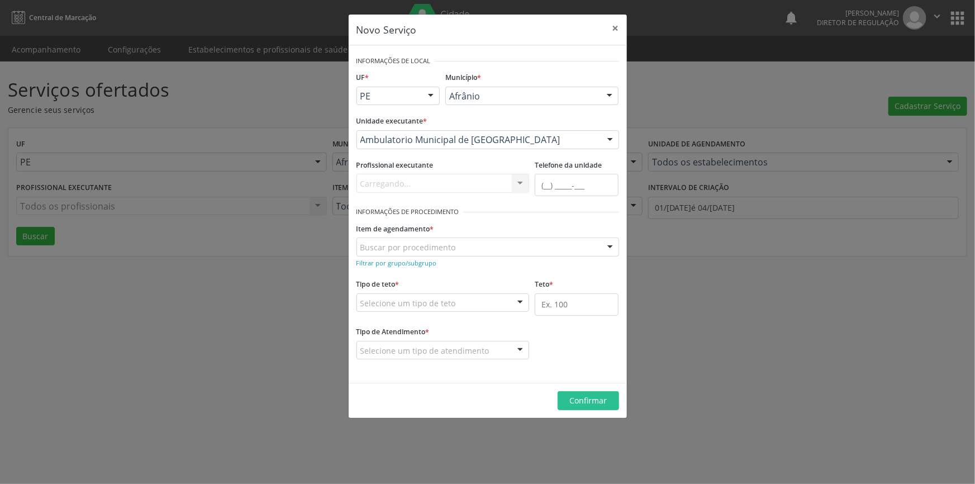
click at [480, 249] on div "Buscar por procedimento" at bounding box center [488, 247] width 263 height 19
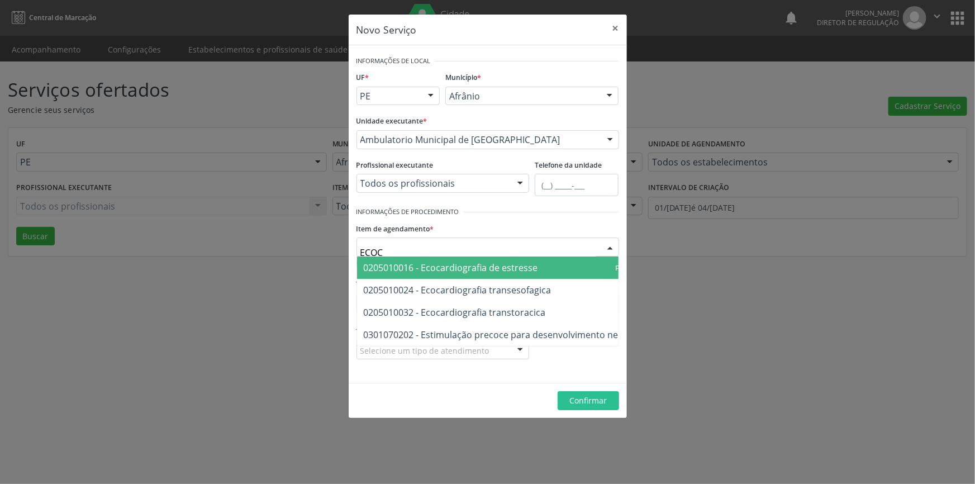
type input "ECOCA"
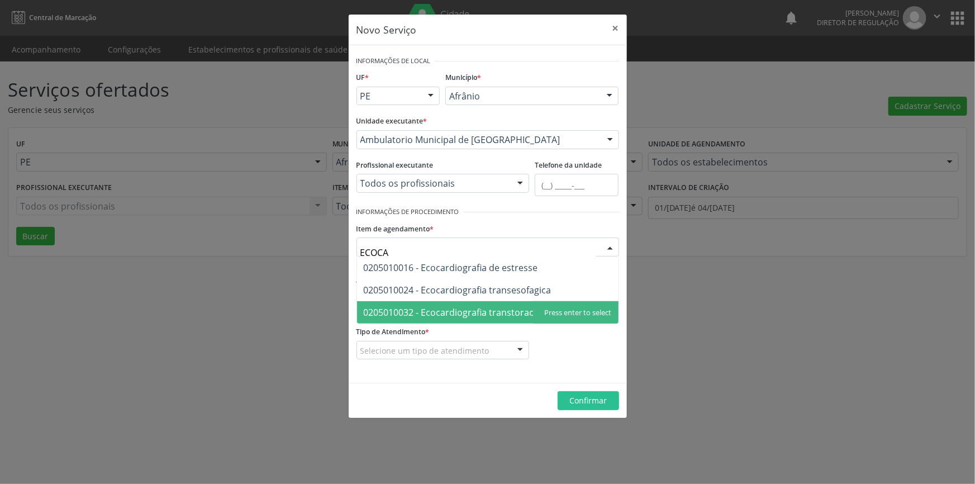
click at [508, 307] on span "0205010032 - Ecocardiografia transtoracica" at bounding box center [455, 312] width 182 height 12
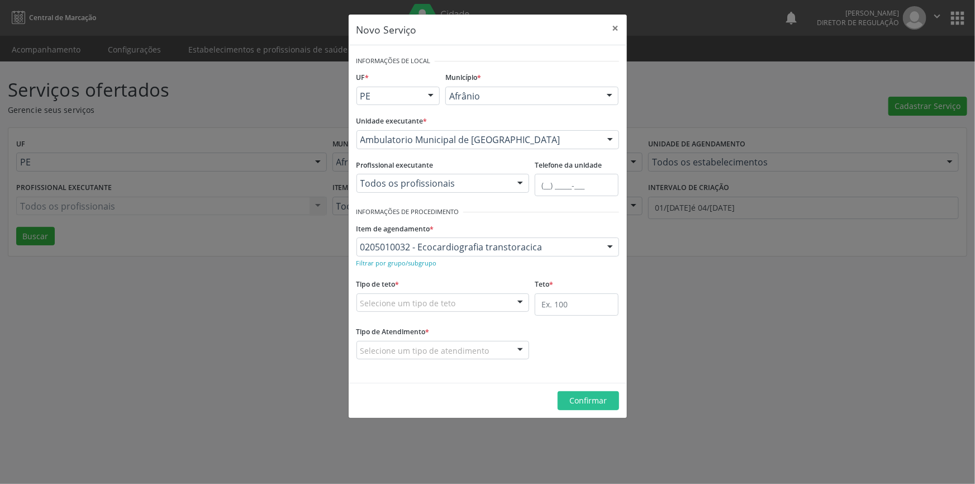
click at [486, 293] on div "Selecione um tipo de teto" at bounding box center [443, 302] width 173 height 19
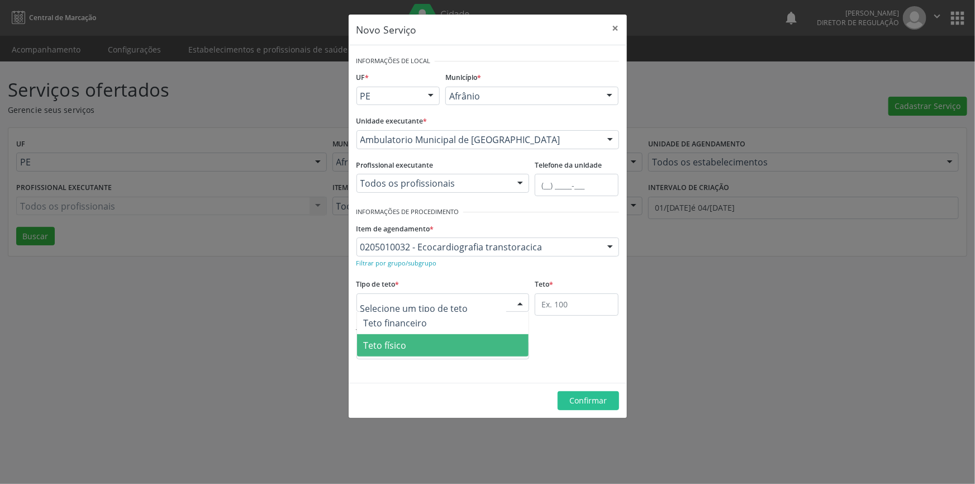
click at [438, 347] on span "Teto físico" at bounding box center [443, 345] width 172 height 22
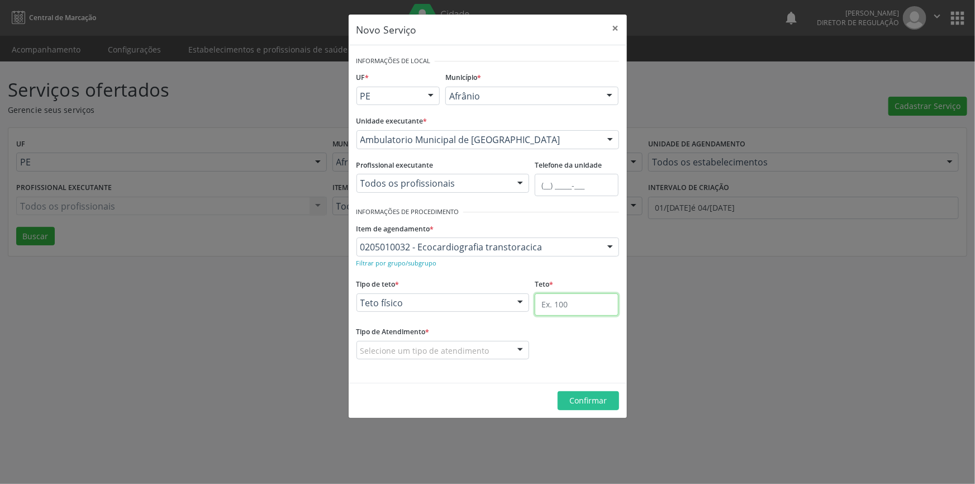
click at [561, 305] on input "text" at bounding box center [577, 304] width 84 height 22
type input "1"
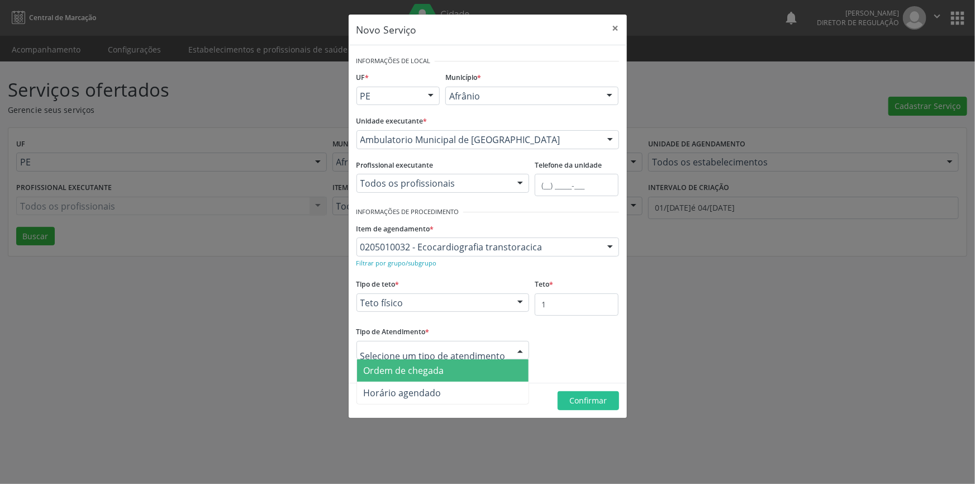
click at [433, 374] on span "Ordem de chegada" at bounding box center [404, 370] width 80 height 12
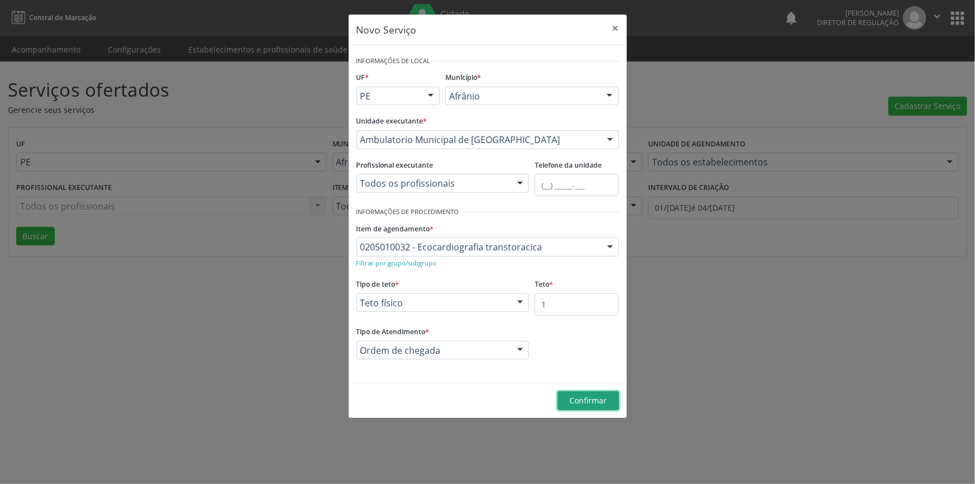
click at [582, 394] on button "Confirmar" at bounding box center [588, 400] width 61 height 19
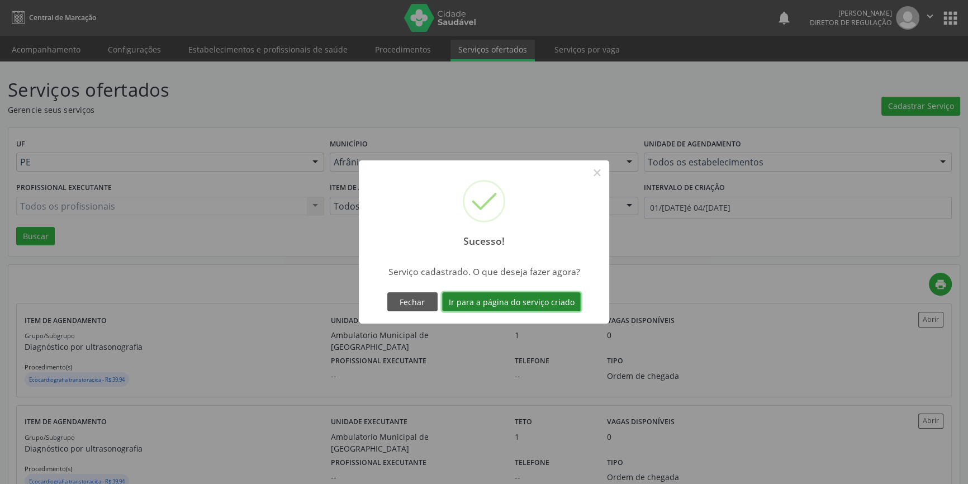
click at [538, 293] on button "Ir para a página do serviço criado" at bounding box center [511, 301] width 139 height 19
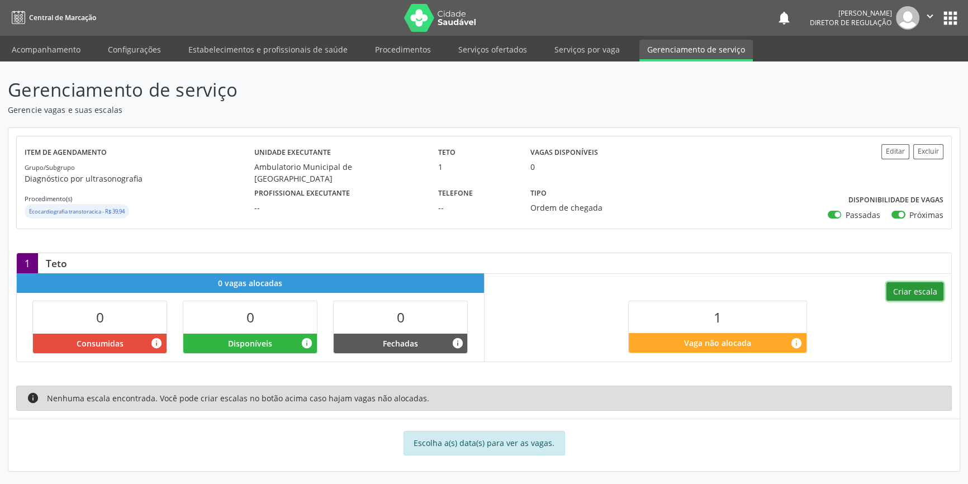
click at [901, 284] on button "Criar escala" at bounding box center [914, 291] width 57 height 19
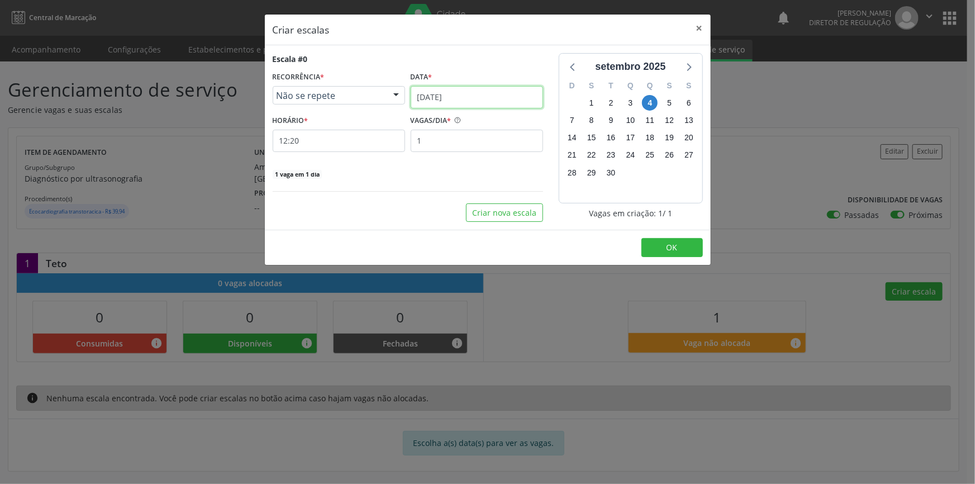
click at [471, 94] on input "04[DATE]" at bounding box center [477, 97] width 132 height 22
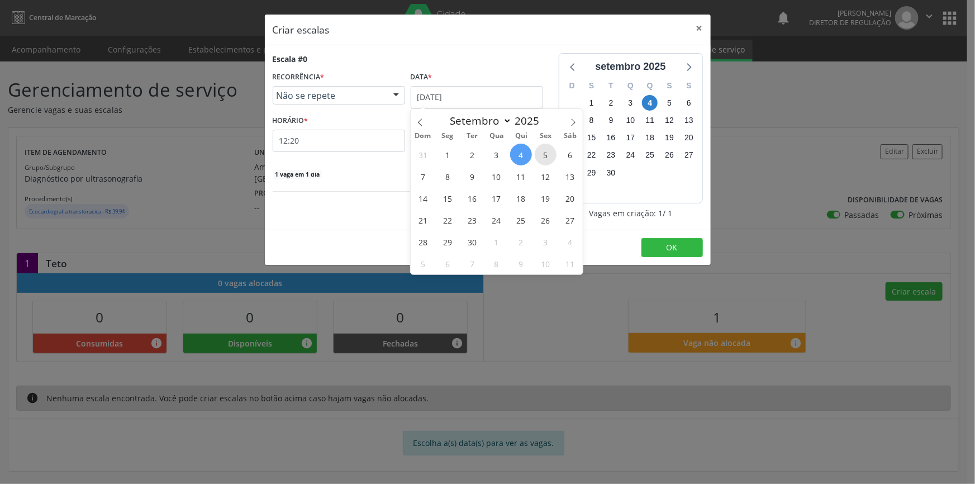
click at [553, 157] on span "5" at bounding box center [546, 155] width 22 height 22
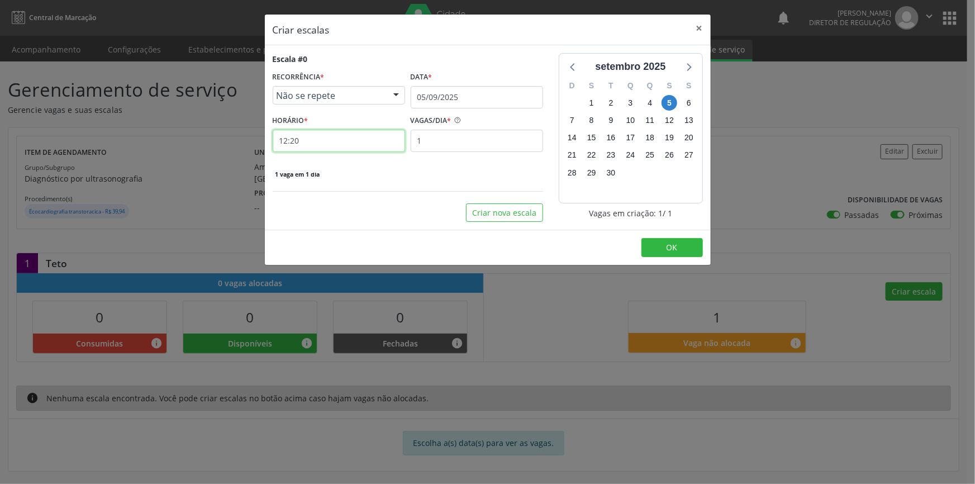
click at [338, 130] on input "12:20" at bounding box center [339, 141] width 132 height 22
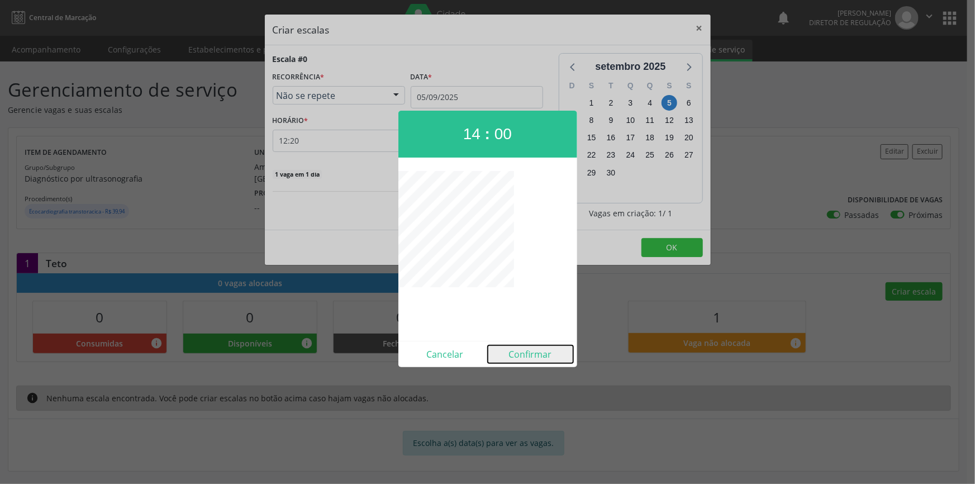
click at [546, 349] on button "Confirmar" at bounding box center [531, 354] width 86 height 18
type input "14:00"
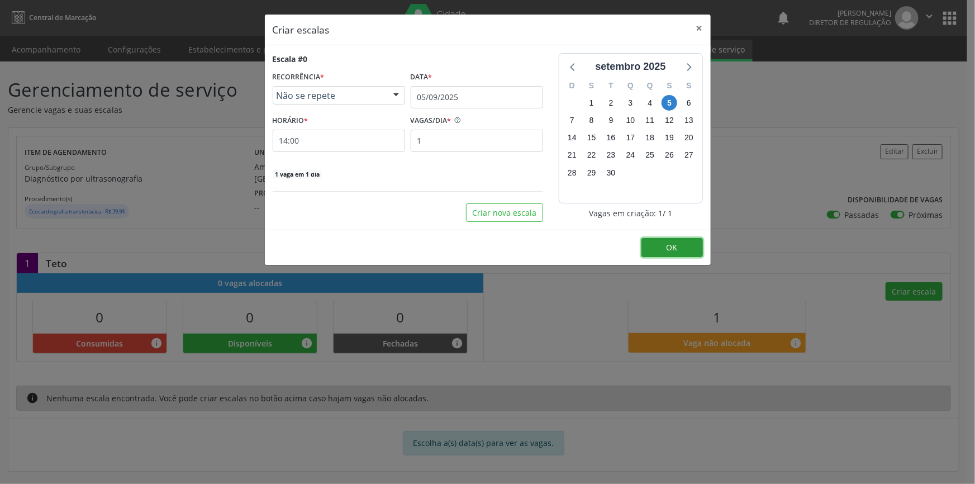
click at [662, 246] on button "OK" at bounding box center [672, 247] width 61 height 19
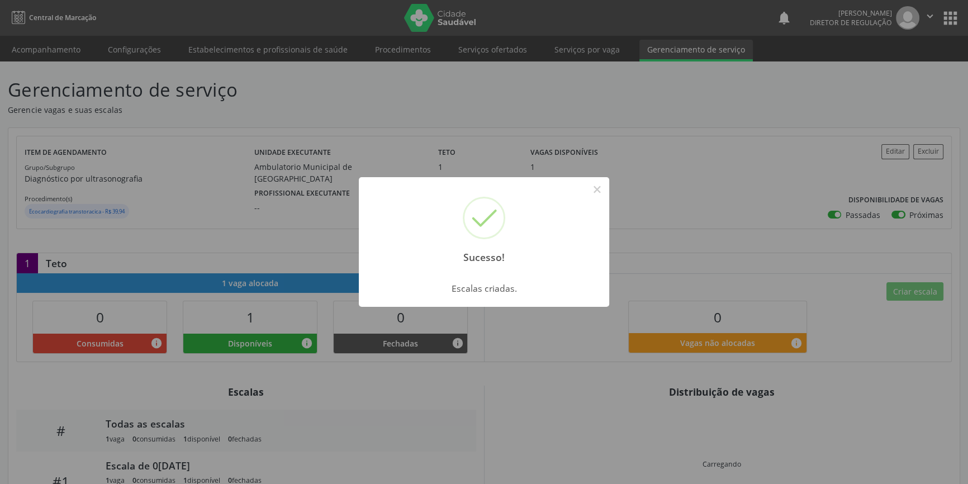
click at [595, 199] on div "Sucesso! ×" at bounding box center [484, 225] width 250 height 96
click at [96, 55] on div "Sucesso! × Escalas criadas. OK Cancel" at bounding box center [484, 242] width 968 height 484
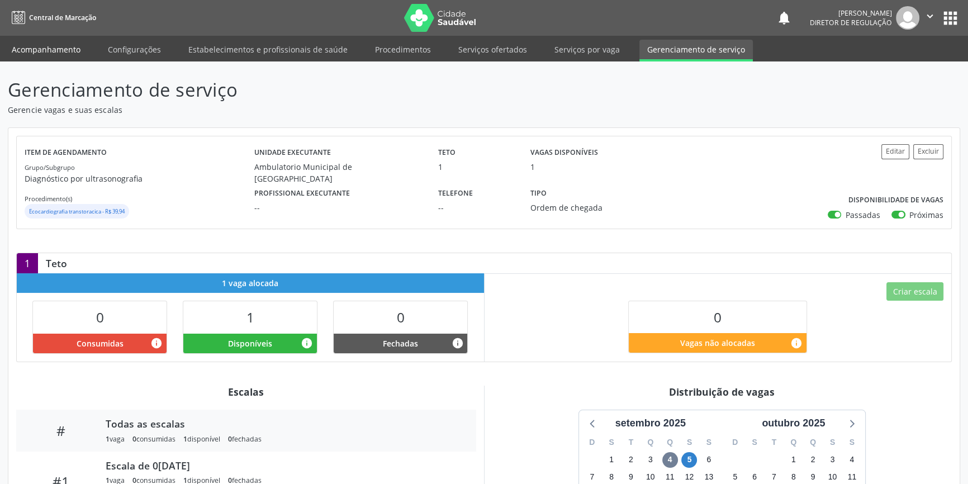
click at [75, 49] on link "Acompanhamento" at bounding box center [46, 50] width 84 height 20
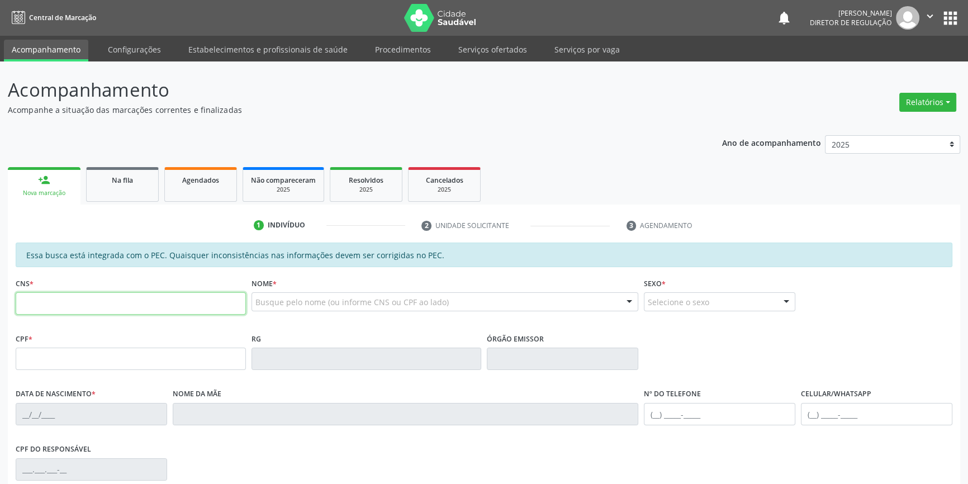
click at [191, 297] on input "text" at bounding box center [131, 303] width 230 height 22
type input "700 0013 1396 6503"
type input "027.410.694-92"
type input "19/04/1978"
type input "Alaide Maria da Silva"
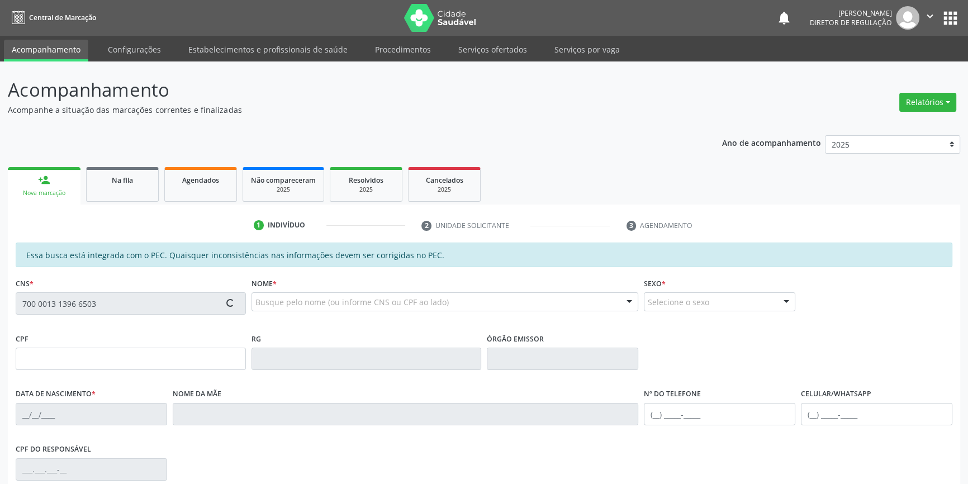
type input "(87) 98849-1210"
type input "059.436.504-07"
type input "S/N"
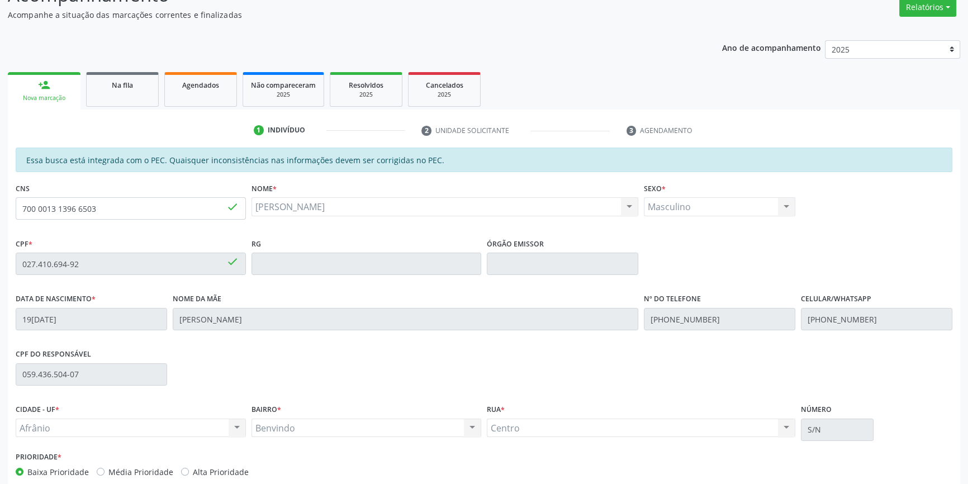
scroll to position [152, 0]
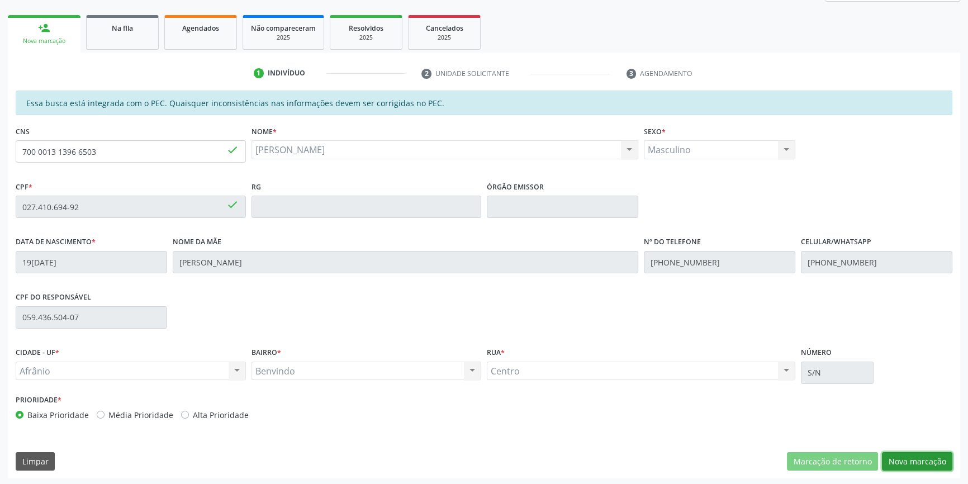
click at [905, 464] on button "Nova marcação" at bounding box center [917, 461] width 70 height 19
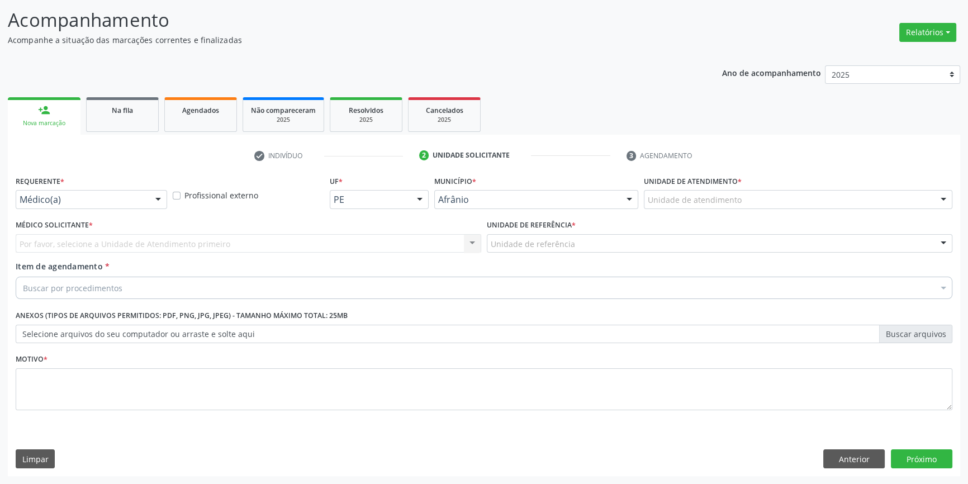
scroll to position [69, 0]
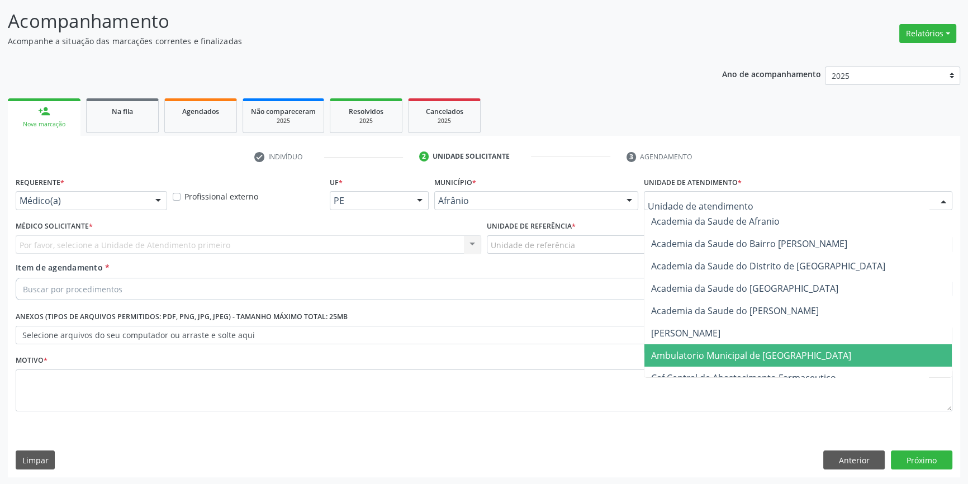
click at [748, 358] on span "Ambulatorio Municipal de [GEOGRAPHIC_DATA]" at bounding box center [751, 355] width 200 height 12
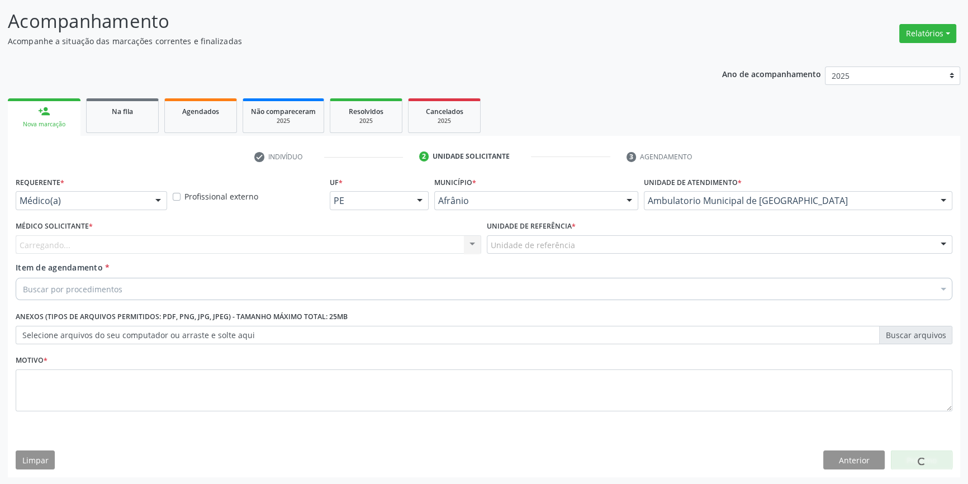
click at [620, 251] on div "Unidade de referência" at bounding box center [720, 244] width 466 height 19
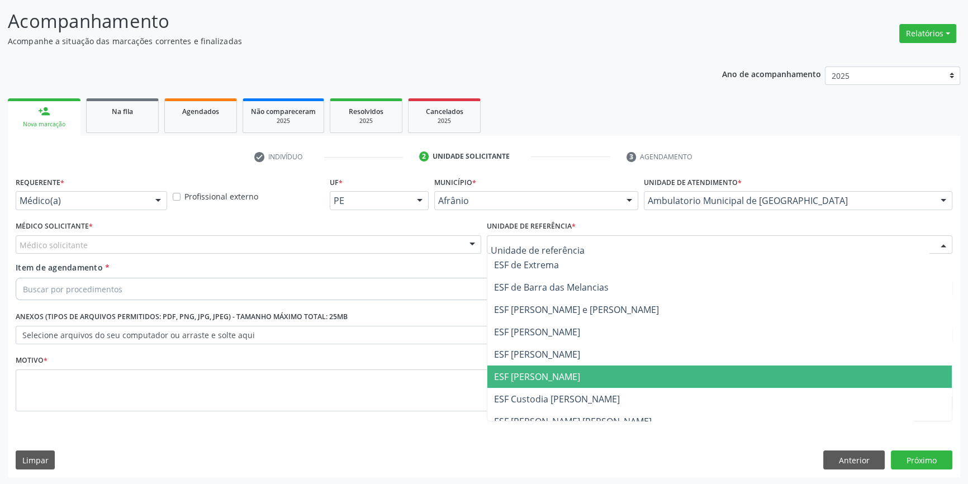
click at [570, 368] on span "ESF [PERSON_NAME]" at bounding box center [719, 377] width 464 height 22
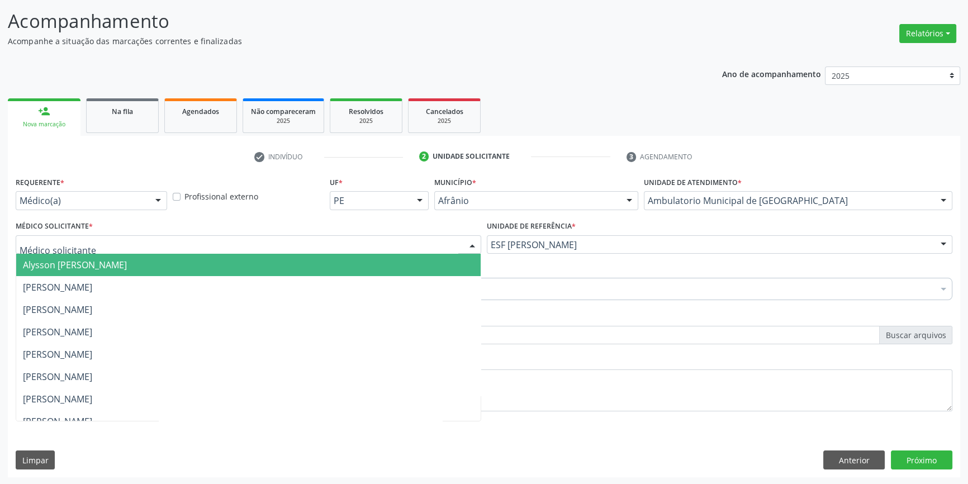
drag, startPoint x: 368, startPoint y: 252, endPoint x: 266, endPoint y: 261, distance: 102.7
click at [357, 253] on div "Alysson Rodrigo Ferreira Cavalcanti Bruno Saraiva Bezerra Medrado Carlos Gustav…" at bounding box center [249, 244] width 466 height 19
click at [164, 284] on span "[PERSON_NAME]" at bounding box center [248, 287] width 464 height 22
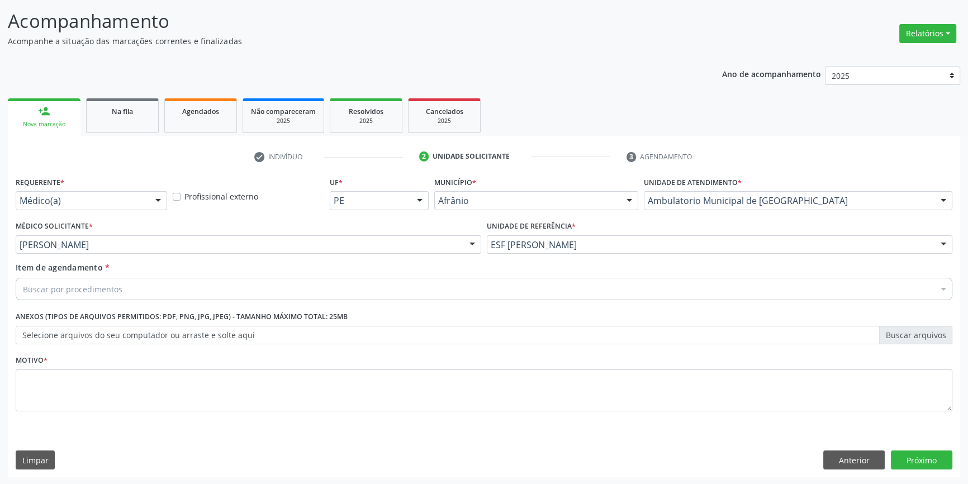
click at [163, 284] on div "Buscar por procedimentos" at bounding box center [484, 289] width 937 height 22
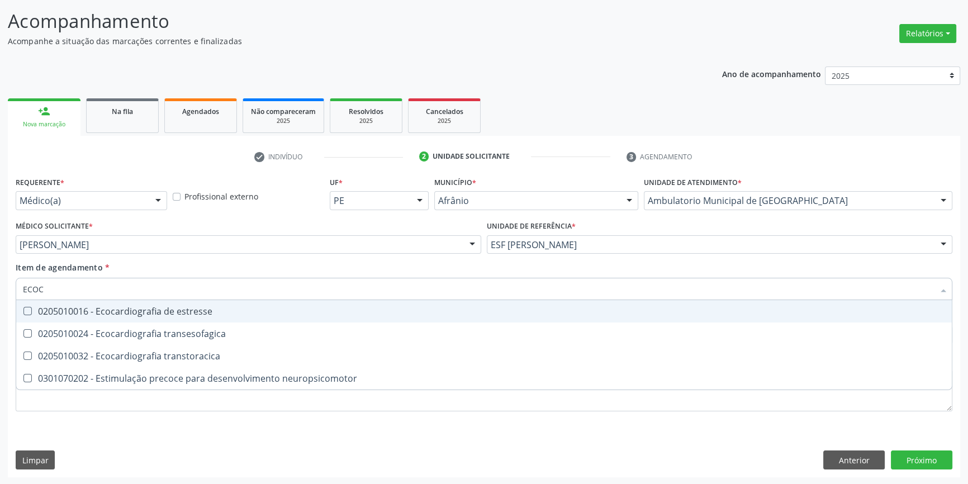
type input "ECOCA"
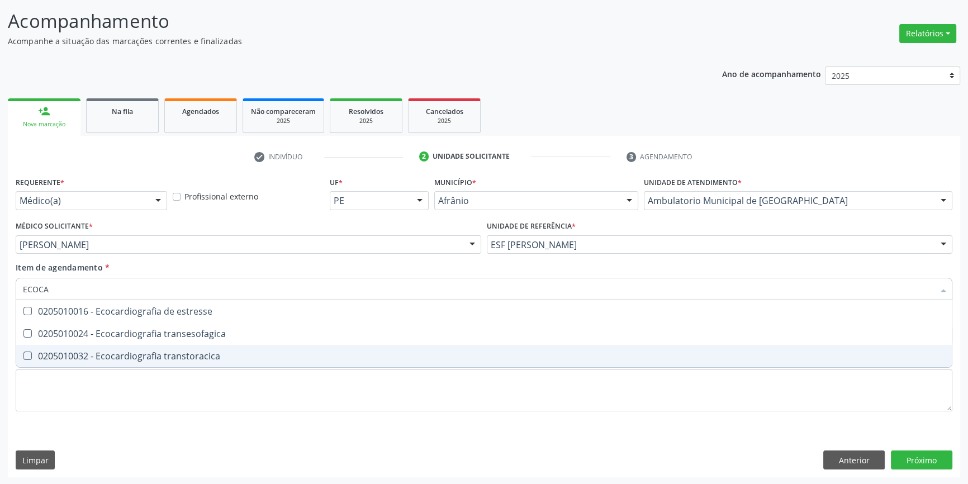
click at [184, 348] on span "0205010032 - Ecocardiografia transtoracica" at bounding box center [484, 356] width 936 height 22
checkbox transtoracica "true"
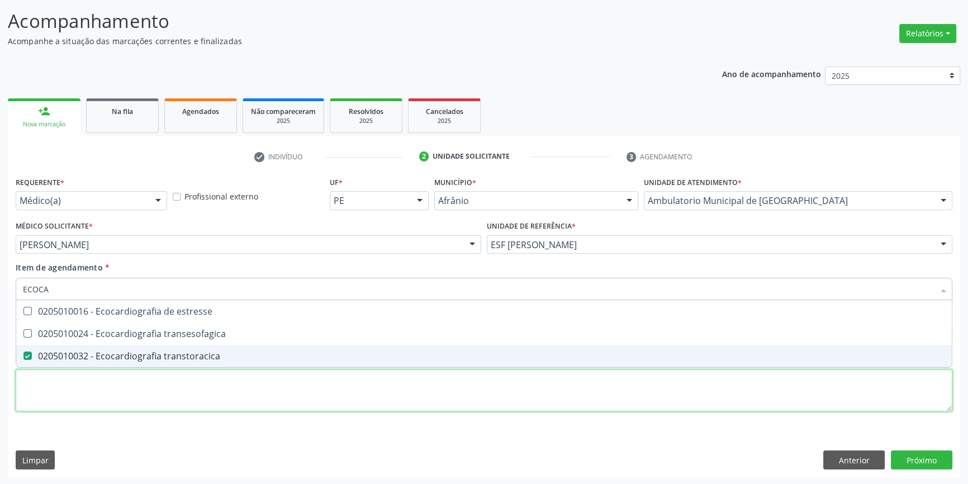
click at [170, 392] on div "Requerente * Médico(a) Médico(a) Enfermeiro(a) Paciente Nenhum resultado encont…" at bounding box center [484, 300] width 937 height 253
checkbox transesofagica "true"
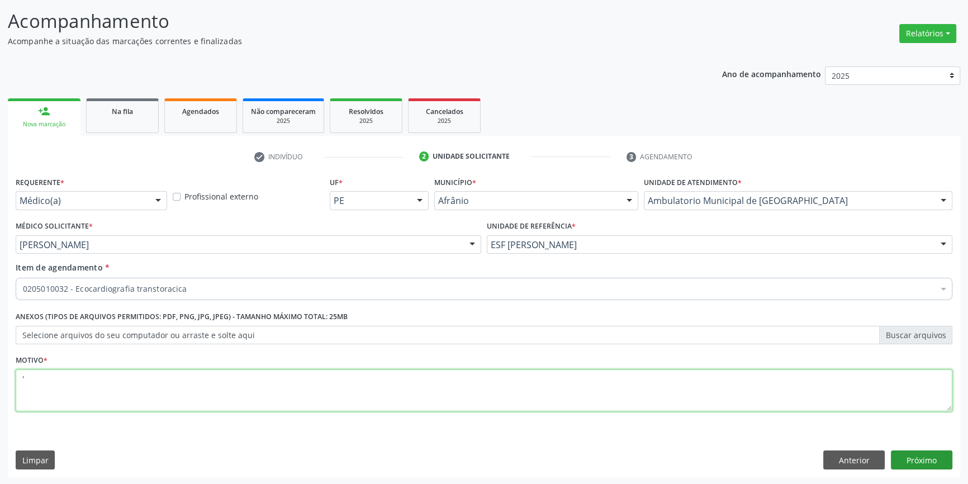
type textarea "'"
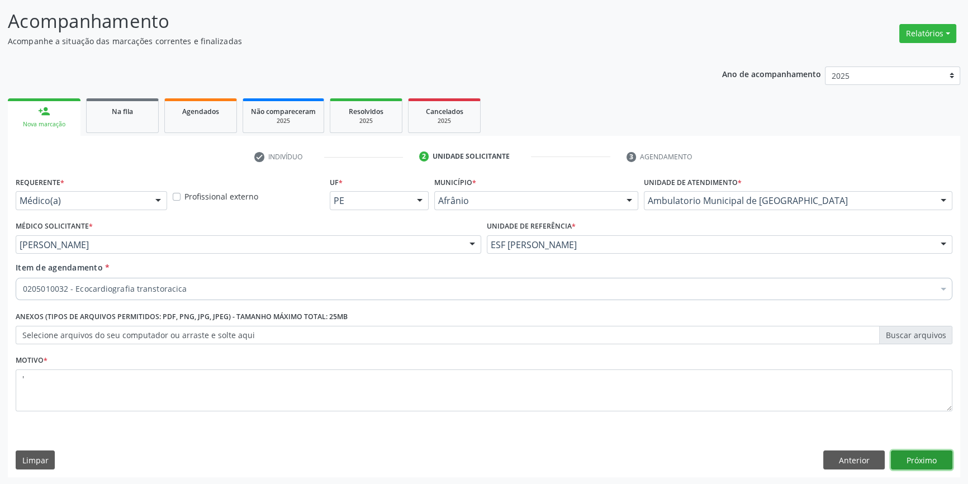
click at [936, 454] on button "Próximo" at bounding box center [921, 460] width 61 height 19
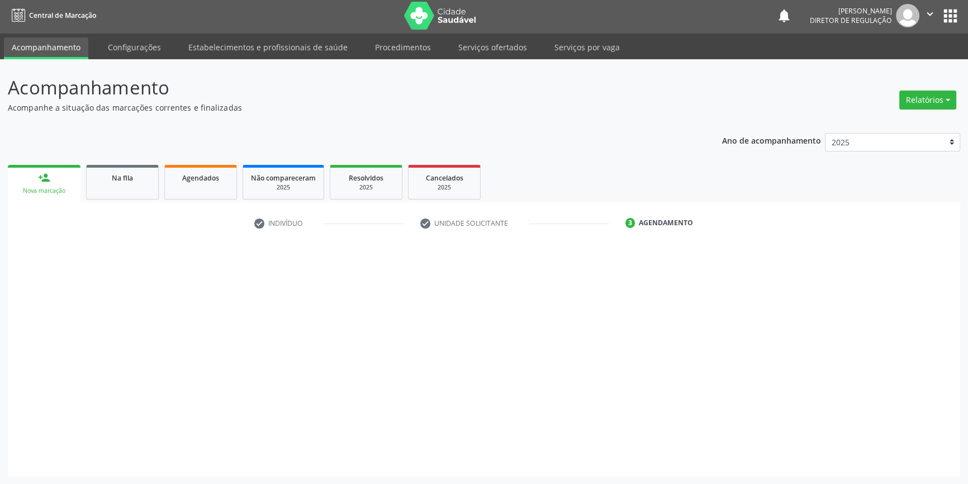
scroll to position [1, 0]
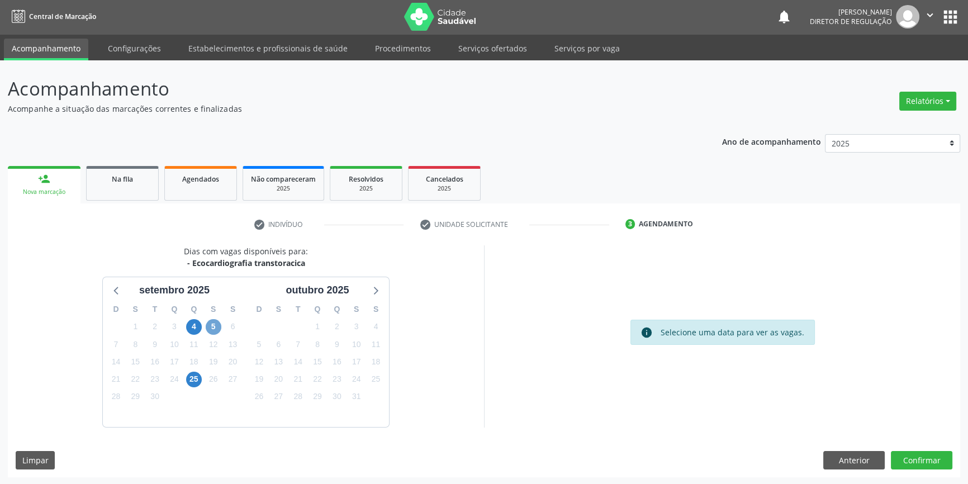
click at [211, 326] on span "5" at bounding box center [214, 327] width 16 height 16
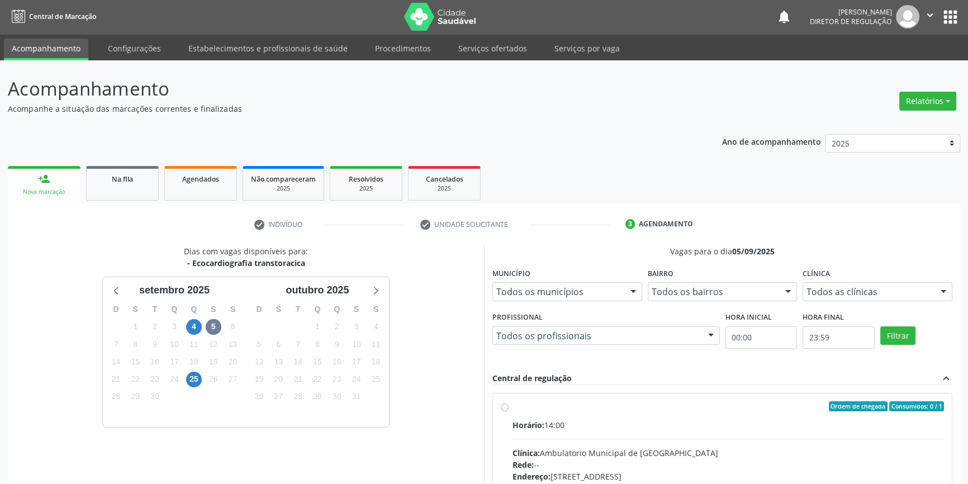
click at [514, 402] on div "Ordem de chegada Consumidos: 0 / 1" at bounding box center [728, 406] width 431 height 10
click at [509, 402] on input "Ordem de chegada Consumidos: 0 / 1 Horário: 14:00 Clínica: Ambulatorio Municipa…" at bounding box center [505, 406] width 8 height 10
radio input "true"
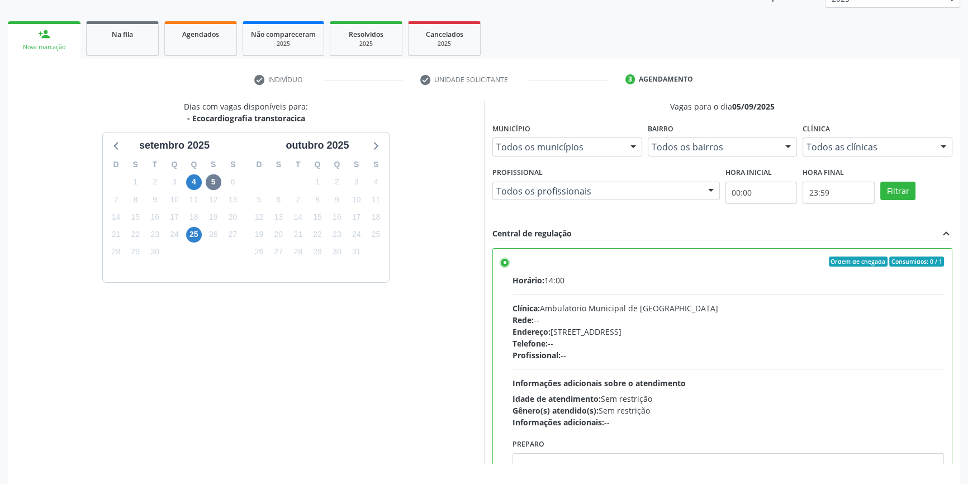
scroll to position [183, 0]
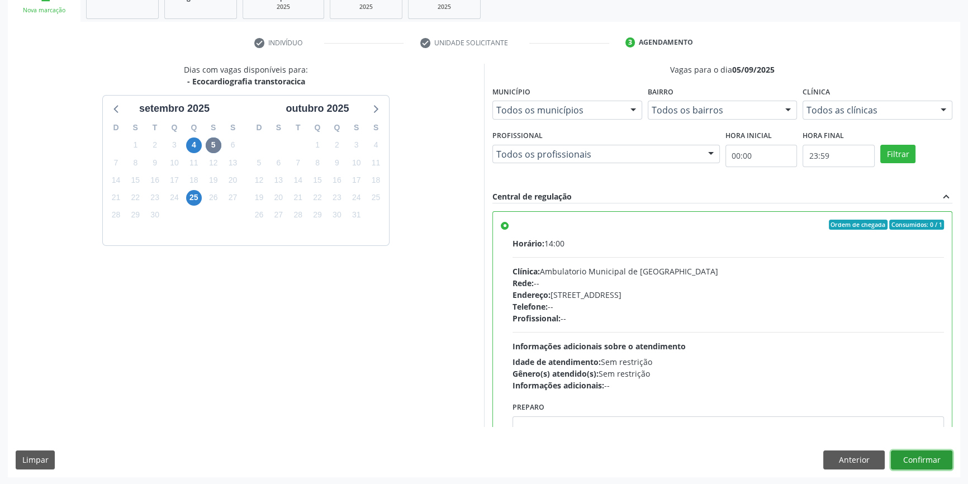
click at [917, 451] on button "Confirmar" at bounding box center [921, 460] width 61 height 19
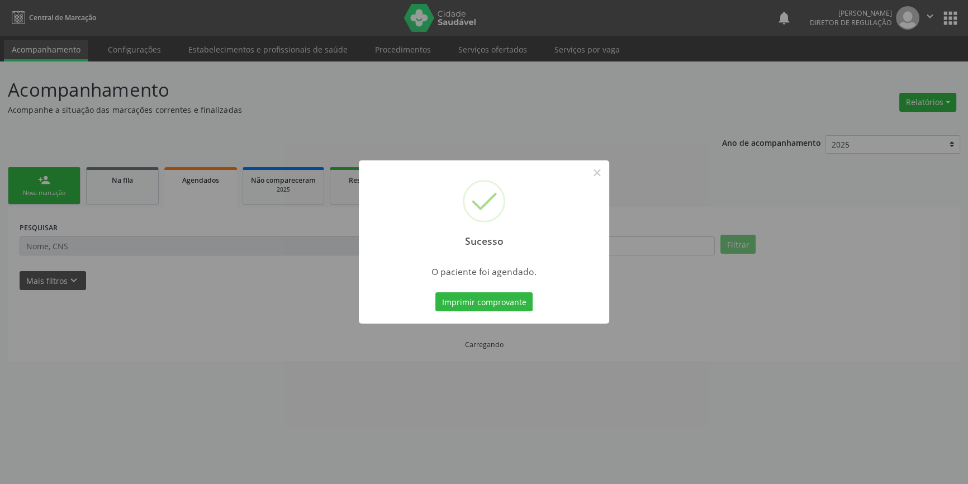
scroll to position [0, 0]
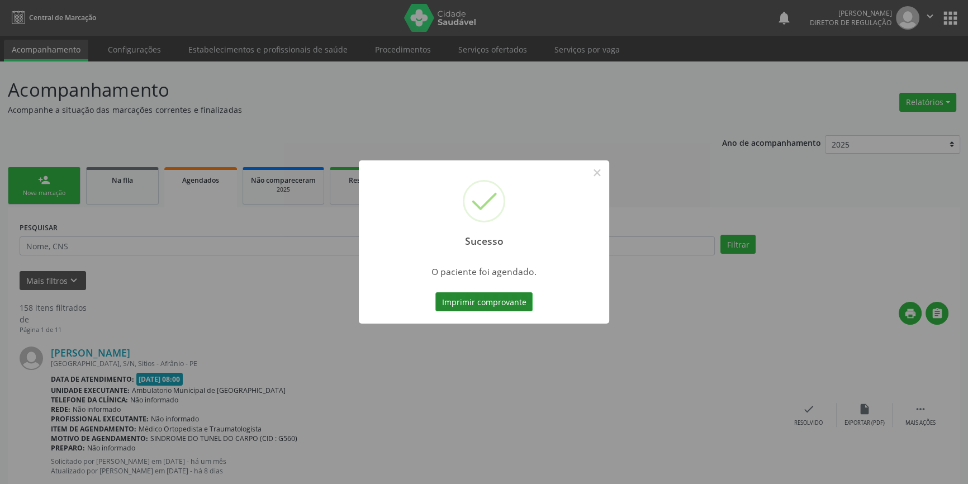
click at [509, 306] on button "Imprimir comprovante" at bounding box center [483, 301] width 97 height 19
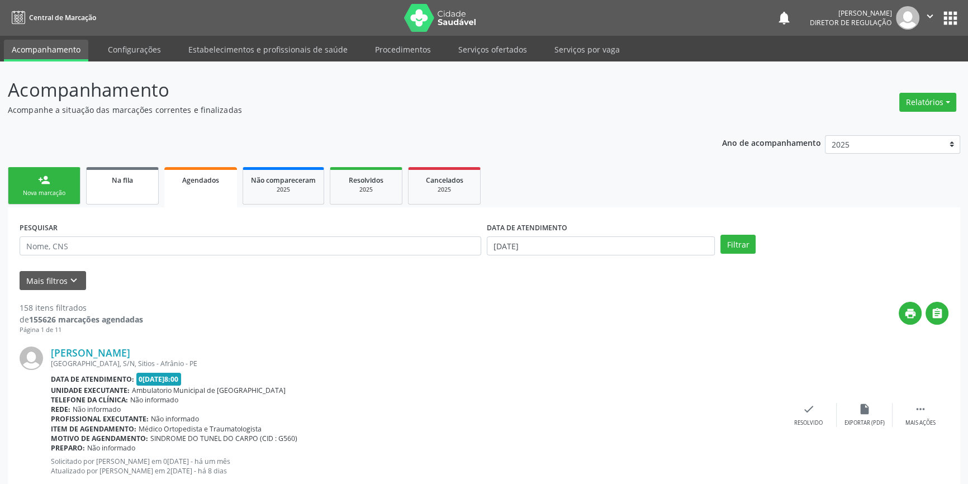
click at [123, 197] on link "Na fila" at bounding box center [122, 185] width 73 height 37
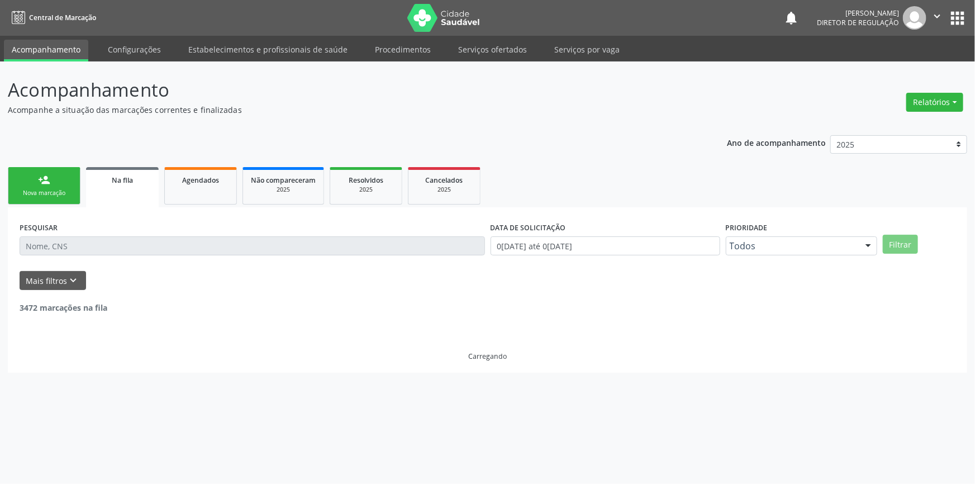
click at [44, 193] on div "Nova marcação" at bounding box center [44, 193] width 56 height 8
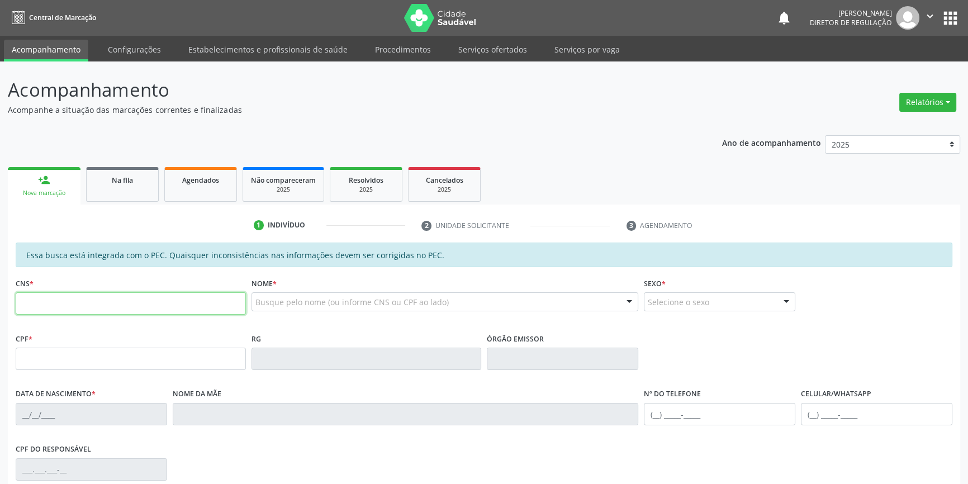
click at [68, 301] on input "text" at bounding box center [131, 303] width 230 height 22
paste input "700 0013 1396 6503"
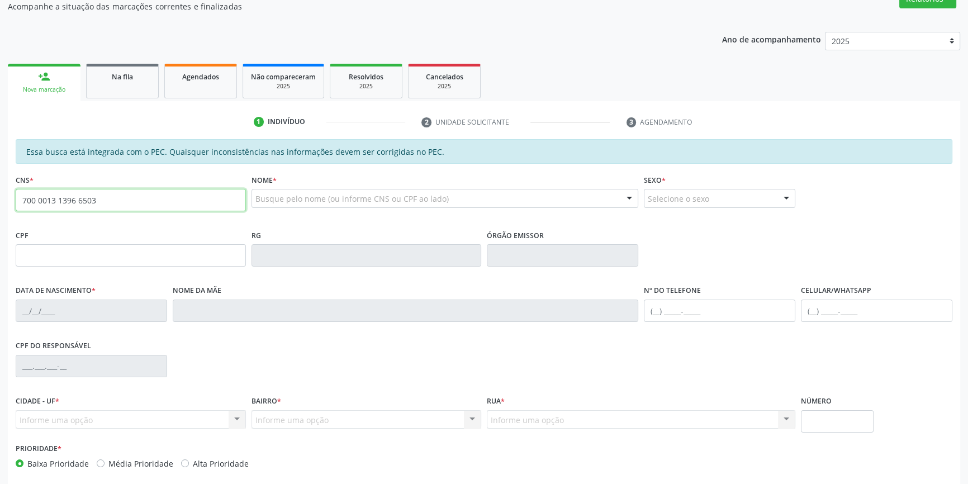
type input "700 0013 1396 6503"
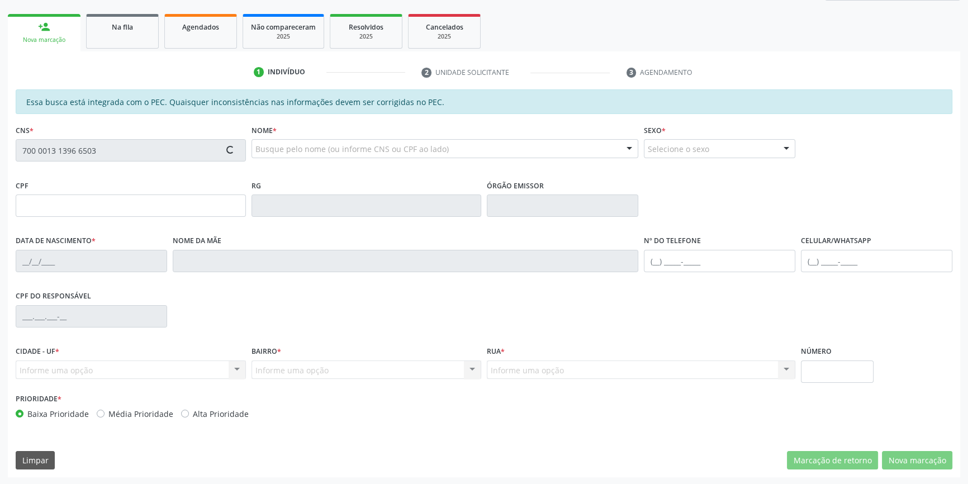
type input "027.410.694-92"
type input "[DATE]"
type input "[PERSON_NAME]"
type input "[PHONE_NUMBER]"
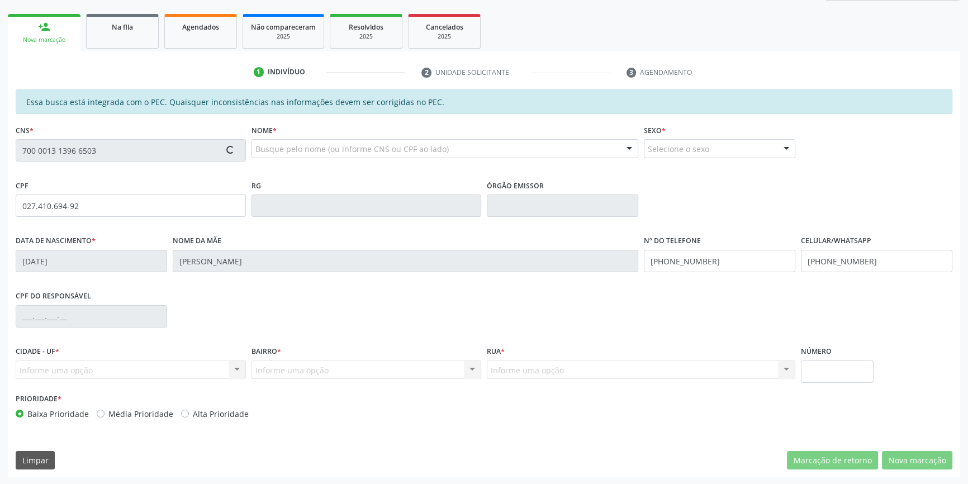
type input "059.436.504-07"
type input "S/N"
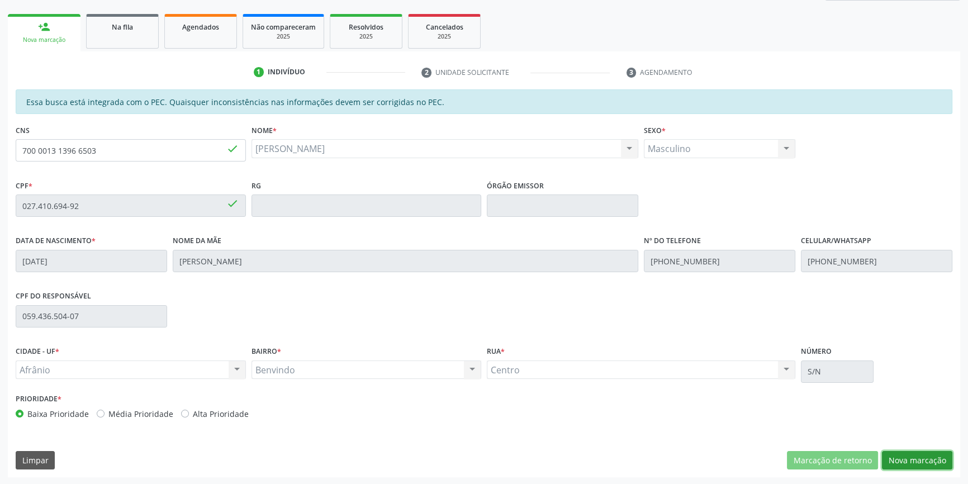
click at [912, 461] on button "Nova marcação" at bounding box center [917, 460] width 70 height 19
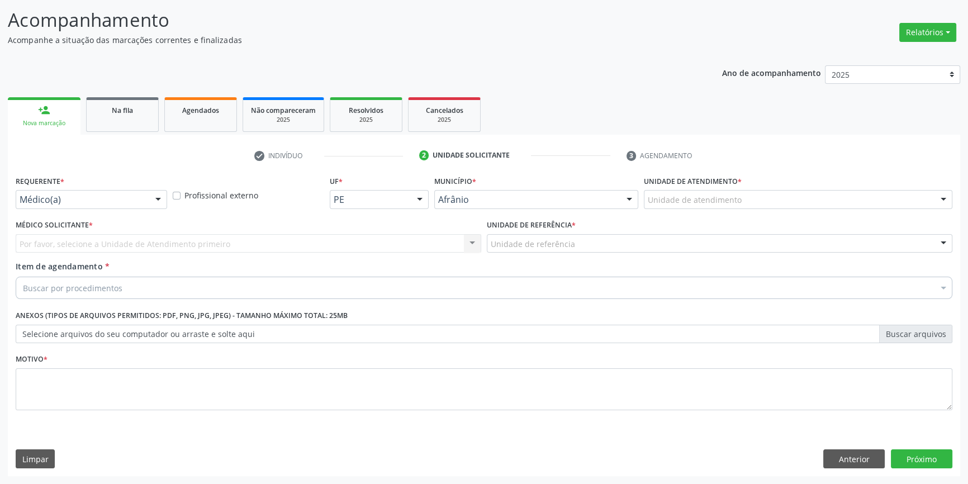
scroll to position [69, 0]
click at [732, 211] on div "Unidade de atendimento * Unidade de atendimento Academia da Saude de Afranio Ac…" at bounding box center [798, 196] width 314 height 44
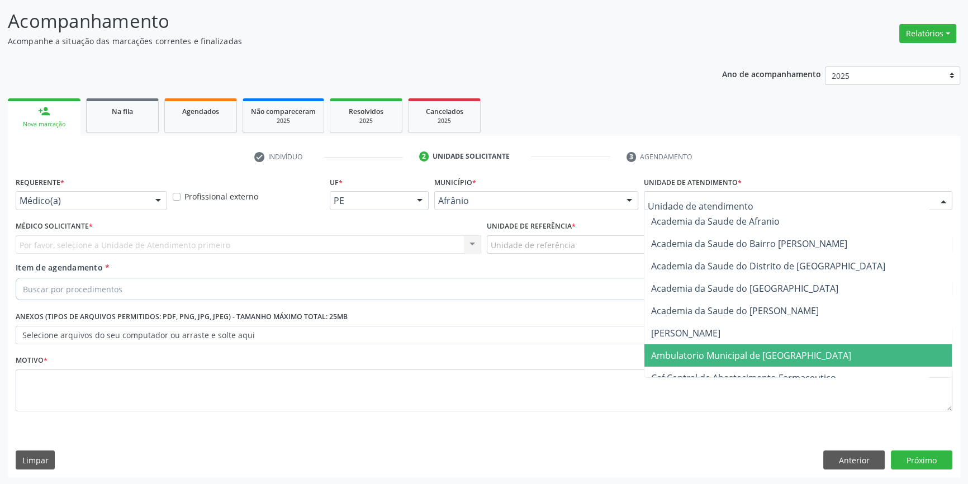
click at [706, 358] on span "Ambulatorio Municipal de [GEOGRAPHIC_DATA]" at bounding box center [751, 355] width 200 height 12
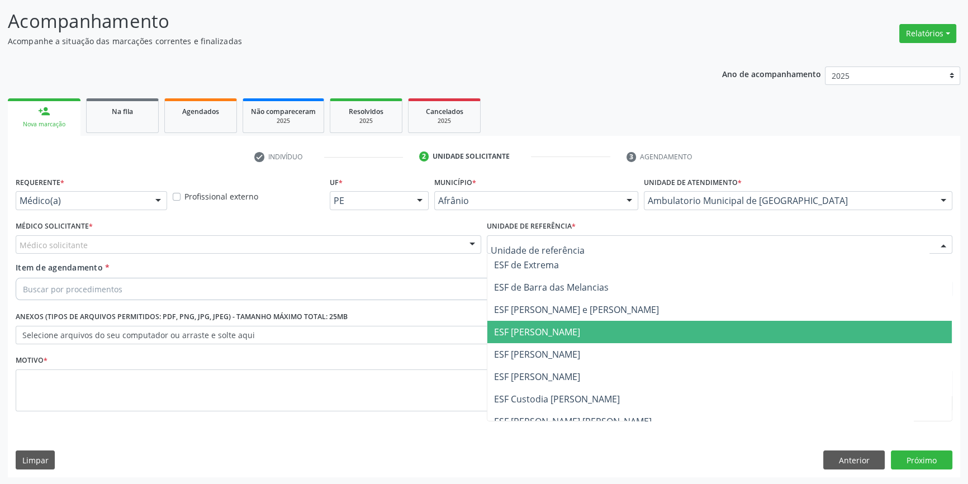
click at [565, 342] on span "ESF [PERSON_NAME]" at bounding box center [719, 332] width 464 height 22
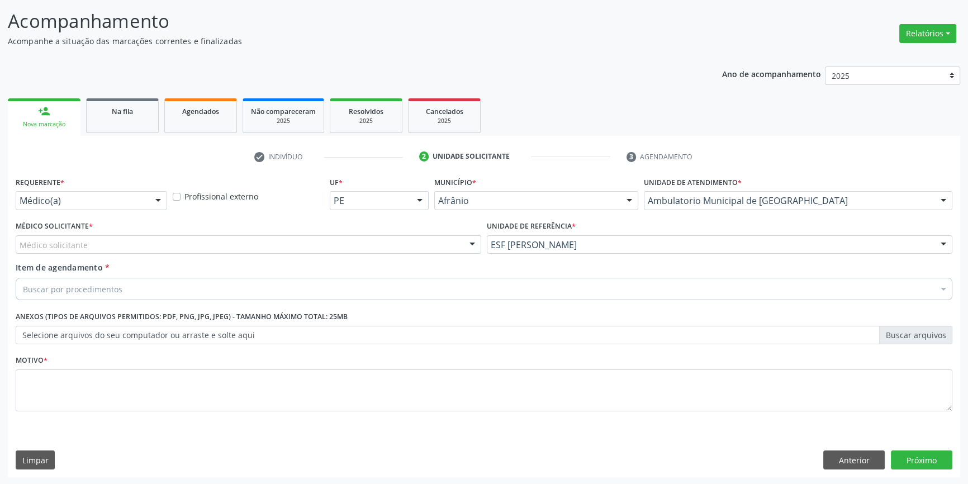
click at [289, 241] on div "Médico solicitante" at bounding box center [249, 244] width 466 height 19
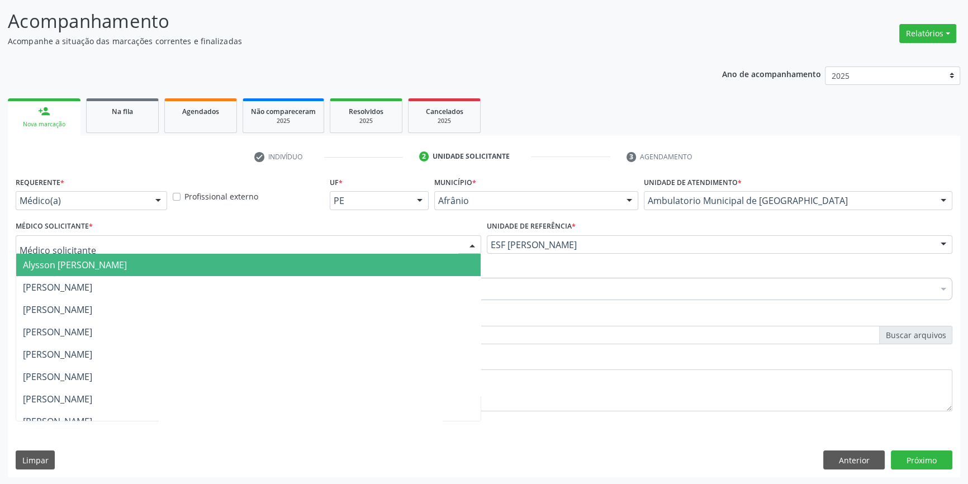
click at [170, 269] on span "Alysson [PERSON_NAME]" at bounding box center [248, 265] width 464 height 22
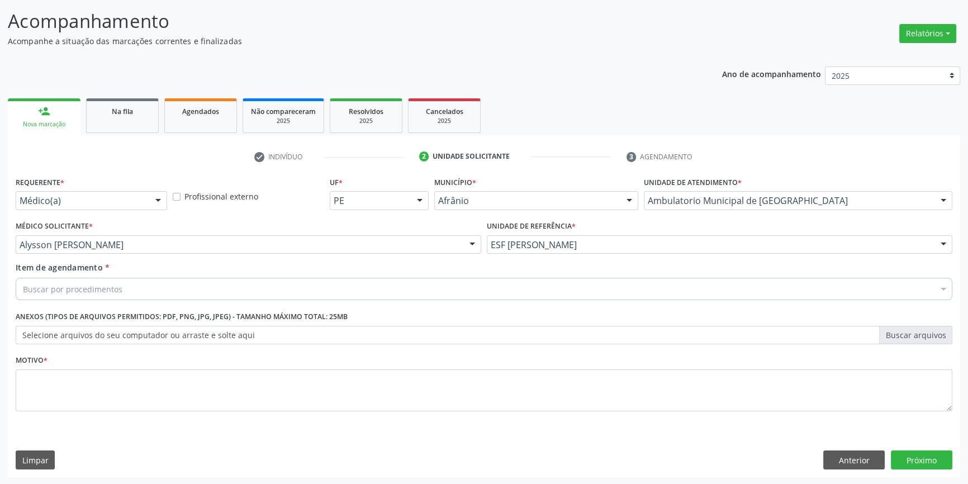
click at [120, 285] on div "Buscar por procedimentos" at bounding box center [484, 289] width 937 height 22
drag, startPoint x: 86, startPoint y: 287, endPoint x: 0, endPoint y: 279, distance: 86.5
click at [0, 279] on div "Acompanhamento Acompanhe a situação das marcações correntes e finalizadas Relat…" at bounding box center [484, 239] width 968 height 492
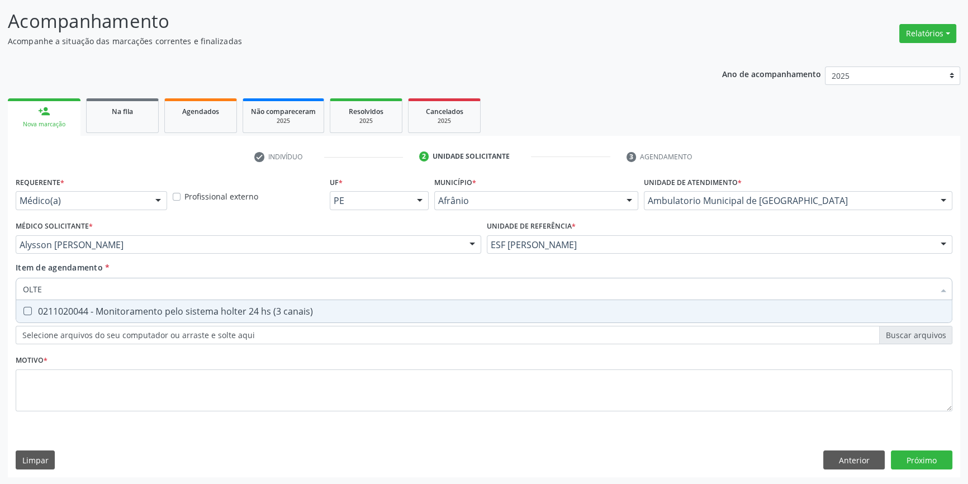
type input "OLTER"
click at [141, 311] on div "0211020044 - Monitoramento pelo sistema holter 24 hs (3 canais)" at bounding box center [484, 311] width 922 height 9
checkbox canais\) "true"
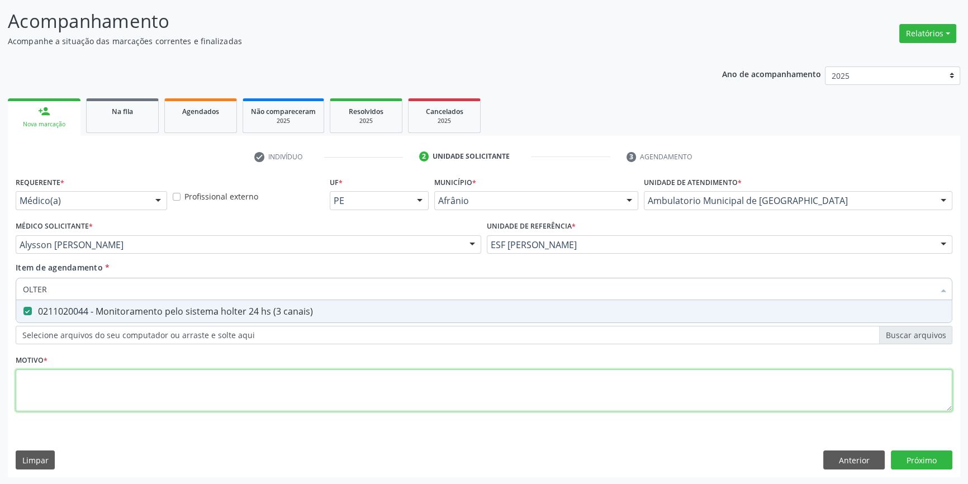
click at [124, 405] on div "Requerente * Médico(a) Médico(a) Enfermeiro(a) Paciente Nenhum resultado encont…" at bounding box center [484, 300] width 937 height 253
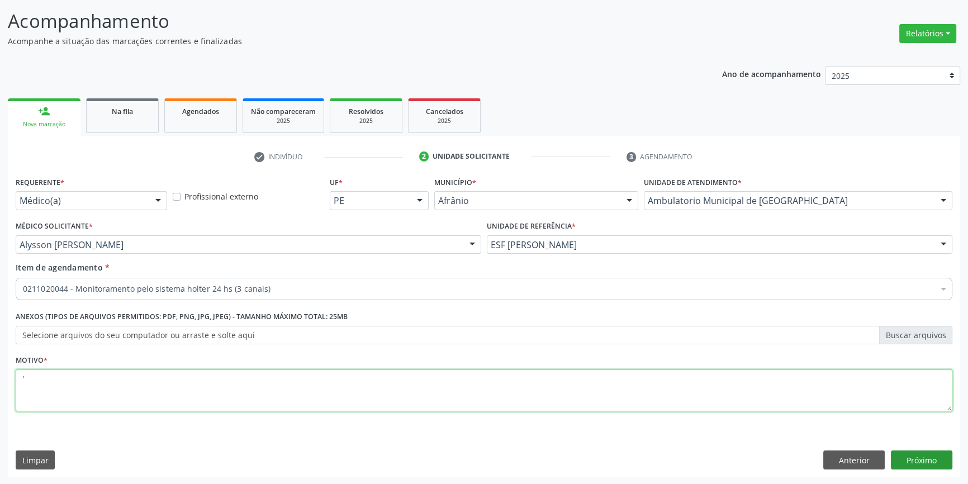
type textarea "'"
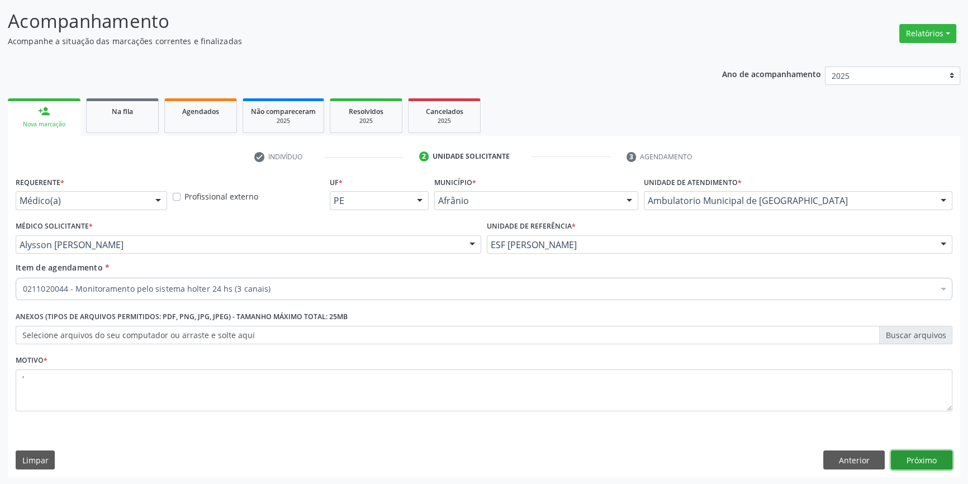
click at [911, 459] on button "Próximo" at bounding box center [921, 460] width 61 height 19
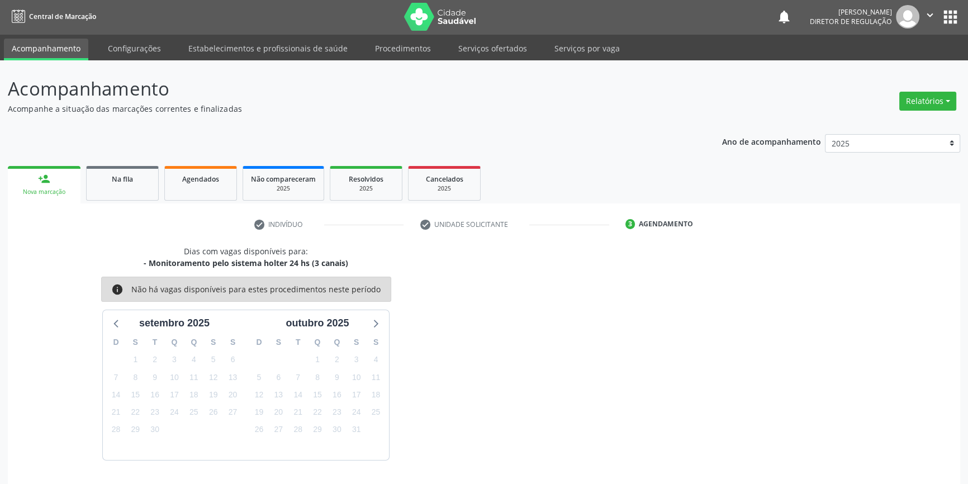
scroll to position [34, 0]
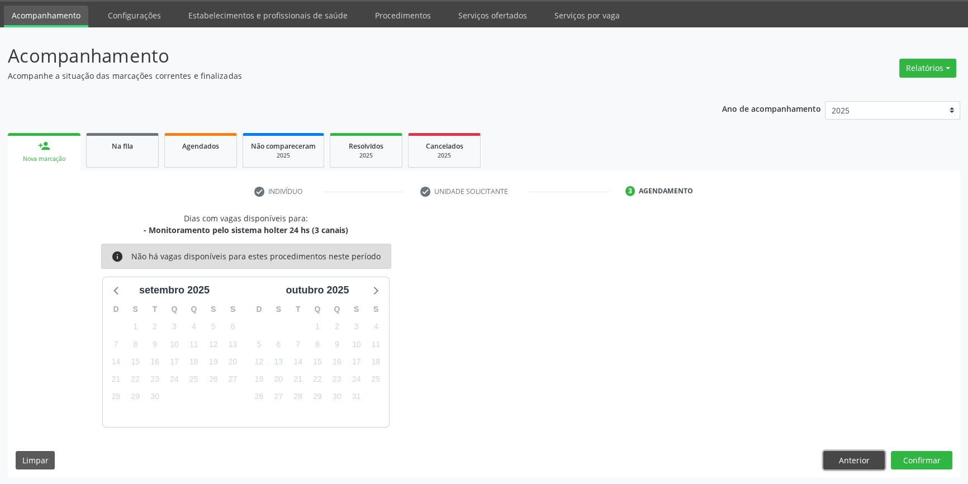
click at [869, 458] on button "Anterior" at bounding box center [853, 460] width 61 height 19
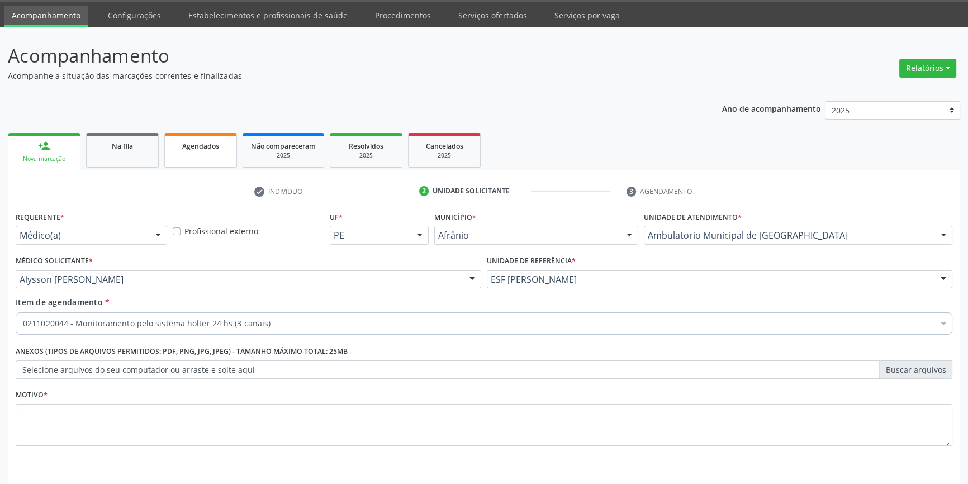
click at [193, 148] on span "Agendados" at bounding box center [200, 146] width 37 height 10
select select "8"
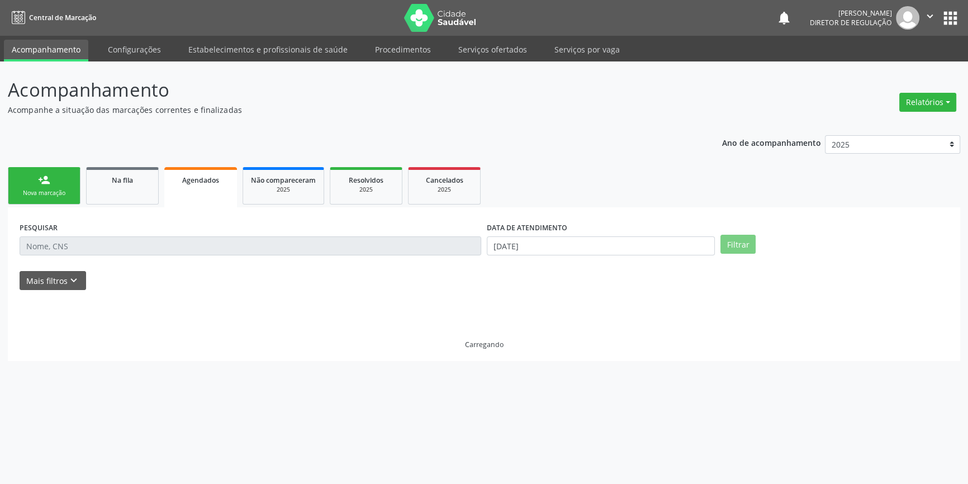
scroll to position [0, 0]
click at [41, 284] on button "Mais filtros keyboard_arrow_down" at bounding box center [53, 281] width 67 height 20
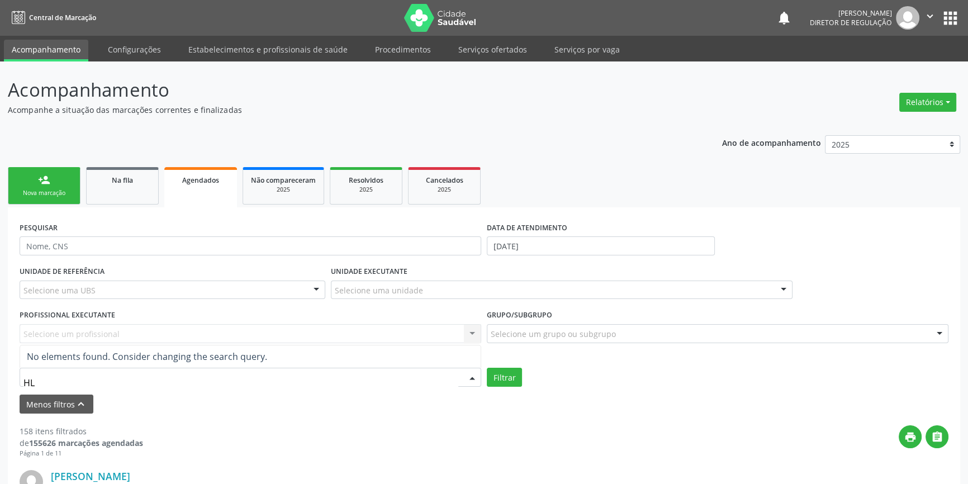
type input "H"
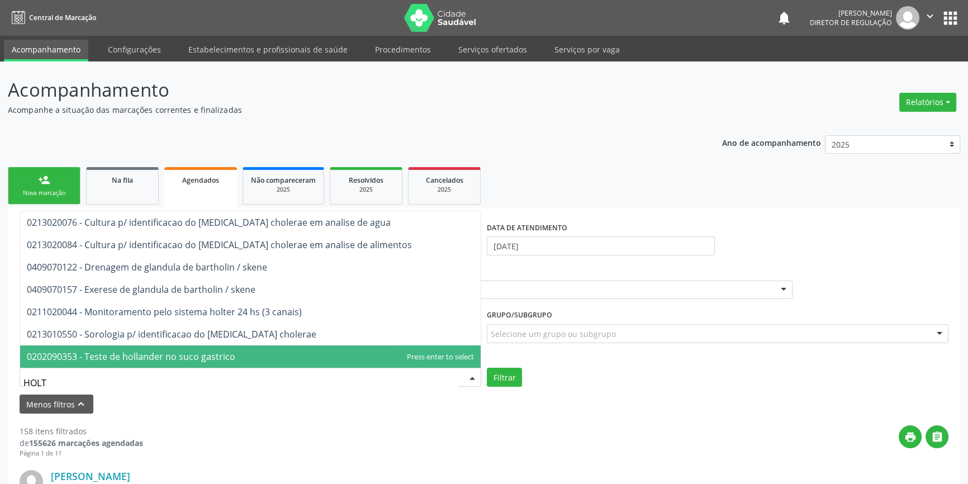
type input "HOLTE"
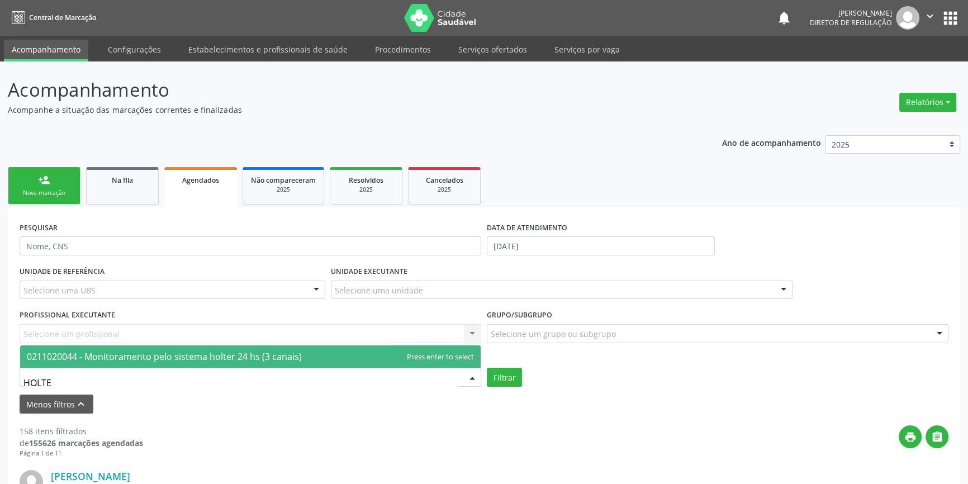
click at [140, 357] on span "0211020044 - Monitoramento pelo sistema holter 24 hs (3 canais)" at bounding box center [164, 356] width 275 height 12
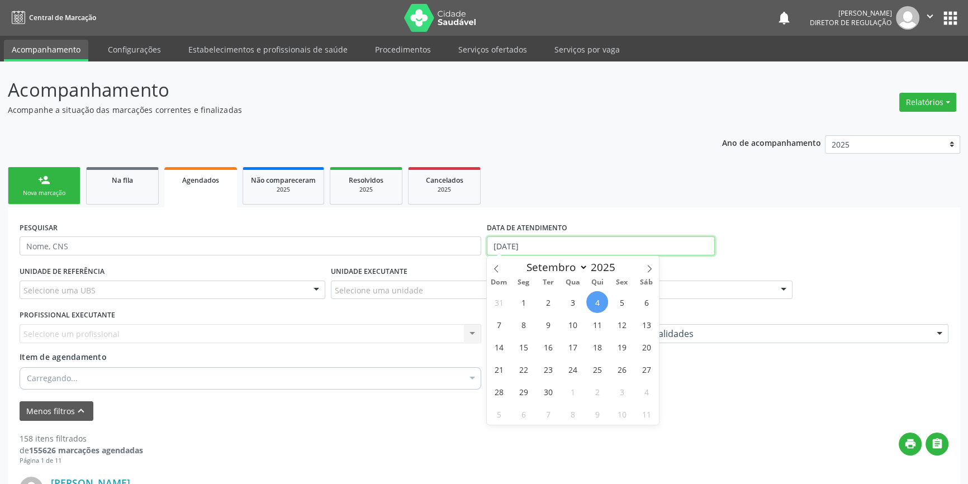
click at [565, 248] on input "04[DATE]" at bounding box center [601, 245] width 228 height 19
click at [596, 298] on span "4" at bounding box center [597, 302] width 22 height 22
type input "04[DATE]"
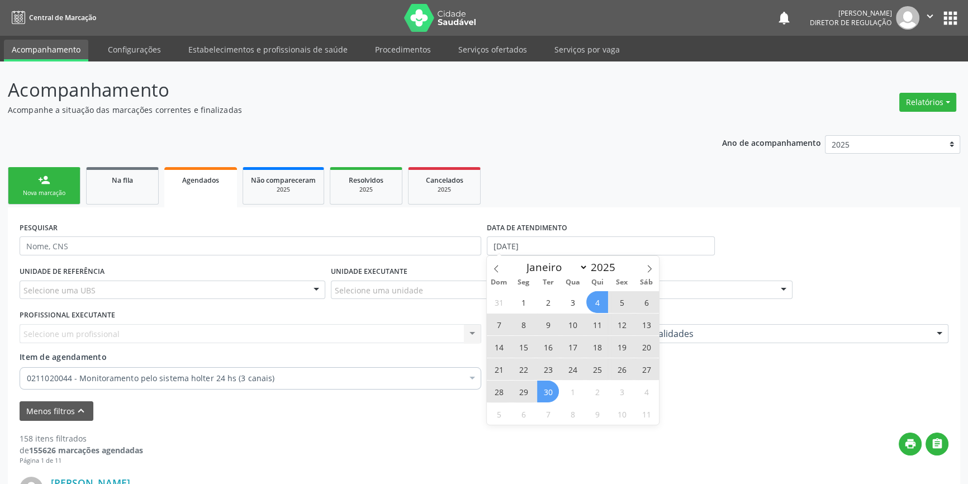
click at [556, 388] on span "30" at bounding box center [548, 392] width 22 height 22
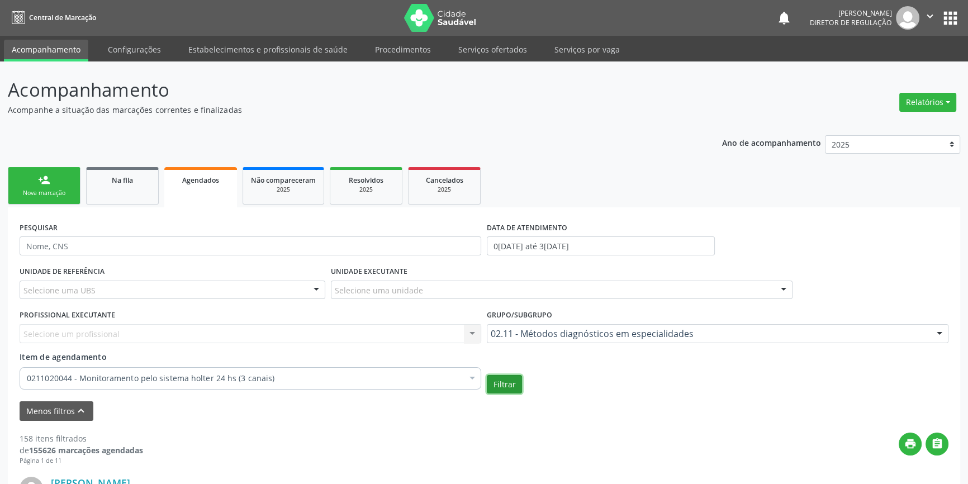
click at [509, 385] on button "Filtrar" at bounding box center [504, 384] width 35 height 19
click at [505, 382] on button "Filtrar" at bounding box center [508, 384] width 35 height 19
click at [47, 181] on div "person_add" at bounding box center [44, 180] width 12 height 12
click at [480, 48] on link "Serviços ofertados" at bounding box center [493, 50] width 84 height 20
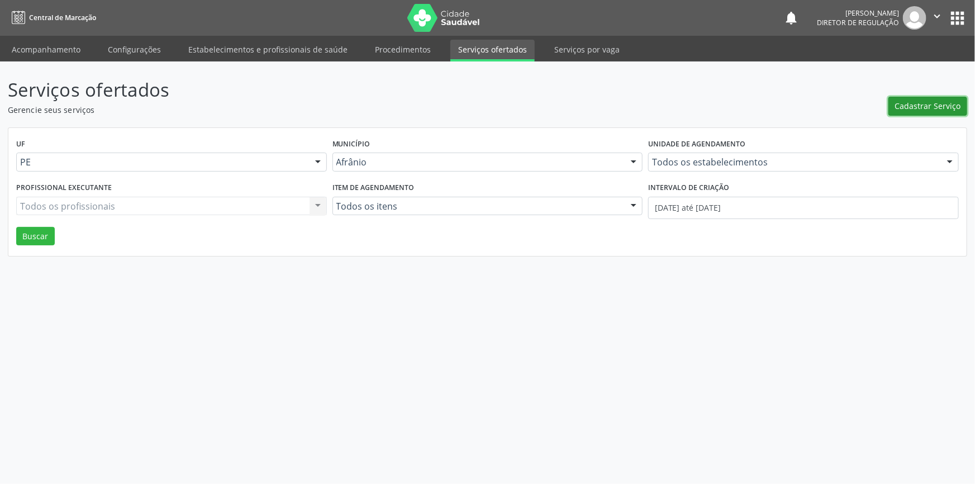
click at [927, 100] on span "Cadastrar Serviço" at bounding box center [928, 106] width 66 height 12
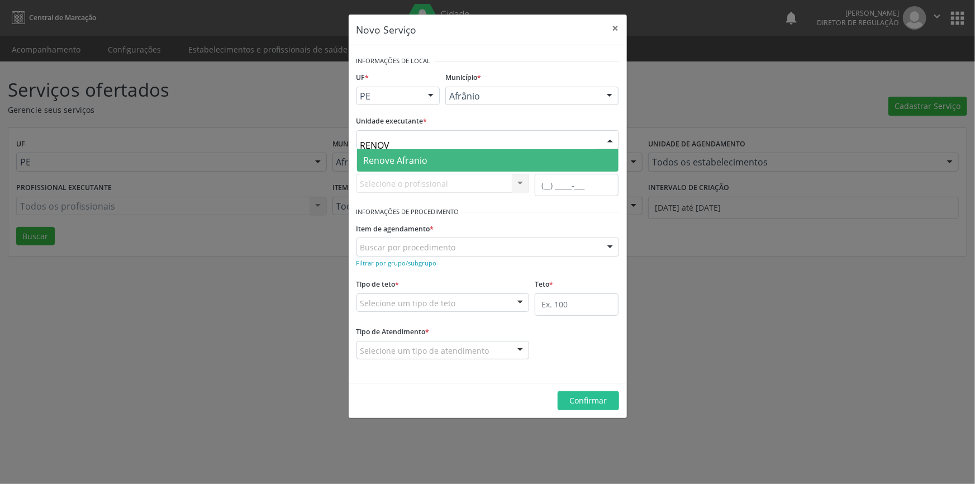
type input "RENOVE"
click at [423, 160] on span "Renove Afranio" at bounding box center [396, 160] width 64 height 12
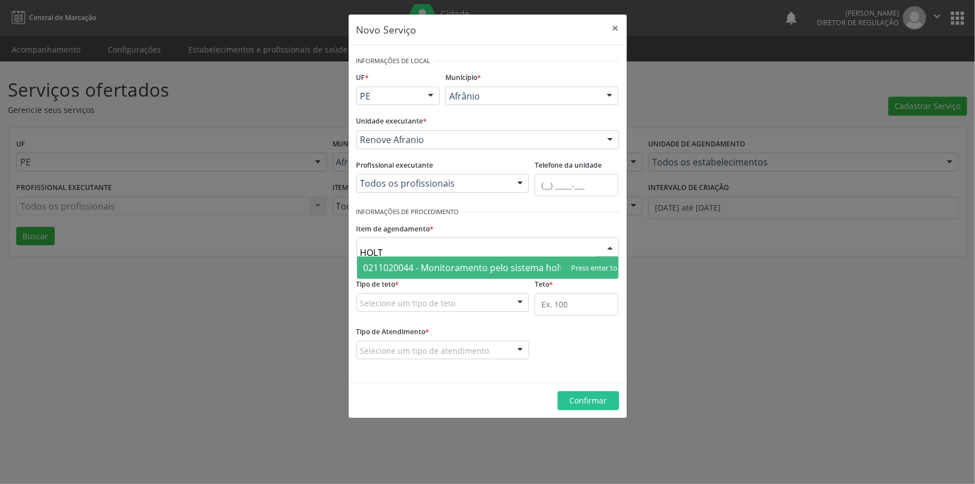
type input "HOLTE"
click at [440, 262] on span "0211020044 - Monitoramento pelo sistema holter 24 hs (3 canais)" at bounding box center [501, 268] width 275 height 12
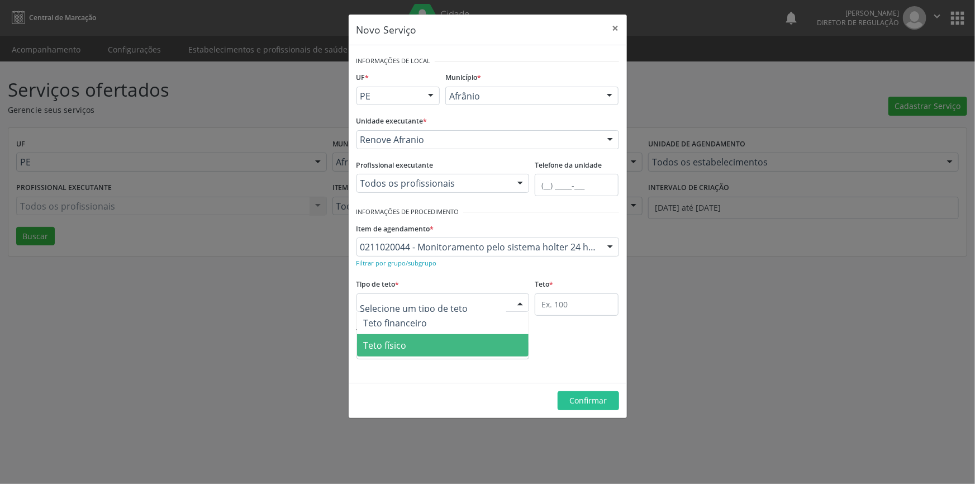
click at [418, 338] on span "Teto físico" at bounding box center [443, 345] width 172 height 22
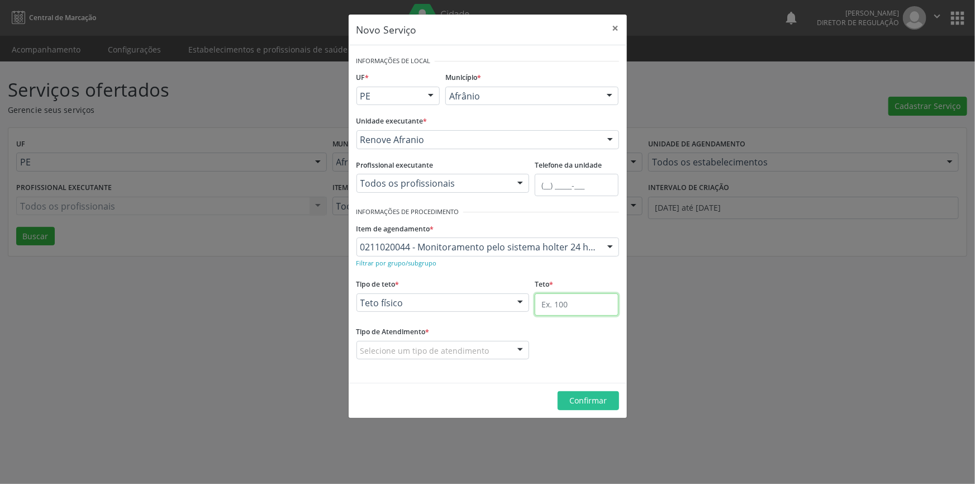
click at [559, 299] on input "text" at bounding box center [577, 304] width 84 height 22
type input "1"
click at [485, 351] on div "Selecione um tipo de atendimento" at bounding box center [443, 350] width 173 height 19
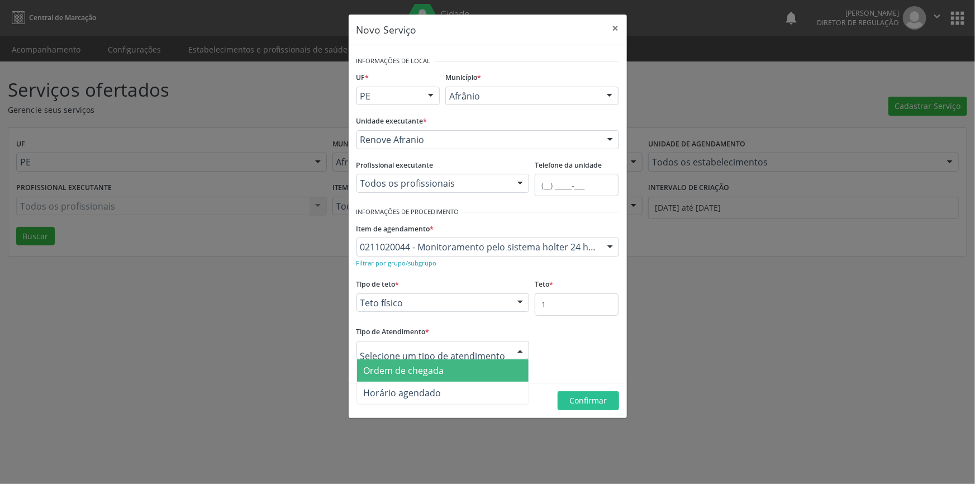
click at [456, 368] on span "Ordem de chegada" at bounding box center [443, 370] width 172 height 22
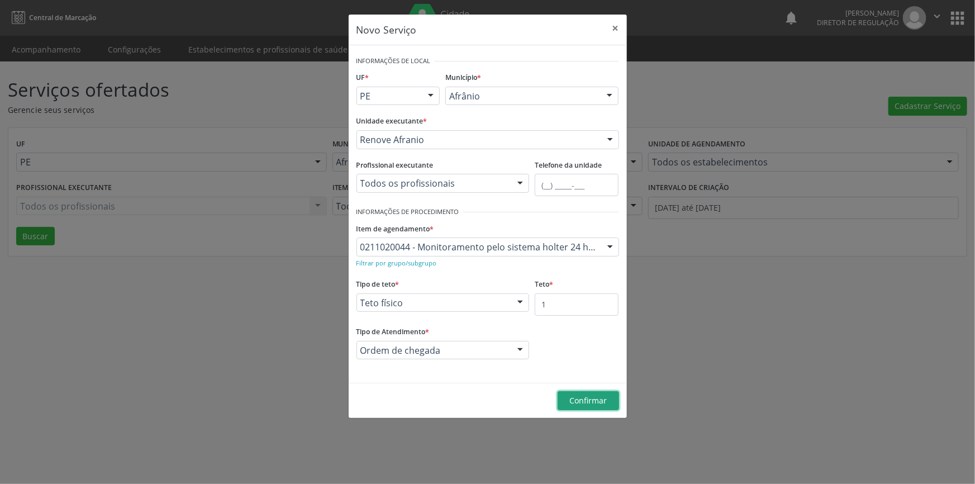
click at [586, 397] on span "Confirmar" at bounding box center [588, 400] width 37 height 11
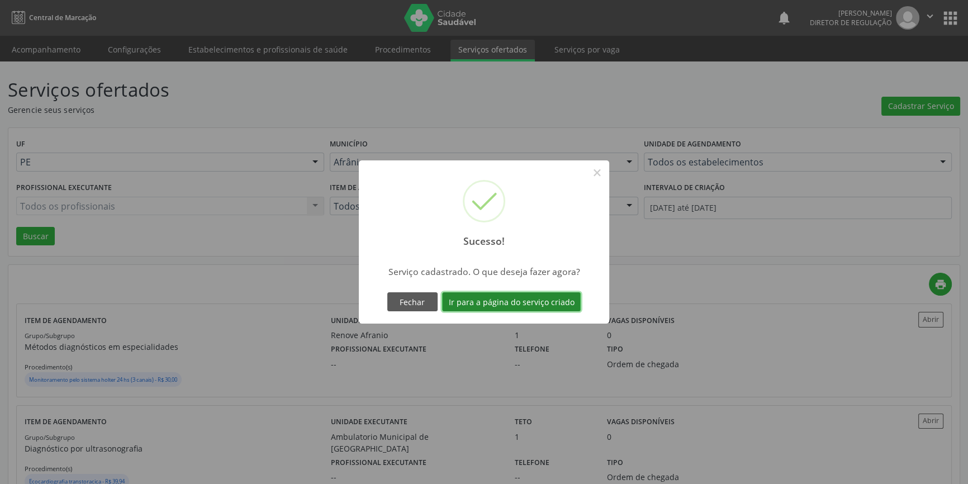
click at [483, 296] on button "Ir para a página do serviço criado" at bounding box center [511, 301] width 139 height 19
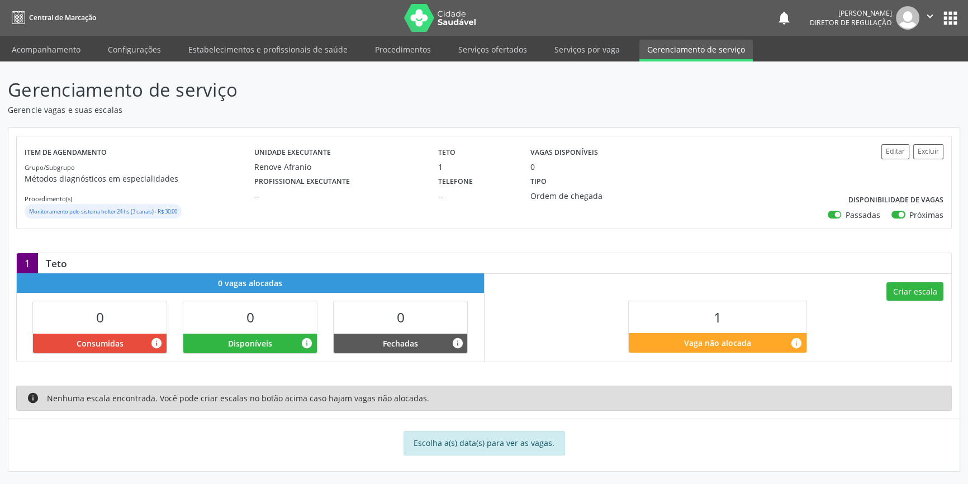
click at [913, 281] on div "Criar escala 1 Vaga não alocada info" at bounding box center [718, 317] width 467 height 88
click at [911, 288] on button "Criar escala" at bounding box center [914, 291] width 57 height 19
select select "8"
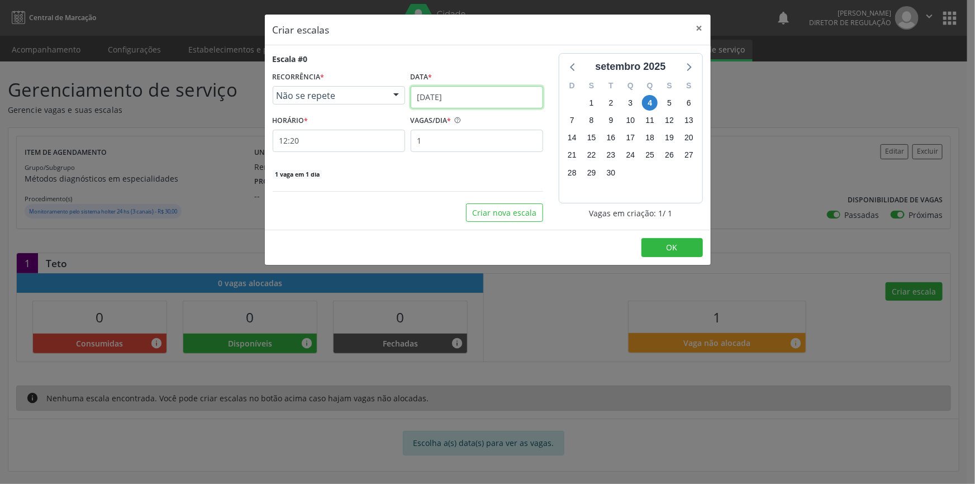
click at [439, 106] on body "Central de Marcação notifications Maria Aparecida Rodrigues da Silva Diretor de…" at bounding box center [487, 242] width 975 height 484
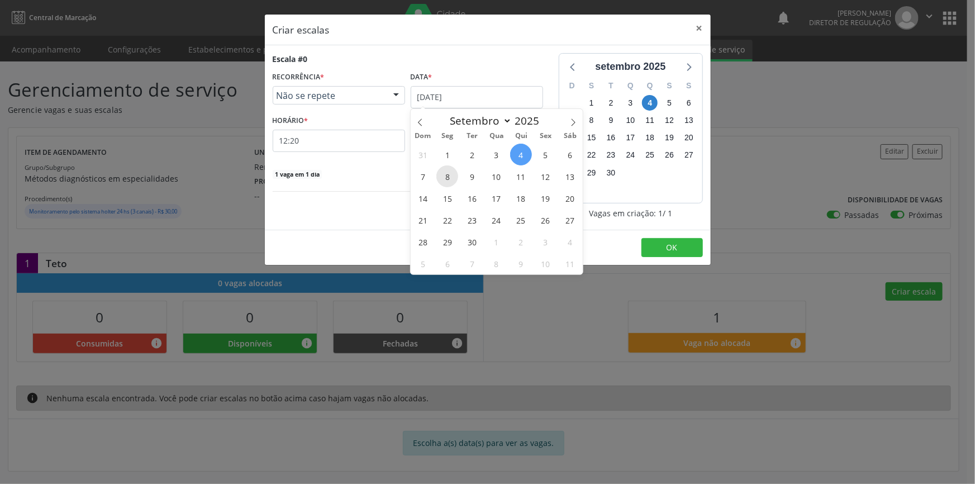
click at [453, 177] on span "8" at bounding box center [448, 176] width 22 height 22
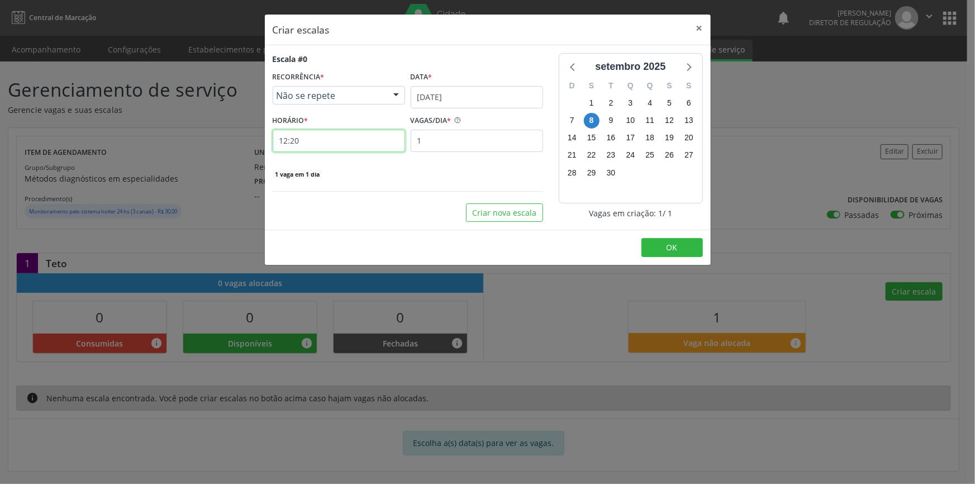
click at [353, 140] on input "12:20" at bounding box center [339, 141] width 132 height 22
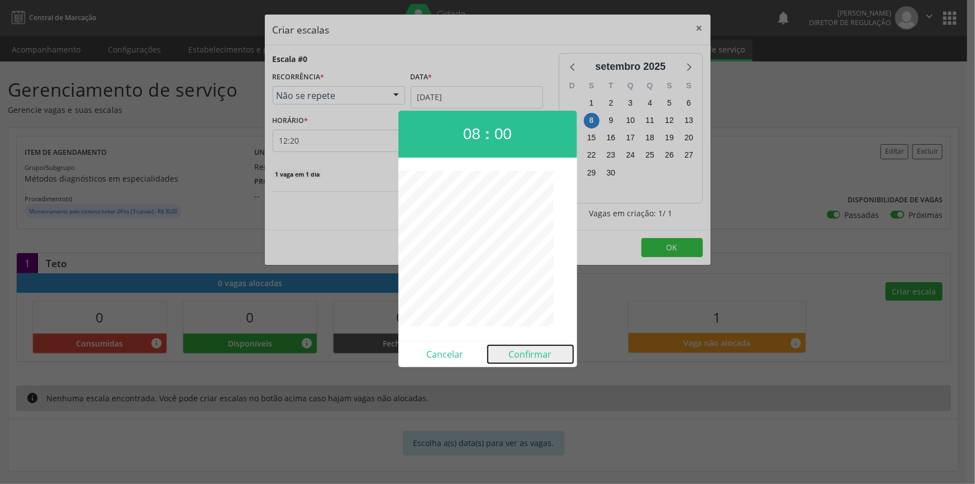
click at [527, 353] on button "Confirmar" at bounding box center [531, 354] width 86 height 18
type input "08:00"
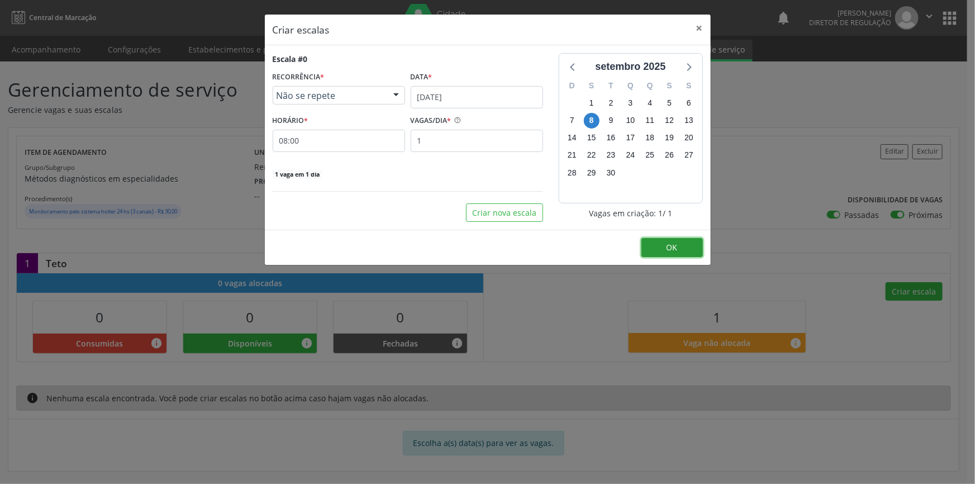
click at [662, 251] on button "OK" at bounding box center [672, 247] width 61 height 19
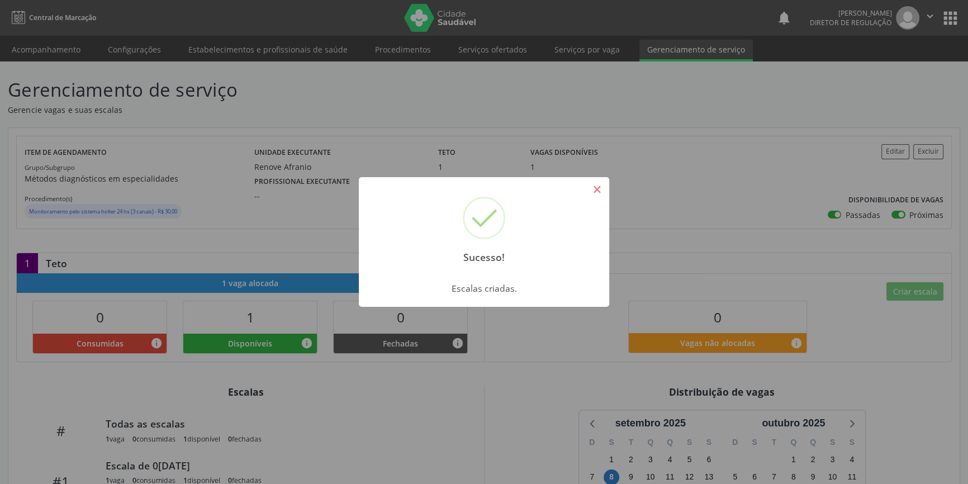
click at [599, 192] on button "×" at bounding box center [596, 189] width 19 height 19
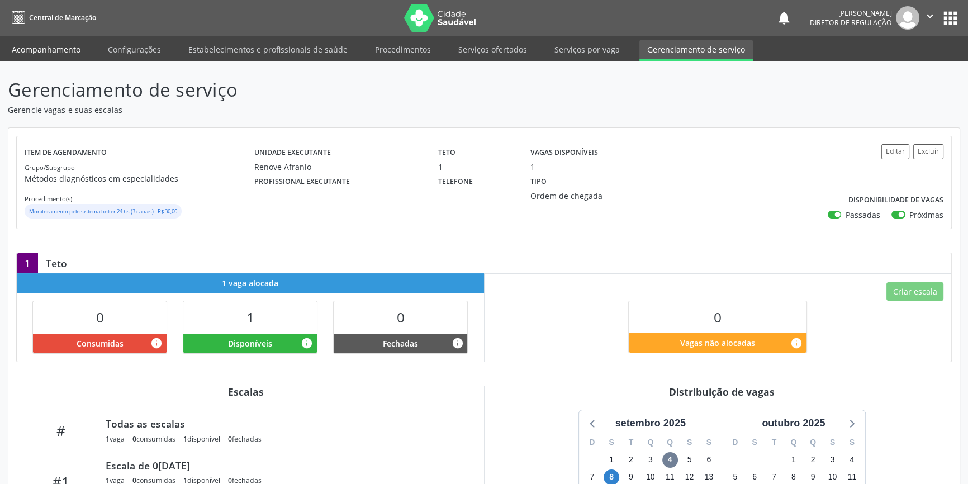
click at [58, 40] on link "Acompanhamento" at bounding box center [46, 50] width 84 height 20
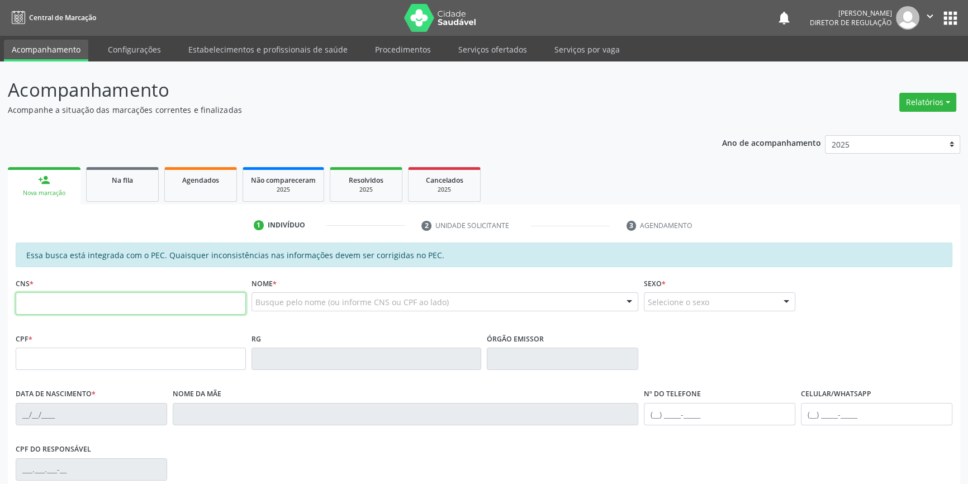
click at [117, 305] on input "text" at bounding box center [131, 303] width 230 height 22
paste input "700 0013 1396 6503"
type input "700 0013 1396 6503"
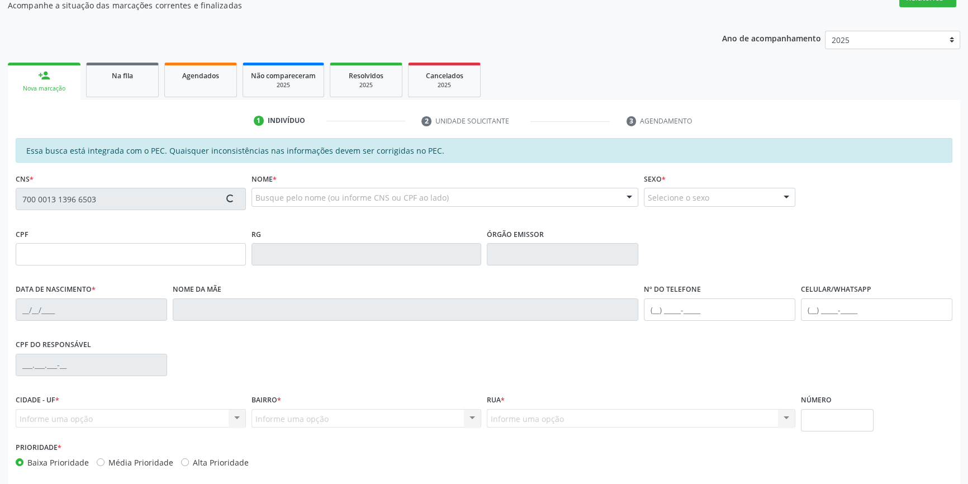
scroll to position [153, 0]
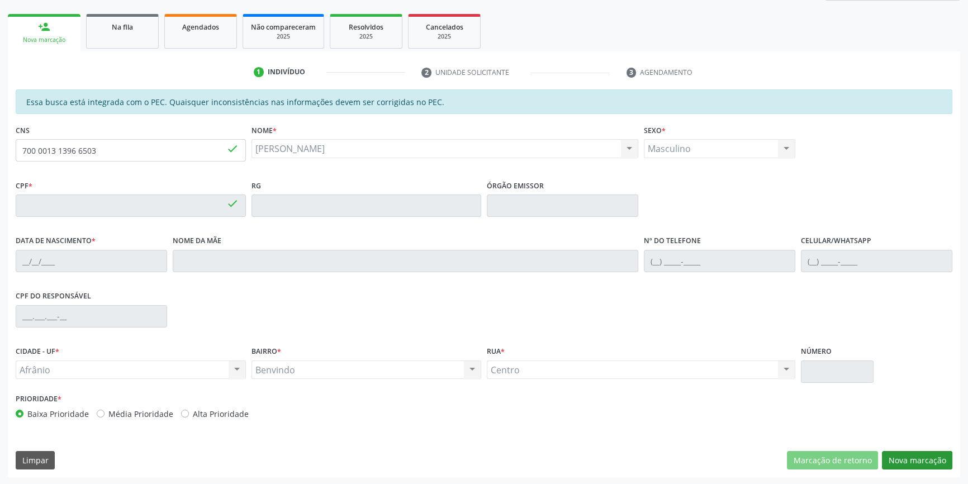
type input "027.410.694-92"
type input "19/04/1978"
type input "Alaide Maria da Silva"
type input "(87) 98849-1210"
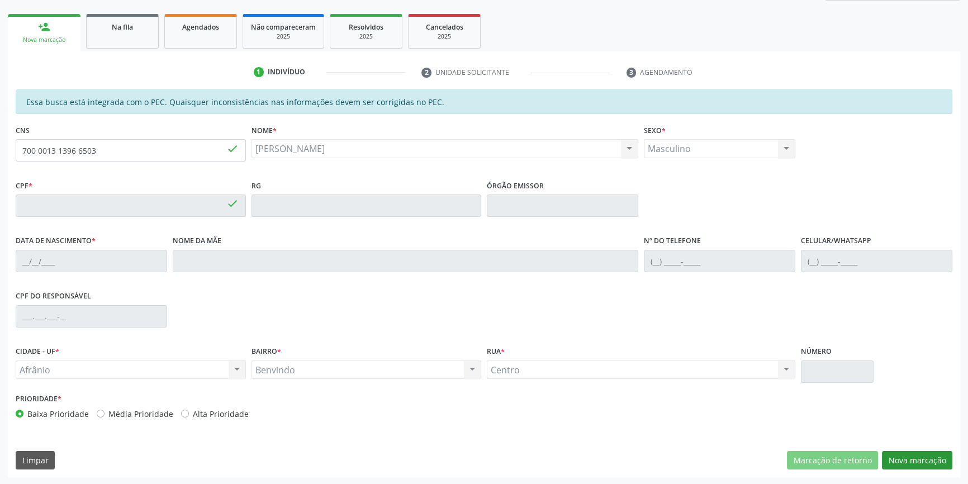
type input "059.436.504-07"
type input "S/N"
click at [934, 462] on button "Nova marcação" at bounding box center [917, 460] width 70 height 19
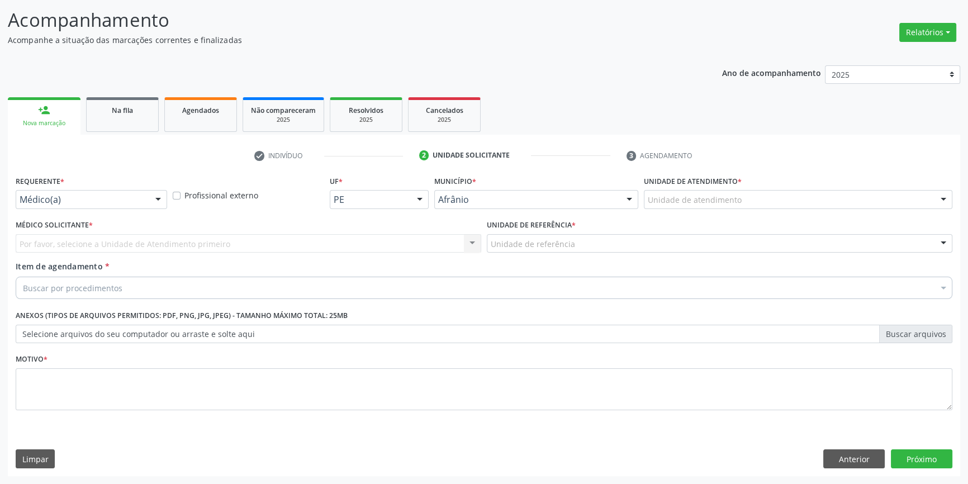
scroll to position [69, 0]
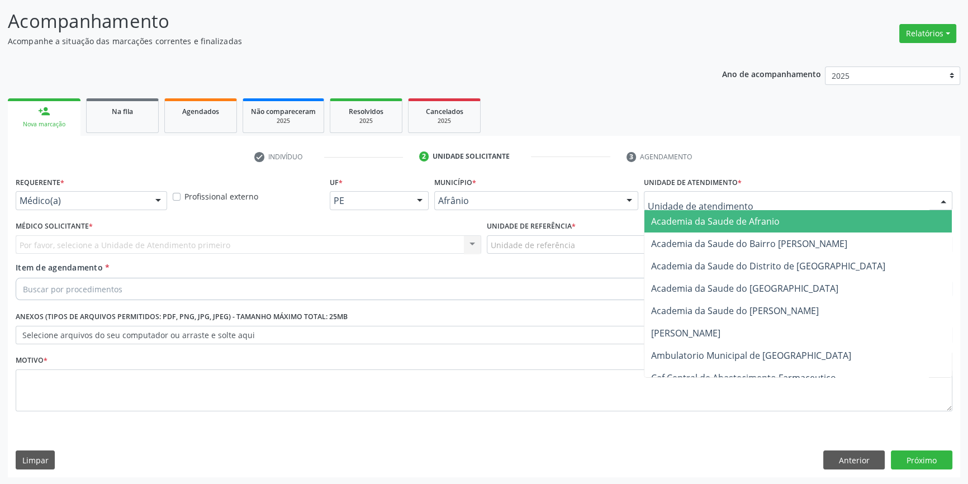
click at [744, 205] on div at bounding box center [798, 200] width 309 height 19
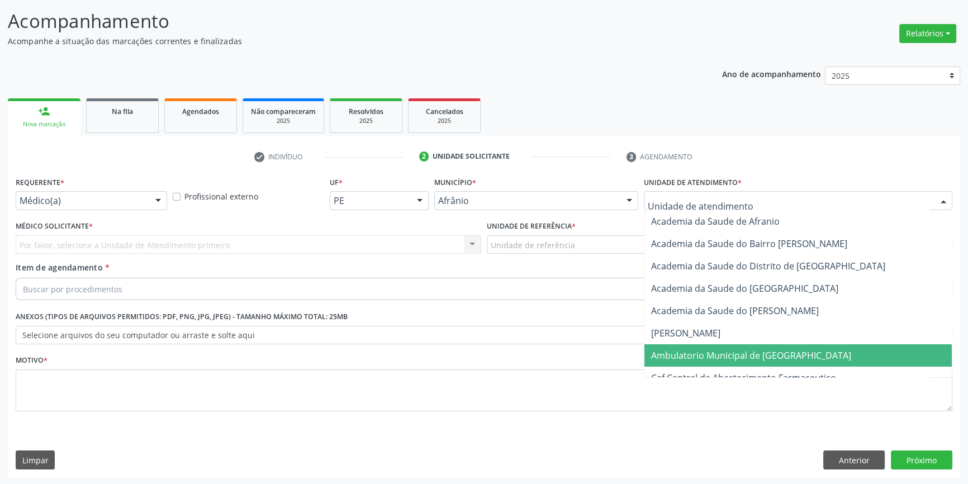
click at [701, 355] on span "Ambulatorio Municipal de [GEOGRAPHIC_DATA]" at bounding box center [751, 355] width 200 height 12
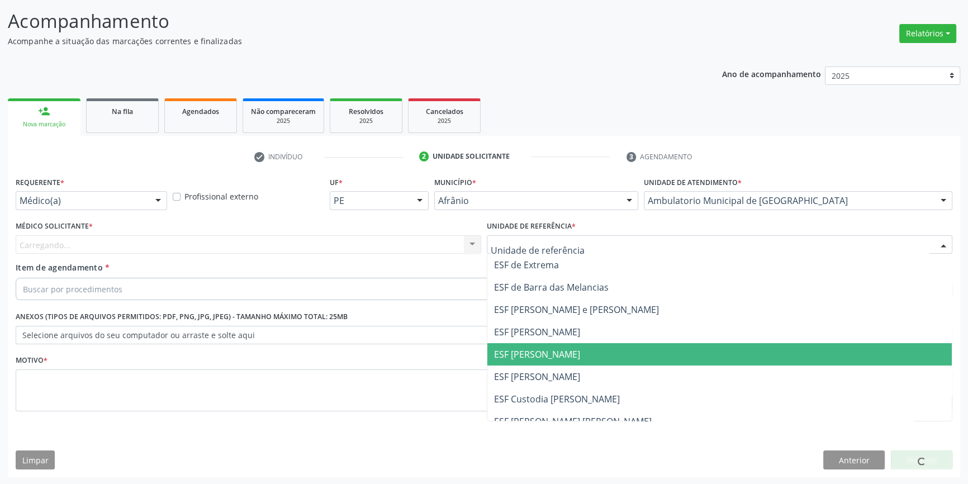
click at [564, 362] on span "ESF [PERSON_NAME]" at bounding box center [719, 354] width 464 height 22
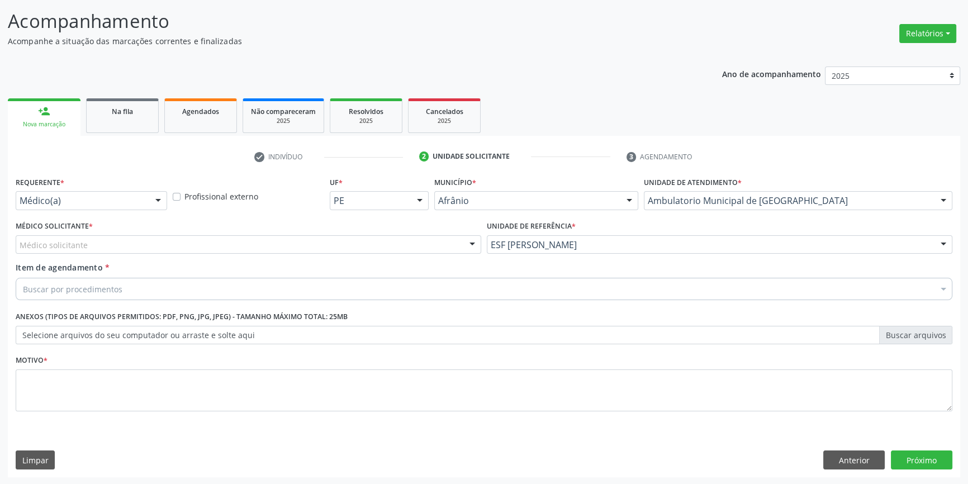
click at [334, 243] on div "Médico solicitante" at bounding box center [249, 244] width 466 height 19
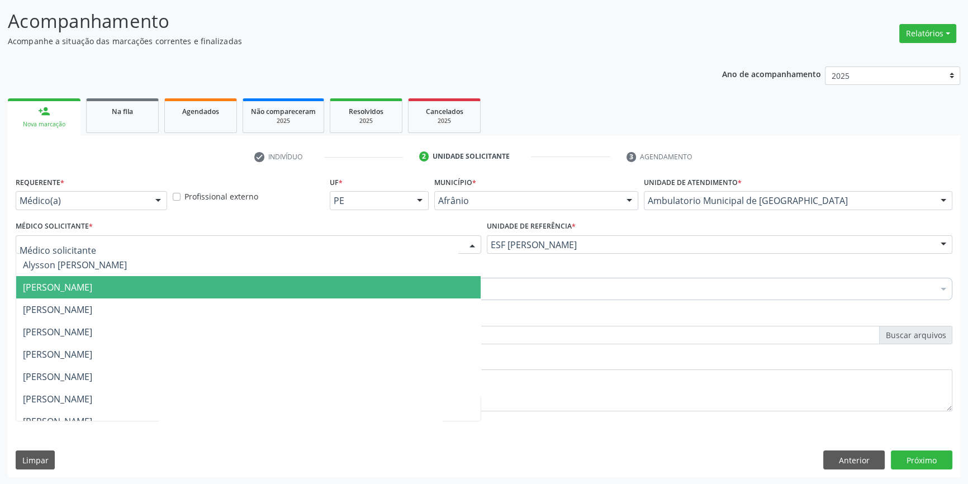
click at [92, 287] on span "[PERSON_NAME]" at bounding box center [57, 287] width 69 height 12
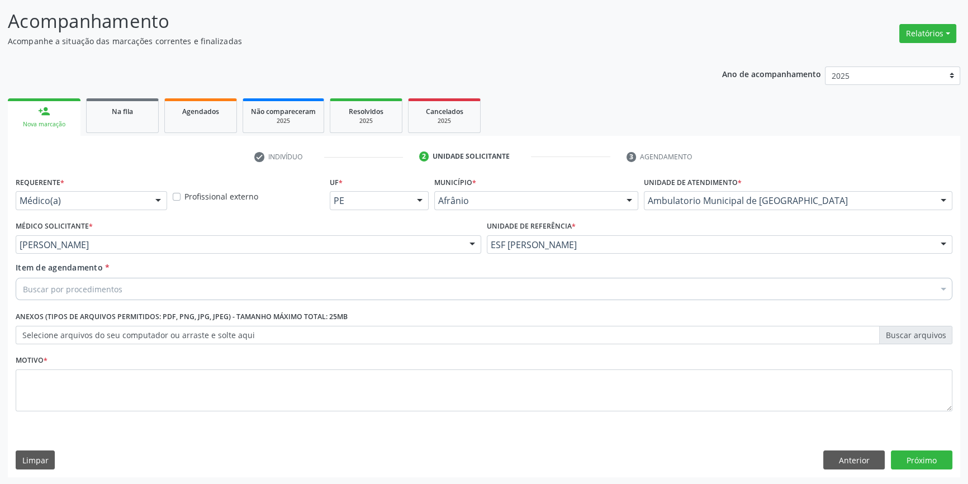
click at [134, 287] on div "Buscar por procedimentos" at bounding box center [484, 289] width 937 height 22
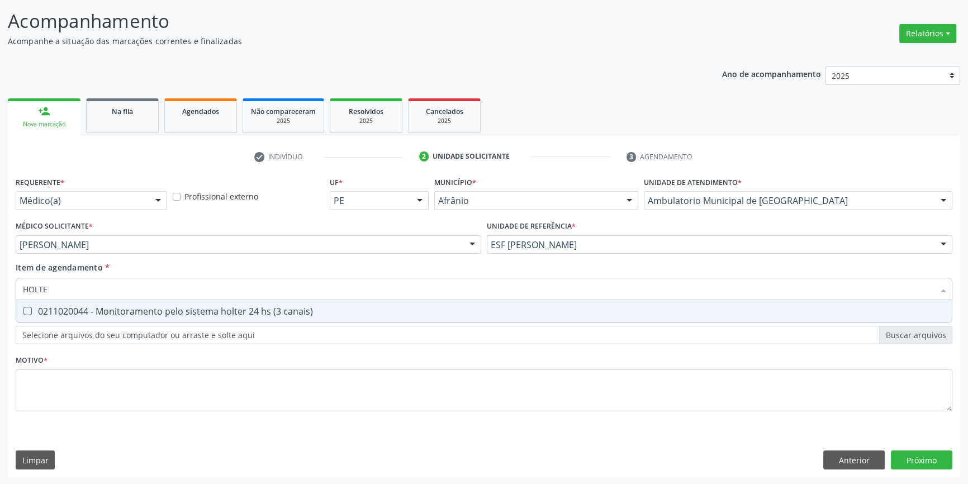
type input "HOLTER"
click at [131, 307] on div "0211020044 - Monitoramento pelo sistema holter 24 hs (3 canais)" at bounding box center [484, 311] width 922 height 9
checkbox canais\) "true"
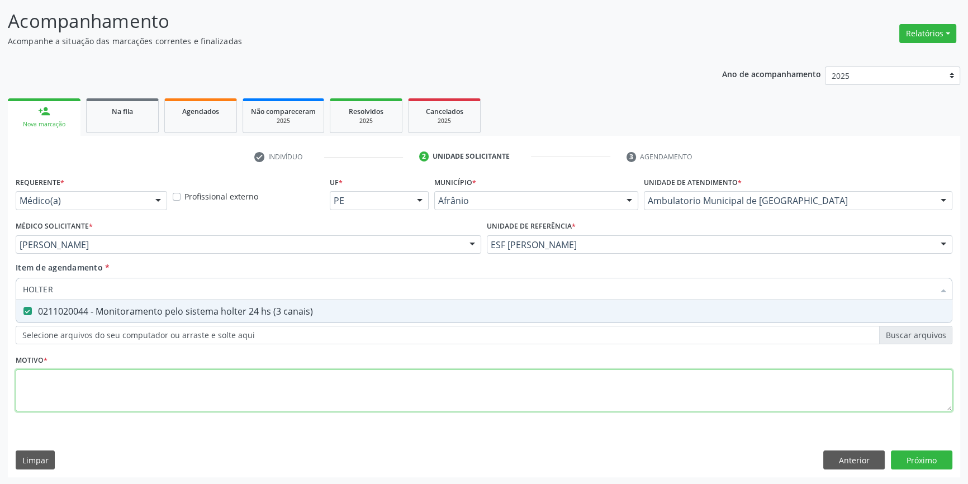
click at [105, 398] on div "Requerente * Médico(a) Médico(a) Enfermeiro(a) Paciente Nenhum resultado encont…" at bounding box center [484, 300] width 937 height 253
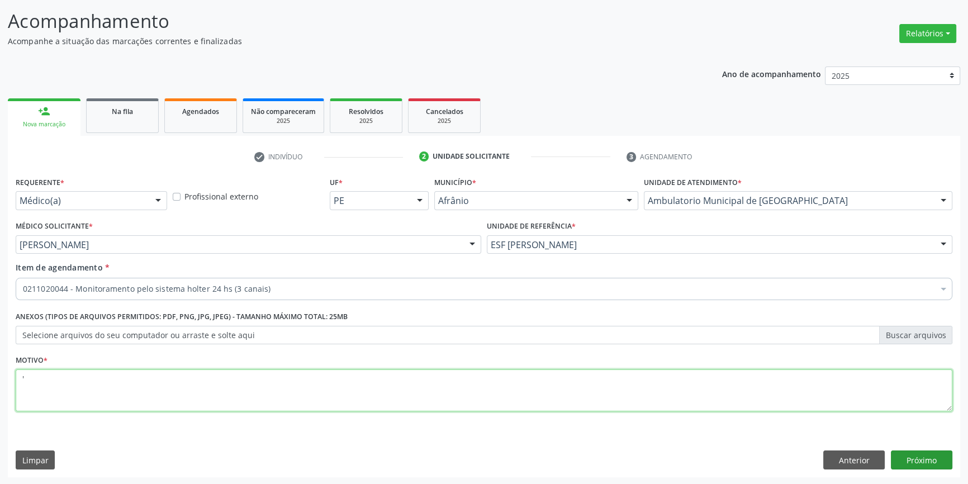
type textarea "'"
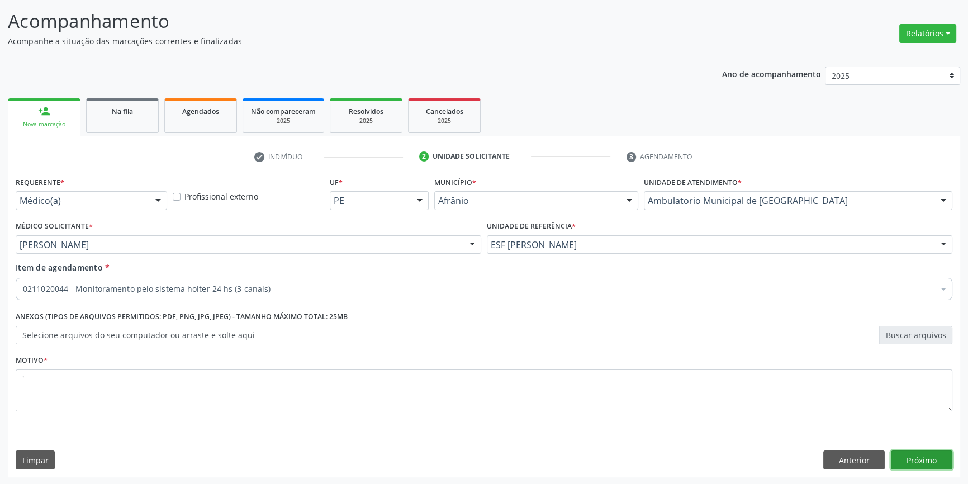
click at [914, 458] on button "Próximo" at bounding box center [921, 460] width 61 height 19
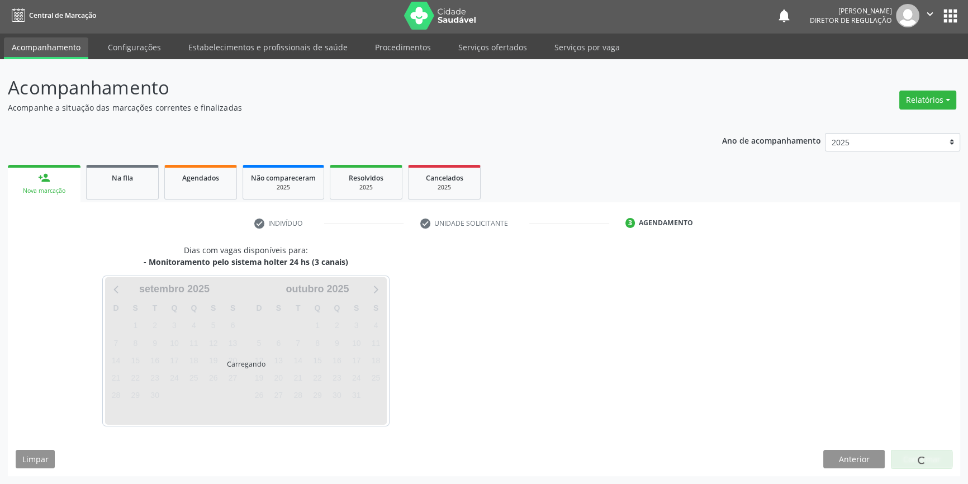
scroll to position [1, 0]
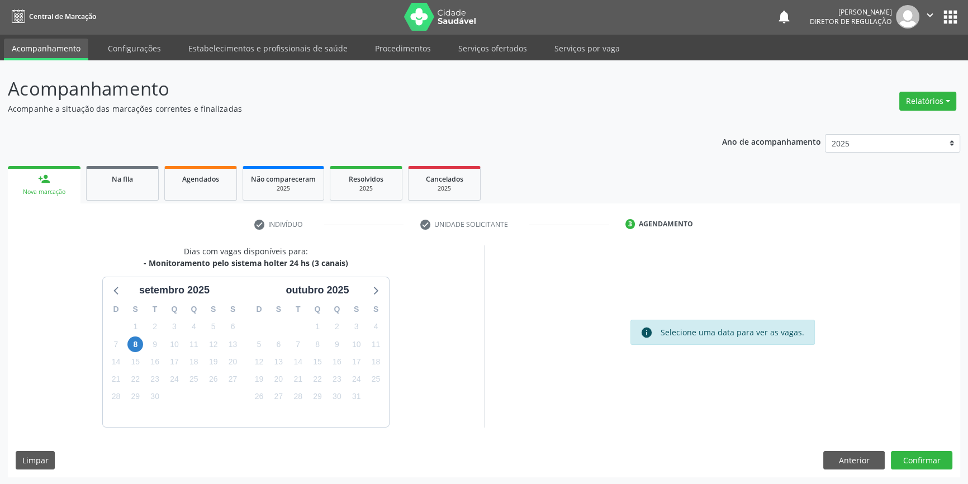
click at [145, 343] on div "9" at bounding box center [155, 344] width 20 height 17
click at [137, 342] on span "8" at bounding box center [135, 344] width 16 height 16
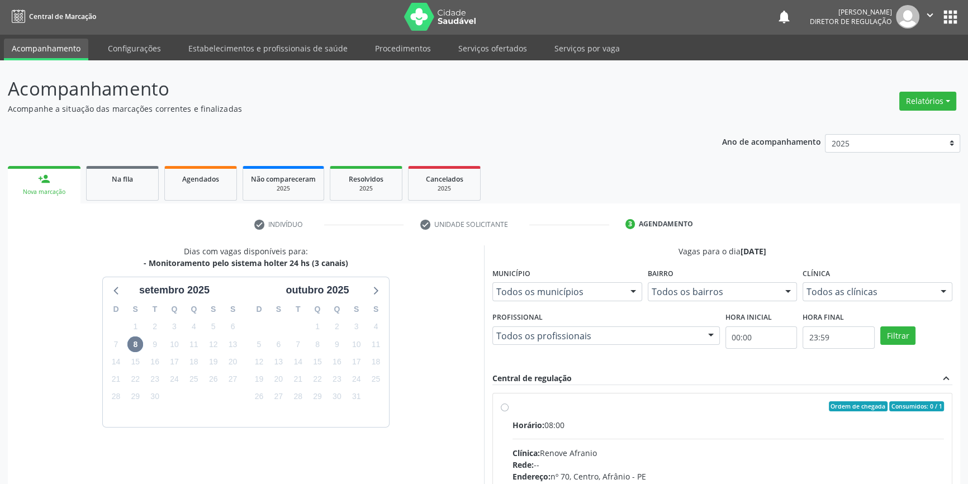
click at [542, 414] on label "Ordem de chegada Consumidos: 0 / 1 Horário: 08:00 Clínica: Renove Afranio Rede:…" at bounding box center [728, 487] width 431 height 172
click at [509, 411] on input "Ordem de chegada Consumidos: 0 / 1 Horário: 08:00 Clínica: Renove Afranio Rede:…" at bounding box center [505, 406] width 8 height 10
radio input "true"
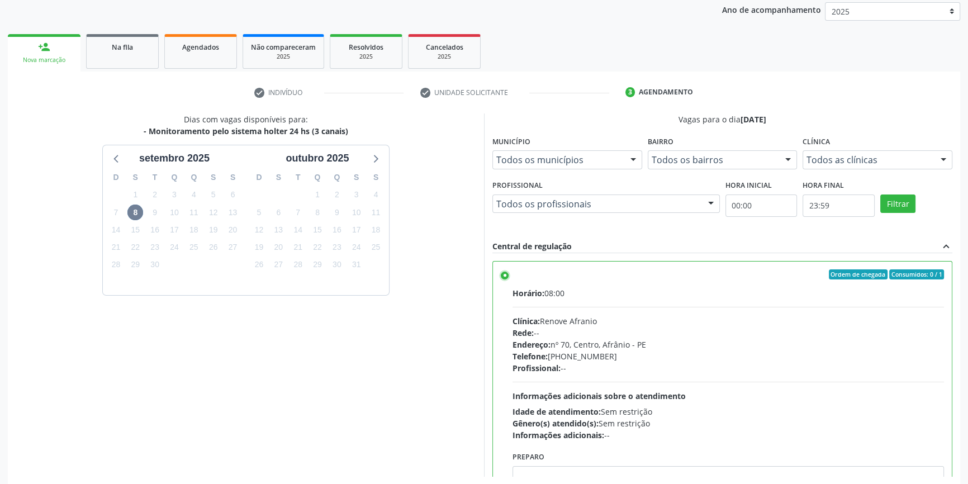
scroll to position [183, 0]
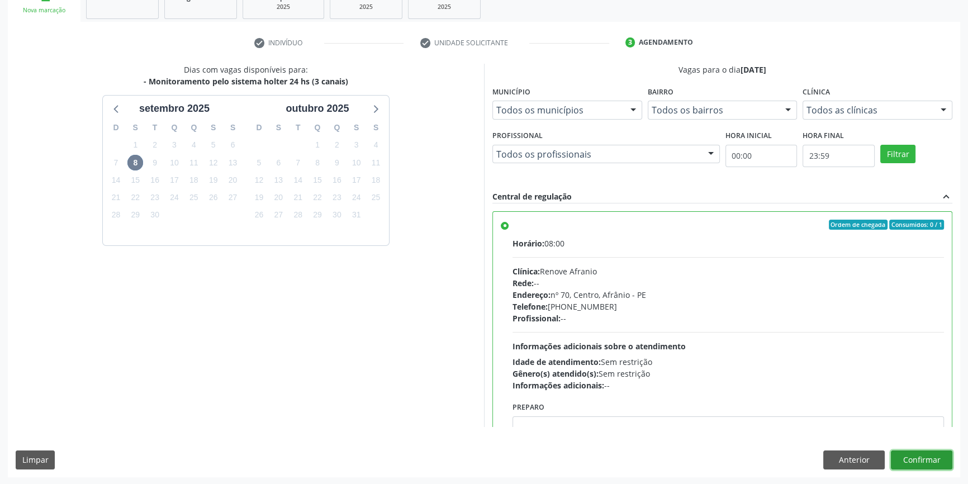
click at [929, 453] on button "Confirmar" at bounding box center [921, 460] width 61 height 19
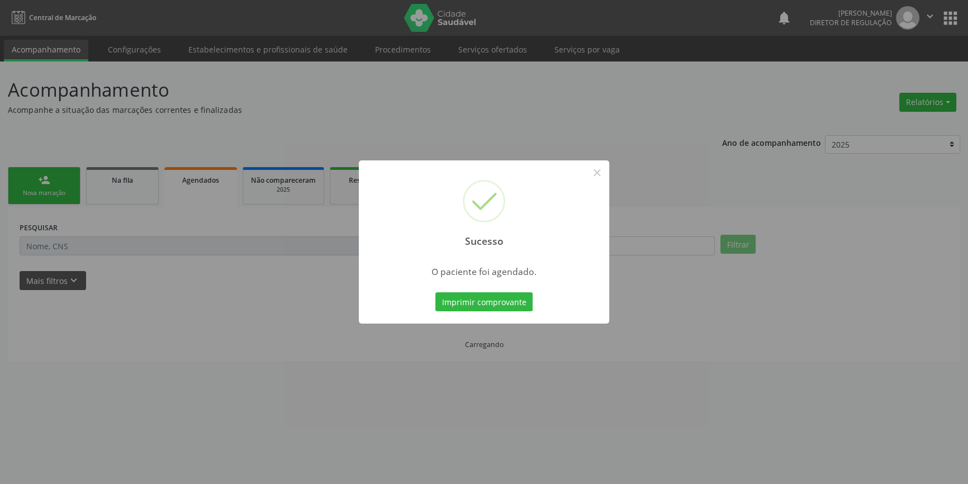
scroll to position [0, 0]
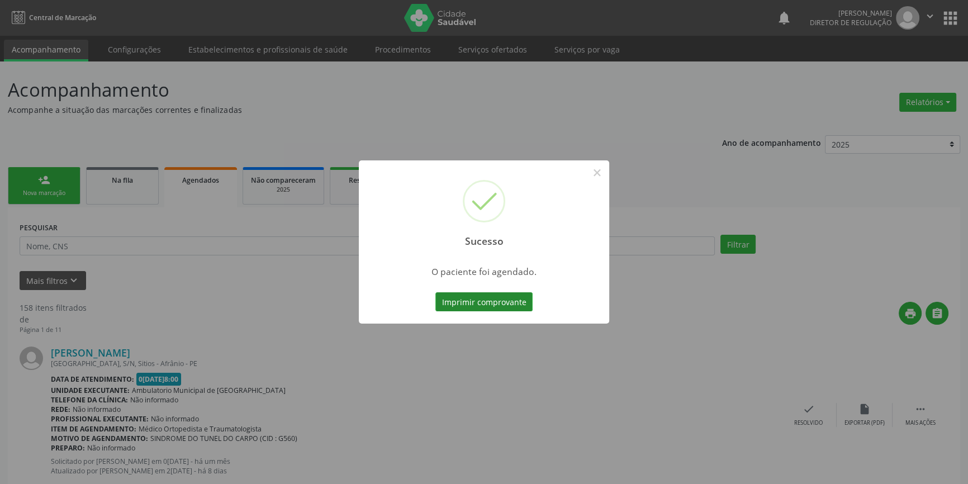
click at [455, 301] on button "Imprimir comprovante" at bounding box center [483, 301] width 97 height 19
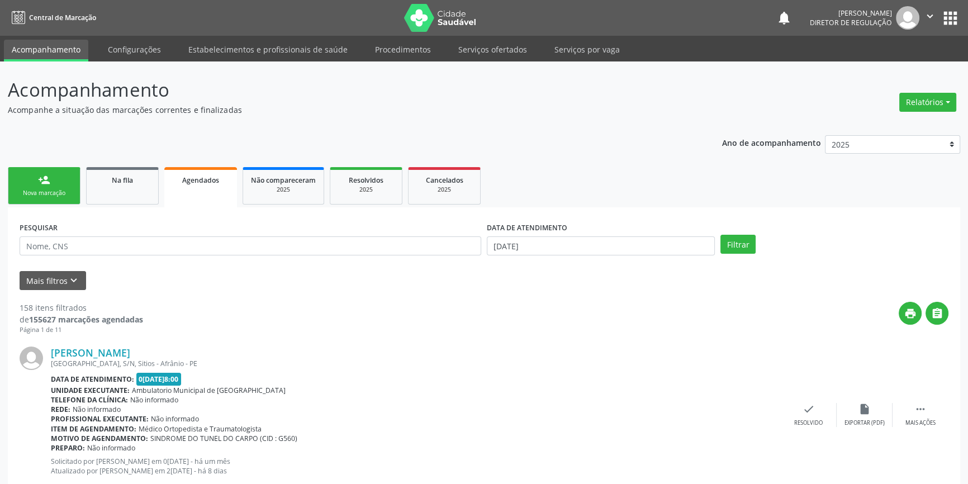
click at [48, 187] on link "person_add Nova marcação" at bounding box center [44, 185] width 73 height 37
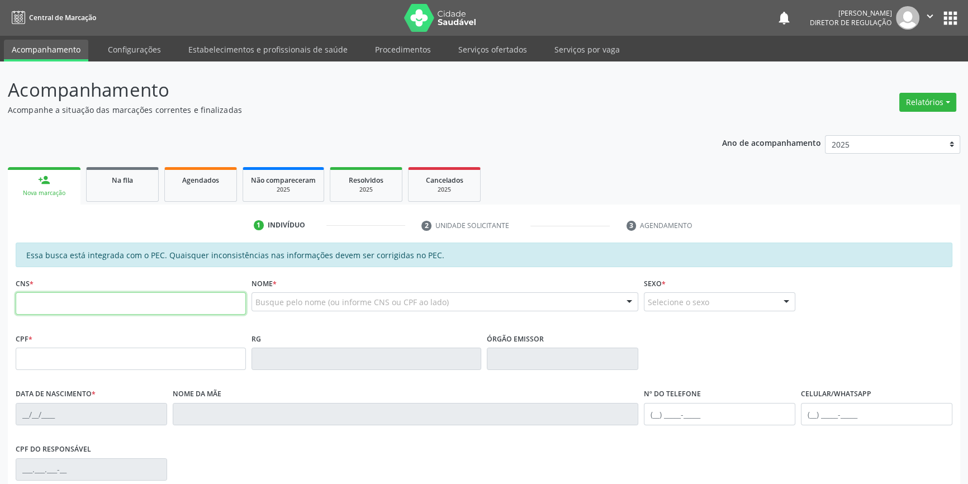
click at [111, 310] on input "text" at bounding box center [131, 303] width 230 height 22
type input "700 0013 1396 6503"
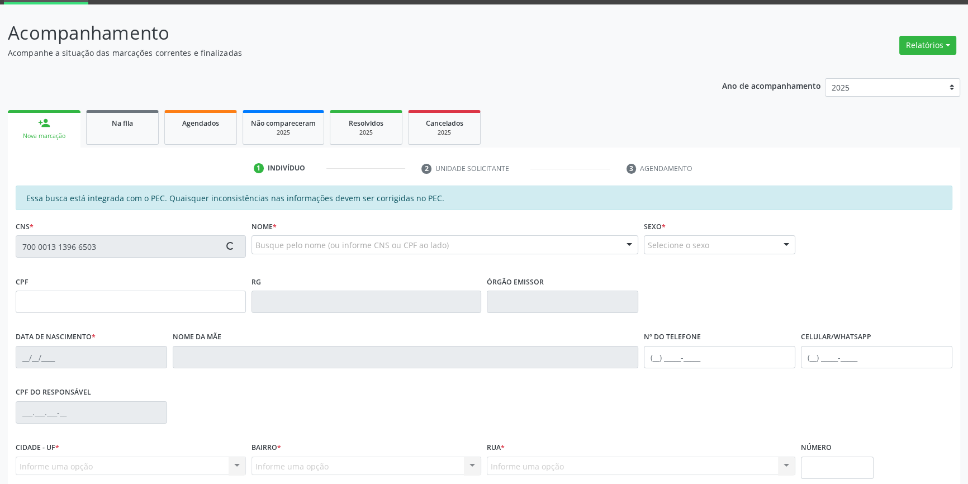
scroll to position [152, 0]
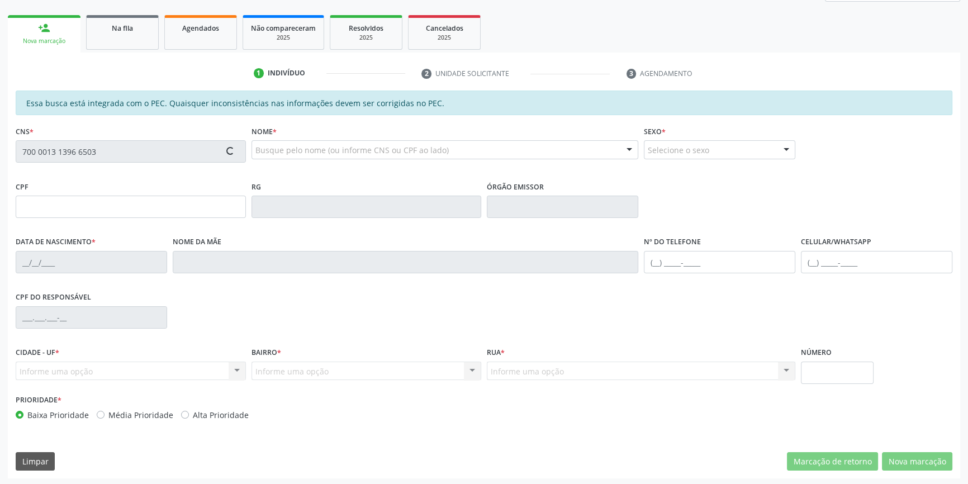
type input "027.410.694-92"
type input "19/04/1978"
type input "Alaide Maria da Silva"
type input "(87) 98849-1210"
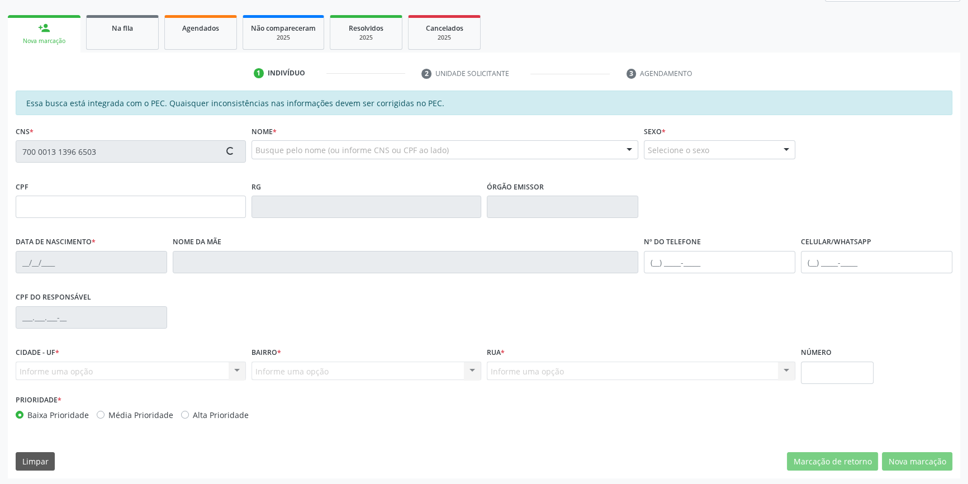
type input "059.436.504-07"
type input "S/N"
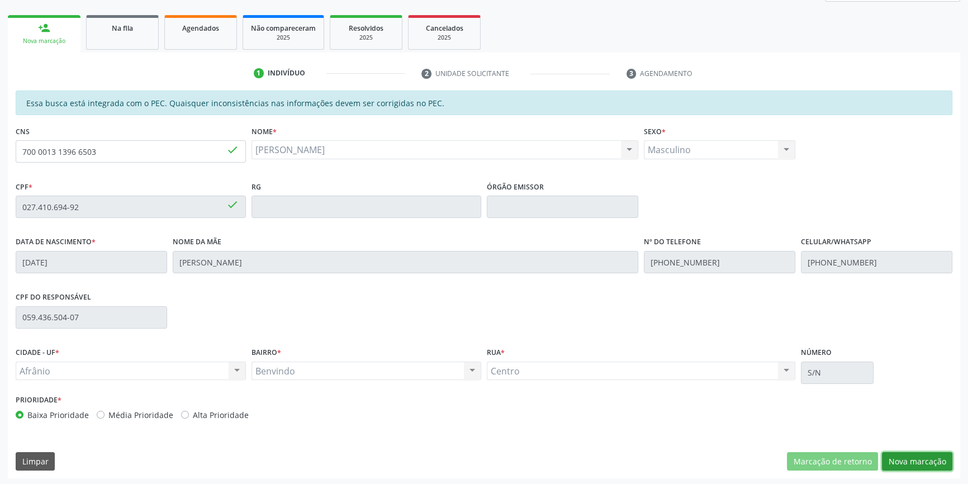
click at [950, 464] on button "Nova marcação" at bounding box center [917, 461] width 70 height 19
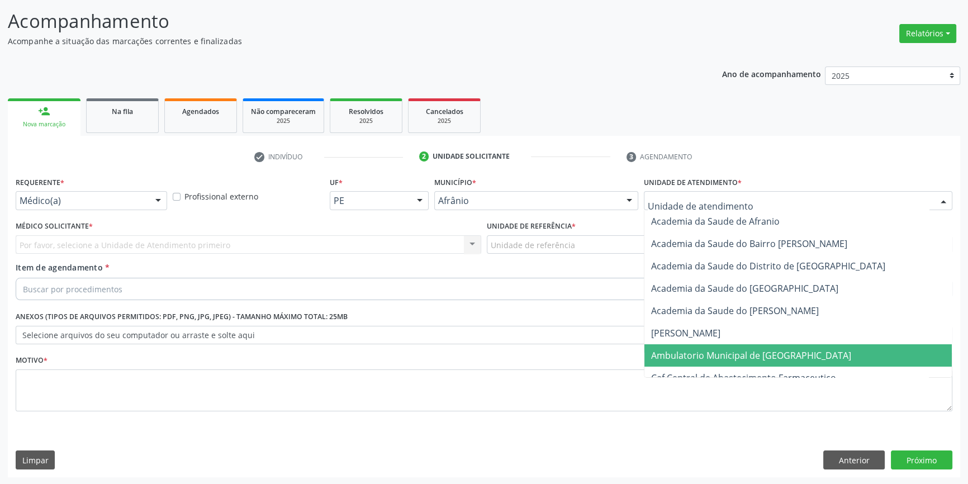
click at [703, 349] on span "Ambulatorio Municipal de [GEOGRAPHIC_DATA]" at bounding box center [751, 355] width 200 height 12
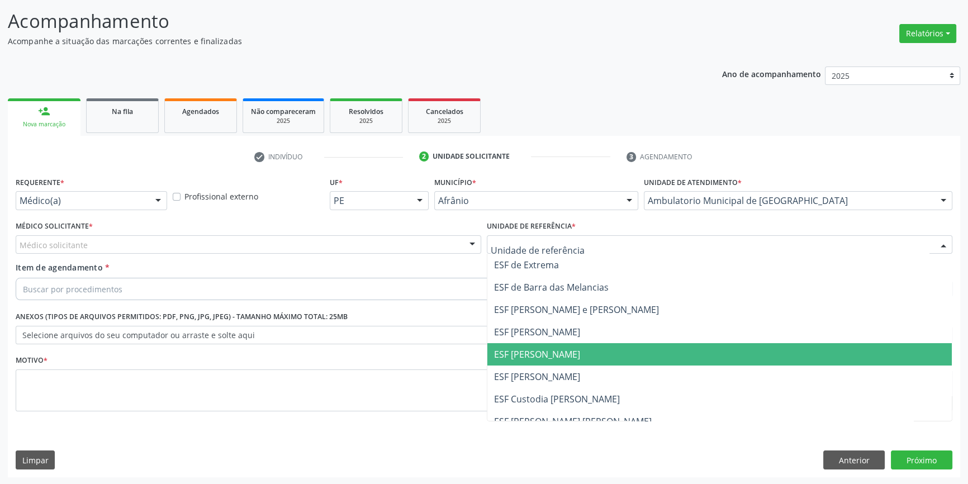
click at [552, 349] on span "ESF [PERSON_NAME]" at bounding box center [537, 354] width 86 height 12
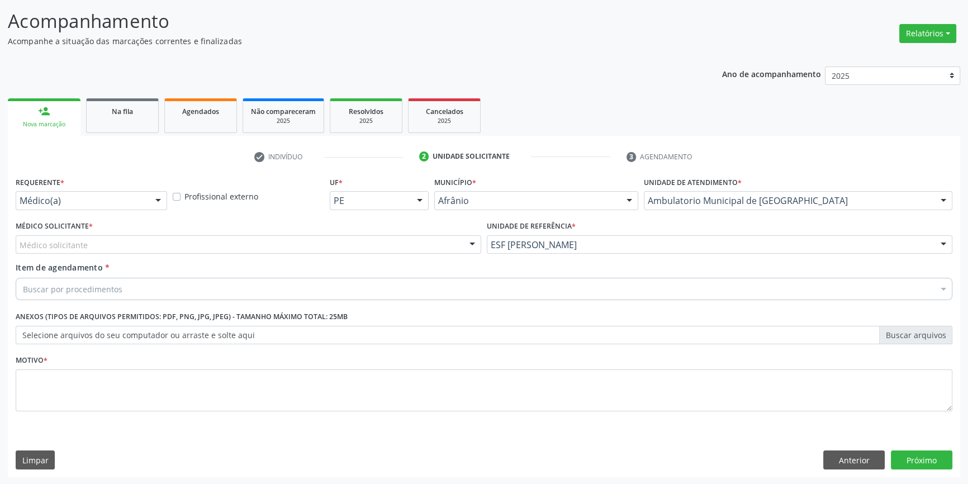
click at [276, 245] on div "Médico solicitante" at bounding box center [249, 244] width 466 height 19
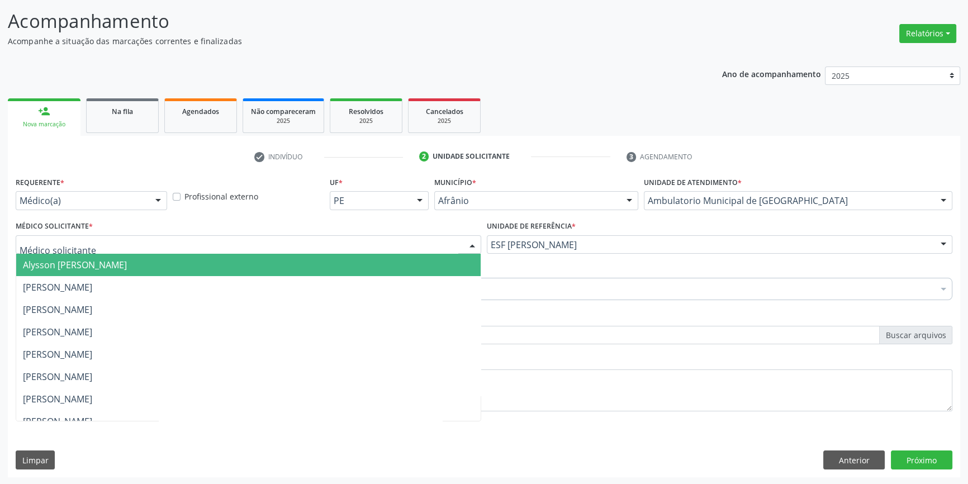
click at [127, 267] on span "Alysson [PERSON_NAME]" at bounding box center [75, 265] width 104 height 12
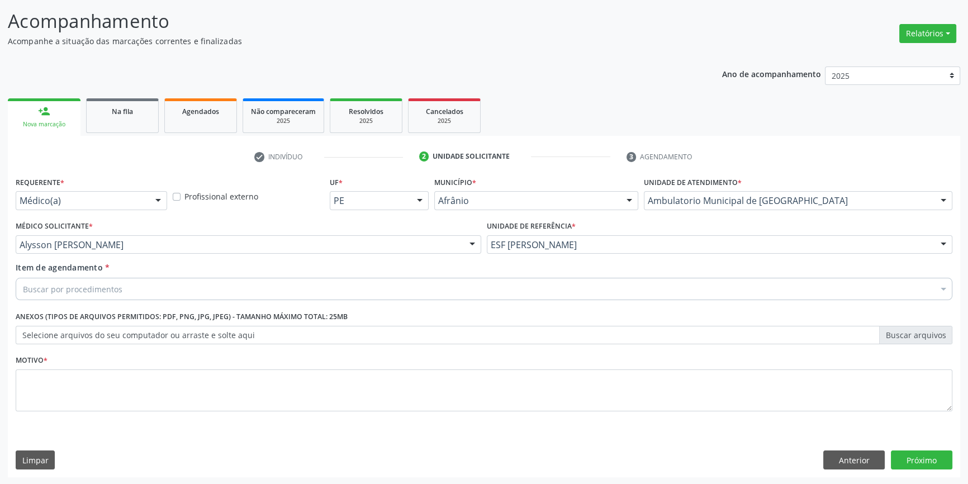
click at [139, 282] on div "Buscar por procedimentos" at bounding box center [484, 289] width 937 height 22
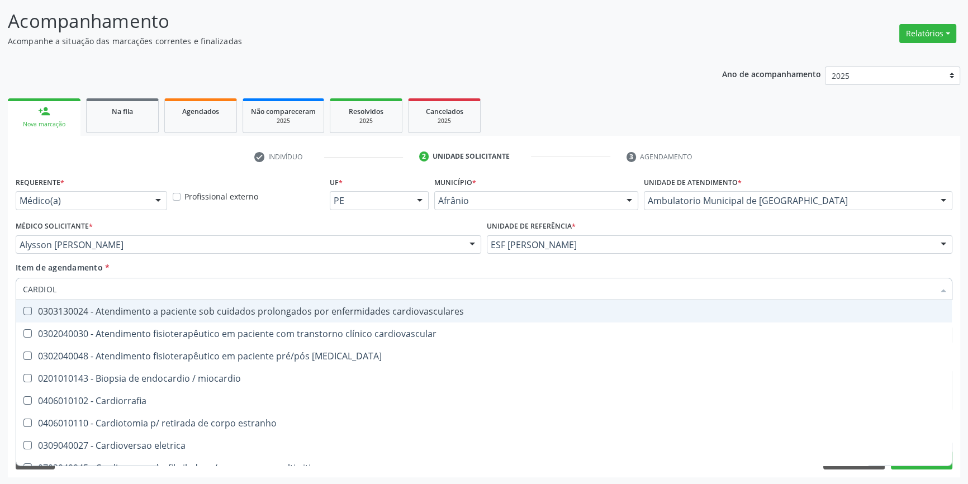
type input "CARDIOLO"
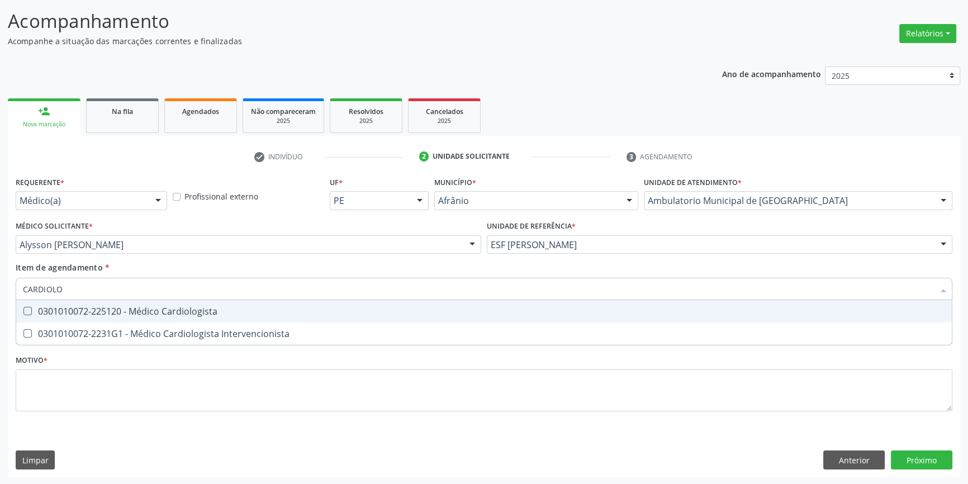
click at [148, 308] on div "0301010072-225120 - Médico Cardiologista" at bounding box center [484, 311] width 922 height 9
checkbox Cardiologista "true"
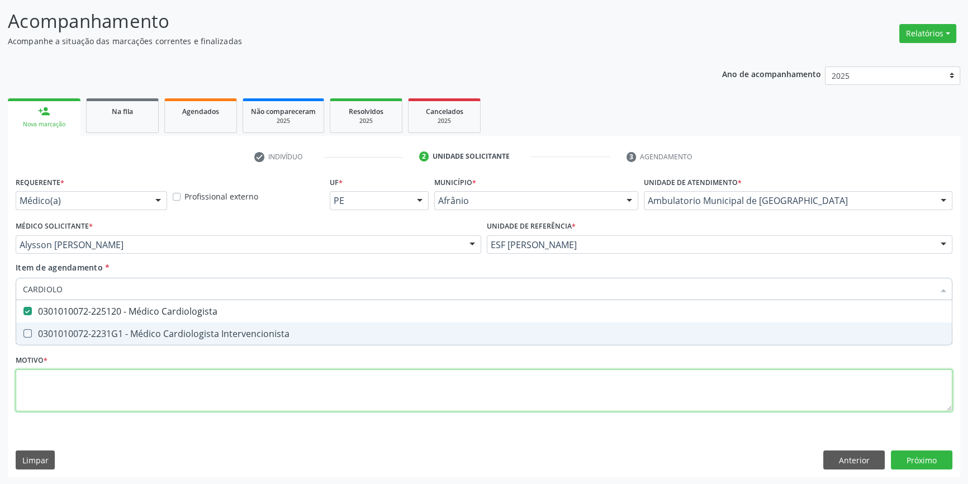
click at [124, 391] on div "Requerente * Médico(a) Médico(a) Enfermeiro(a) Paciente Nenhum resultado encont…" at bounding box center [484, 300] width 937 height 253
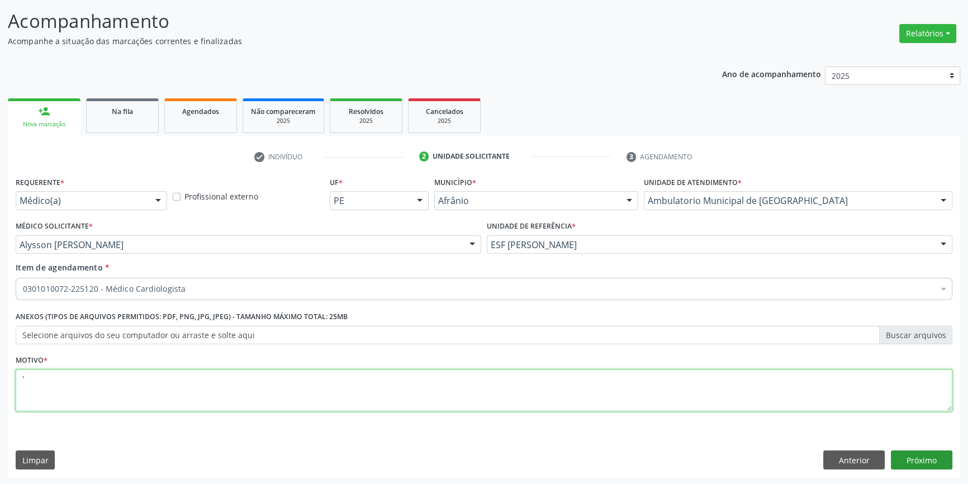
type textarea "'"
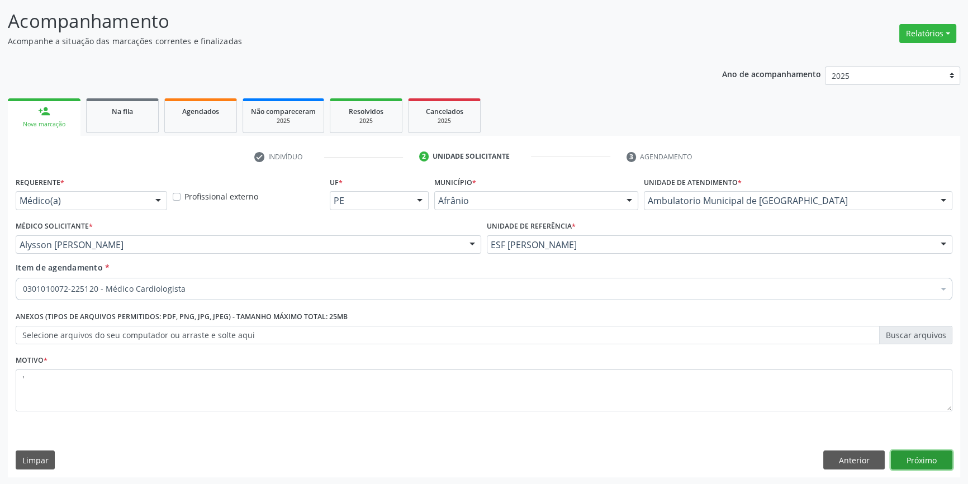
click at [898, 451] on button "Próximo" at bounding box center [921, 460] width 61 height 19
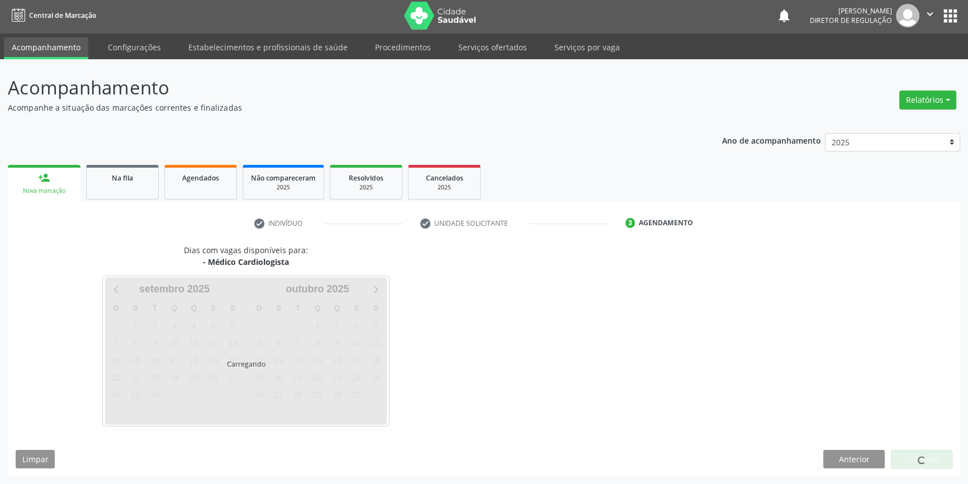
scroll to position [1, 0]
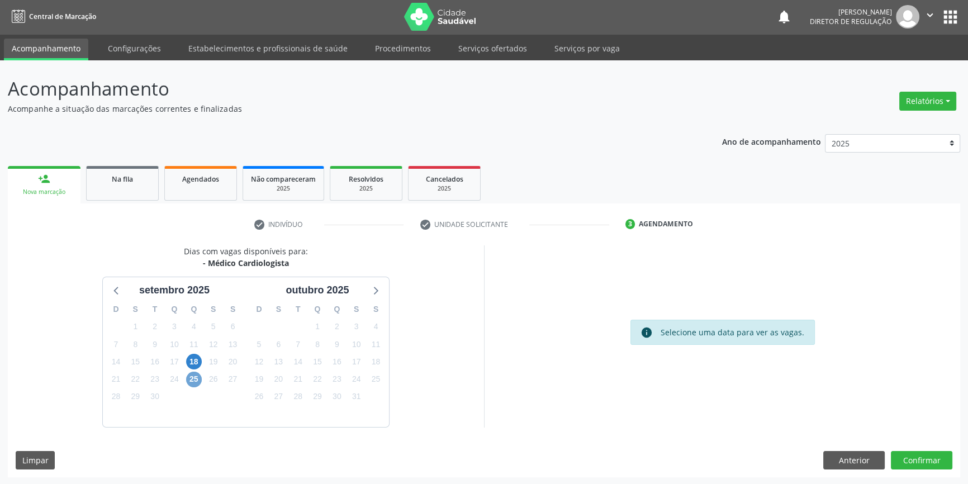
click at [197, 376] on span "25" at bounding box center [194, 380] width 16 height 16
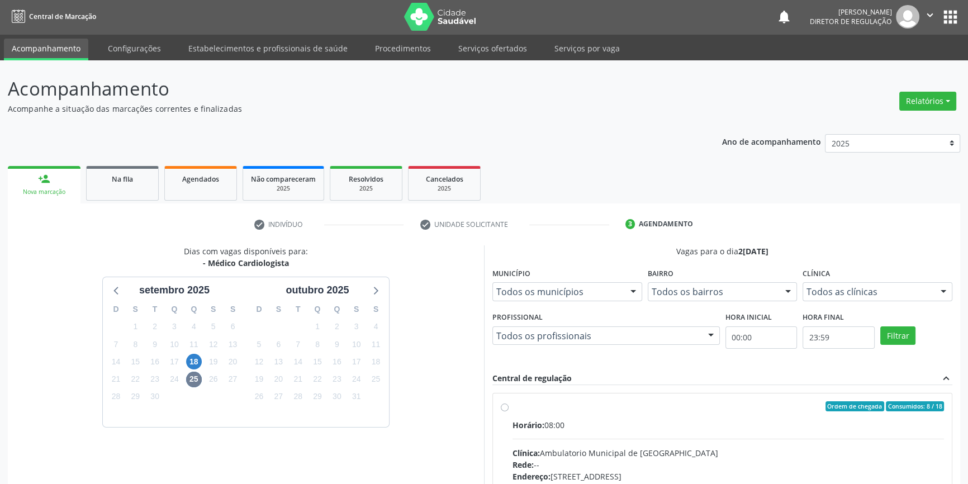
click at [515, 406] on div "Ordem de chegada Consumidos: 8 / 18" at bounding box center [728, 406] width 431 height 10
click at [509, 406] on input "Ordem de chegada Consumidos: 8 / 18 Horário: 08:00 Clínica: Ambulatorio Municip…" at bounding box center [505, 406] width 8 height 10
radio input "true"
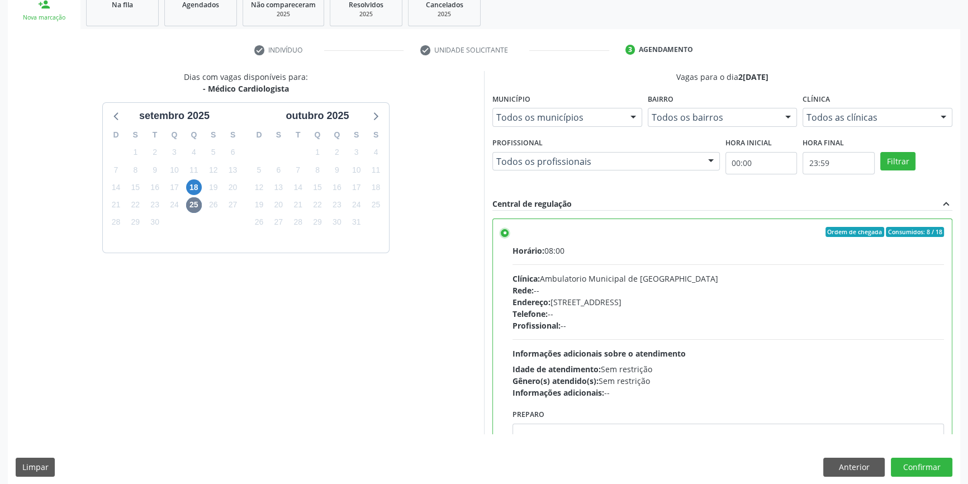
scroll to position [183, 0]
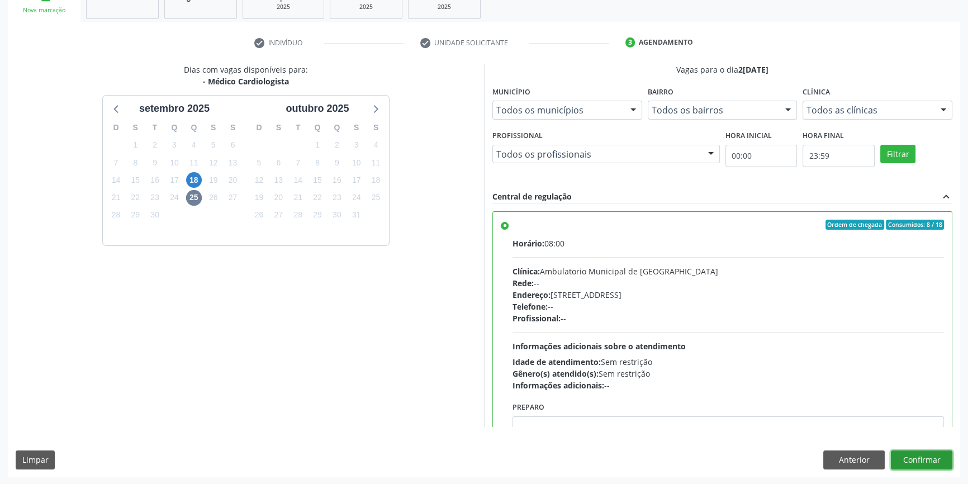
click at [920, 452] on button "Confirmar" at bounding box center [921, 460] width 61 height 19
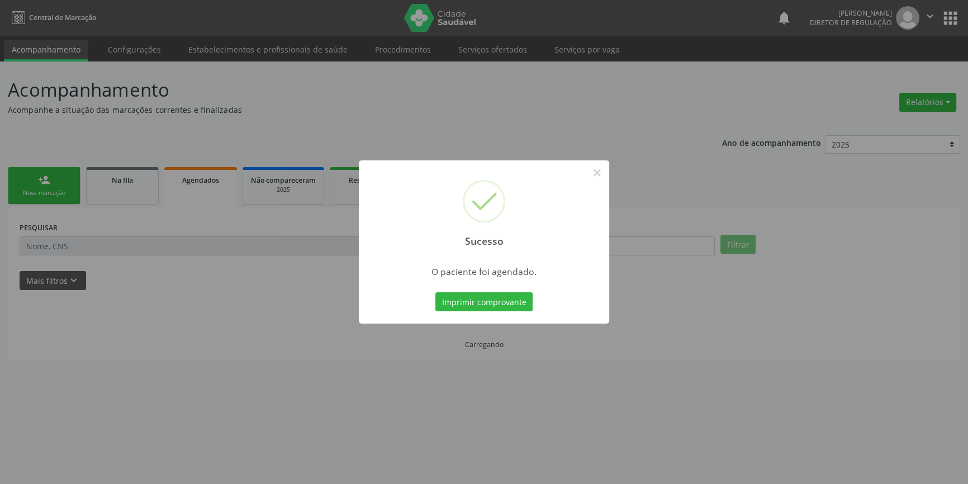
scroll to position [0, 0]
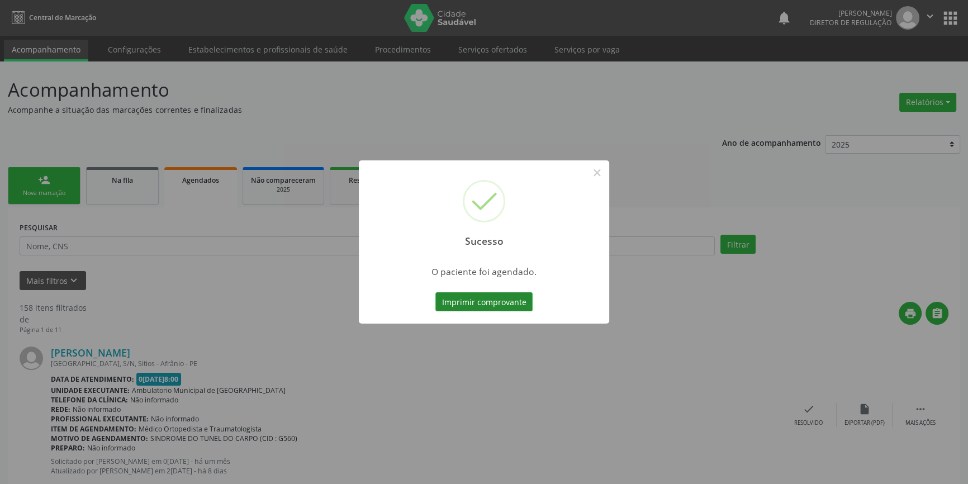
click at [495, 297] on button "Imprimir comprovante" at bounding box center [483, 301] width 97 height 19
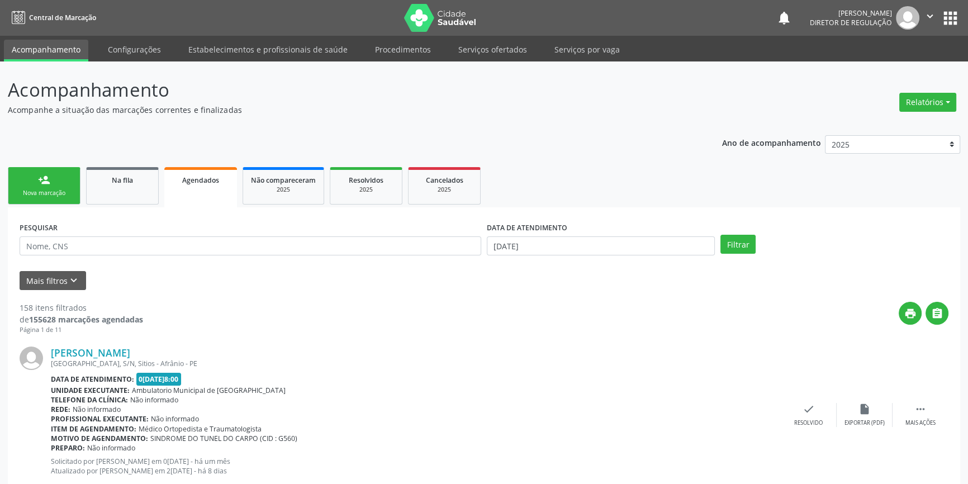
click at [46, 174] on div "person_add" at bounding box center [44, 180] width 12 height 12
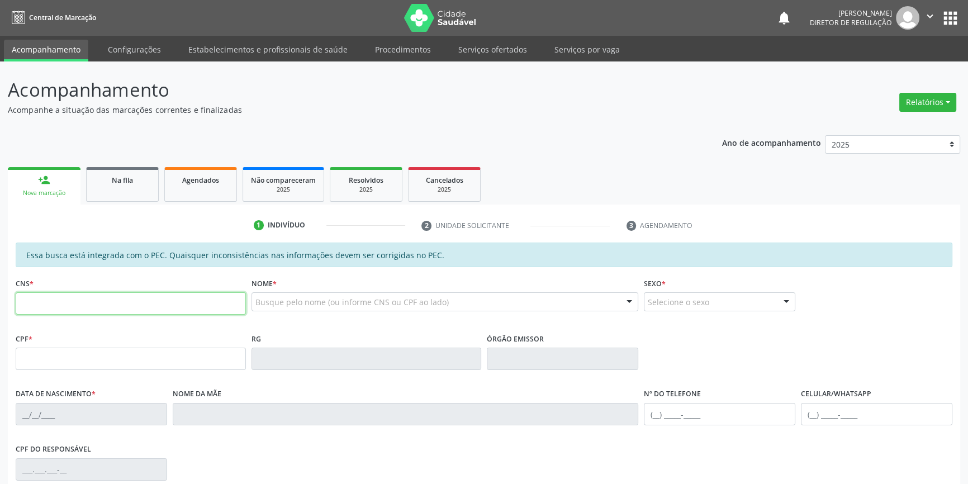
click at [84, 296] on input "text" at bounding box center [131, 303] width 230 height 22
type input "706 3097 0928 6677"
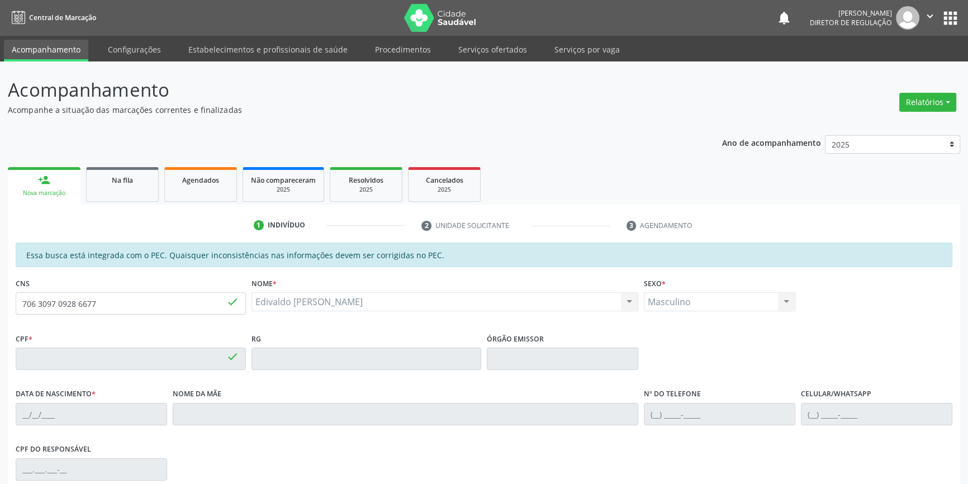
type input "341.735.794-20"
type input "20/02/1962"
type input "Dionisíaco Martina Gomes"
type input "(87) 98869-5145"
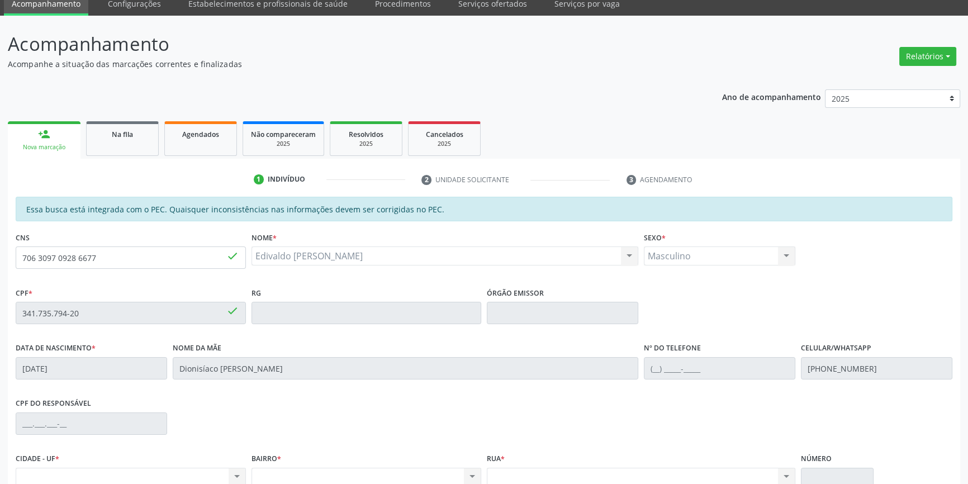
scroll to position [153, 0]
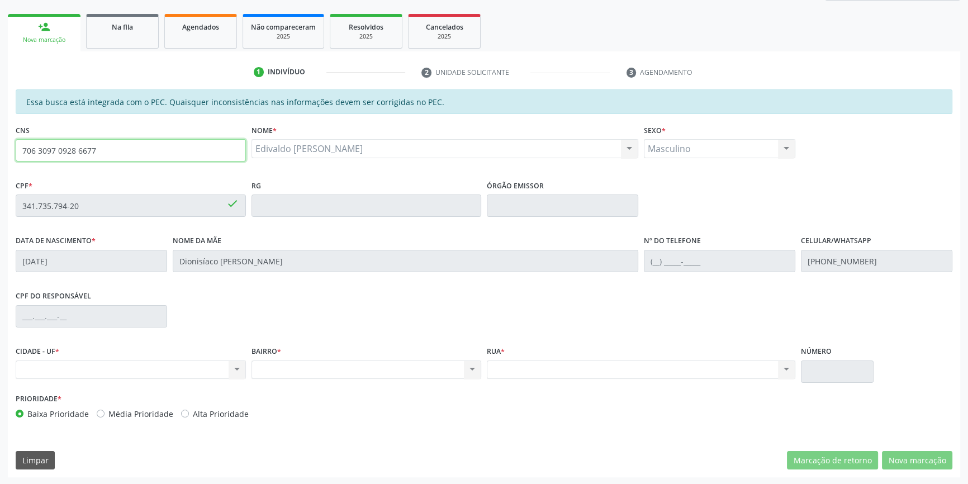
drag, startPoint x: 122, startPoint y: 140, endPoint x: 282, endPoint y: 71, distance: 174.0
click at [0, 149] on div "Acompanhamento Acompanhe a situação das marcações correntes e finalizadas Relat…" at bounding box center [484, 196] width 968 height 577
type input "700 4099 2443 8850"
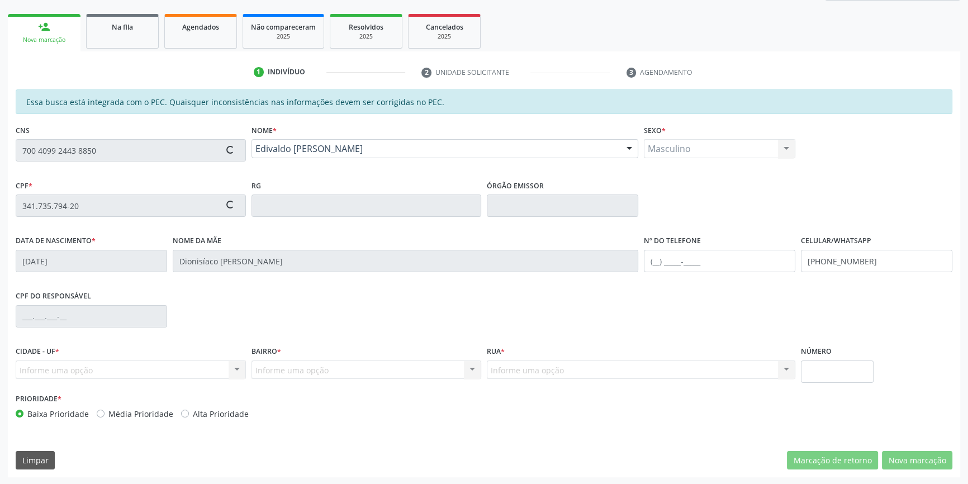
type input "158.865.234-30"
type input "[DATE]"
type input "Lucivania [PERSON_NAME]"
type input "[PHONE_NUMBER]"
type input "S/N"
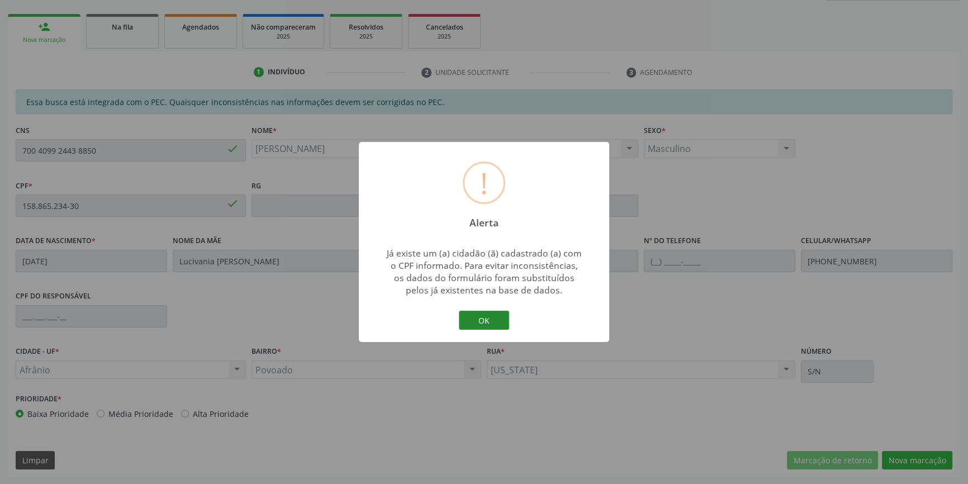
drag, startPoint x: 464, startPoint y: 324, endPoint x: 474, endPoint y: 320, distance: 11.0
click at [472, 320] on button "OK" at bounding box center [484, 320] width 50 height 19
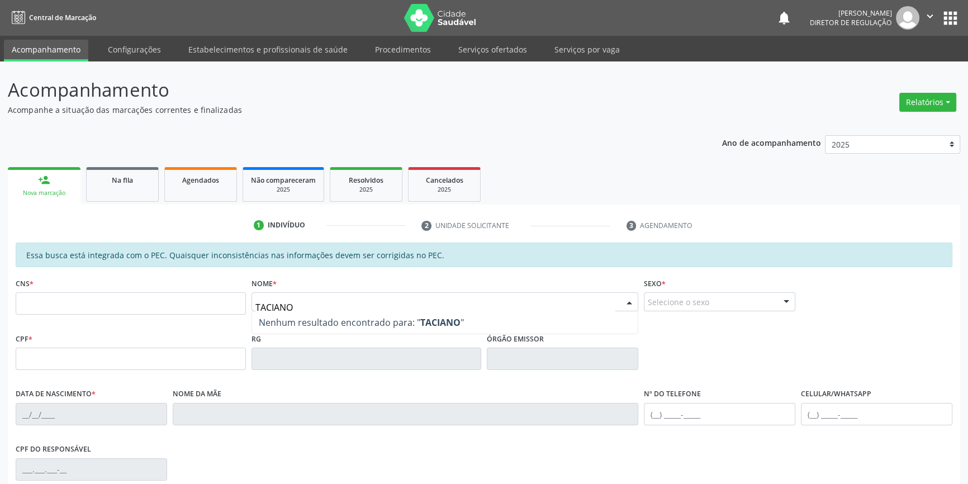
type input "TACIANO"
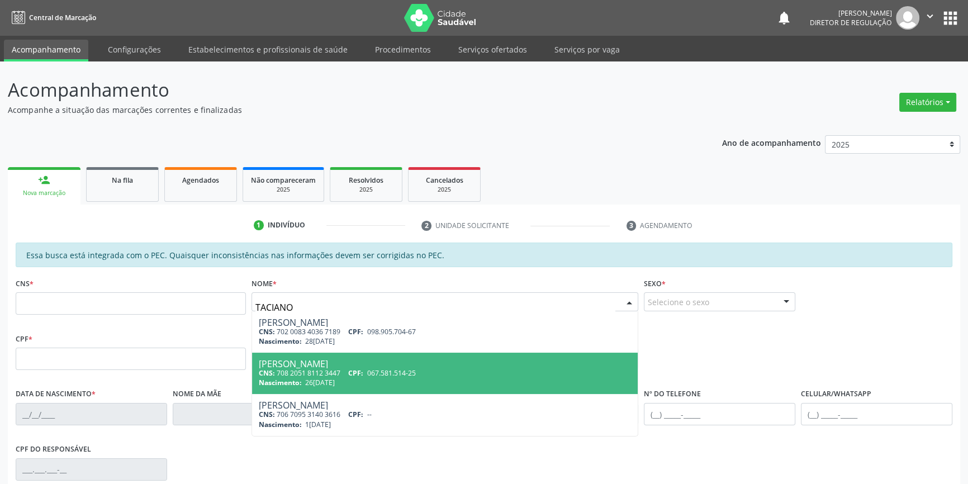
click at [348, 363] on div "[PERSON_NAME]" at bounding box center [445, 363] width 373 height 9
type input "708 2051 8112 3447"
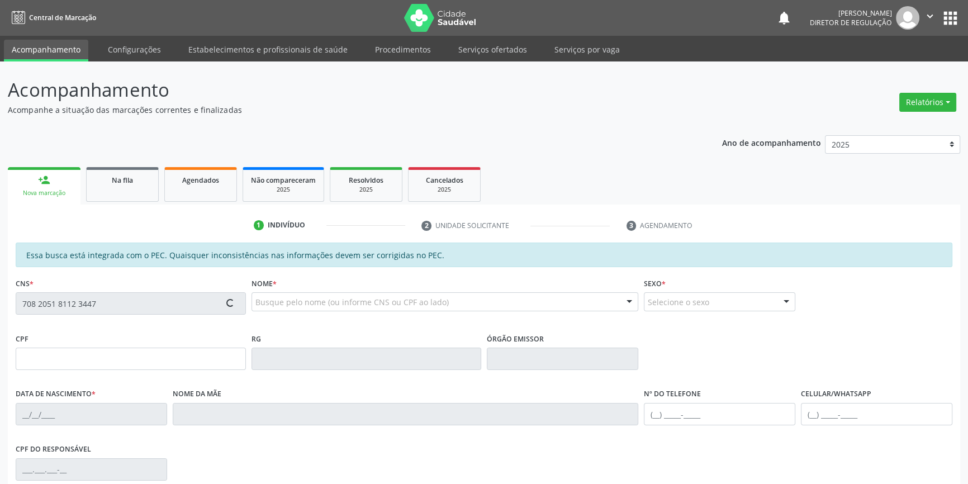
type input "067.581.514-25"
type input "26[DATE]"
type input "[PERSON_NAME]"
type input "[PHONE_NUMBER]"
type input "75"
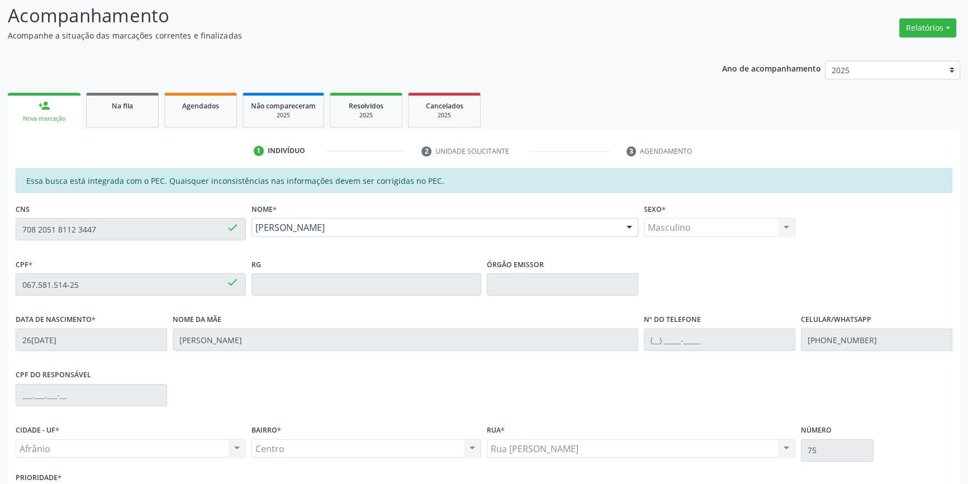
scroll to position [152, 0]
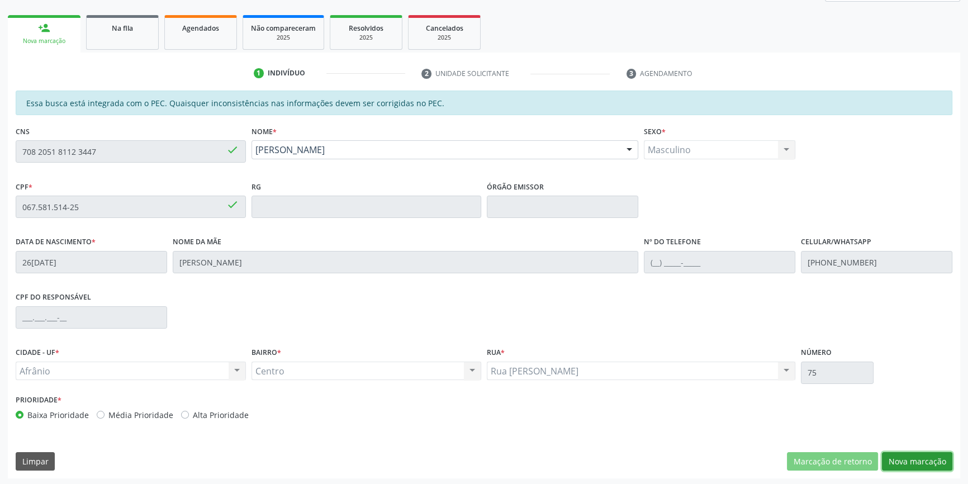
click at [939, 467] on button "Nova marcação" at bounding box center [917, 461] width 70 height 19
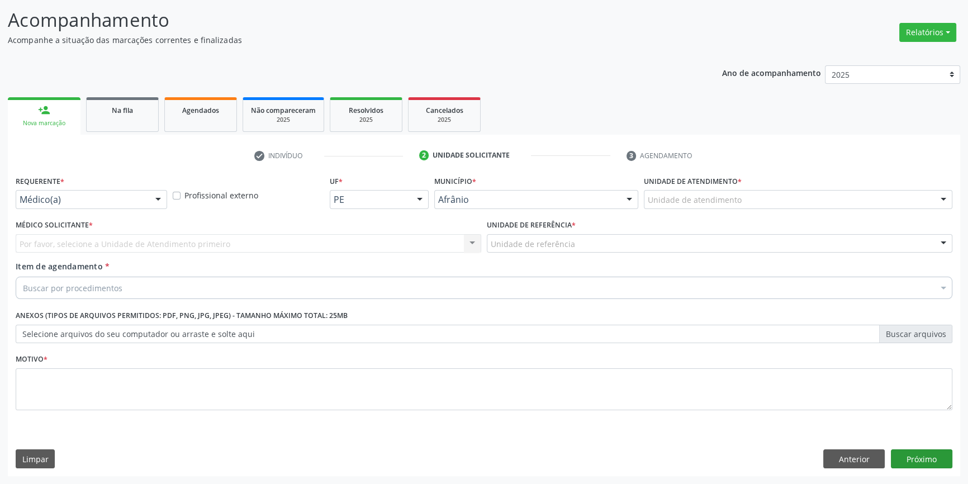
scroll to position [69, 0]
drag, startPoint x: 676, startPoint y: 201, endPoint x: 695, endPoint y: 232, distance: 35.9
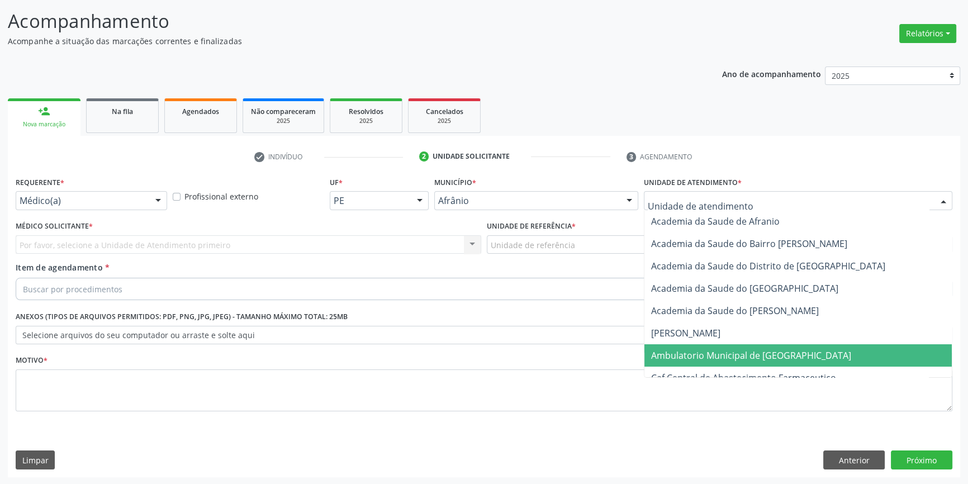
click at [717, 347] on span "Ambulatorio Municipal de [GEOGRAPHIC_DATA]" at bounding box center [797, 355] width 307 height 22
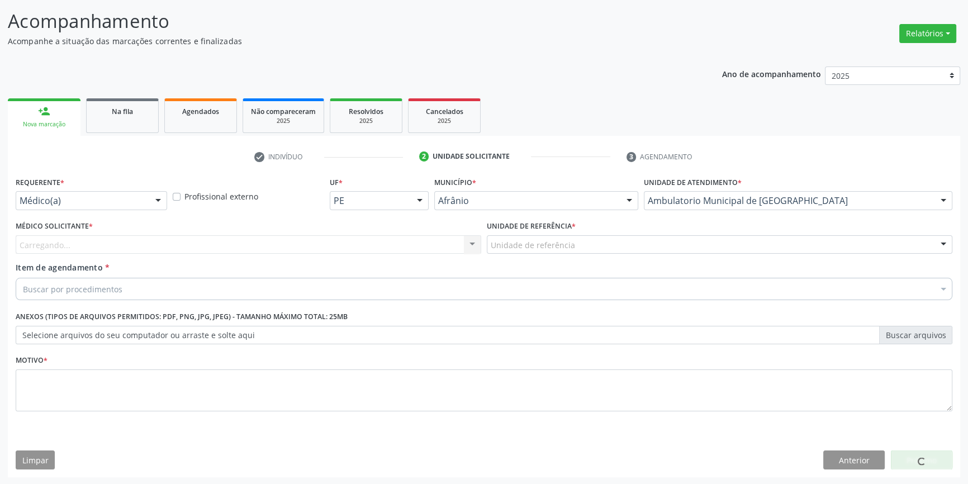
click at [572, 244] on div "Unidade de referência" at bounding box center [720, 244] width 466 height 19
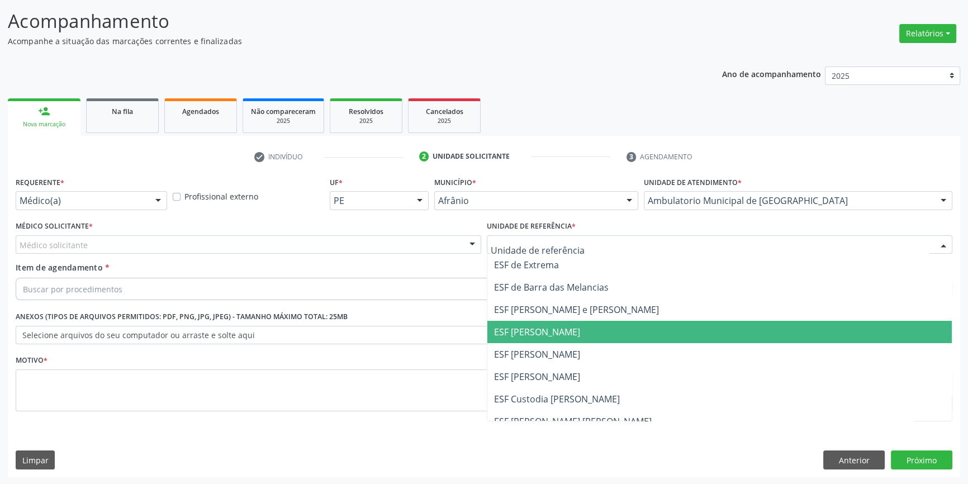
click at [556, 347] on span "ESF [PERSON_NAME]" at bounding box center [719, 354] width 464 height 22
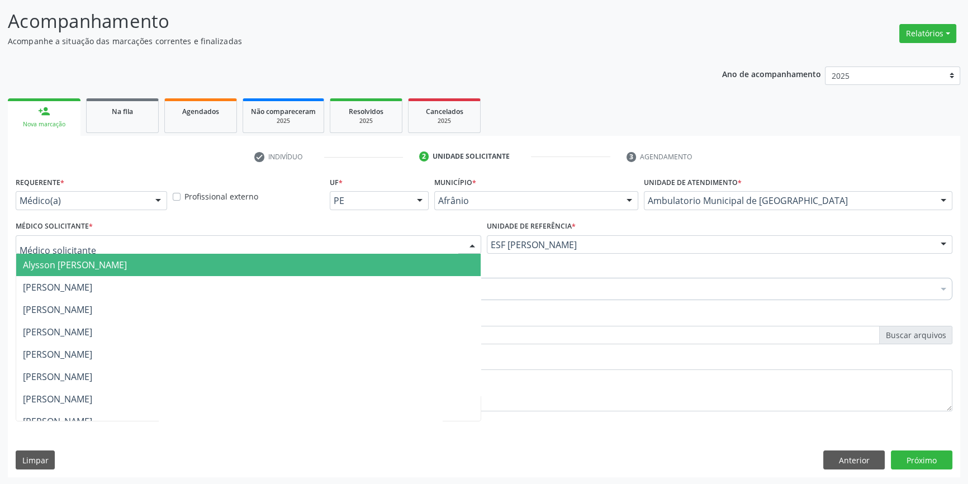
click at [293, 252] on div at bounding box center [249, 244] width 466 height 19
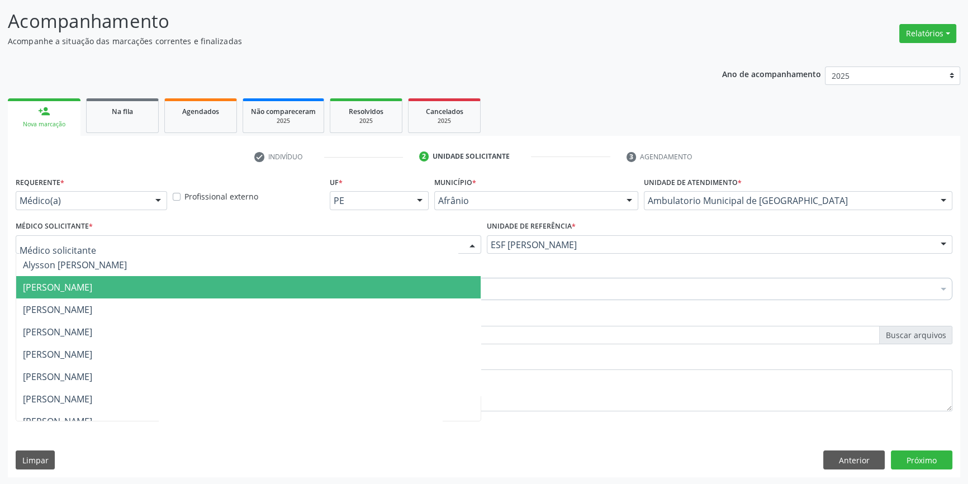
click at [181, 286] on span "[PERSON_NAME]" at bounding box center [248, 287] width 464 height 22
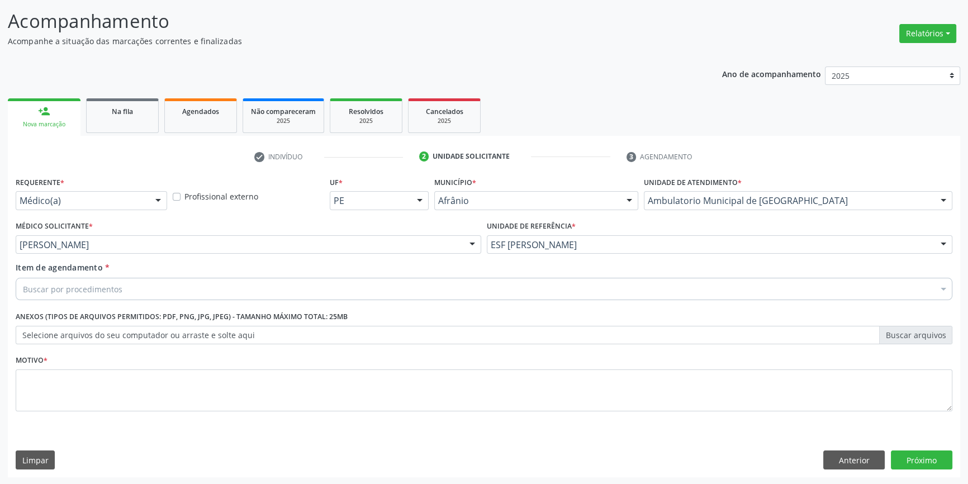
click at [144, 289] on div "Buscar por procedimentos" at bounding box center [484, 289] width 937 height 22
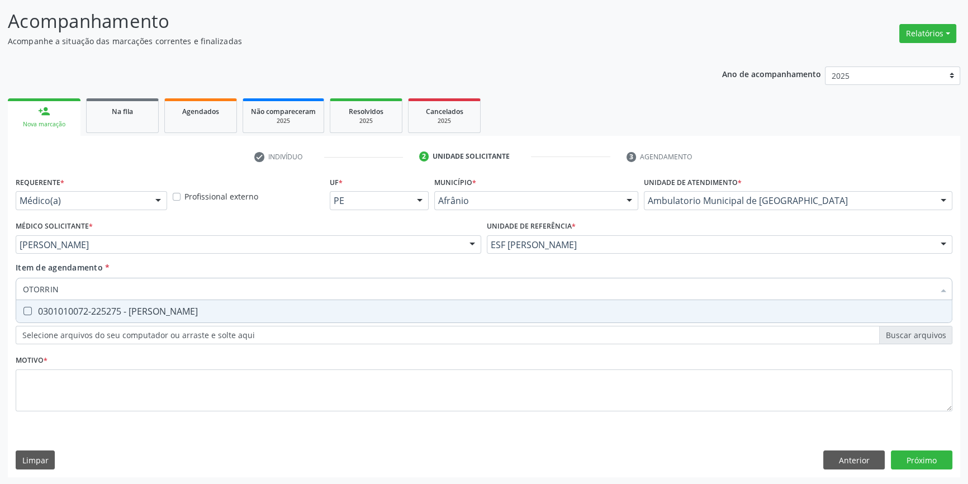
type input "OTORRINO"
click at [170, 314] on div "0301010072-225275 - [PERSON_NAME]" at bounding box center [484, 311] width 922 height 9
checkbox Otorrinolaringologista "true"
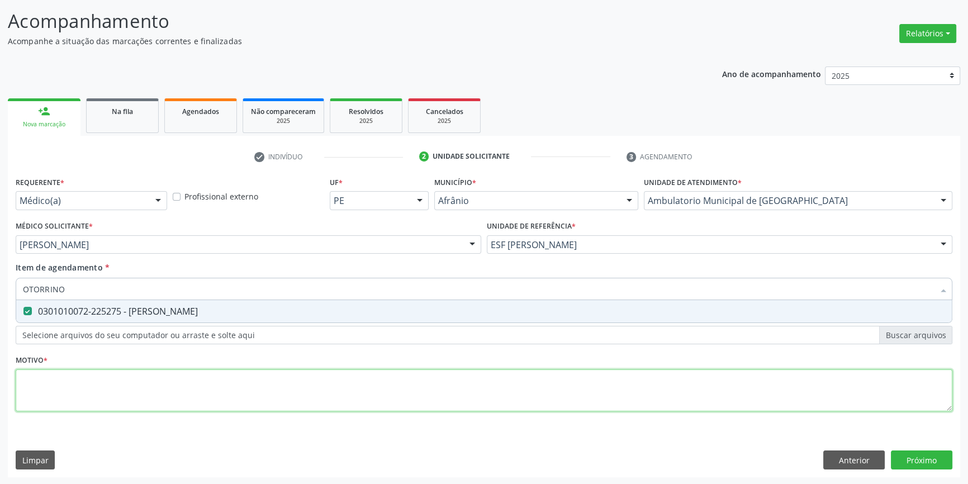
click at [144, 380] on div "Requerente * Médico(a) Médico(a) Enfermeiro(a) Paciente Nenhum resultado encont…" at bounding box center [484, 300] width 937 height 253
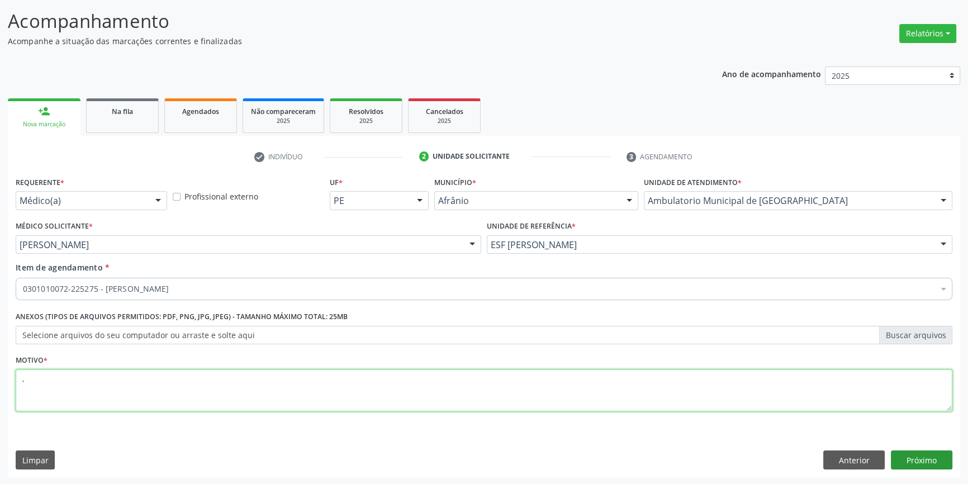
type textarea ","
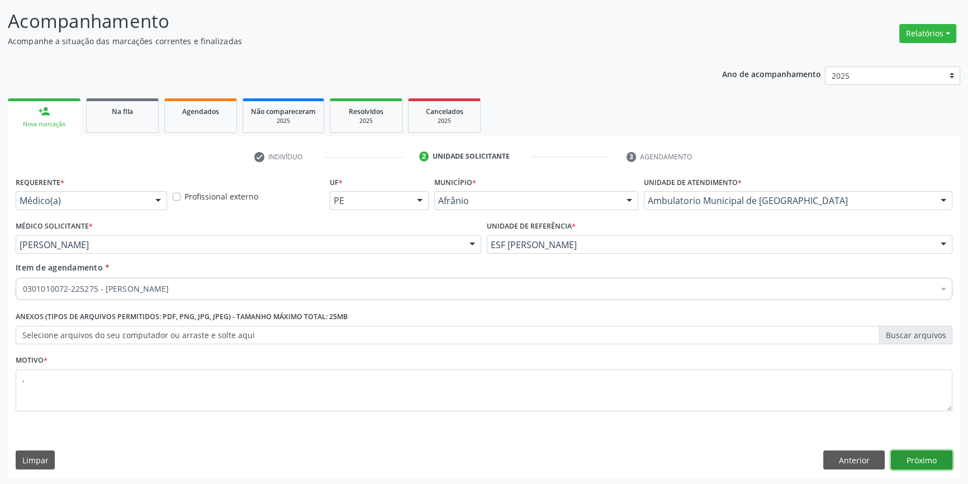
click at [933, 456] on button "Próximo" at bounding box center [921, 460] width 61 height 19
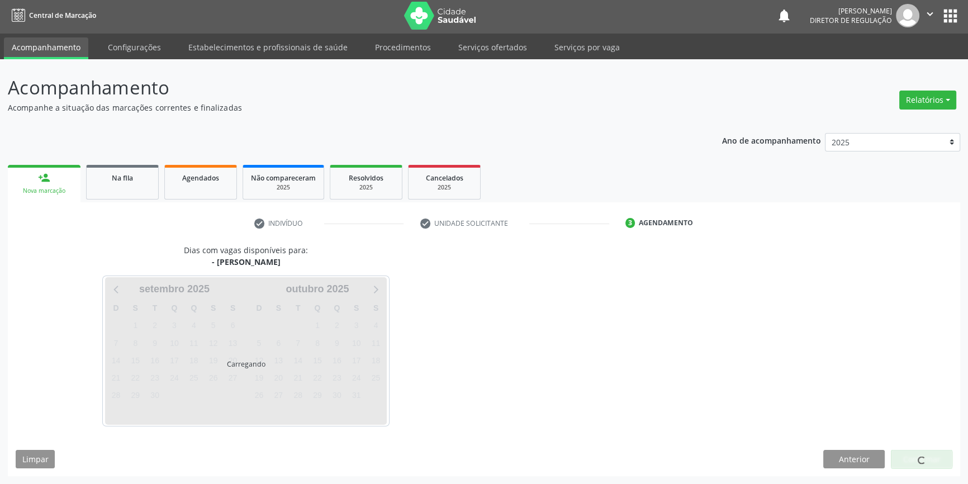
scroll to position [1, 0]
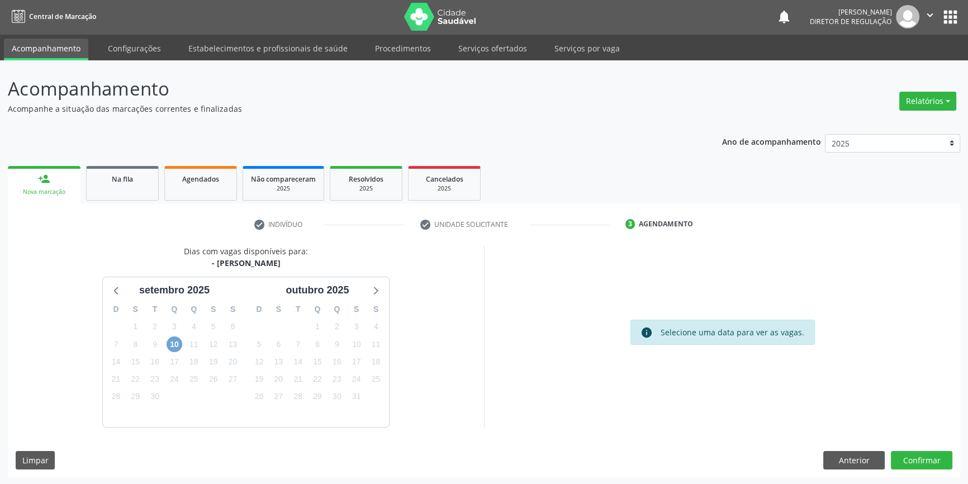
click at [172, 343] on span "10" at bounding box center [175, 344] width 16 height 16
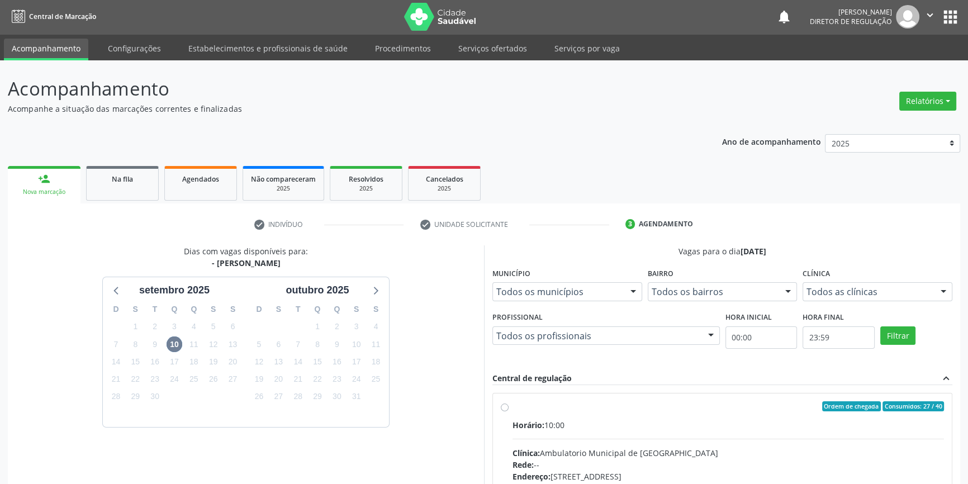
click at [510, 414] on div "Ordem de chegada Consumidos: 27 / 40 Horário: 10:00 Clínica: Ambulatorio Munici…" at bounding box center [722, 487] width 443 height 172
radio input "true"
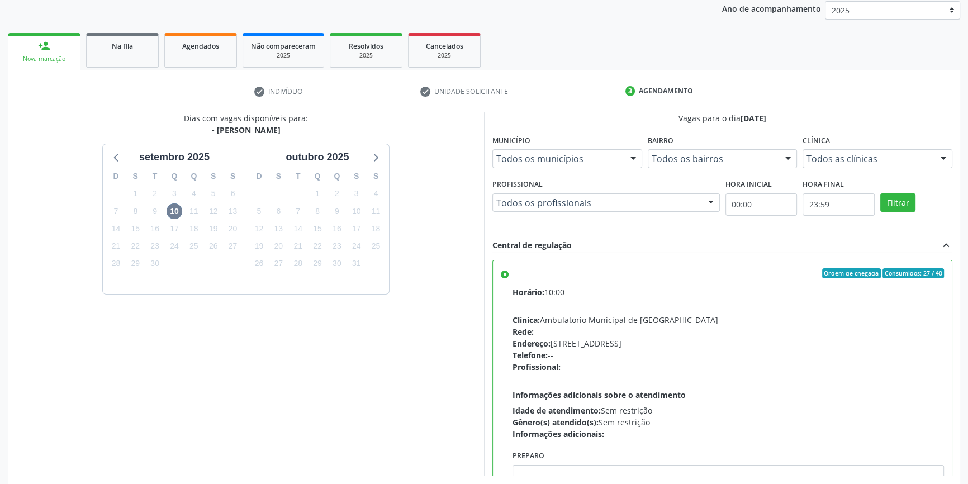
scroll to position [183, 0]
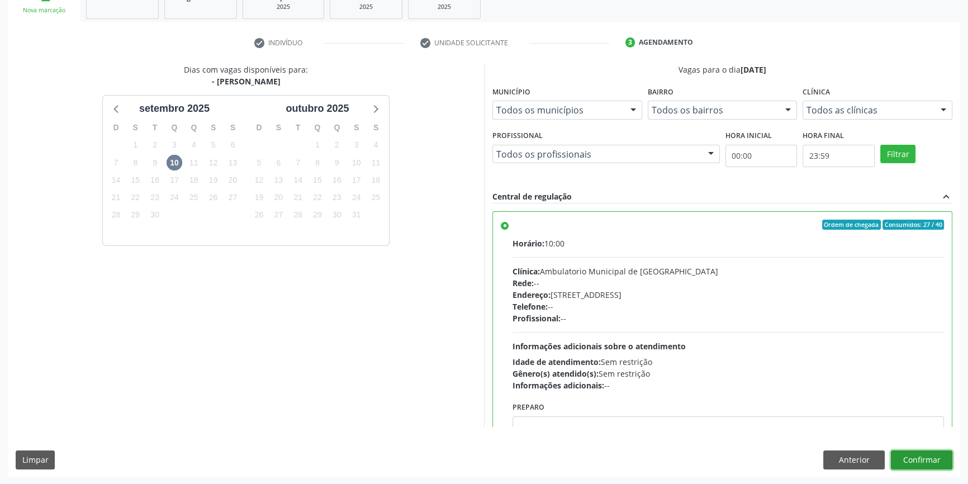
click at [927, 464] on button "Confirmar" at bounding box center [921, 460] width 61 height 19
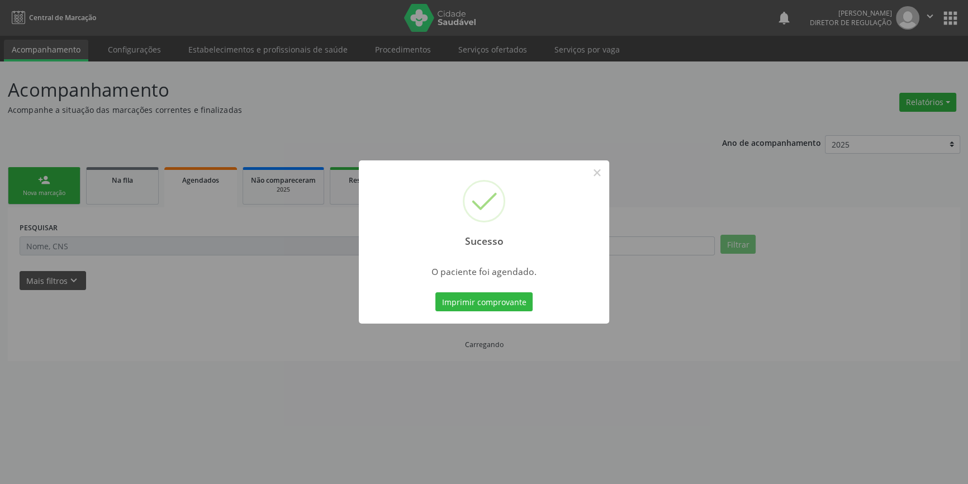
scroll to position [0, 0]
click at [468, 304] on button "Imprimir comprovante" at bounding box center [487, 301] width 97 height 19
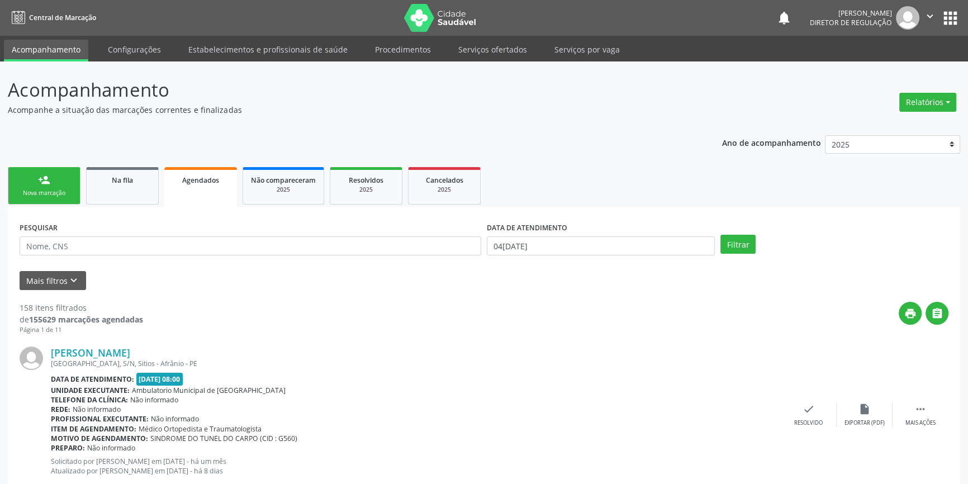
click at [29, 192] on div "Nova marcação" at bounding box center [44, 193] width 56 height 8
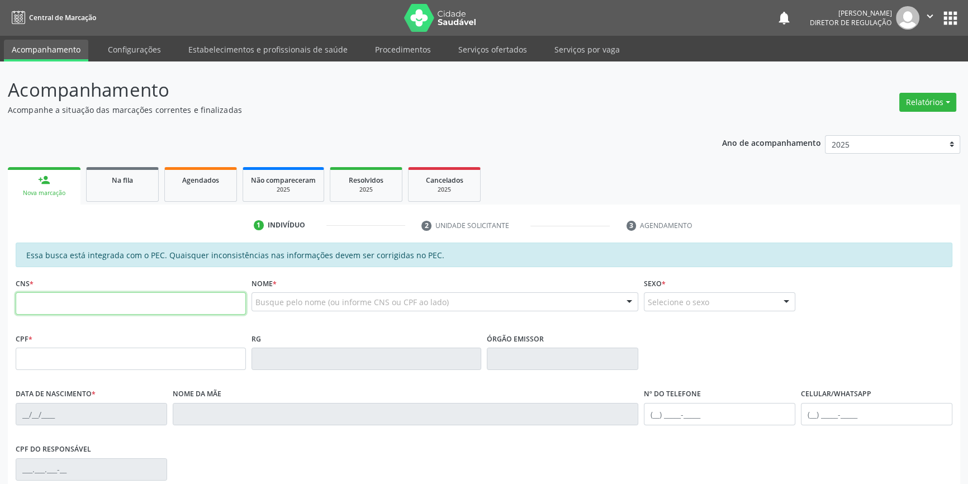
click at [62, 296] on input "text" at bounding box center [131, 303] width 230 height 22
type input "700 4099 2443 8850"
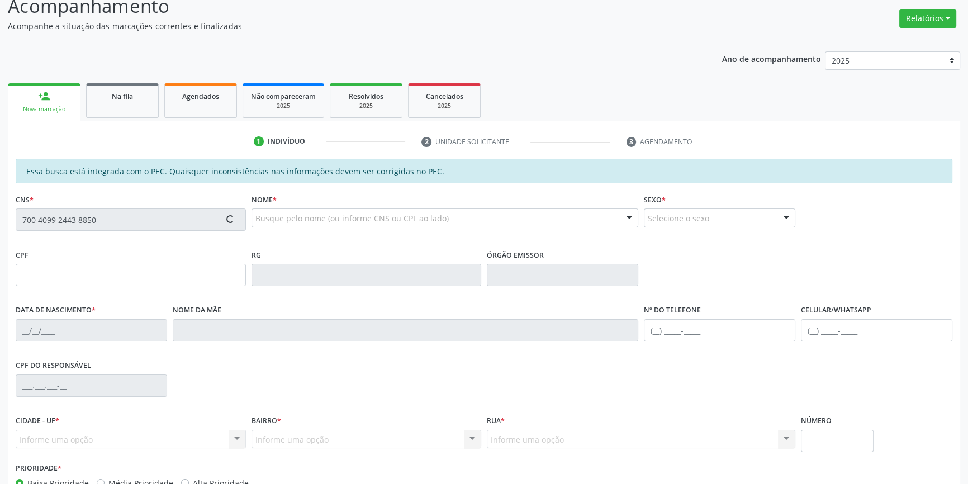
scroll to position [153, 0]
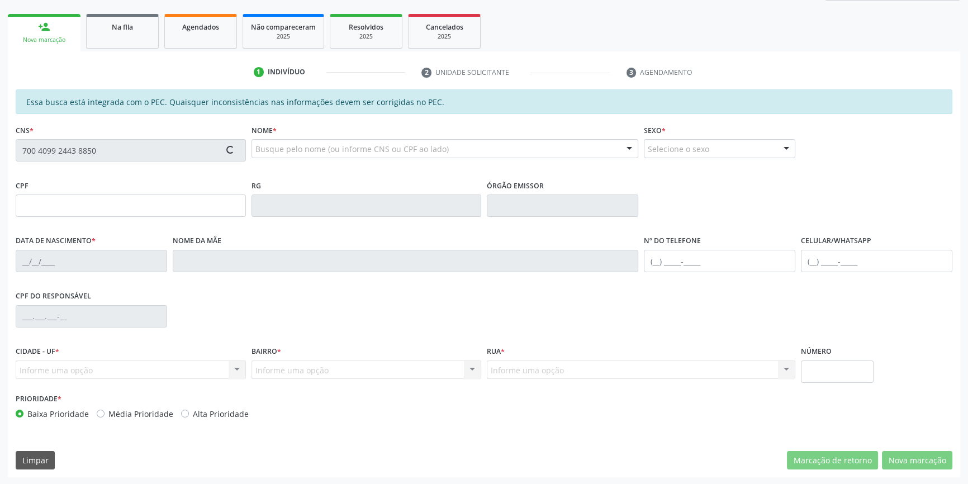
type input "158.865.234-30"
type input "[DATE]"
type input "Lucivania [PERSON_NAME]"
type input "[PHONE_NUMBER]"
type input "S/N"
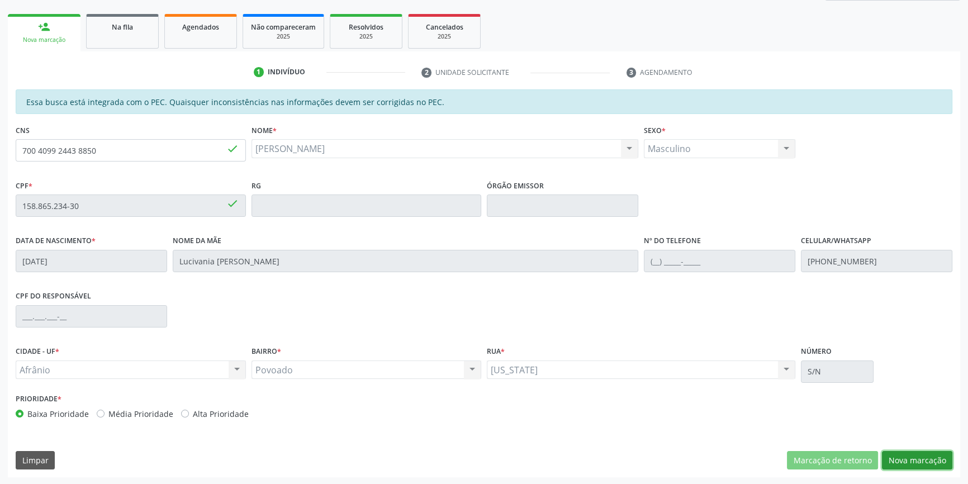
click at [926, 455] on button "Nova marcação" at bounding box center [917, 460] width 70 height 19
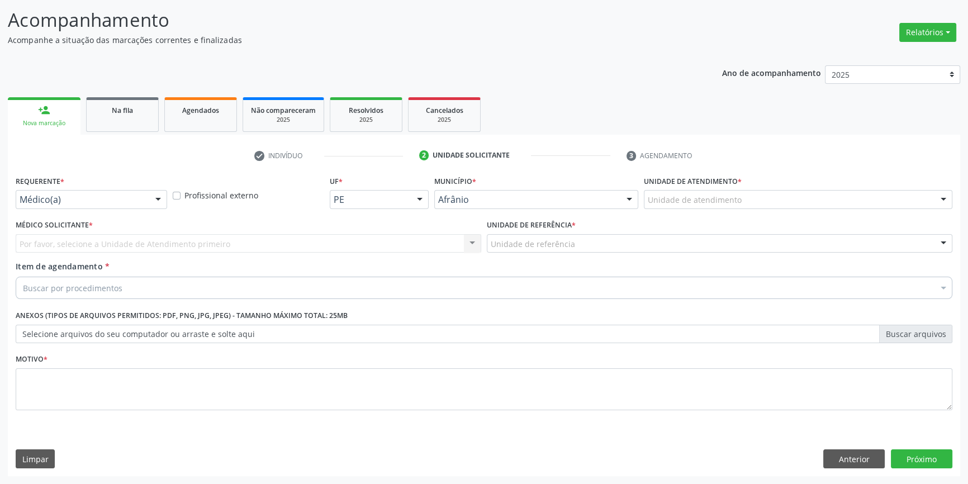
scroll to position [69, 0]
click at [702, 186] on label "Unidade de atendimento *" at bounding box center [693, 182] width 98 height 17
click at [704, 193] on div "Unidade de atendimento" at bounding box center [798, 200] width 309 height 19
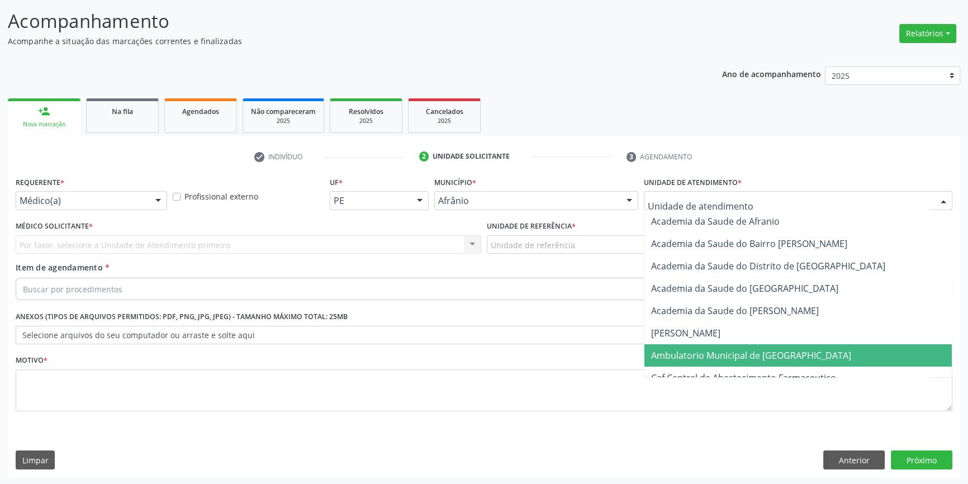
click at [736, 352] on span "Ambulatorio Municipal de [GEOGRAPHIC_DATA]" at bounding box center [751, 355] width 200 height 12
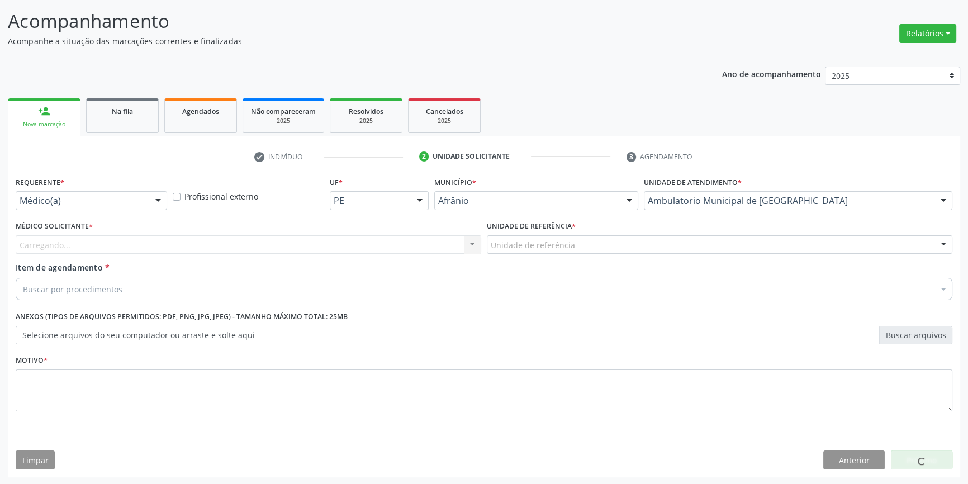
click at [566, 250] on div "Unidade de referência" at bounding box center [720, 244] width 466 height 19
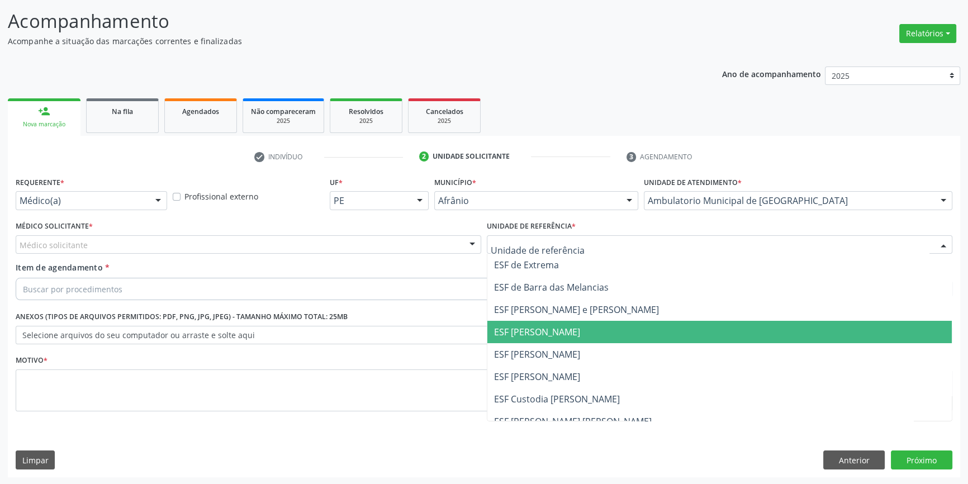
click at [570, 342] on span "ESF [PERSON_NAME]" at bounding box center [719, 332] width 464 height 22
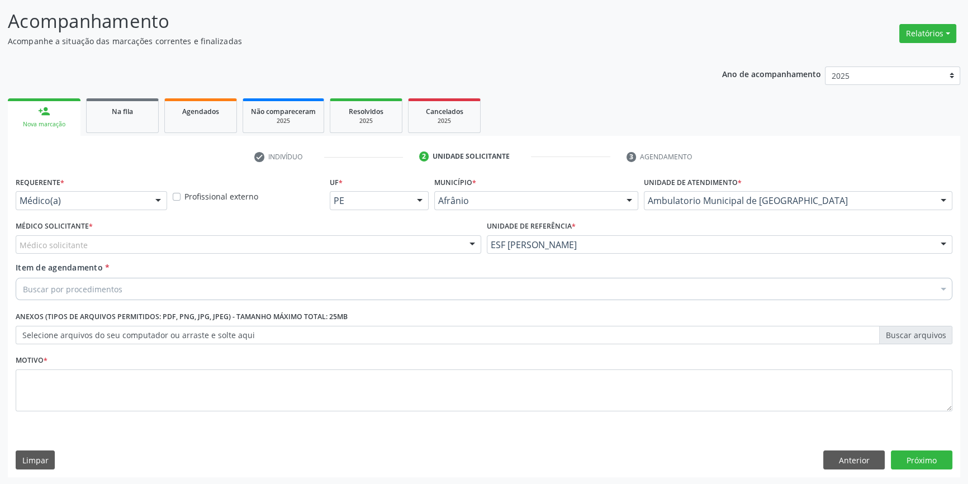
click at [407, 252] on div "Médico solicitante" at bounding box center [249, 244] width 466 height 19
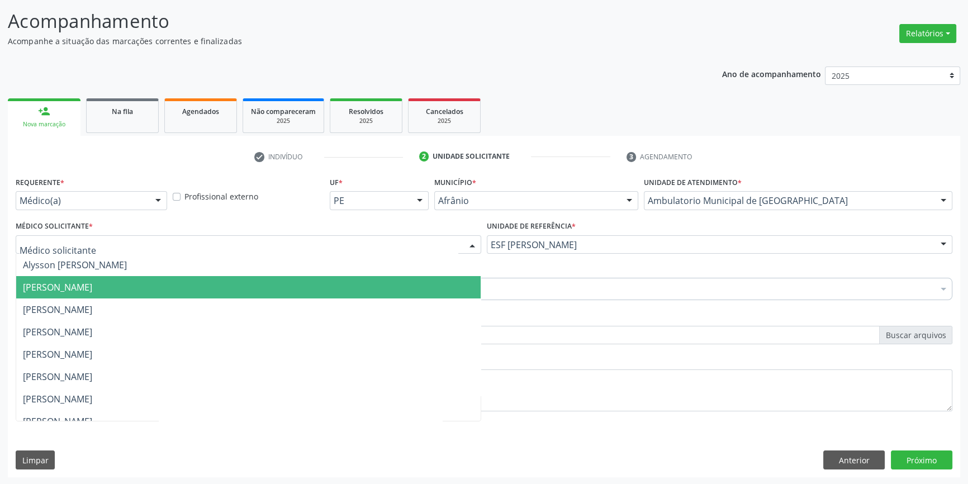
click at [173, 283] on span "[PERSON_NAME]" at bounding box center [248, 287] width 464 height 22
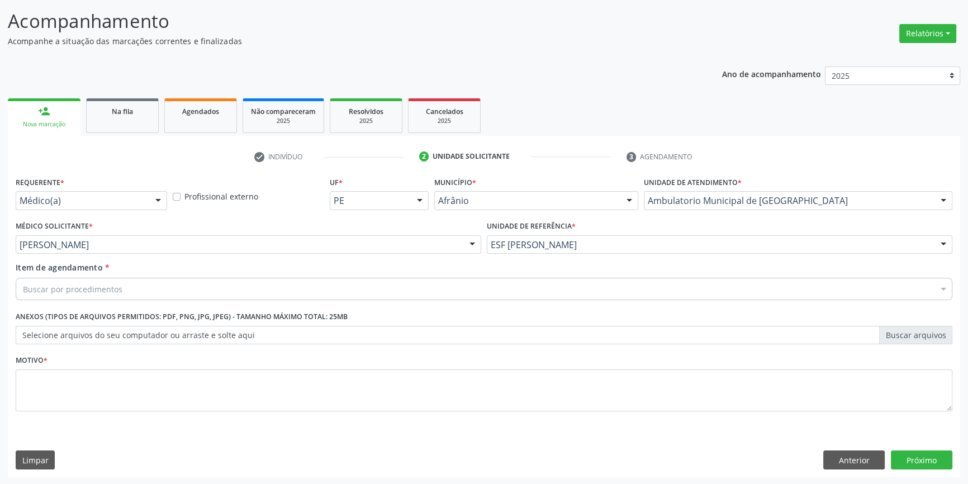
click at [171, 283] on div "Buscar por procedimentos" at bounding box center [484, 289] width 937 height 22
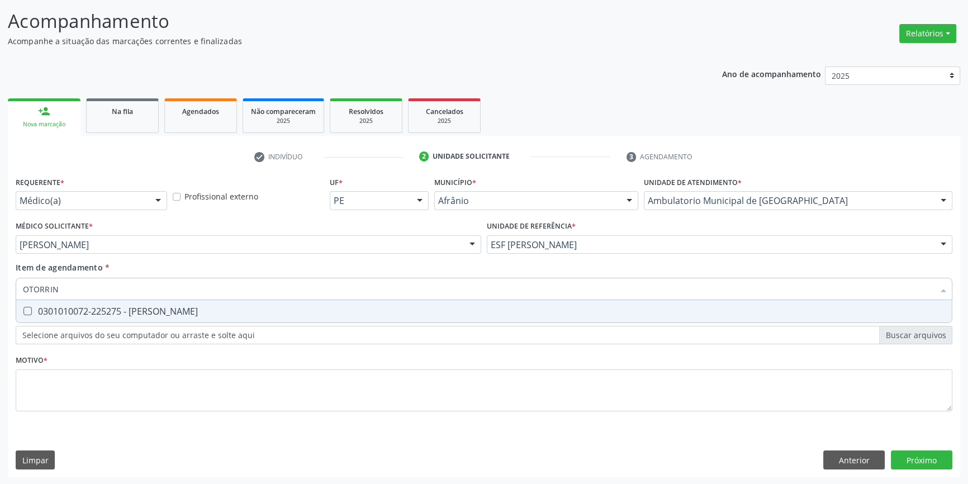
type input "OTORRINO"
click at [298, 318] on span "0301010072-225275 - [PERSON_NAME]" at bounding box center [484, 311] width 936 height 22
checkbox Otorrinolaringologista "true"
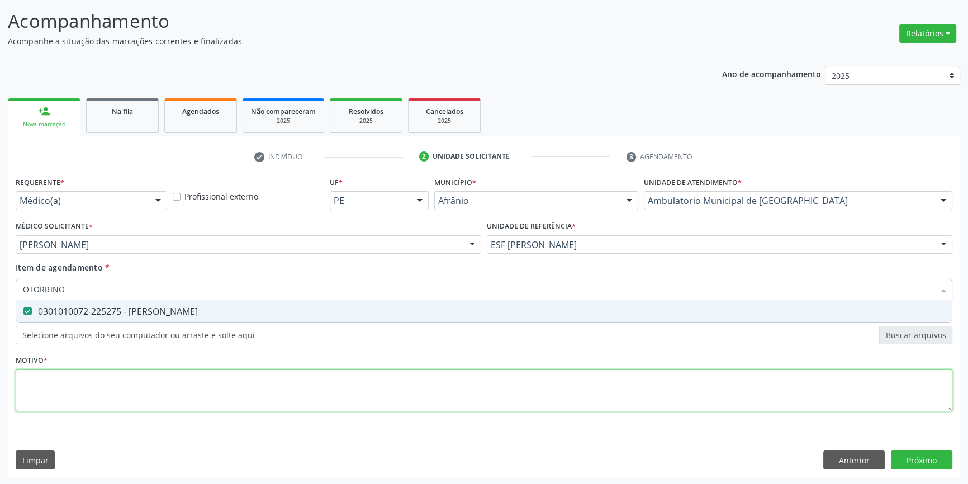
click at [235, 374] on div "Requerente * Médico(a) Médico(a) Enfermeiro(a) Paciente Nenhum resultado encont…" at bounding box center [484, 300] width 937 height 253
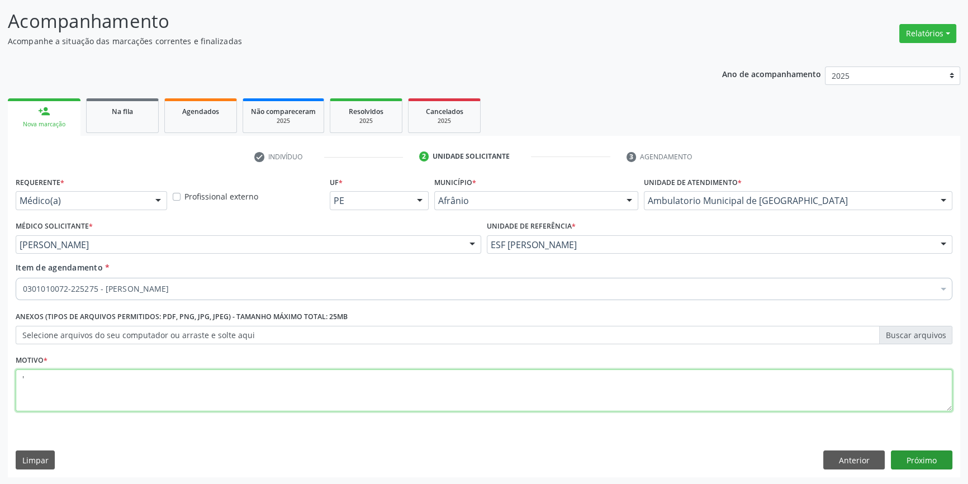
type textarea "'"
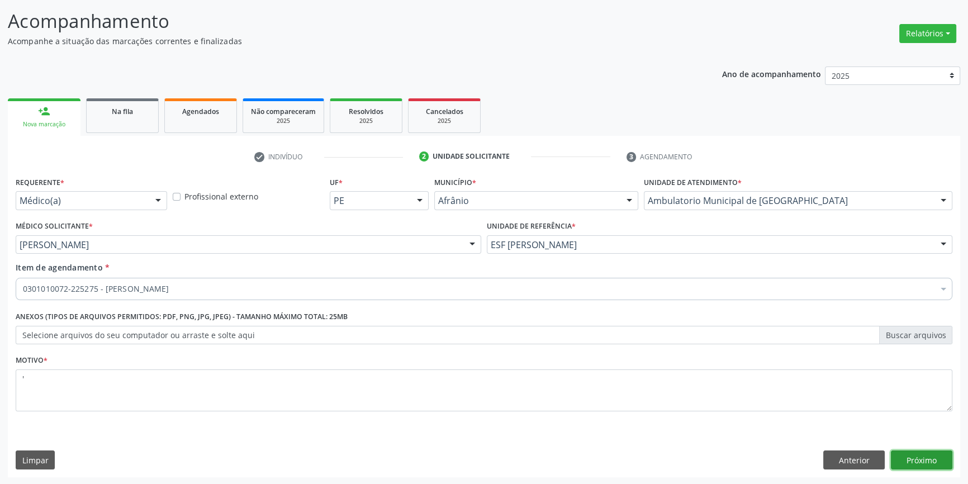
click at [912, 466] on button "Próximo" at bounding box center [921, 460] width 61 height 19
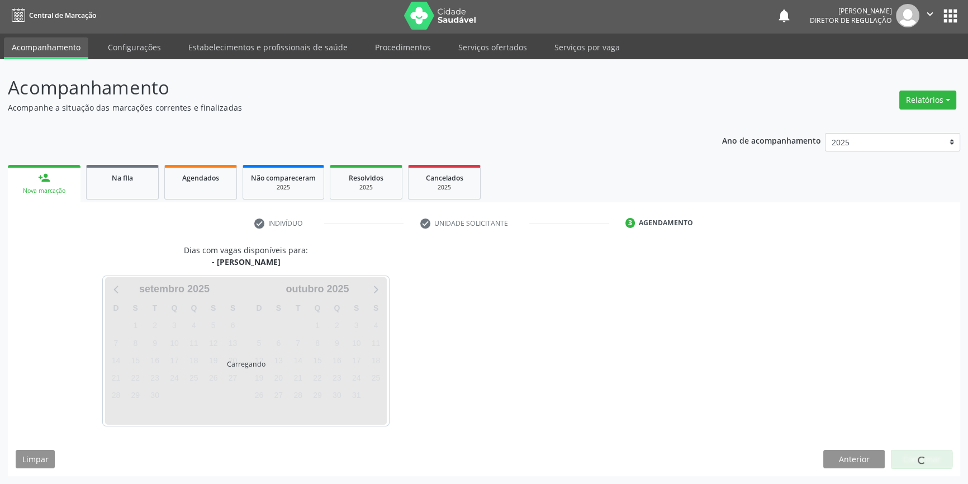
scroll to position [1, 0]
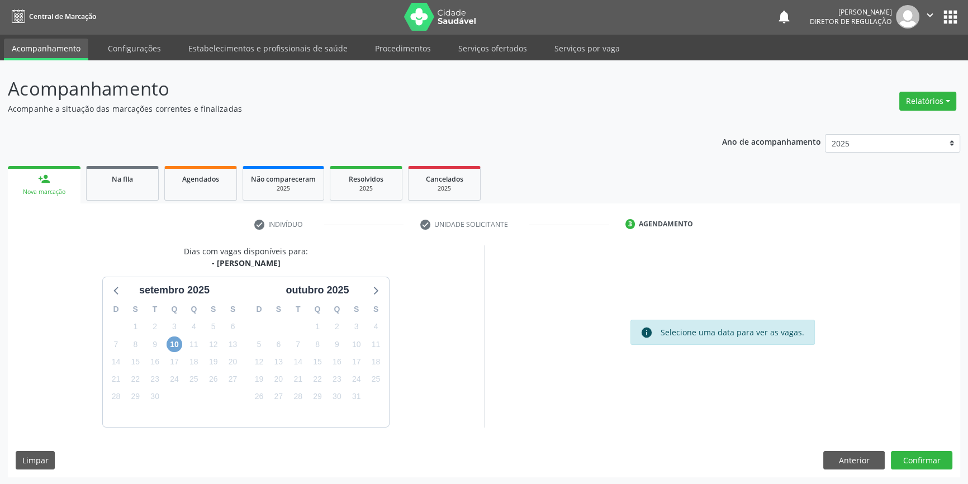
click at [176, 350] on span "10" at bounding box center [175, 344] width 16 height 16
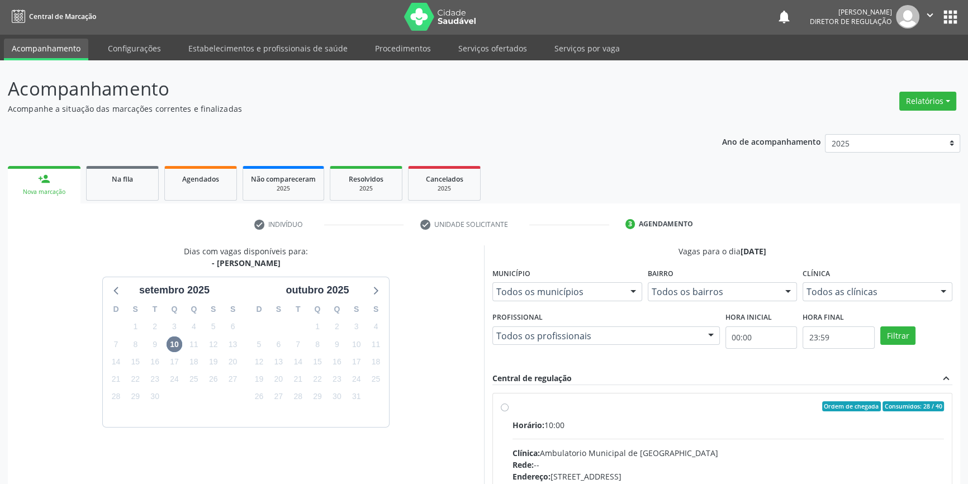
click at [538, 402] on div "Ordem de chegada Consumidos: 28 / 40" at bounding box center [728, 406] width 431 height 10
click at [509, 402] on input "Ordem de chegada Consumidos: 28 / 40 Horário: 10:00 Clínica: Ambulatorio Munici…" at bounding box center [505, 406] width 8 height 10
radio input "true"
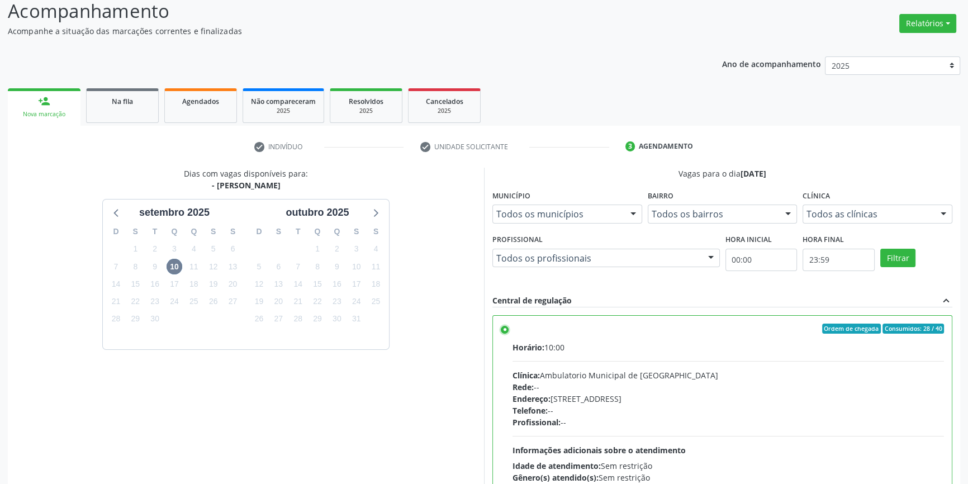
scroll to position [183, 0]
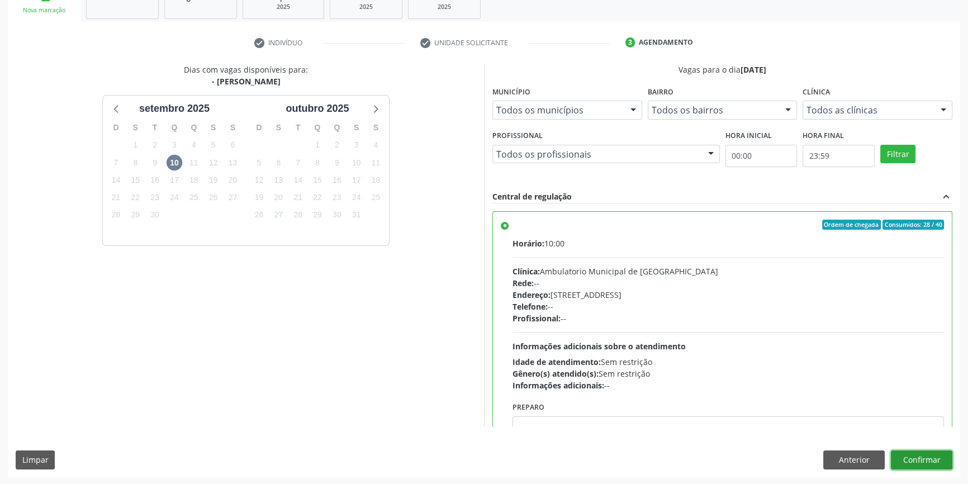
click at [918, 457] on button "Confirmar" at bounding box center [921, 460] width 61 height 19
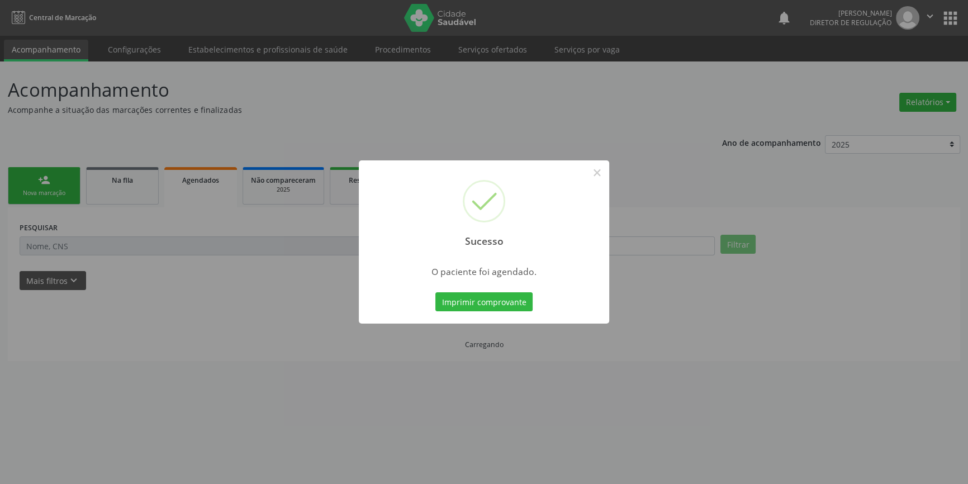
scroll to position [0, 0]
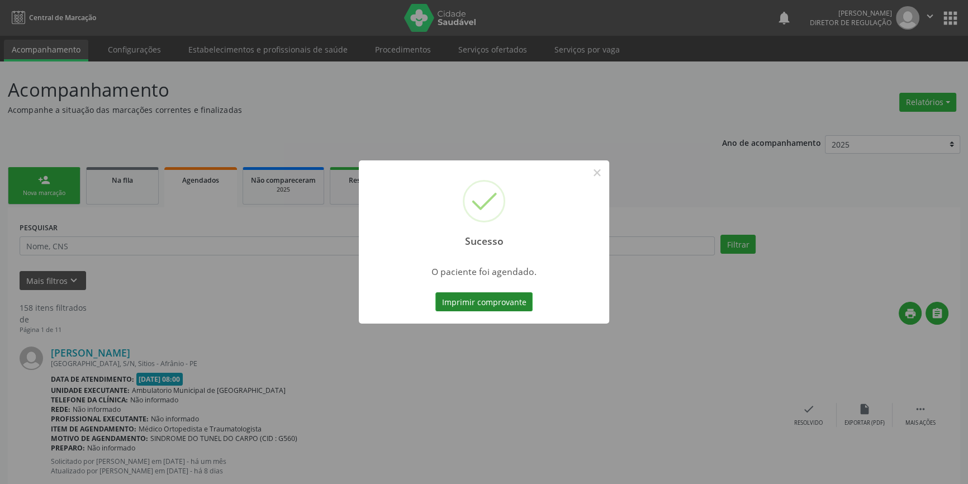
click at [458, 301] on button "Imprimir comprovante" at bounding box center [483, 301] width 97 height 19
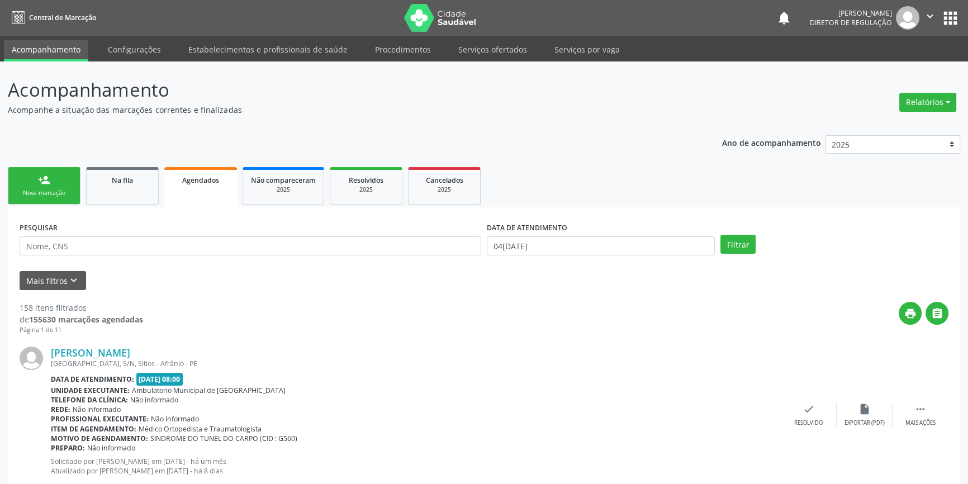
click at [52, 185] on link "person_add Nova marcação" at bounding box center [44, 185] width 73 height 37
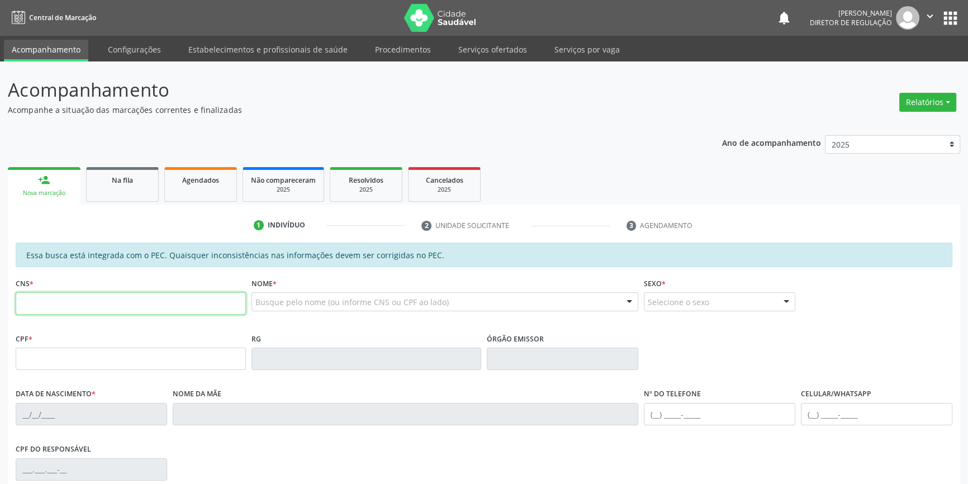
click at [84, 311] on input "text" at bounding box center [131, 303] width 230 height 22
type input "700 5093 5566 2858"
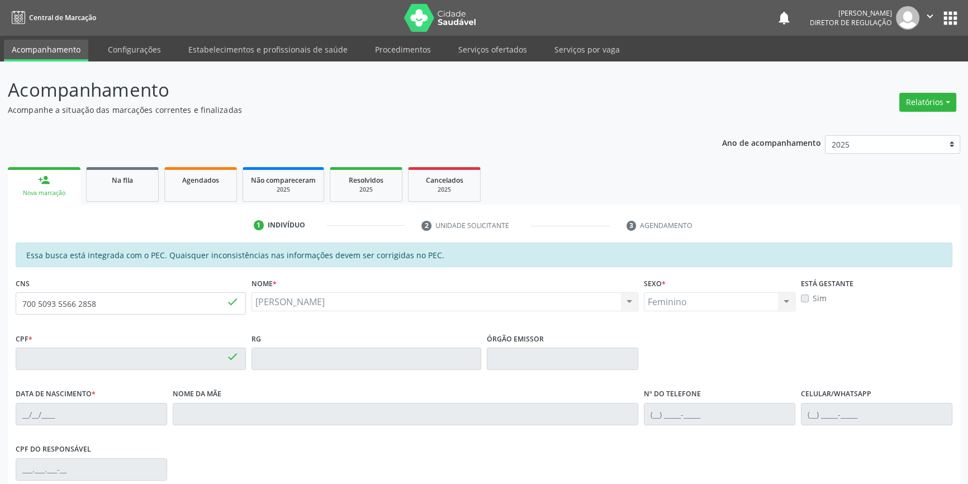
type input "139.909.564-18"
type input "[DATE]"
type input "[PERSON_NAME]"
type input "[PHONE_NUMBER]"
type input "S/N"
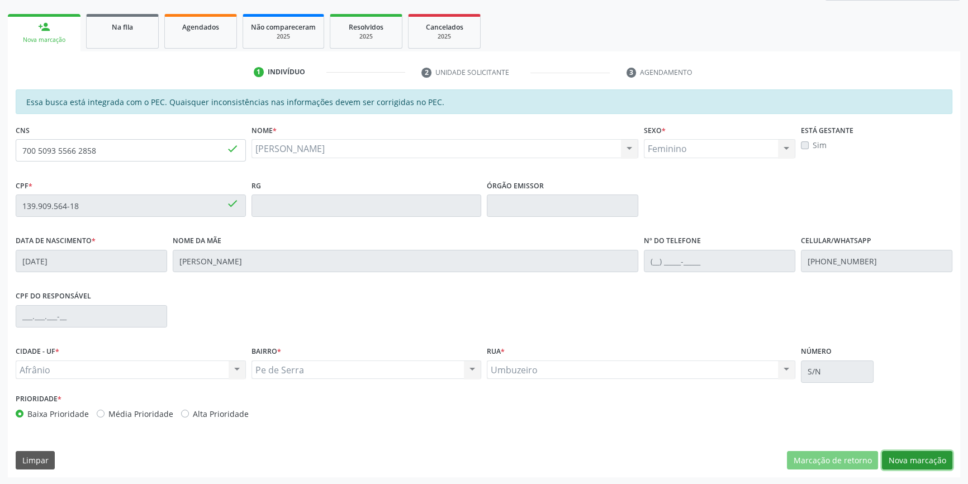
click at [911, 459] on button "Nova marcação" at bounding box center [917, 460] width 70 height 19
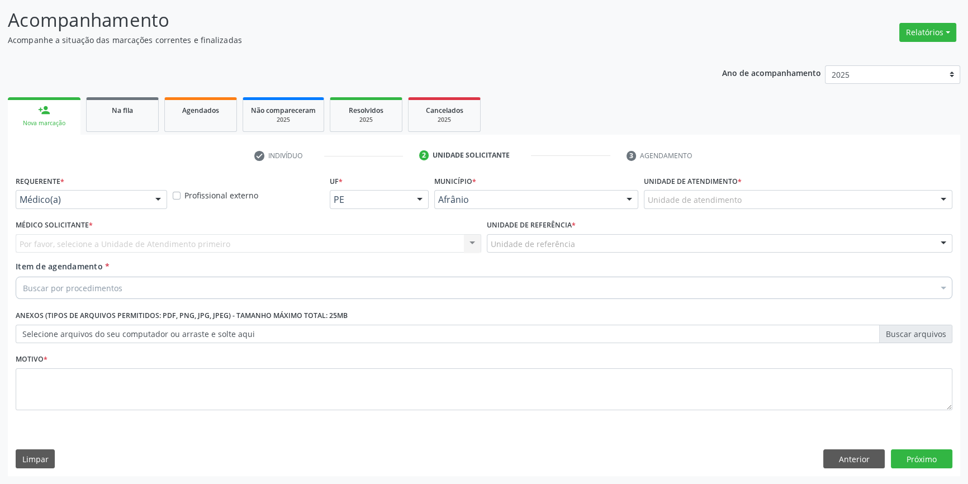
scroll to position [69, 0]
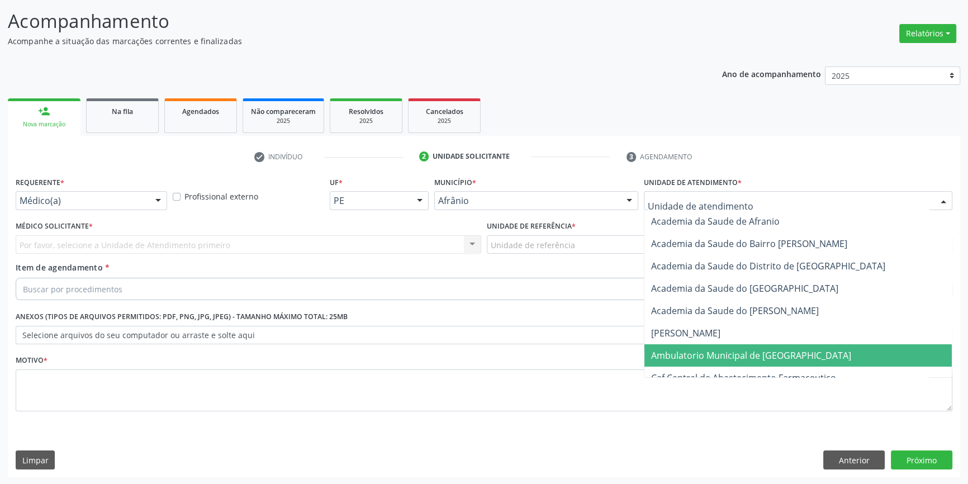
click at [723, 353] on span "Ambulatorio Municipal de [GEOGRAPHIC_DATA]" at bounding box center [751, 355] width 200 height 12
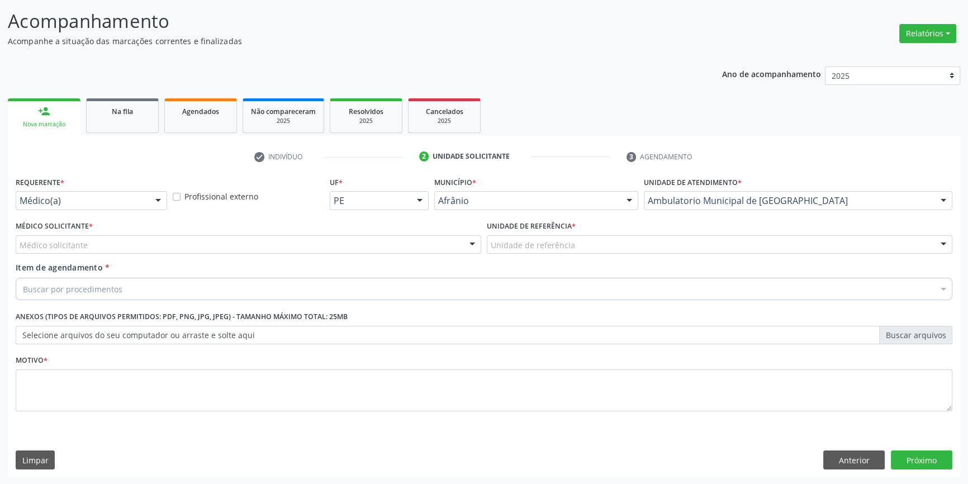
click at [591, 243] on div "Unidade de referência" at bounding box center [720, 244] width 466 height 19
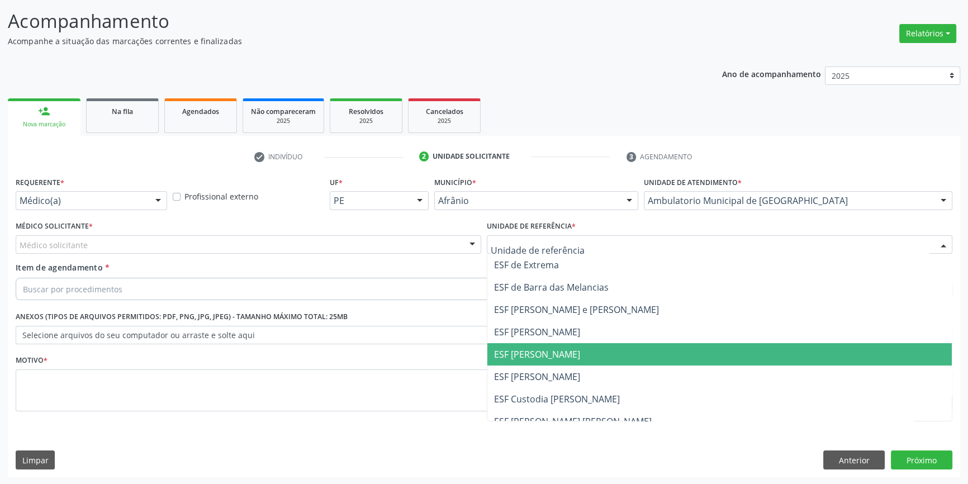
click at [554, 357] on span "ESF [PERSON_NAME]" at bounding box center [537, 354] width 86 height 12
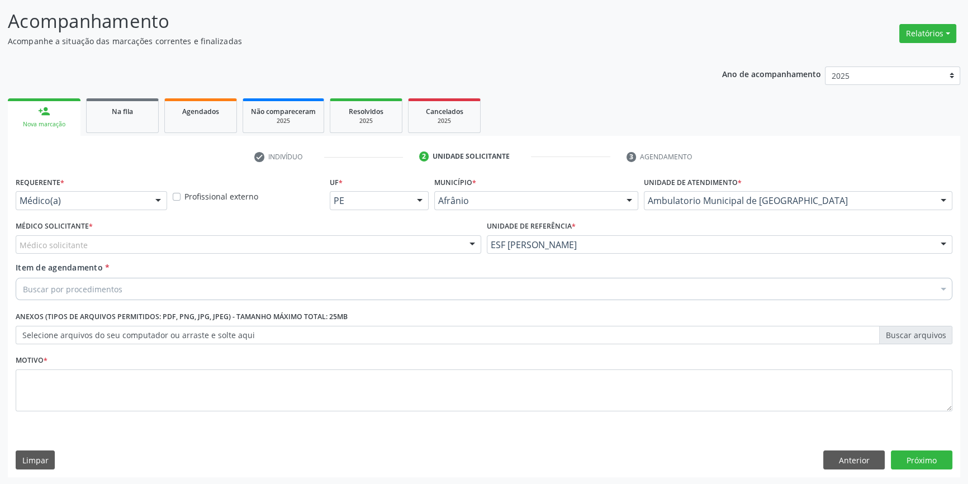
click at [280, 249] on div "Médico solicitante" at bounding box center [249, 244] width 466 height 19
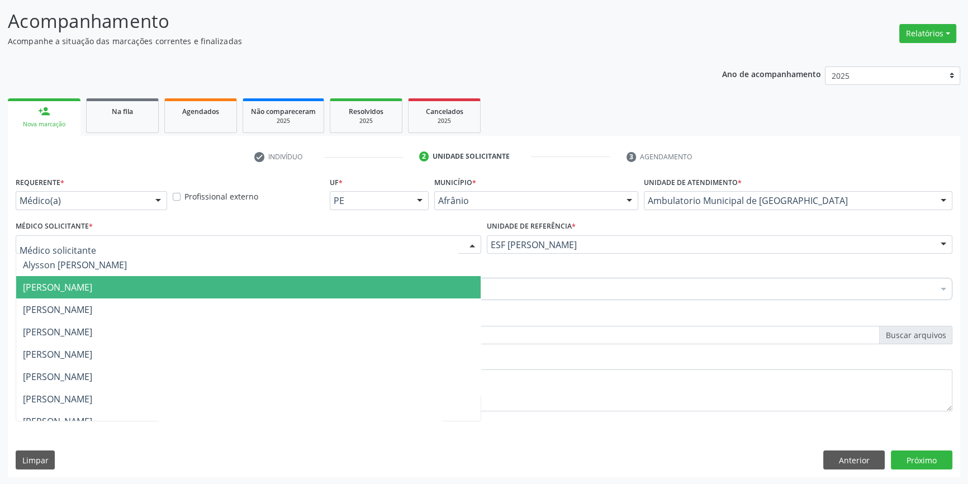
click at [92, 290] on span "[PERSON_NAME]" at bounding box center [57, 287] width 69 height 12
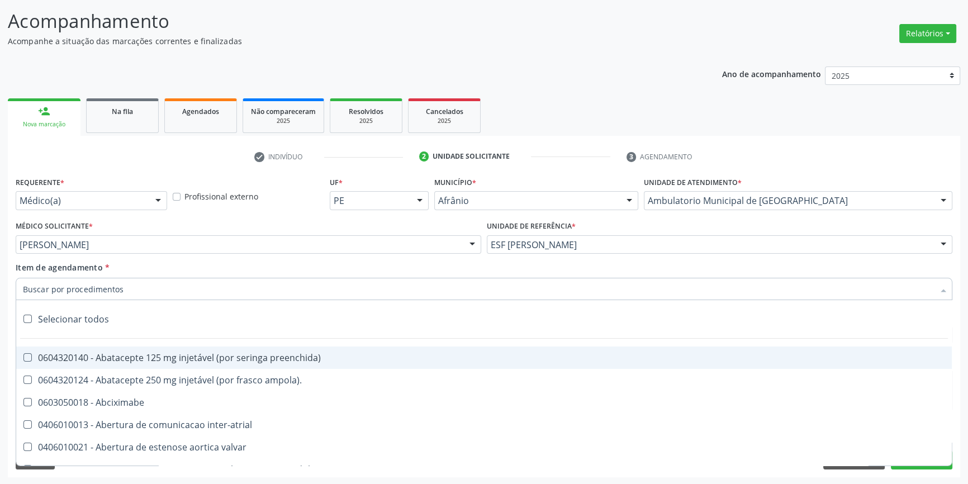
paste input "700 0013 1396 6503"
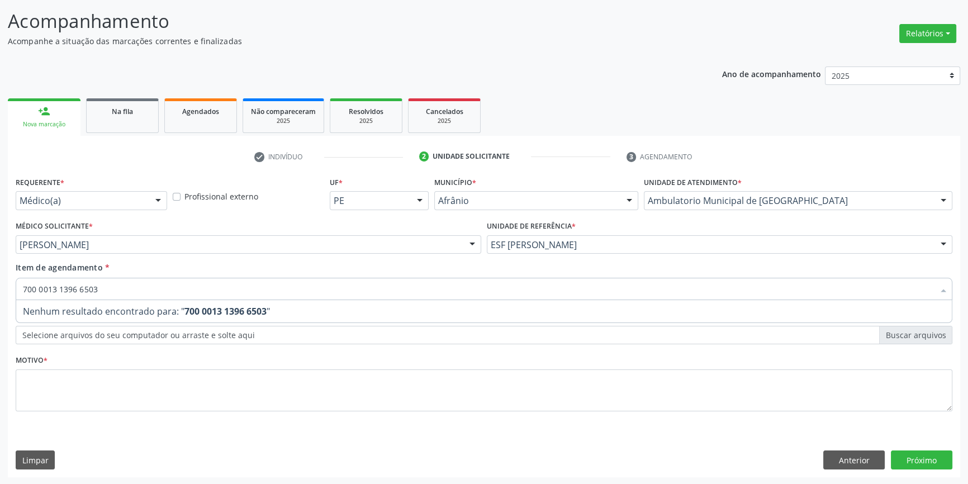
drag, startPoint x: 4, startPoint y: 280, endPoint x: 0, endPoint y: 272, distance: 9.0
click at [0, 272] on div "Acompanhamento Acompanhe a situação das marcações correntes e finalizadas Relat…" at bounding box center [484, 239] width 968 height 492
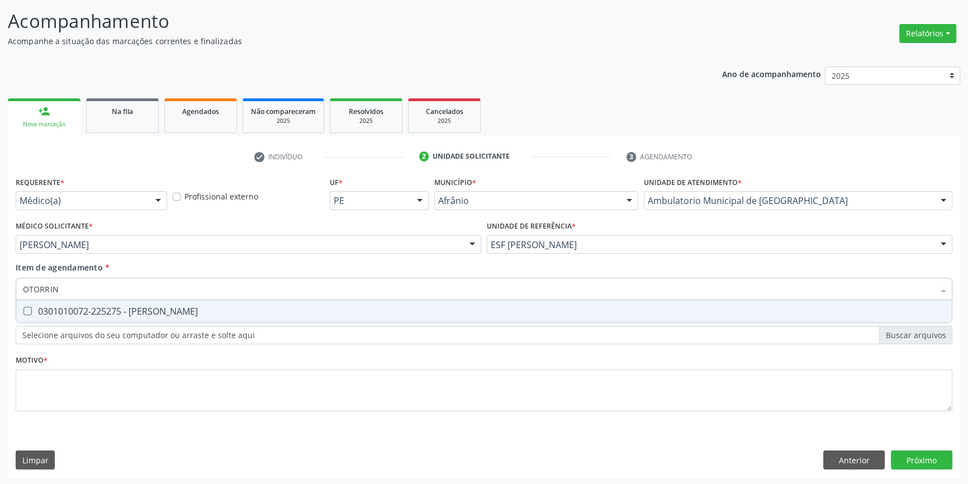
type input "OTORRINO"
click at [74, 307] on div "0301010072-225275 - [PERSON_NAME]" at bounding box center [484, 311] width 922 height 9
checkbox Otorrinolaringologista "true"
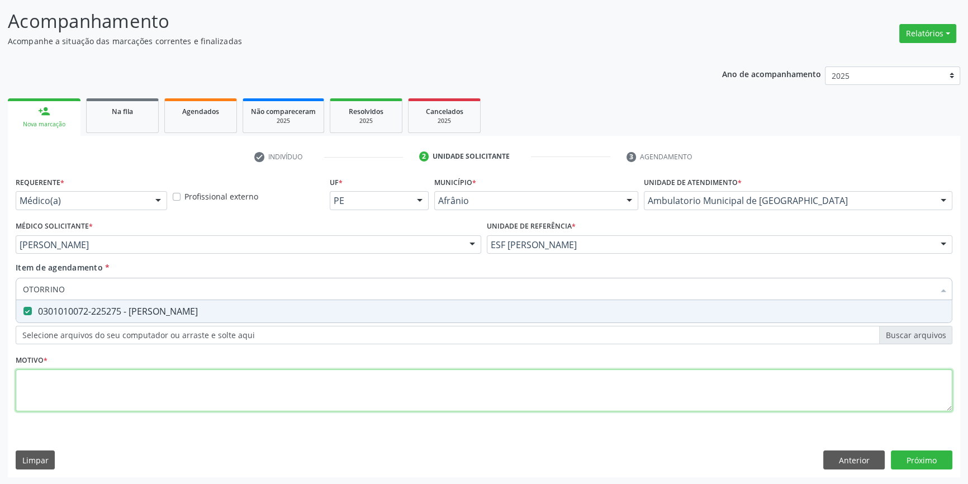
click at [262, 392] on div "Requerente * Médico(a) Médico(a) Enfermeiro(a) Paciente Nenhum resultado encont…" at bounding box center [484, 300] width 937 height 253
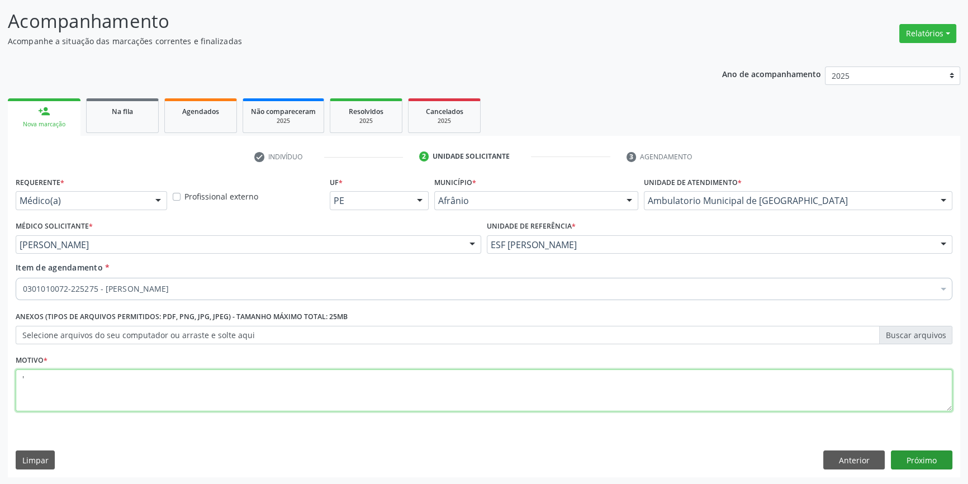
type textarea "'"
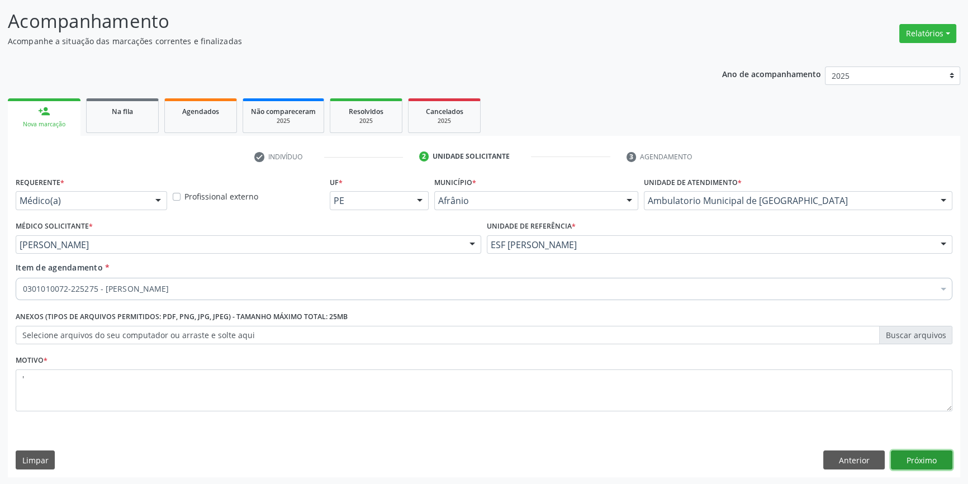
click at [931, 463] on button "Próximo" at bounding box center [921, 460] width 61 height 19
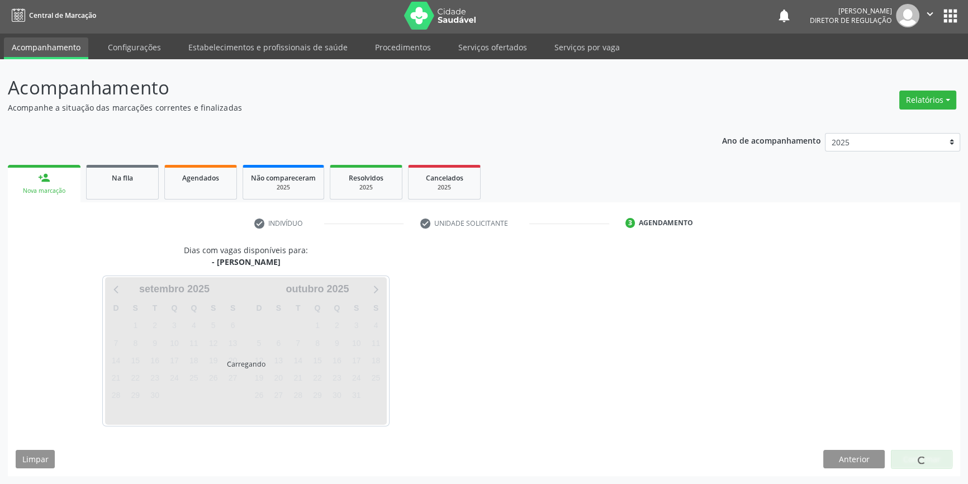
scroll to position [1, 0]
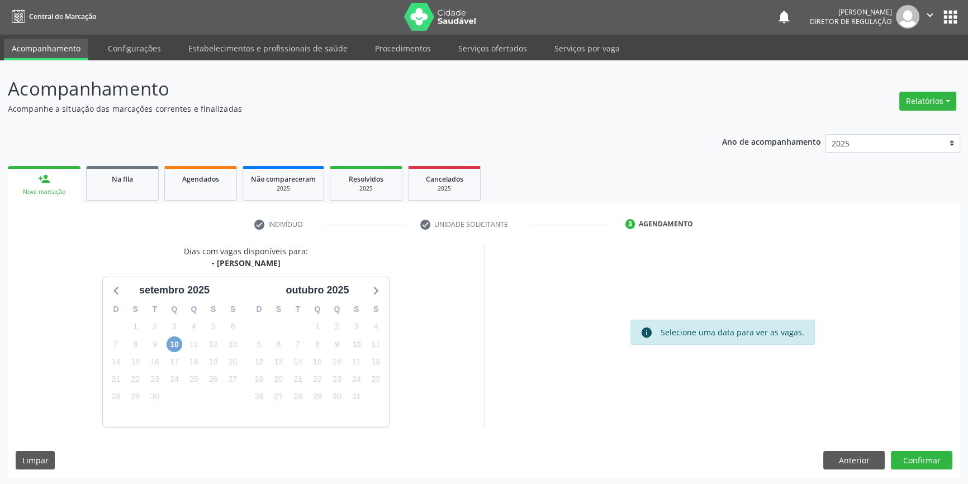
click at [177, 342] on span "10" at bounding box center [175, 344] width 16 height 16
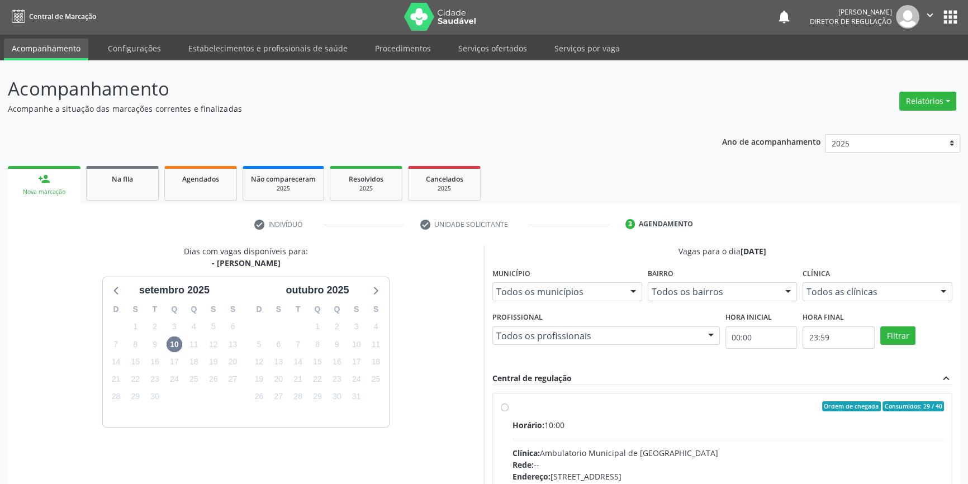
click at [544, 417] on label "Ordem de chegada Consumidos: 29 / 40 Horário: 10:00 Clínica: Ambulatorio Munici…" at bounding box center [728, 487] width 431 height 172
click at [509, 411] on input "Ordem de chegada Consumidos: 29 / 40 Horário: 10:00 Clínica: Ambulatorio Munici…" at bounding box center [505, 406] width 8 height 10
radio input "true"
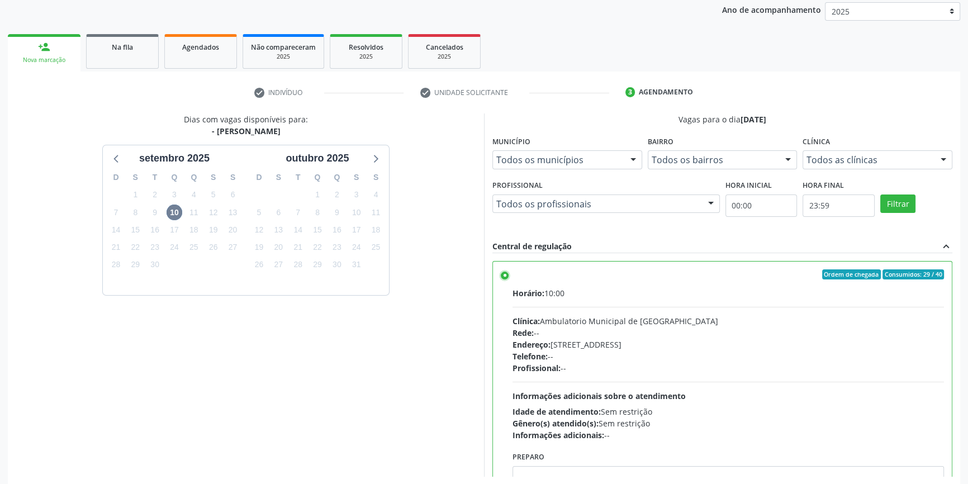
scroll to position [183, 0]
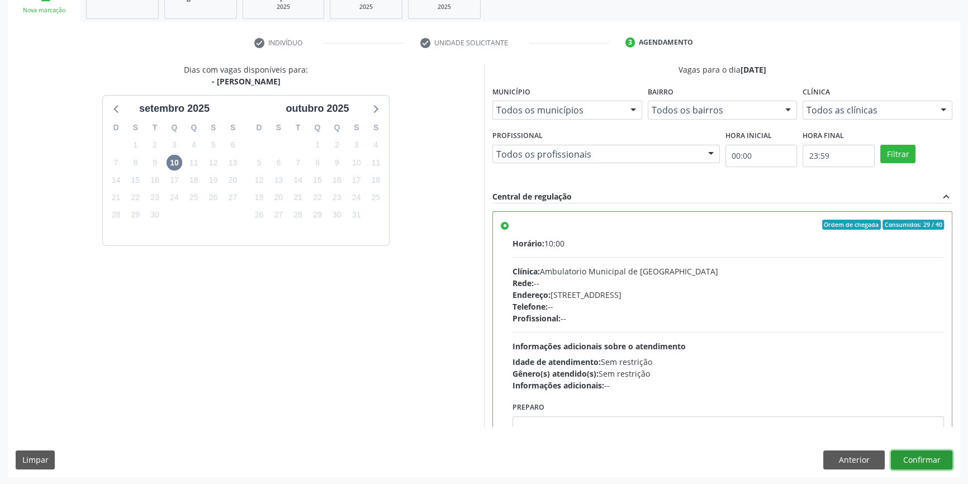
click at [933, 464] on button "Confirmar" at bounding box center [921, 460] width 61 height 19
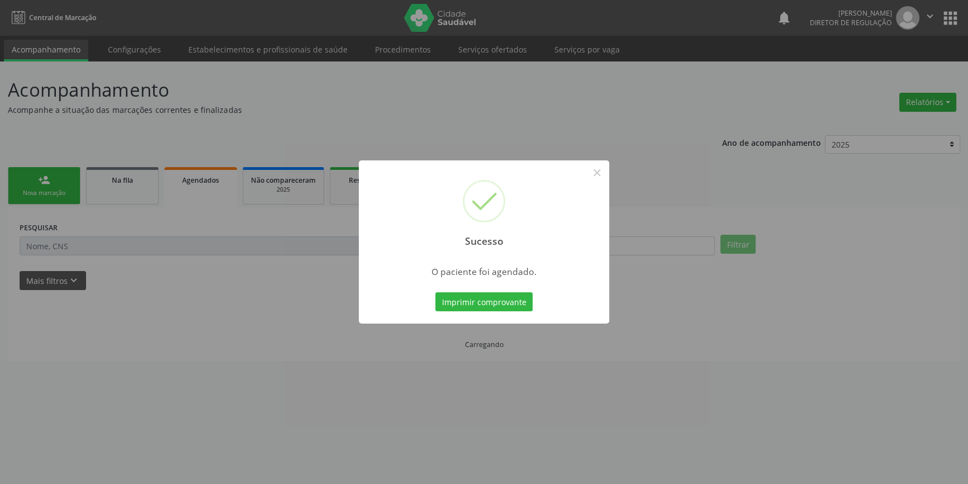
scroll to position [0, 0]
click at [471, 301] on button "Imprimir comprovante" at bounding box center [487, 301] width 97 height 19
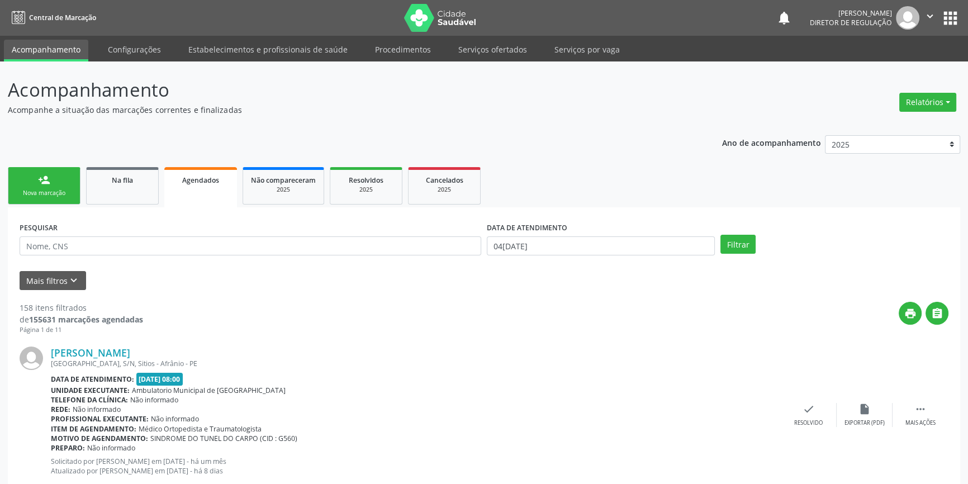
click at [61, 192] on div "Nova marcação" at bounding box center [44, 193] width 56 height 8
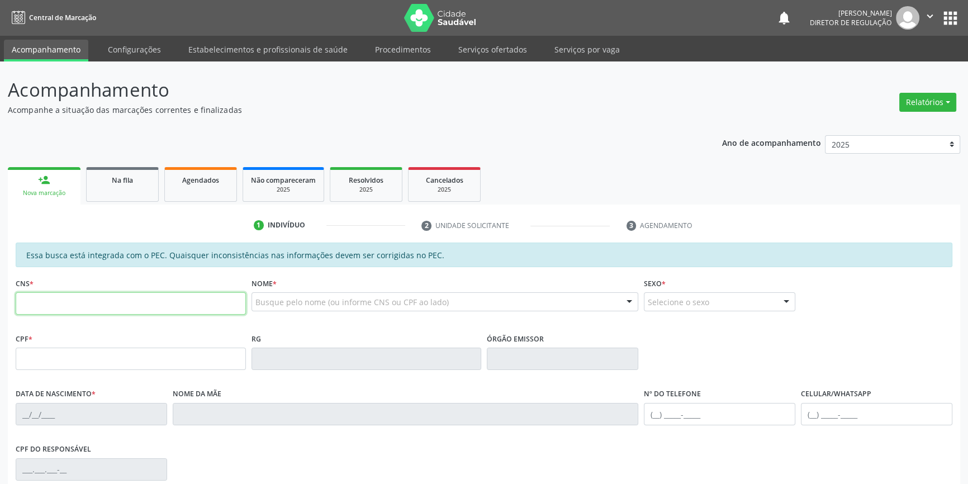
click at [73, 307] on input "text" at bounding box center [131, 303] width 230 height 22
click at [41, 295] on input "text" at bounding box center [131, 303] width 230 height 22
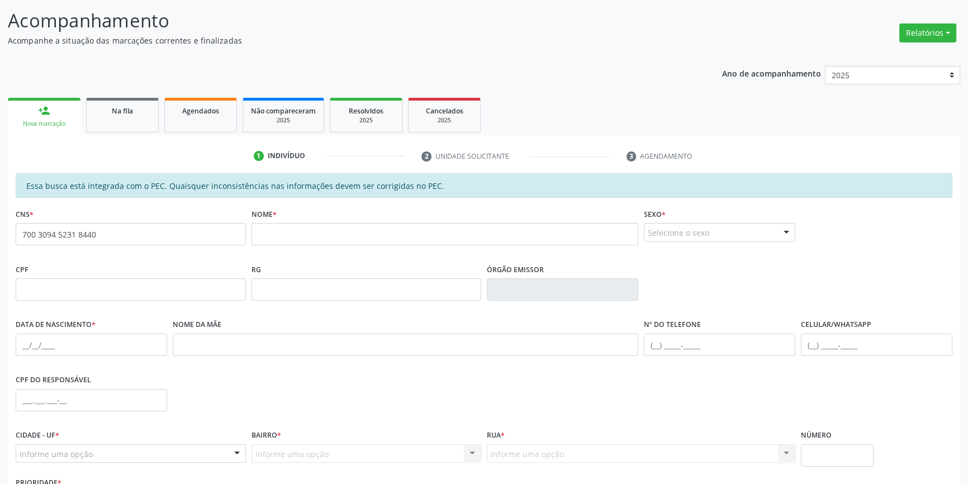
scroll to position [152, 0]
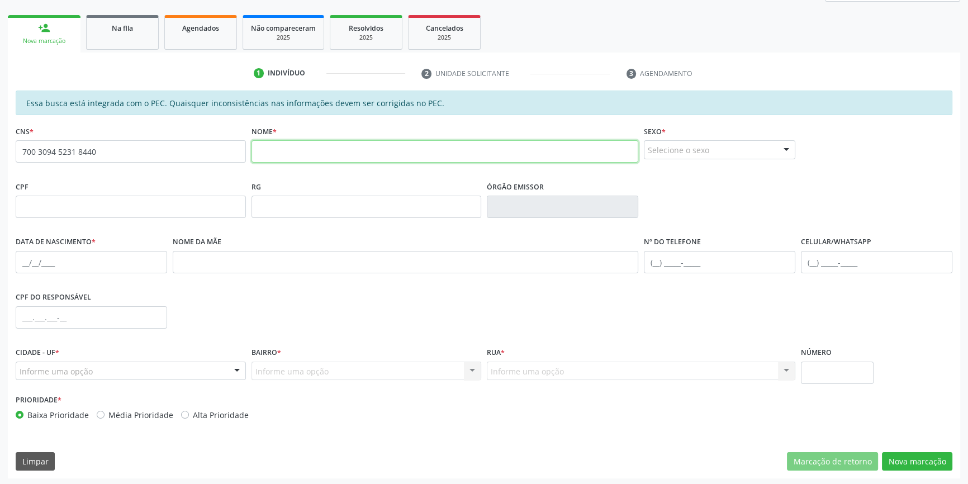
click at [311, 160] on input "text" at bounding box center [445, 151] width 387 height 22
click at [4, 106] on div "Acompanhamento Acompanhe a situação das marcações correntes e finalizadas Relat…" at bounding box center [484, 197] width 968 height 577
click at [45, 51] on link "person_add Nova marcação" at bounding box center [44, 33] width 73 height 37
drag, startPoint x: 120, startPoint y: 151, endPoint x: 2, endPoint y: 159, distance: 118.2
click at [0, 159] on div "Acompanhamento Acompanhe a situação das marcações correntes e finalizadas Relat…" at bounding box center [484, 197] width 968 height 577
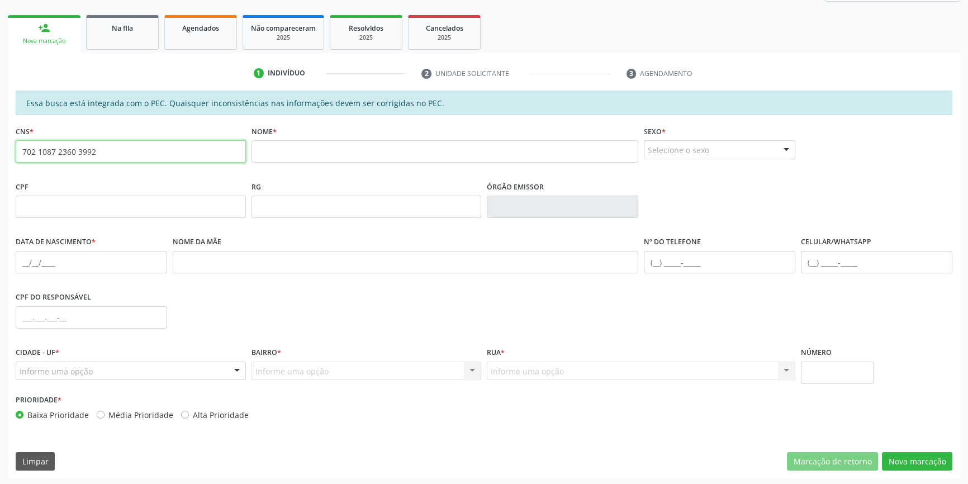
type input "702 1087 2360 3992"
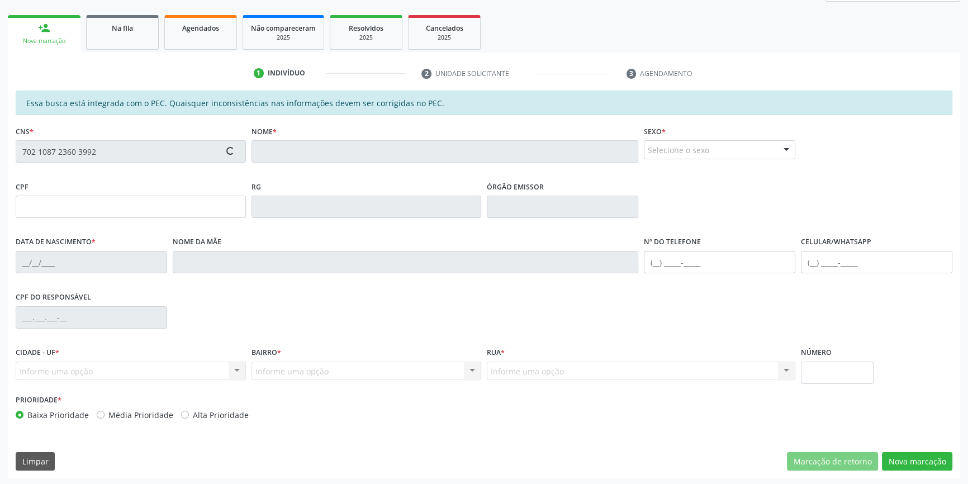
type input "113.737.114-50"
type input "31[DATE]"
type input "[PERSON_NAME]"
type input "[PHONE_NUMBER]"
type input "110"
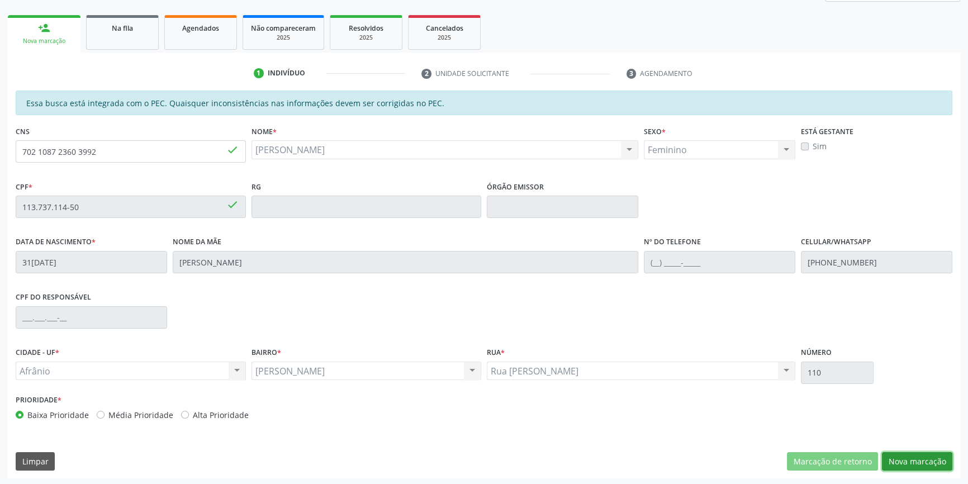
click at [923, 459] on button "Nova marcação" at bounding box center [917, 461] width 70 height 19
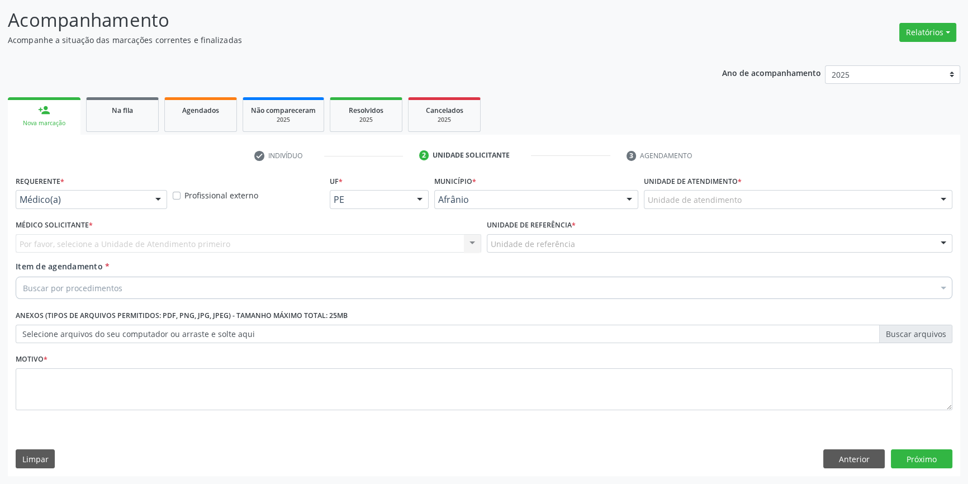
scroll to position [69, 0]
click at [709, 188] on label "Unidade de atendimento *" at bounding box center [693, 182] width 98 height 17
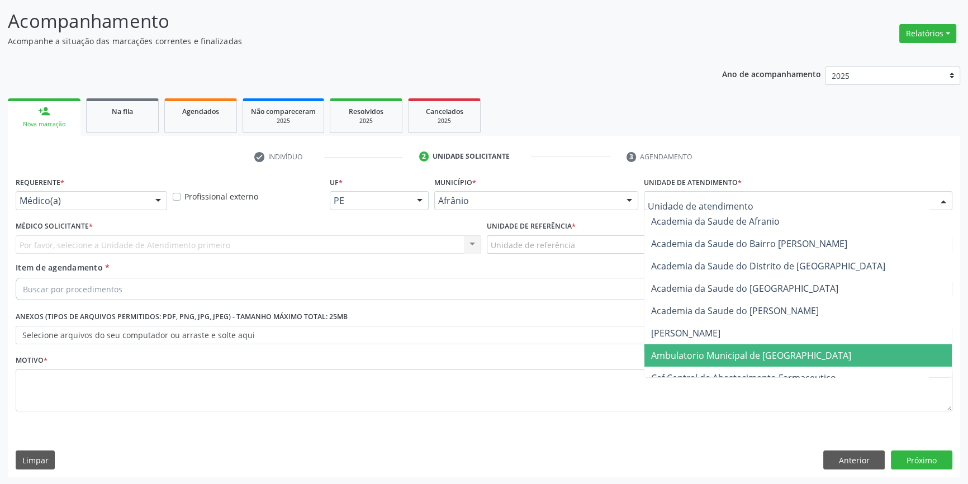
click at [702, 350] on span "Ambulatorio Municipal de [GEOGRAPHIC_DATA]" at bounding box center [751, 355] width 200 height 12
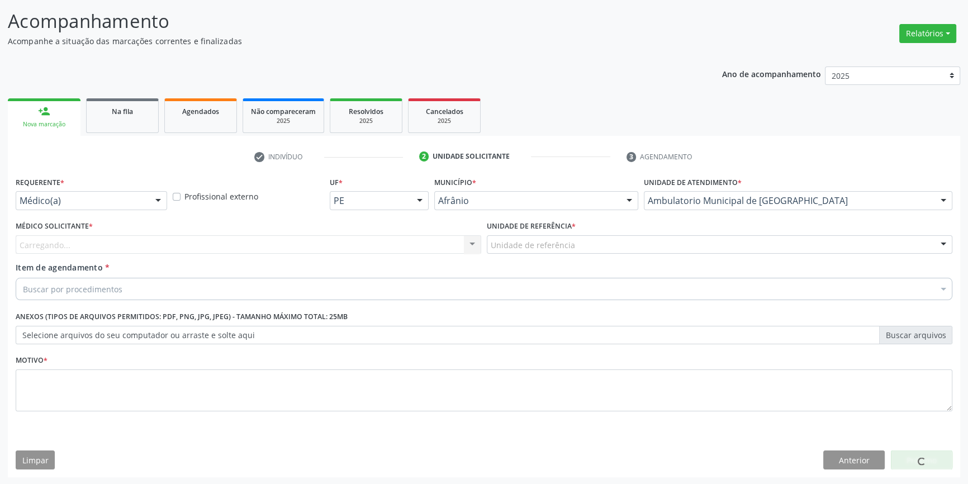
click at [575, 249] on div "Unidade de referência" at bounding box center [720, 244] width 466 height 19
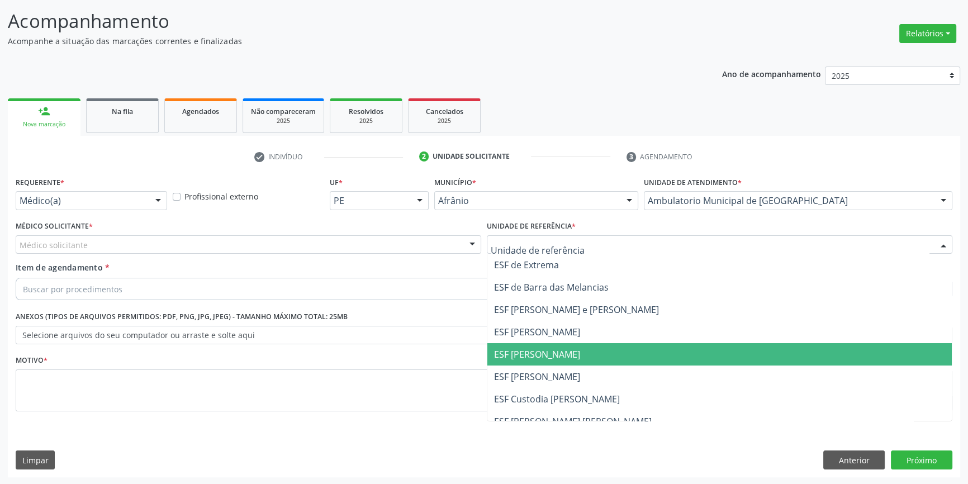
click at [570, 348] on span "ESF [PERSON_NAME]" at bounding box center [719, 354] width 464 height 22
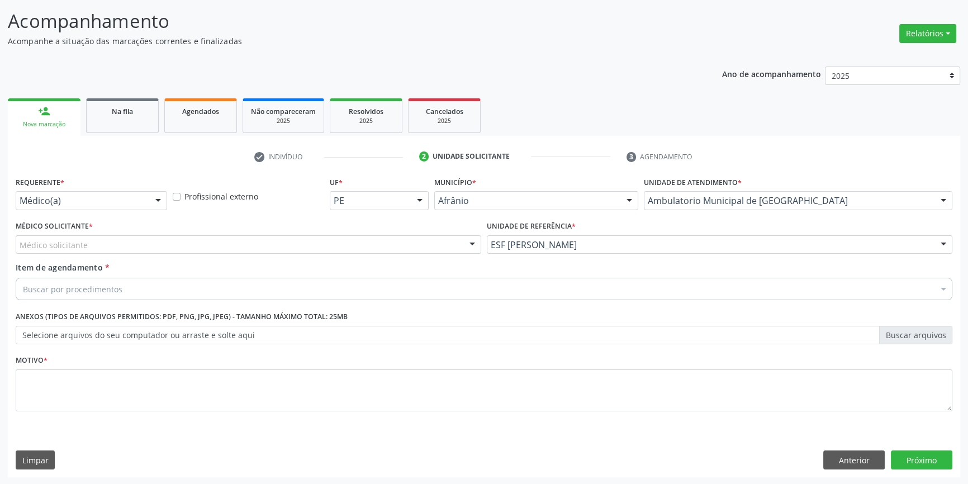
drag, startPoint x: 368, startPoint y: 251, endPoint x: 269, endPoint y: 252, distance: 98.9
click at [367, 250] on div "Médico solicitante" at bounding box center [249, 244] width 466 height 19
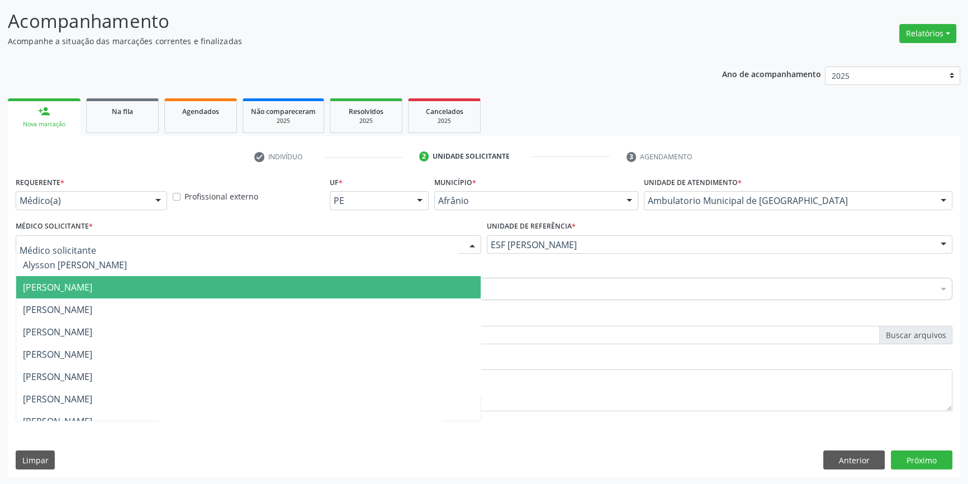
drag, startPoint x: 172, startPoint y: 278, endPoint x: 153, endPoint y: 284, distance: 20.2
click at [165, 282] on span "[PERSON_NAME]" at bounding box center [248, 287] width 464 height 22
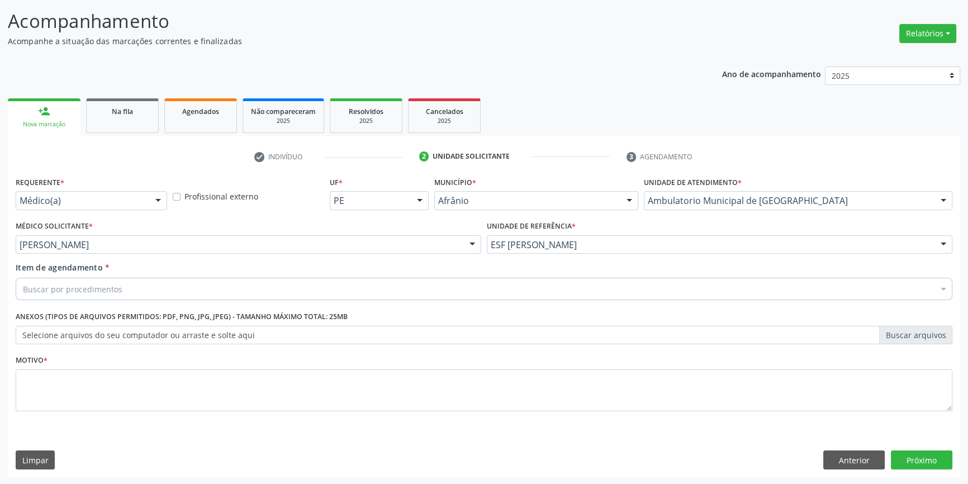
click at [153, 284] on div "Buscar por procedimentos" at bounding box center [484, 289] width 937 height 22
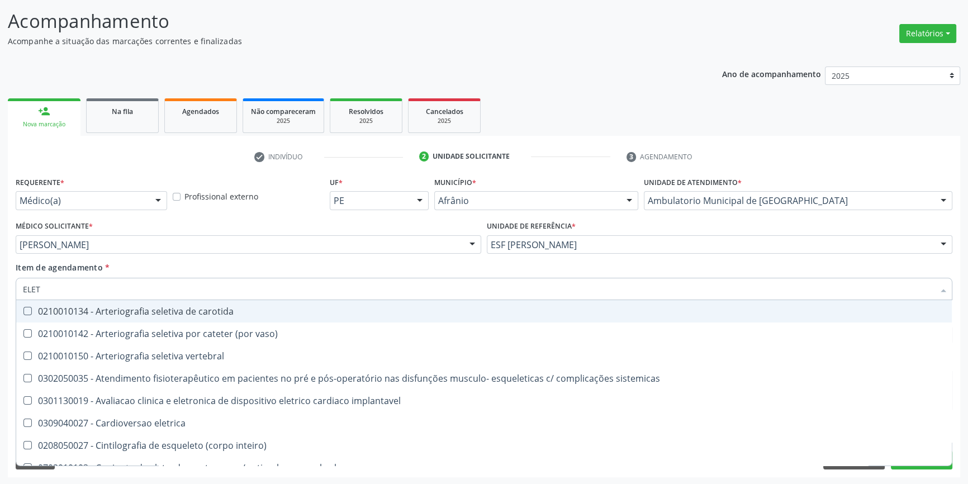
type input "ELETR"
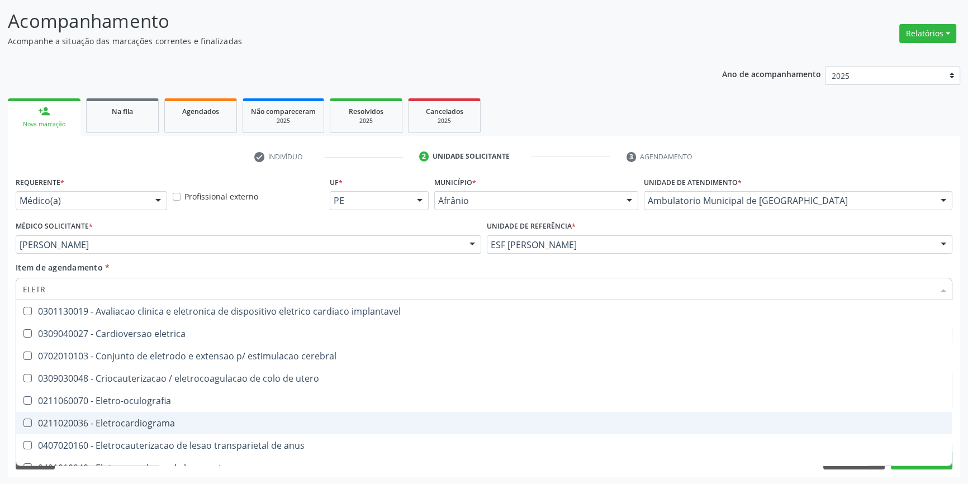
click at [189, 423] on div "0211020036 - Eletrocardiograma" at bounding box center [484, 423] width 922 height 9
checkbox Eletrocardiograma "true"
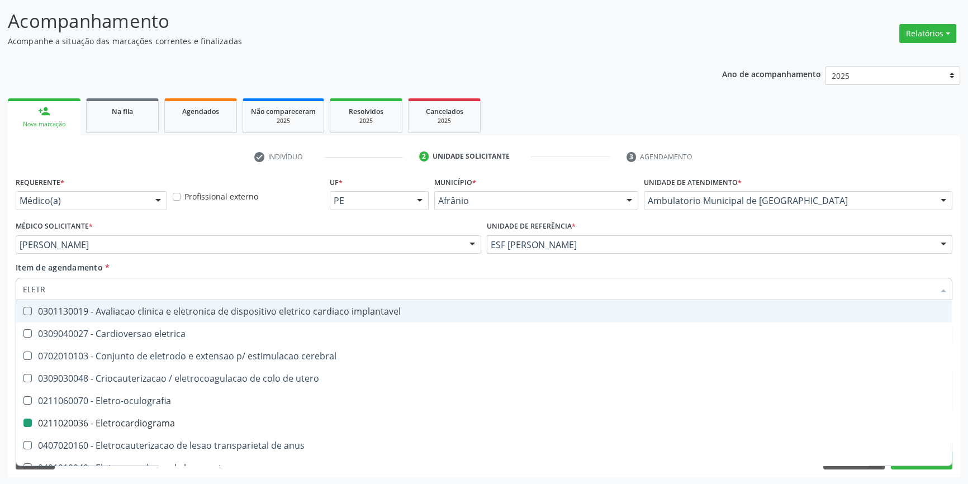
click at [253, 262] on div "Item de agendamento * ELETR Desfazer seleção 0301130019 - Avaliacao clinica e e…" at bounding box center [484, 279] width 937 height 35
checkbox eletrica "true"
checkbox Eletrocardiograma "false"
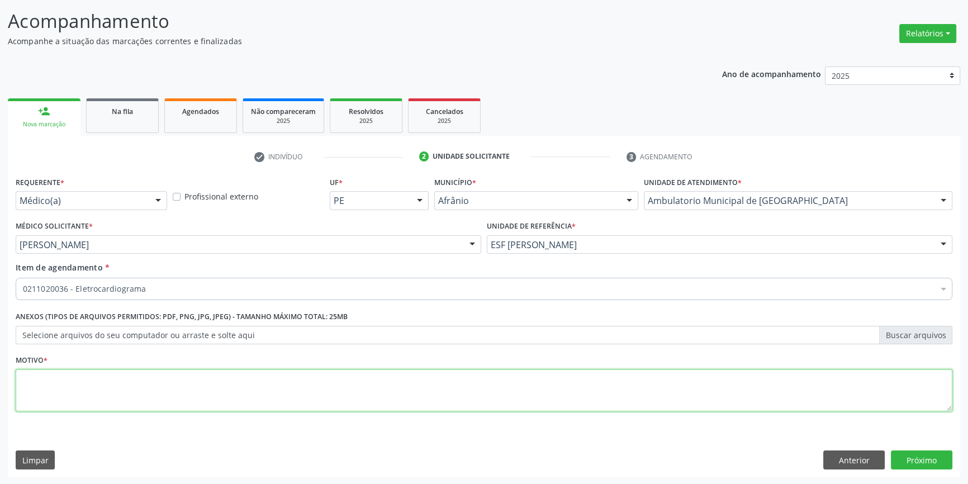
click at [184, 410] on textarea at bounding box center [484, 390] width 937 height 42
type textarea "'"
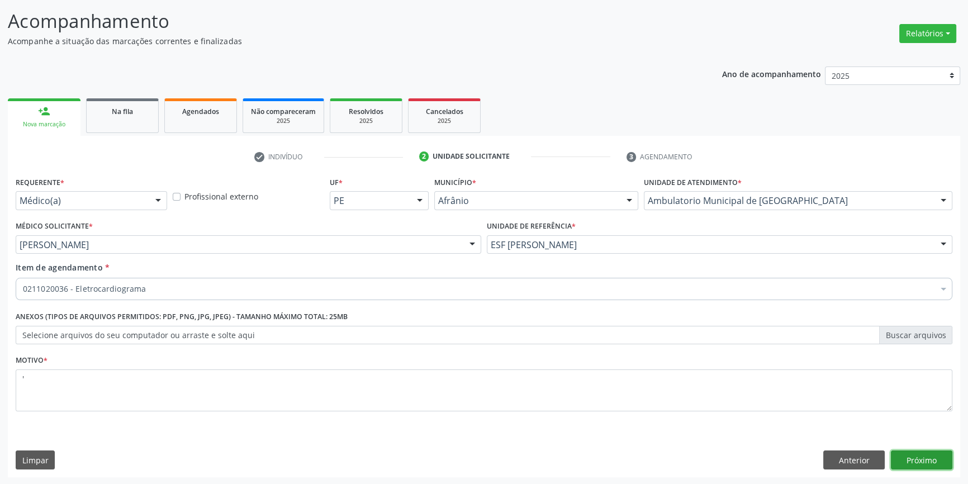
click at [915, 459] on button "Próximo" at bounding box center [921, 460] width 61 height 19
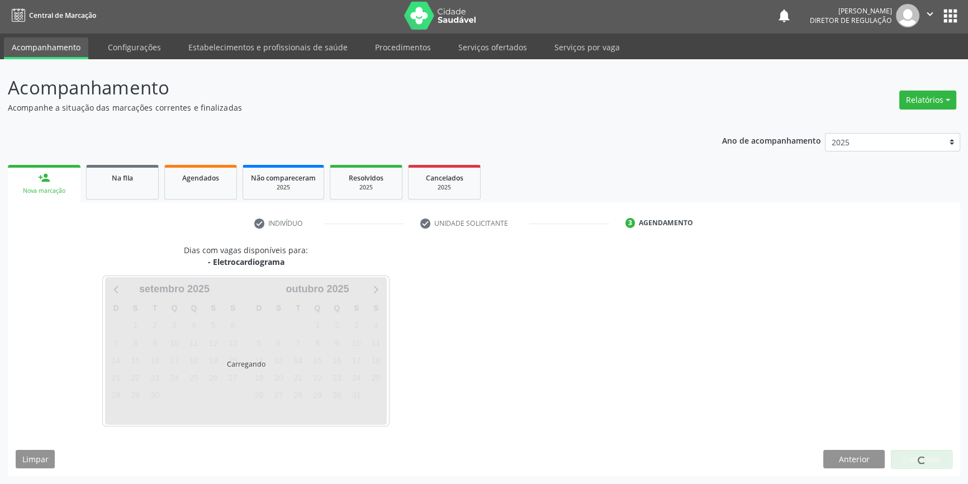
scroll to position [1, 0]
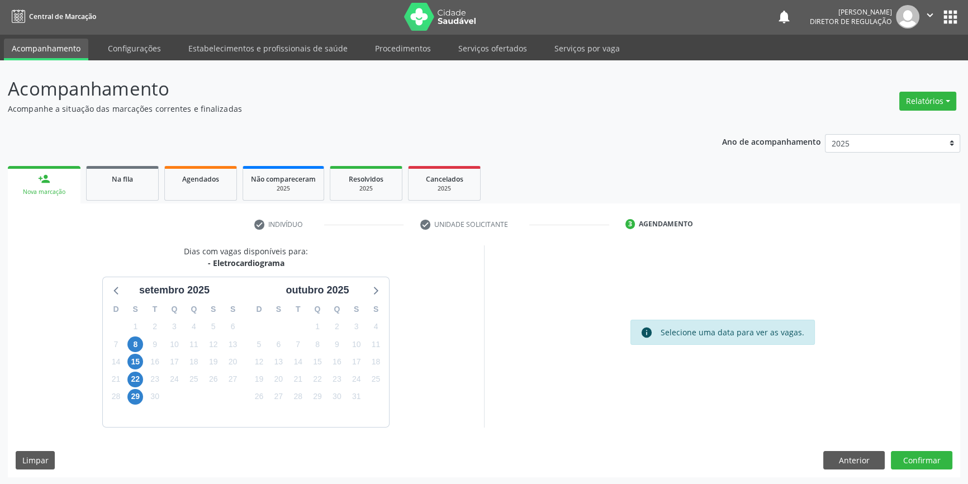
click at [129, 332] on div "1" at bounding box center [135, 326] width 16 height 17
click at [131, 342] on span "8" at bounding box center [135, 344] width 16 height 16
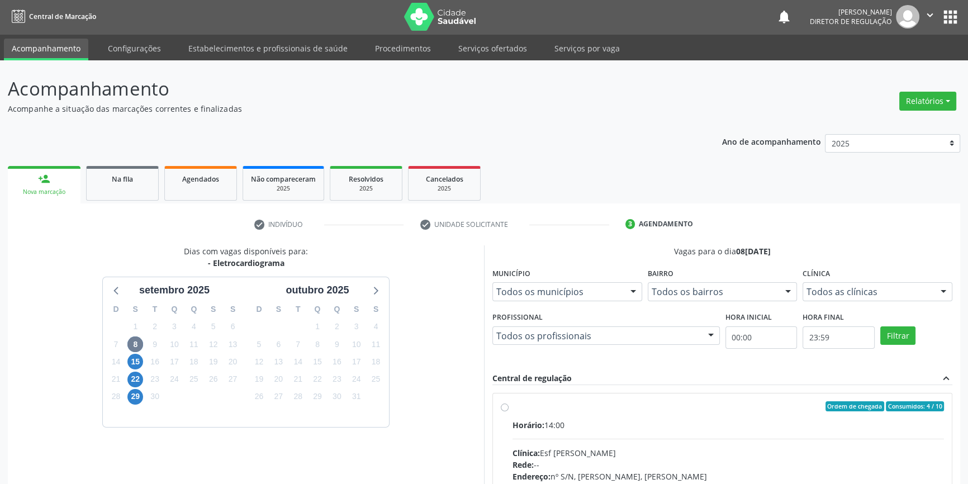
click at [539, 420] on span "Horário:" at bounding box center [529, 425] width 32 height 11
click at [509, 411] on input "Ordem de chegada Consumidos: 4 / 10 Horário: 14:00 Clínica: Esf [PERSON_NAME] R…" at bounding box center [505, 406] width 8 height 10
radio input "true"
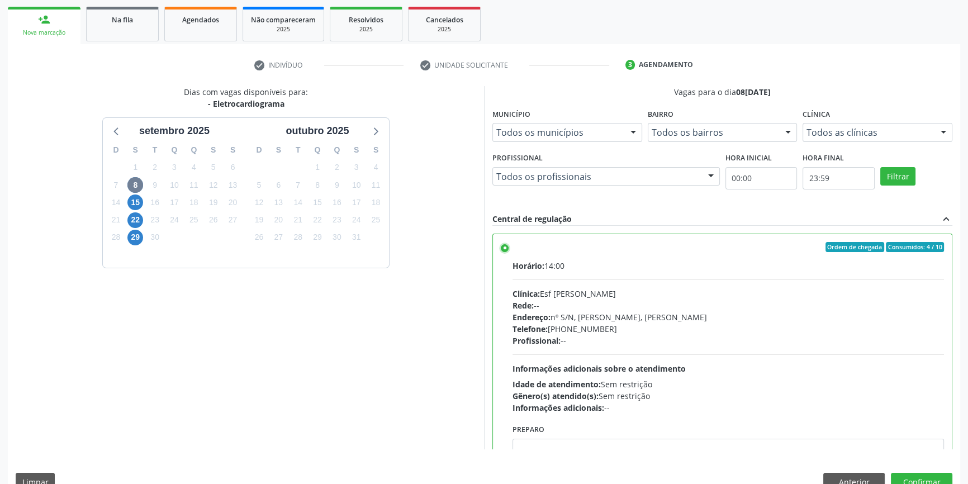
scroll to position [183, 0]
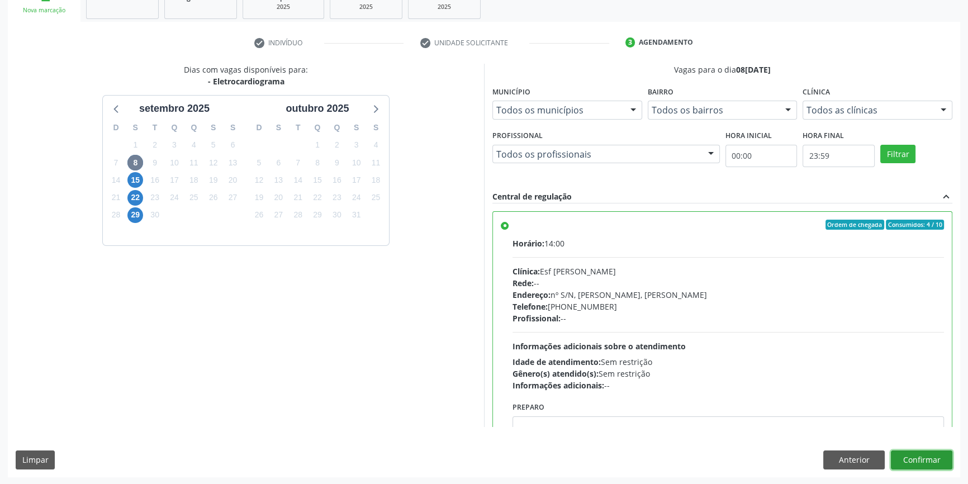
click at [923, 459] on button "Confirmar" at bounding box center [921, 460] width 61 height 19
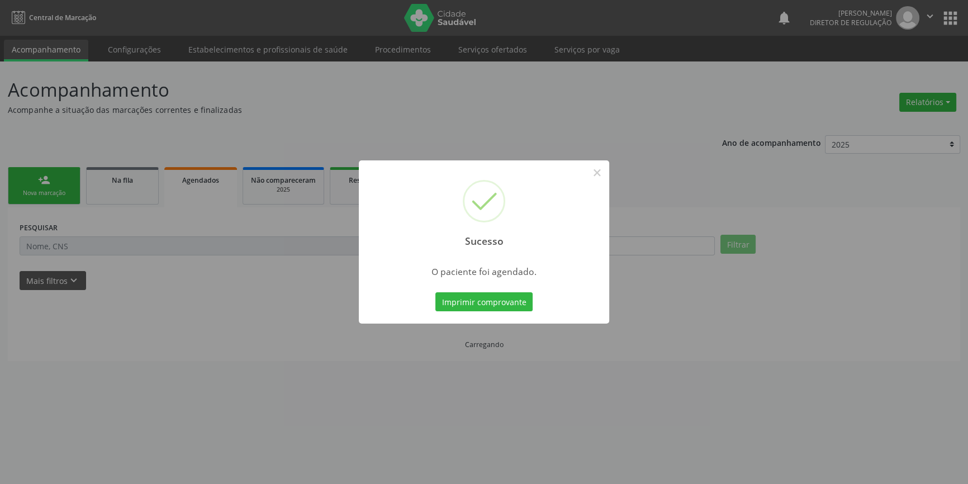
scroll to position [0, 0]
click at [511, 295] on button "Imprimir comprovante" at bounding box center [487, 301] width 97 height 19
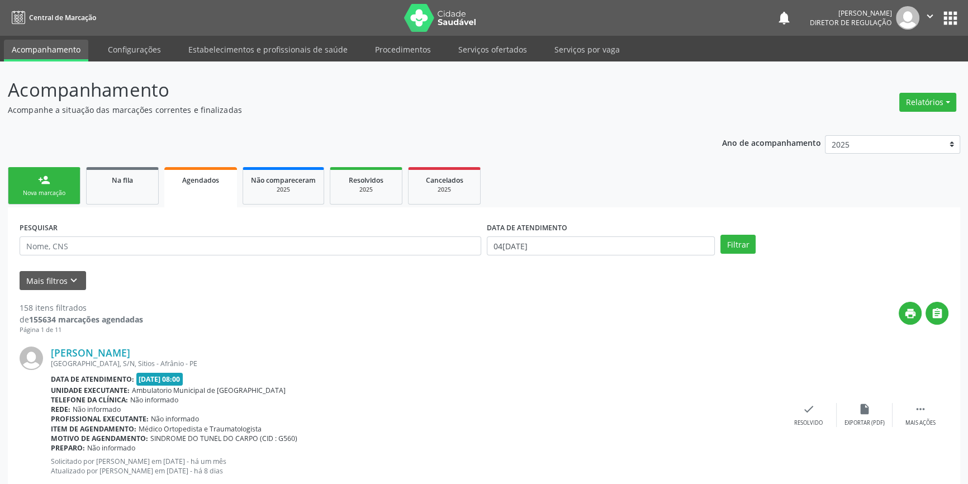
click at [49, 182] on div "person_add" at bounding box center [44, 180] width 12 height 12
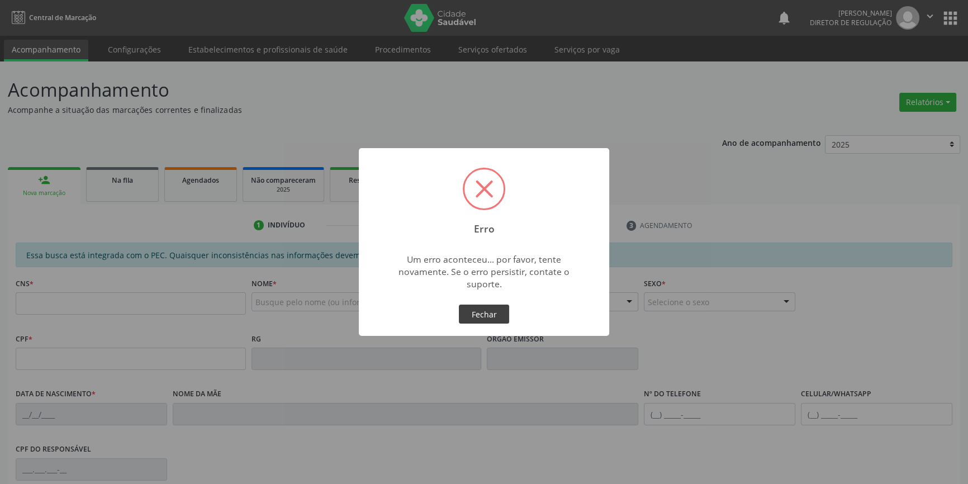
click at [501, 306] on div "OK Fechar" at bounding box center [484, 313] width 55 height 23
click at [435, 309] on div "Erro × Um erro aconteceu... por favor, tente novamente. Se o erro persistir, co…" at bounding box center [484, 242] width 250 height 188
click at [482, 319] on button "Fechar" at bounding box center [484, 314] width 50 height 19
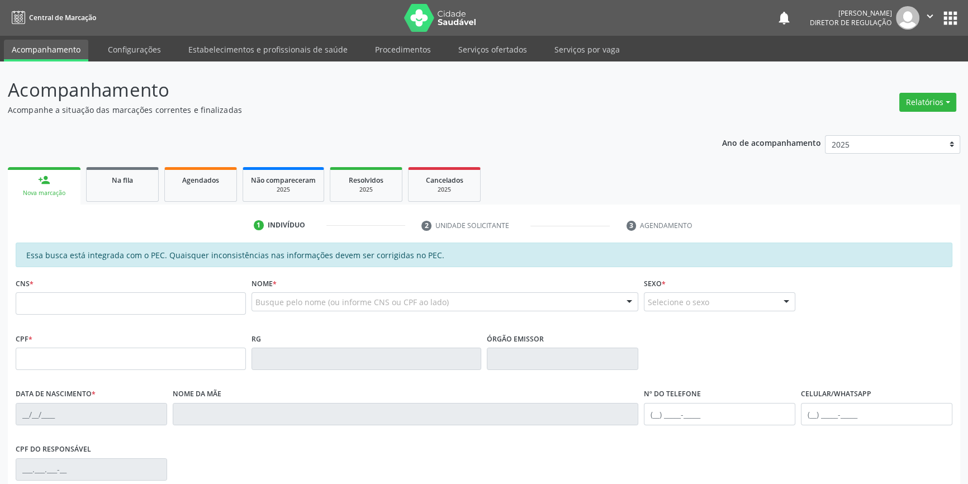
click at [192, 325] on div "CNS *" at bounding box center [131, 302] width 236 height 55
click at [193, 307] on input "text" at bounding box center [131, 303] width 230 height 22
paste input "705 2034 4661 9872"
type input "705 2034 4661 9872"
